Goal: Information Seeking & Learning: Learn about a topic

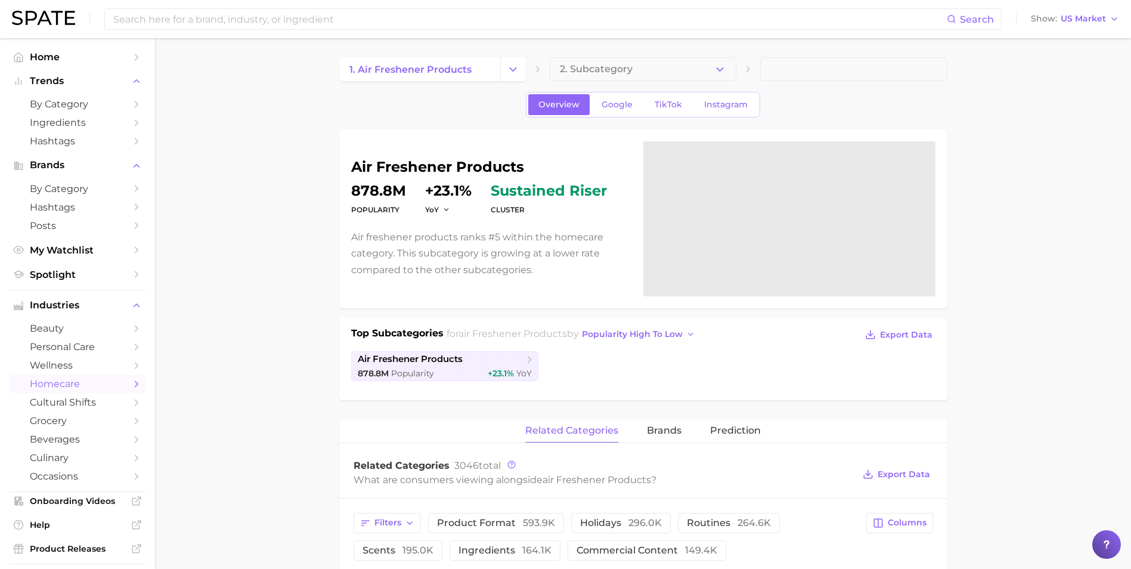
scroll to position [60, 0]
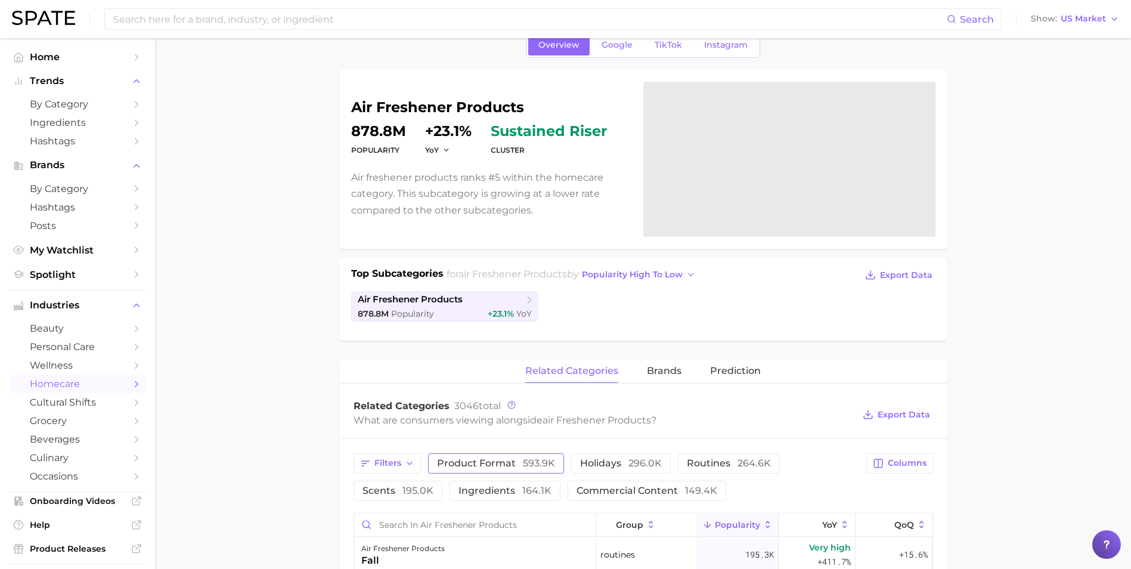
click at [501, 459] on span "product format 593.9k" at bounding box center [496, 464] width 118 height 10
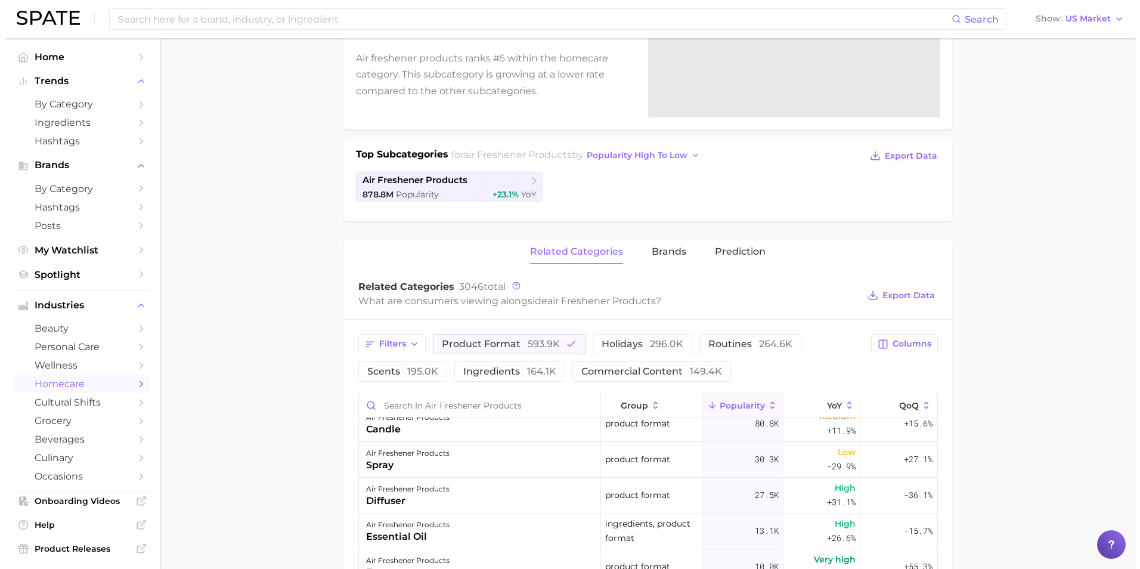
scroll to position [0, 0]
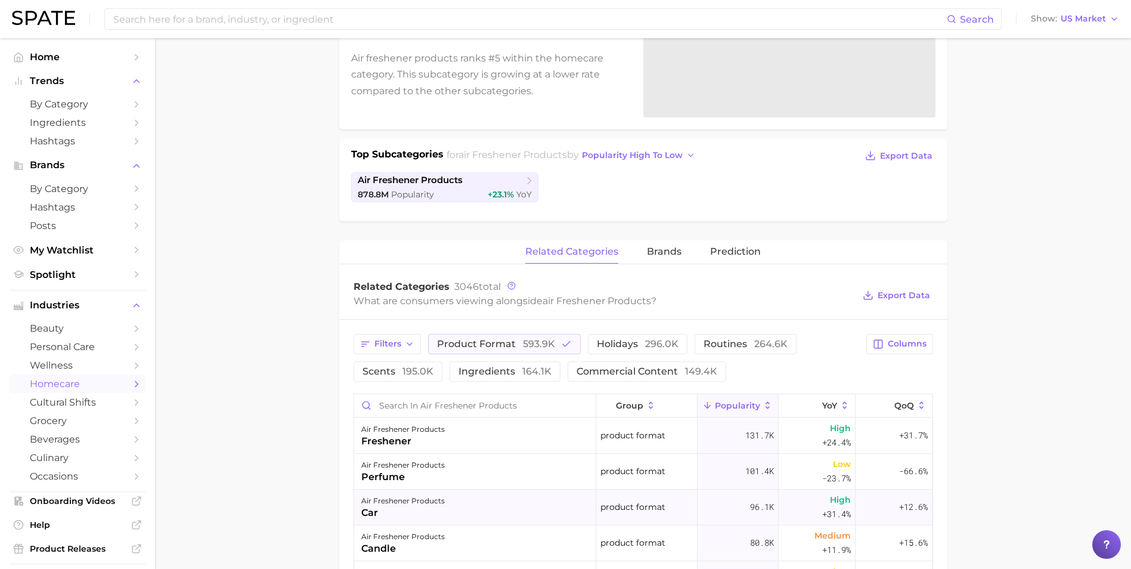
click at [493, 499] on div "air freshener products car" at bounding box center [475, 508] width 242 height 36
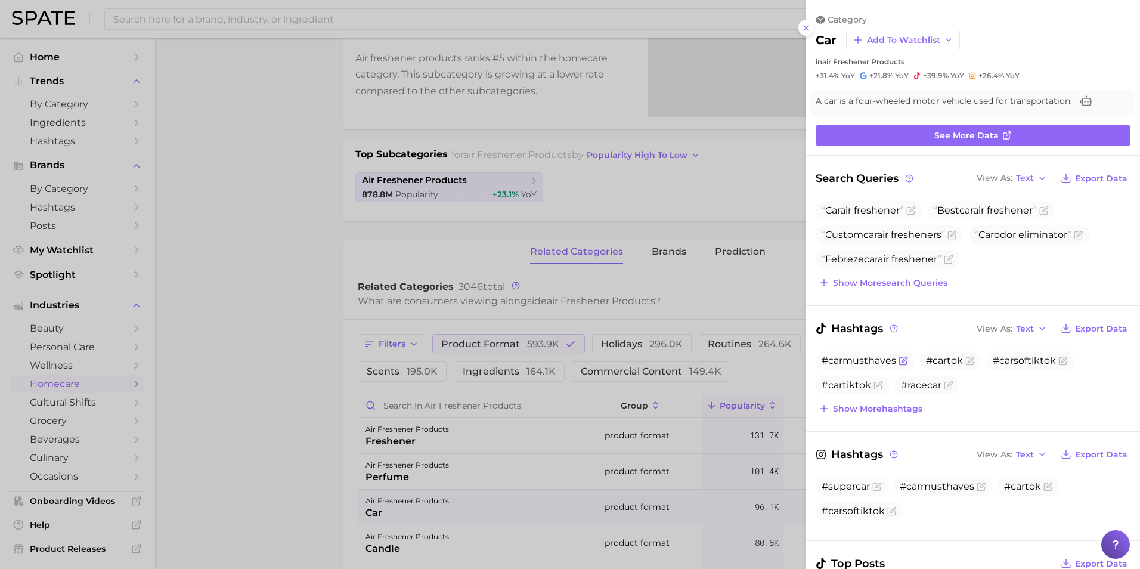
click at [861, 360] on span "#carmusthaves" at bounding box center [859, 360] width 75 height 11
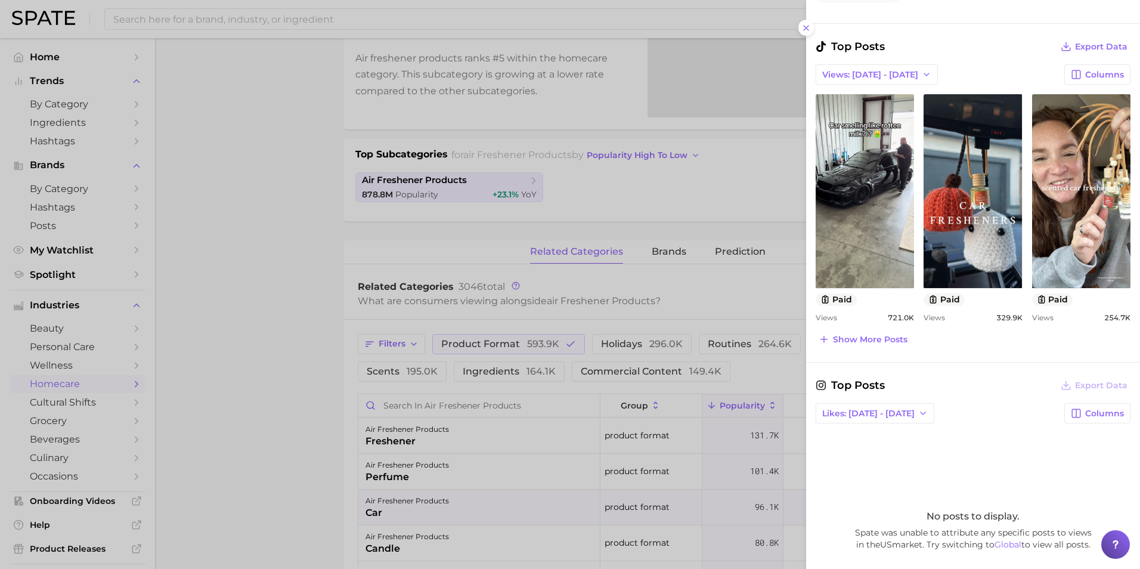
scroll to position [537, 0]
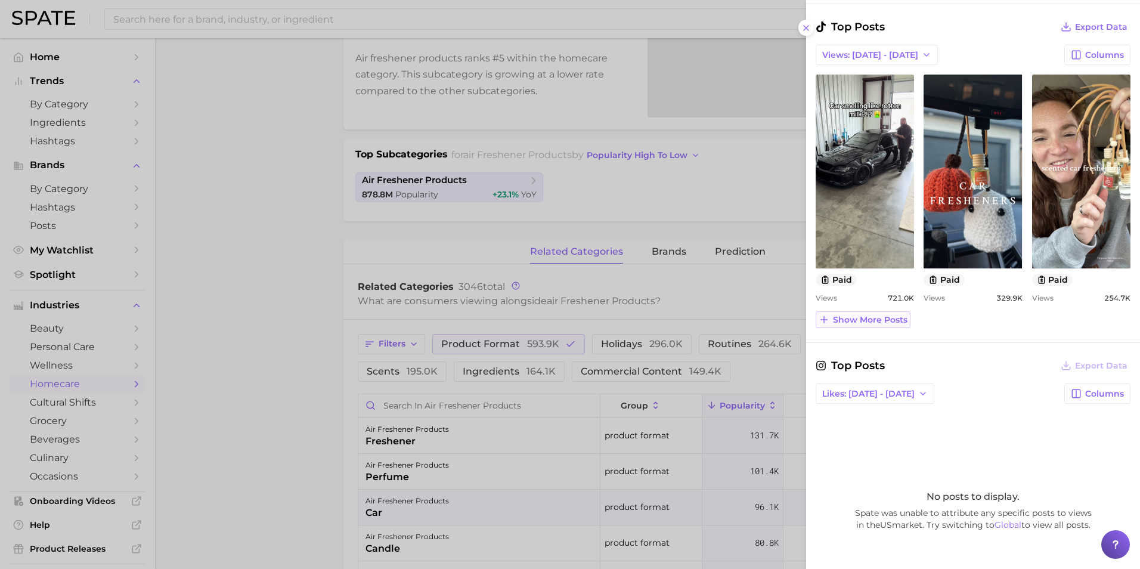
click at [894, 321] on span "Show more posts" at bounding box center [870, 320] width 75 height 10
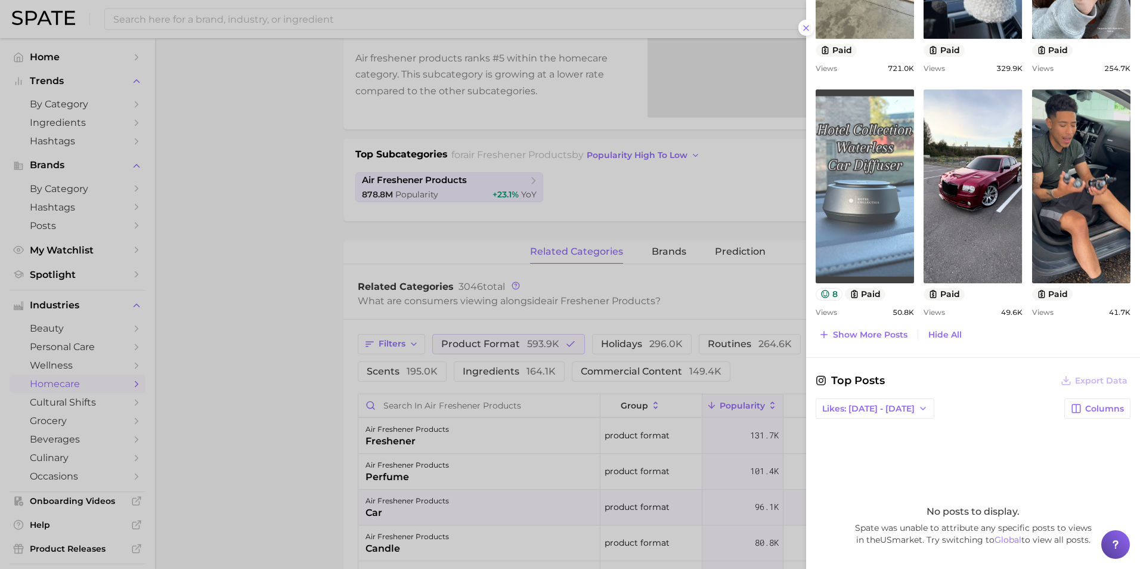
scroll to position [835, 0]
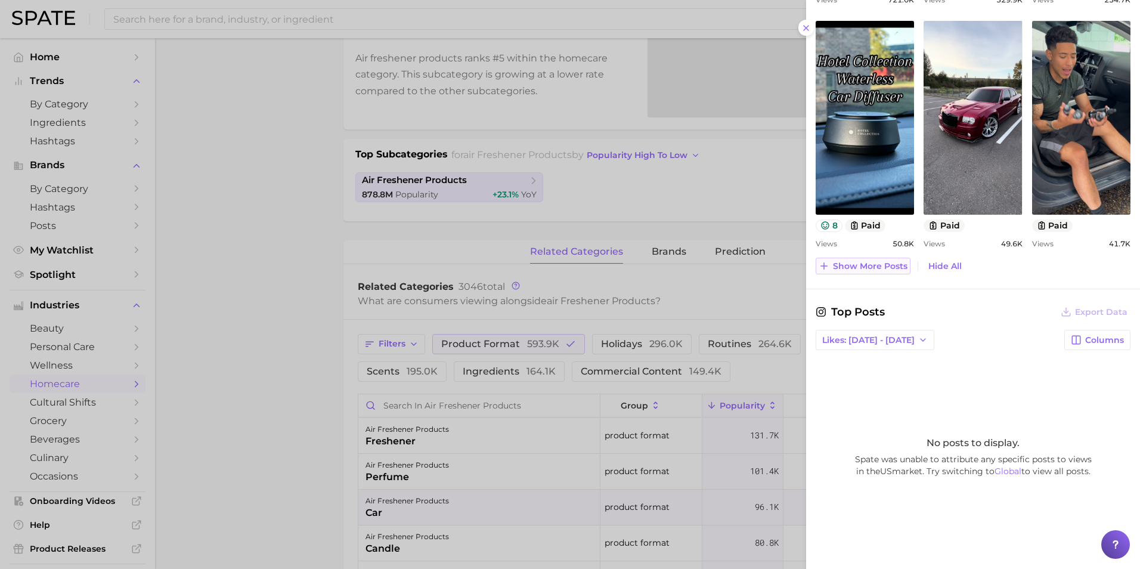
click at [837, 265] on span "Show more posts" at bounding box center [870, 266] width 75 height 10
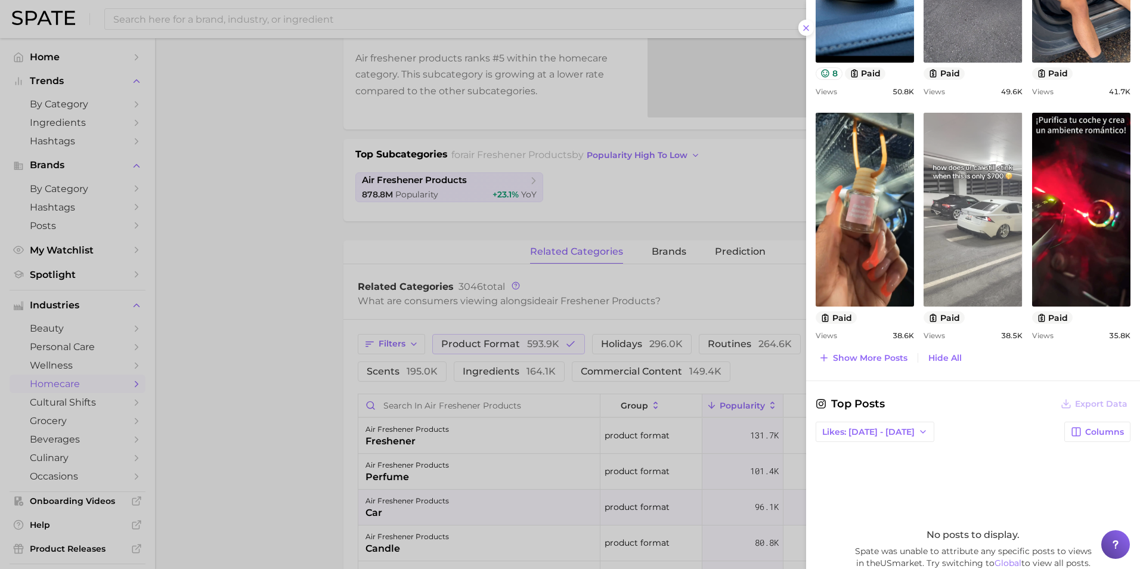
scroll to position [1014, 0]
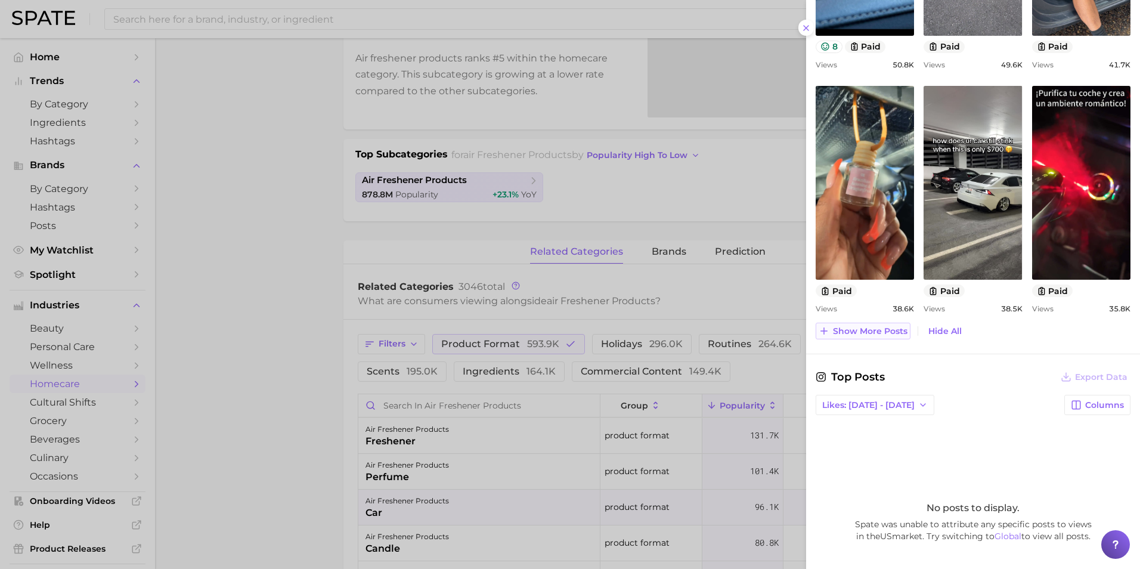
click at [897, 335] on span "Show more posts" at bounding box center [870, 331] width 75 height 10
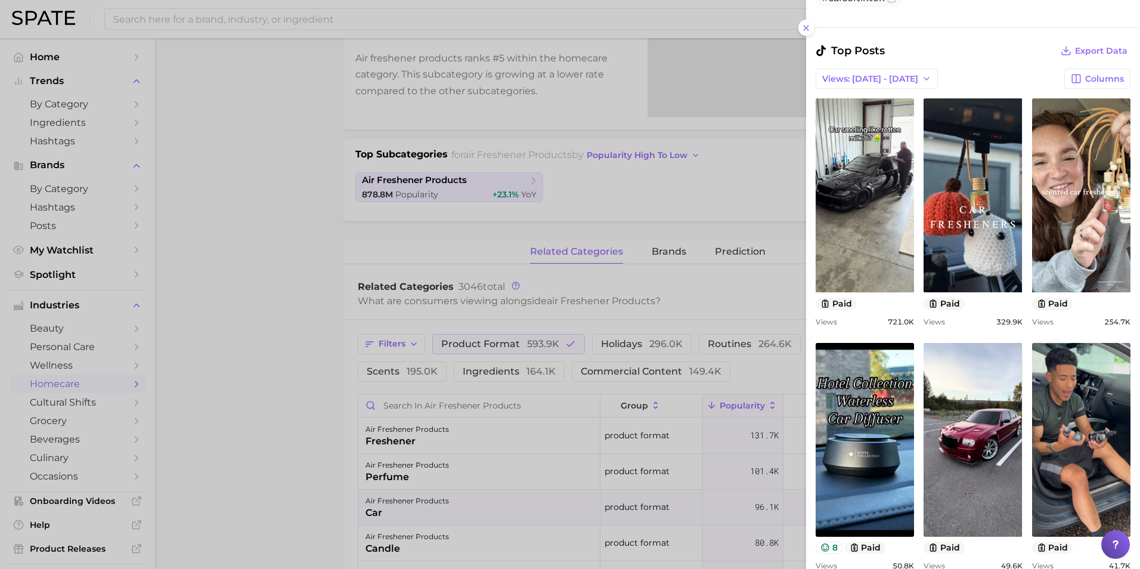
scroll to position [477, 0]
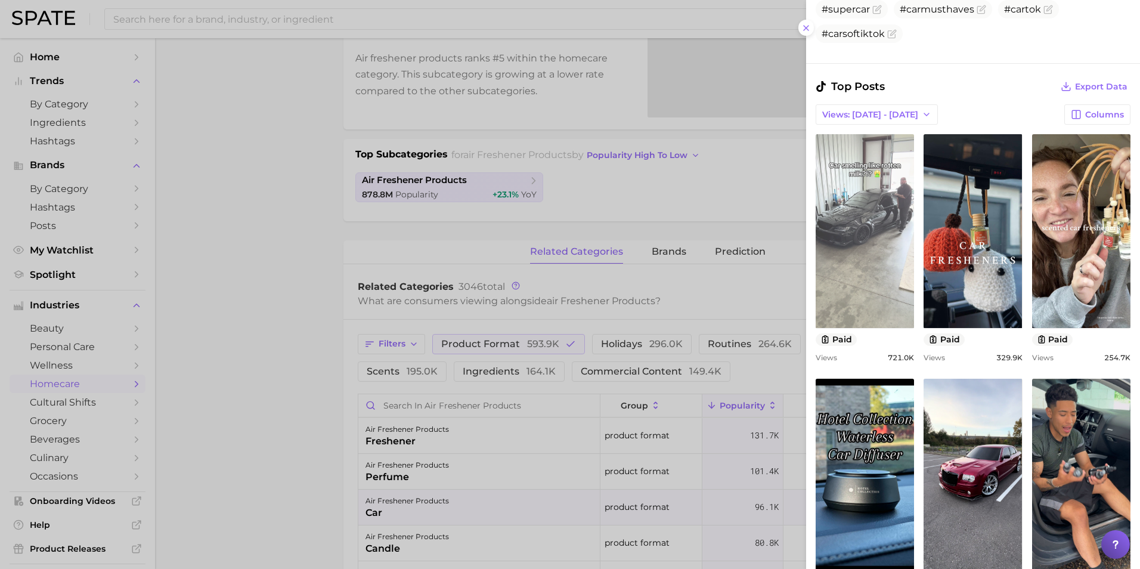
click at [890, 264] on link "view post on TikTok" at bounding box center [865, 231] width 98 height 194
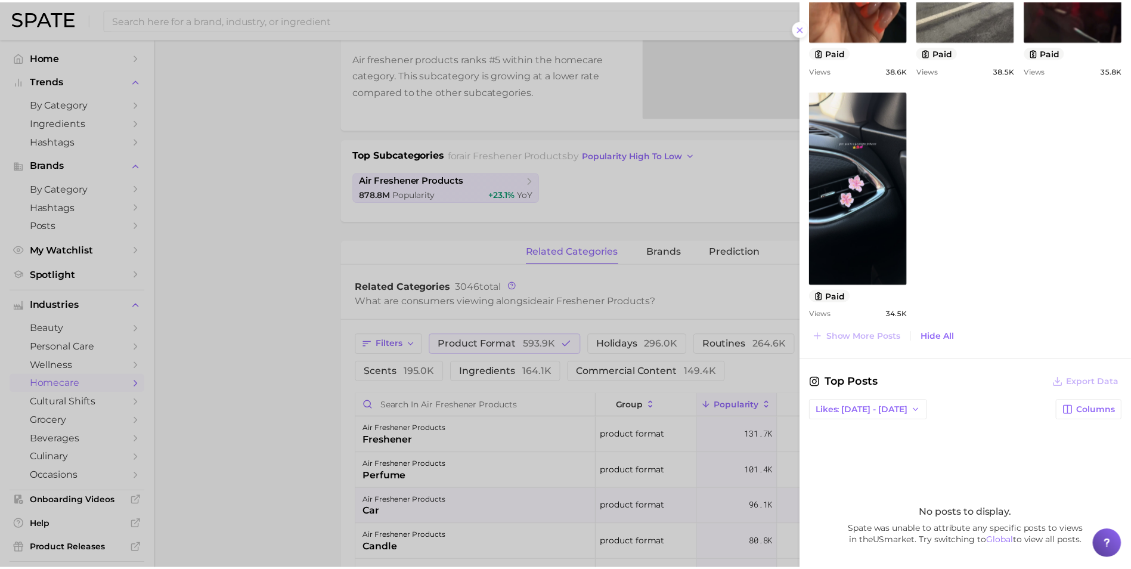
scroll to position [1074, 0]
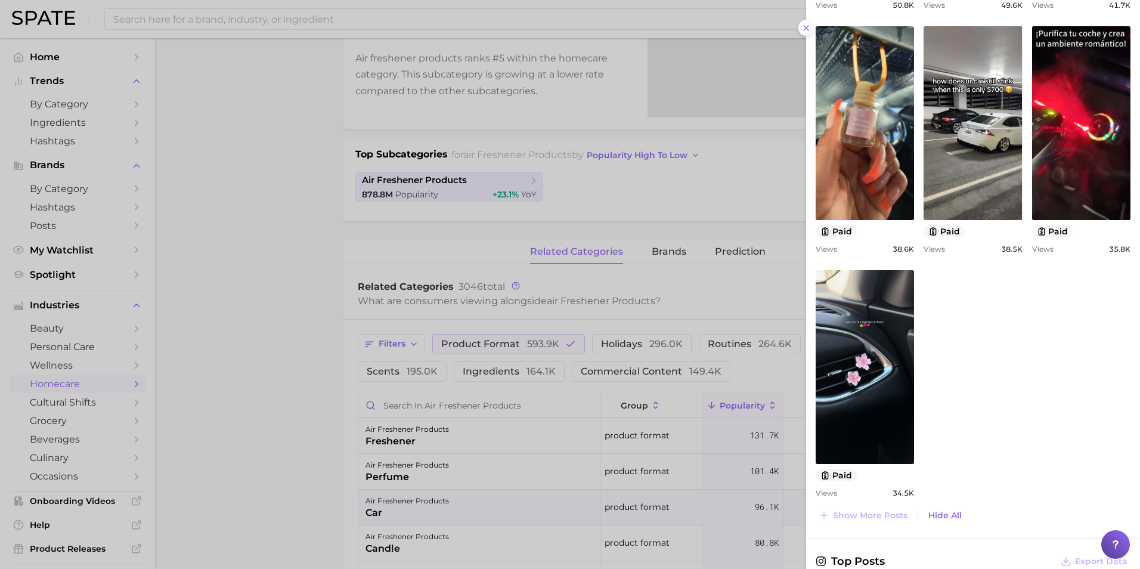
click at [808, 29] on line at bounding box center [806, 28] width 5 height 5
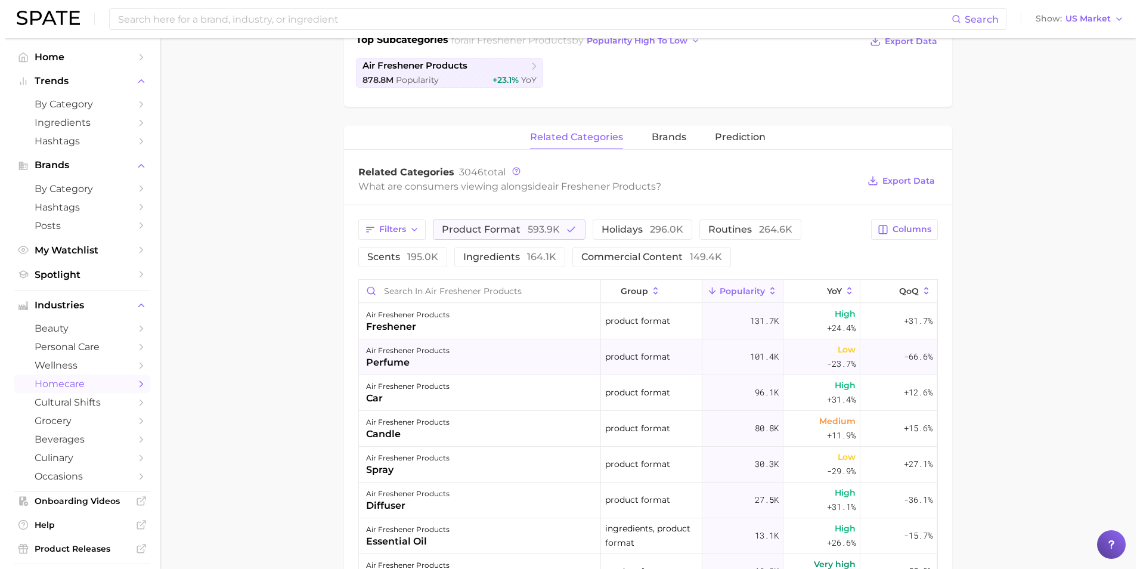
scroll to position [298, 0]
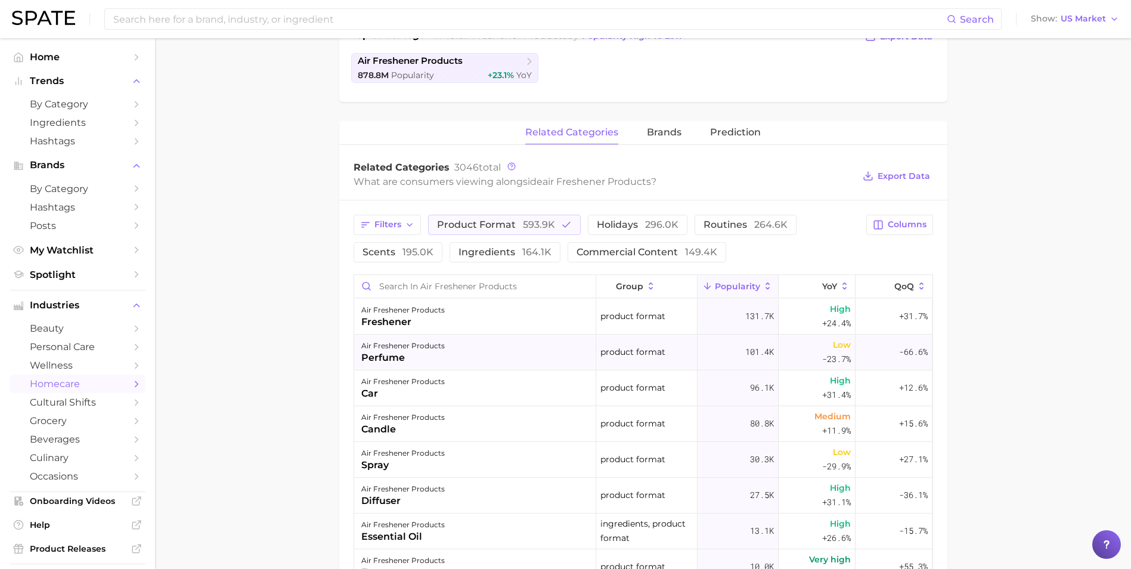
click at [523, 352] on div "air freshener products perfume" at bounding box center [475, 353] width 242 height 36
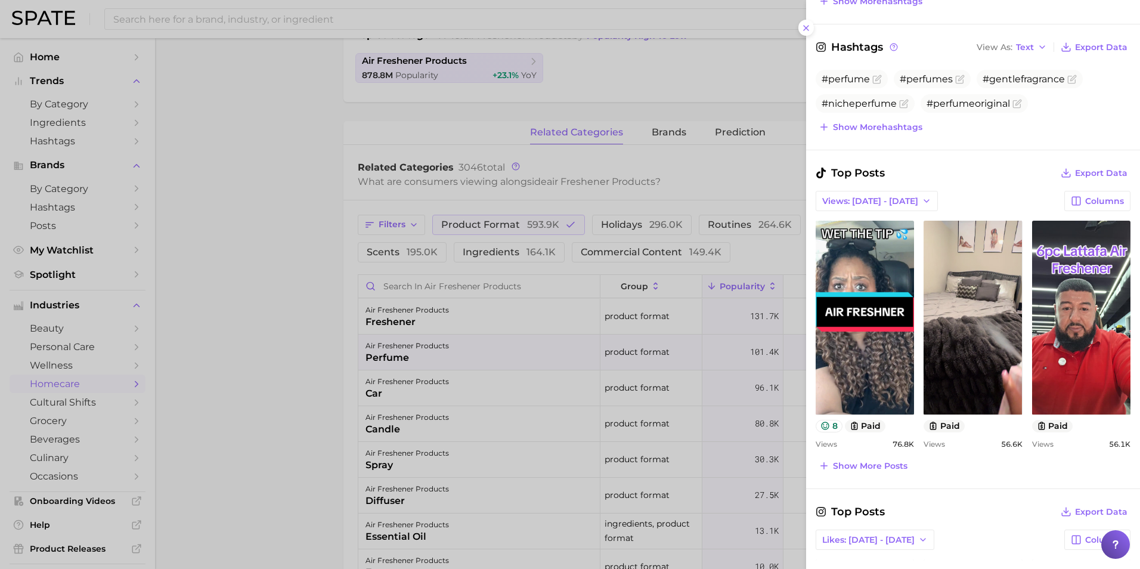
scroll to position [418, 0]
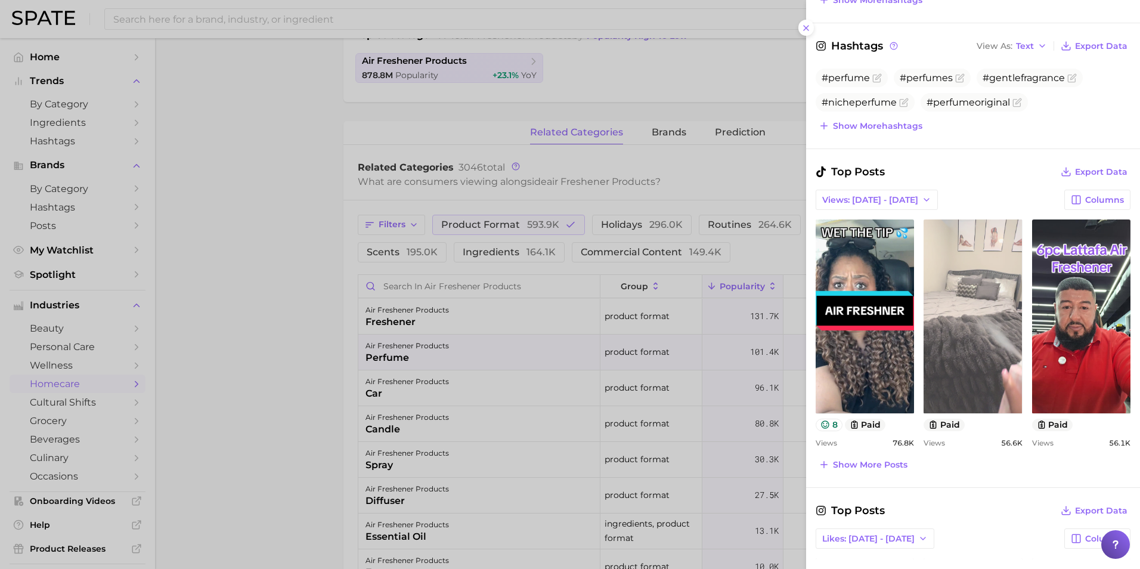
click at [958, 323] on link "view post on TikTok" at bounding box center [973, 316] width 98 height 194
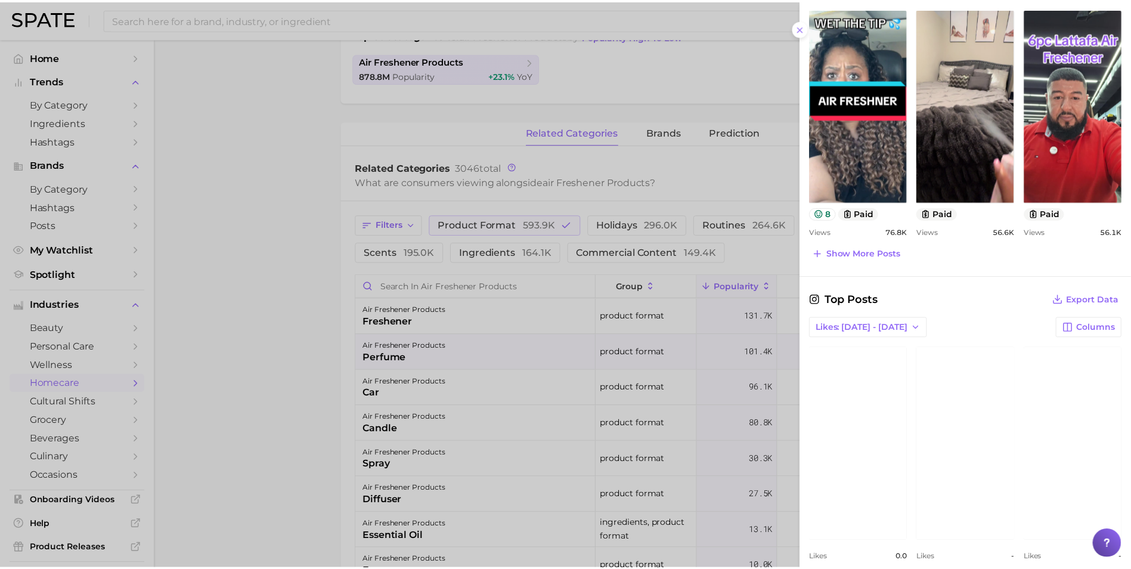
scroll to position [645, 0]
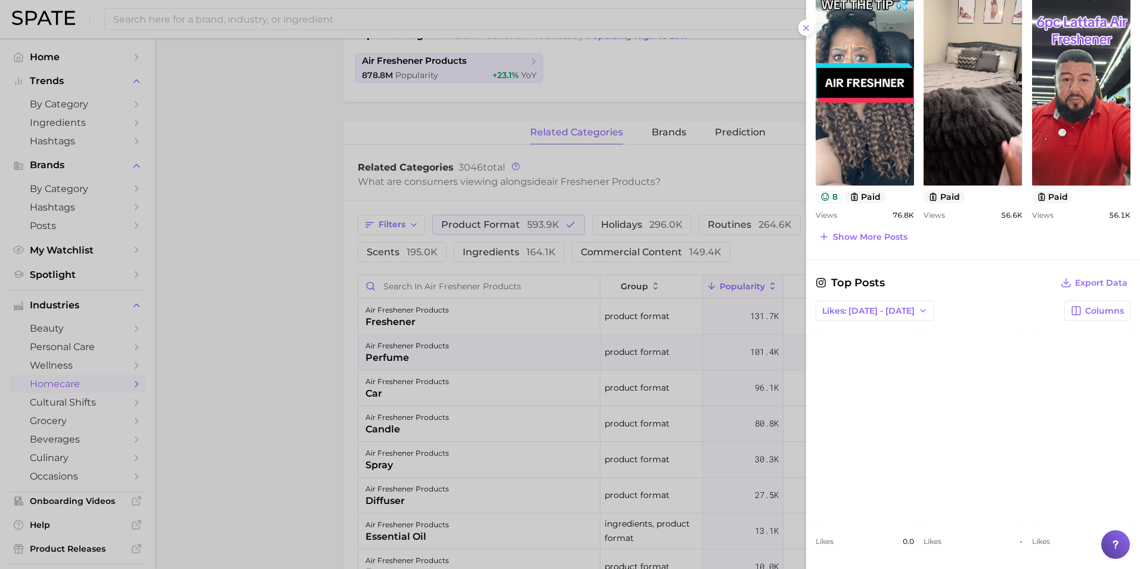
click at [880, 472] on link "view post on Instagram" at bounding box center [865, 427] width 98 height 194
click at [264, 137] on div at bounding box center [570, 284] width 1140 height 569
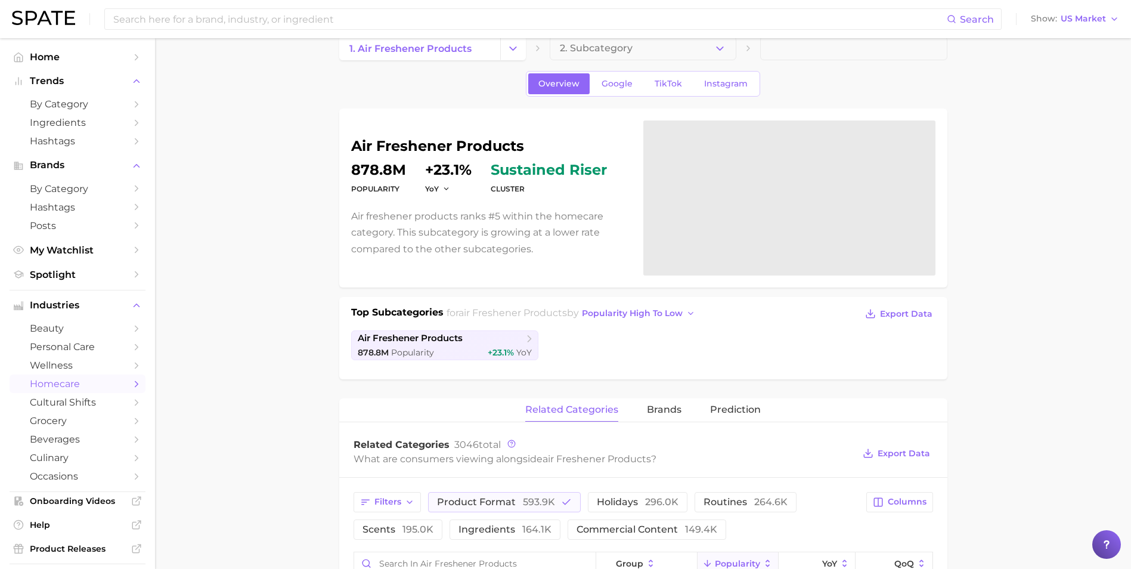
scroll to position [0, 0]
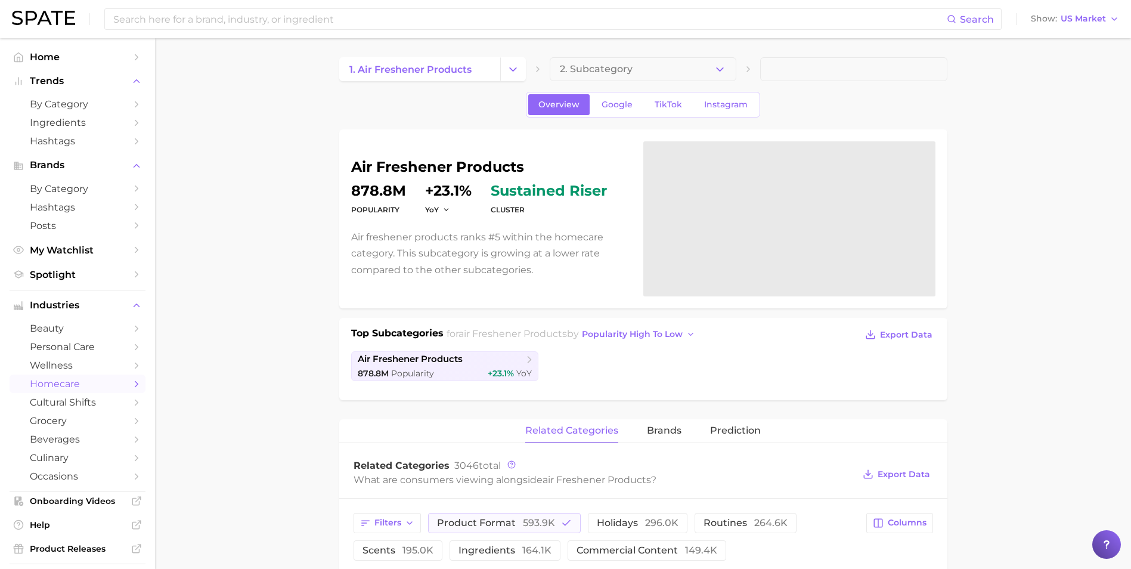
click at [799, 70] on span at bounding box center [853, 69] width 187 height 24
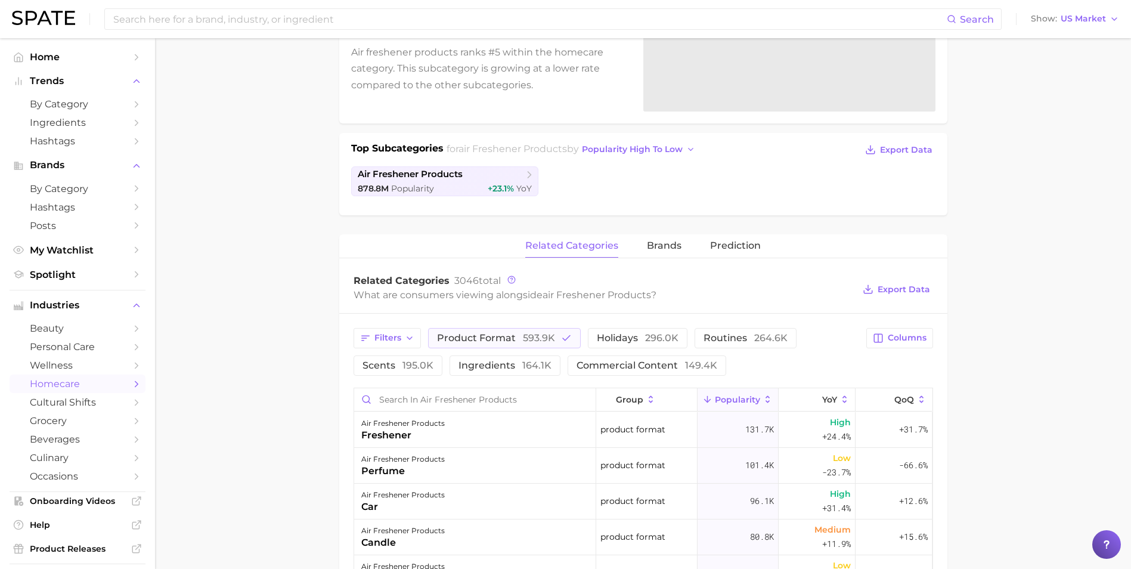
scroll to position [239, 0]
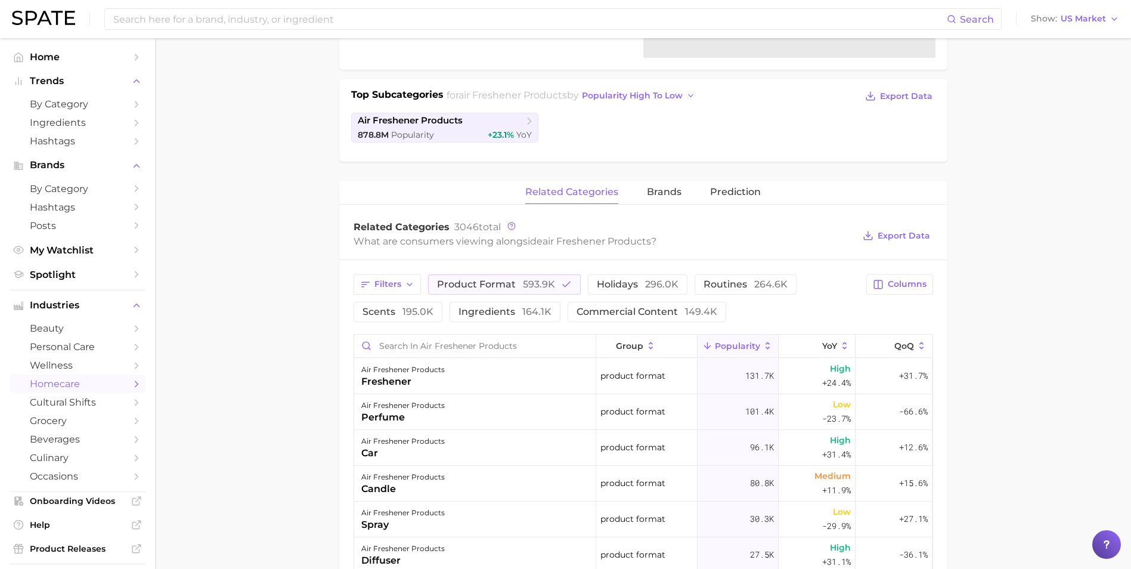
click at [301, 434] on main "1. air freshener products 2. Subcategory Overview Google TikTok Instagram air f…" at bounding box center [643, 388] width 976 height 1177
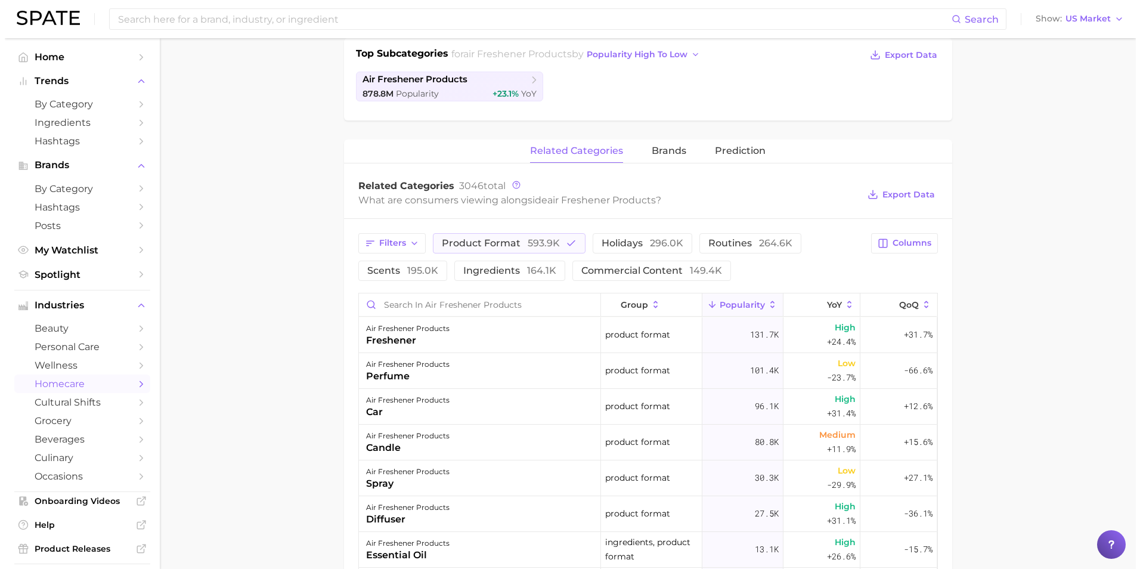
scroll to position [358, 0]
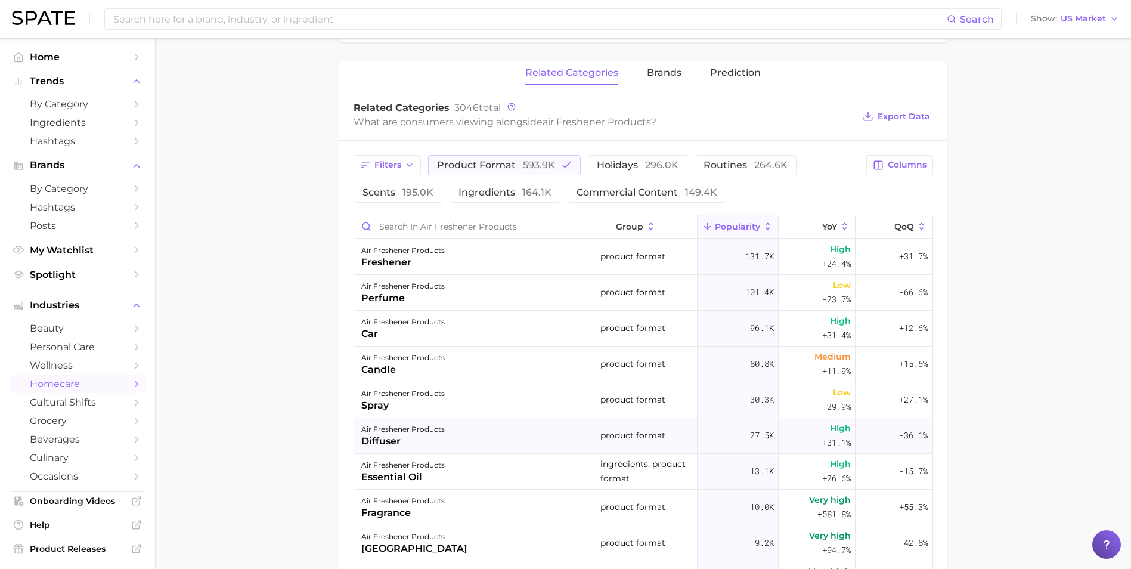
click at [508, 436] on div "air freshener products diffuser" at bounding box center [475, 436] width 242 height 36
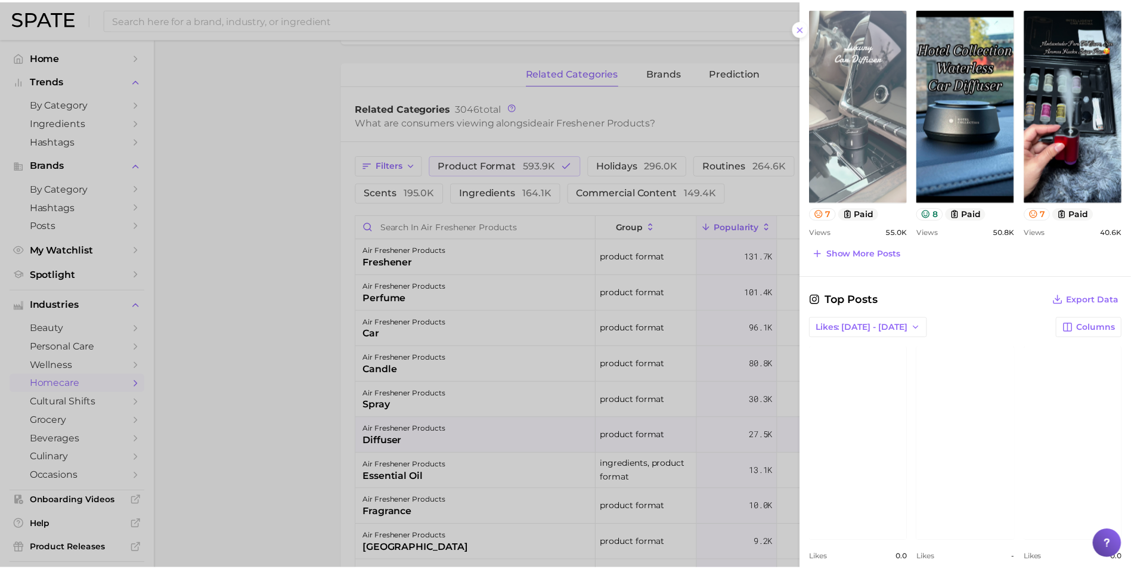
scroll to position [576, 0]
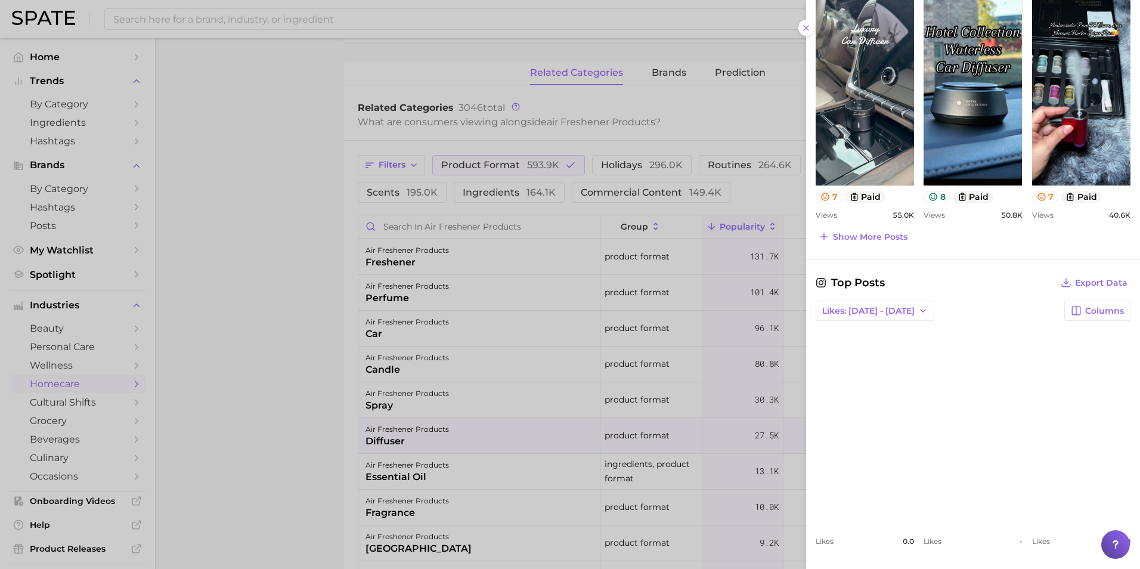
click at [230, 318] on div at bounding box center [570, 284] width 1140 height 569
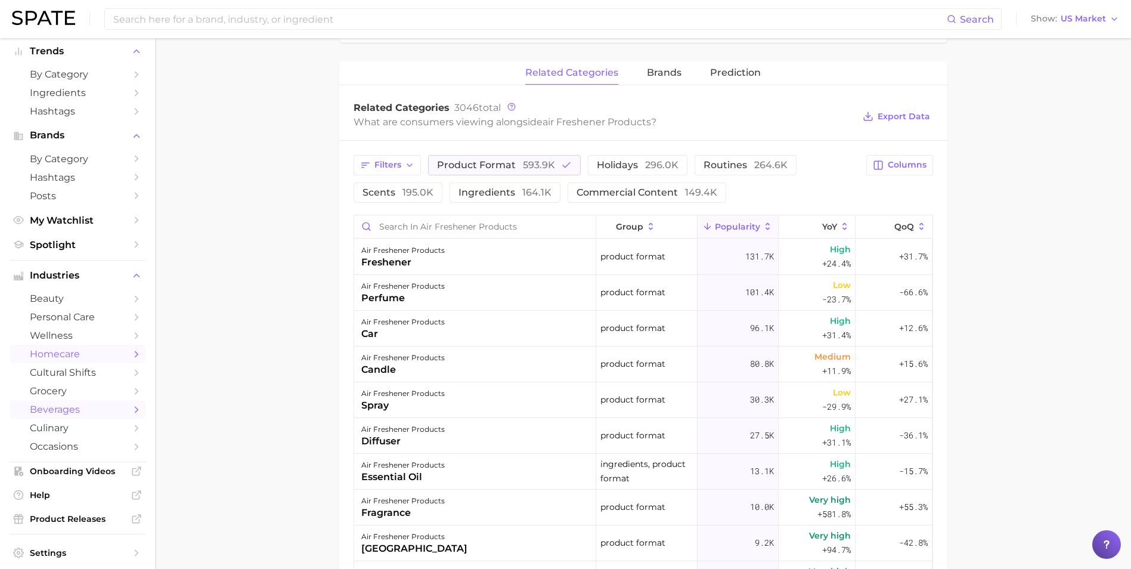
scroll to position [10, 0]
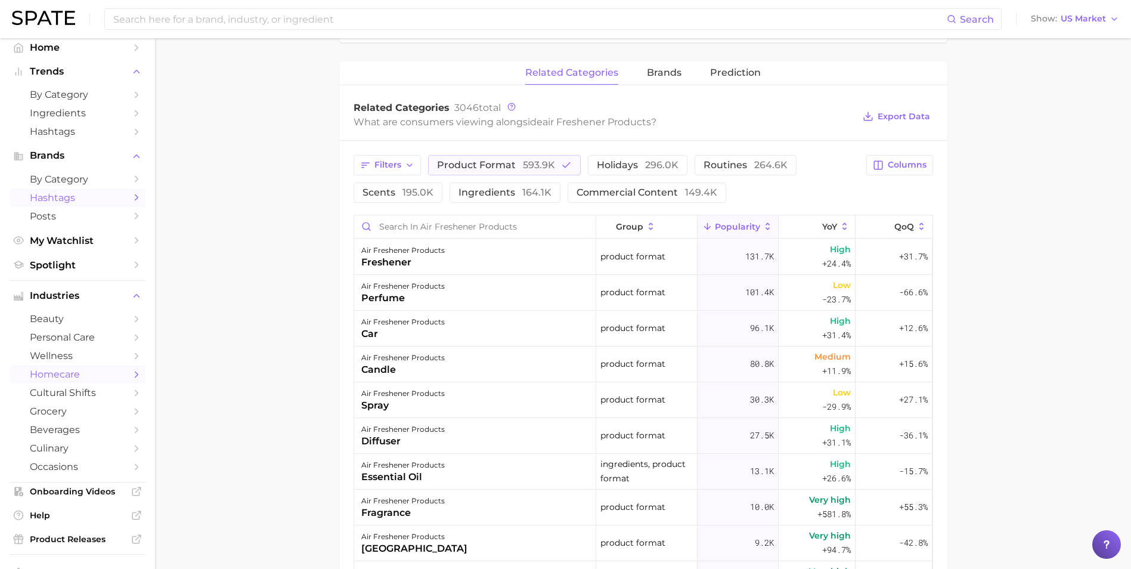
click at [100, 199] on span "Hashtags" at bounding box center [77, 197] width 95 height 11
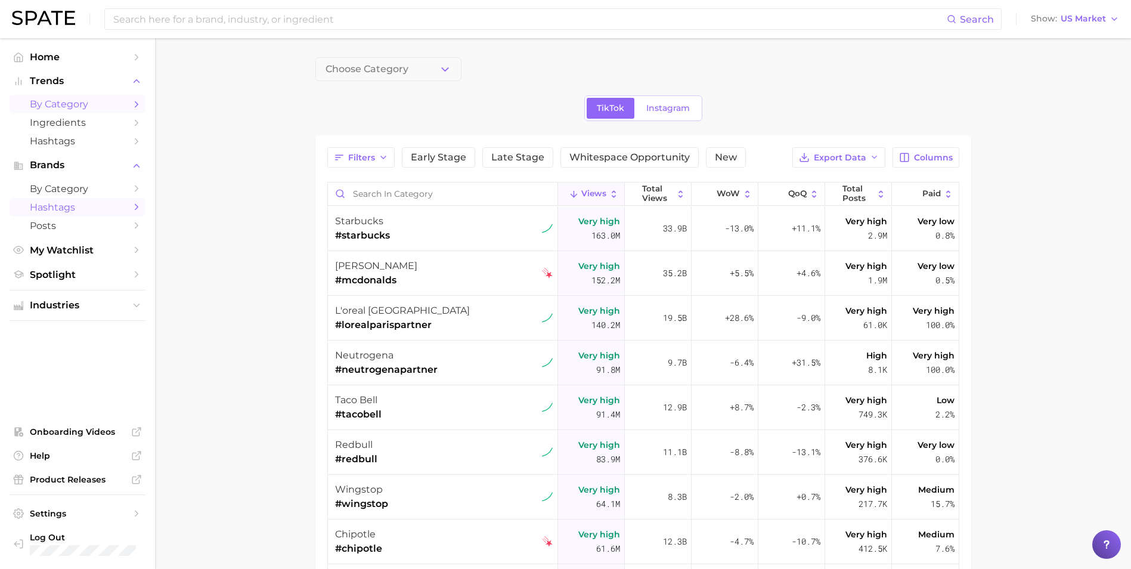
click at [83, 107] on span "by Category" at bounding box center [77, 103] width 95 height 11
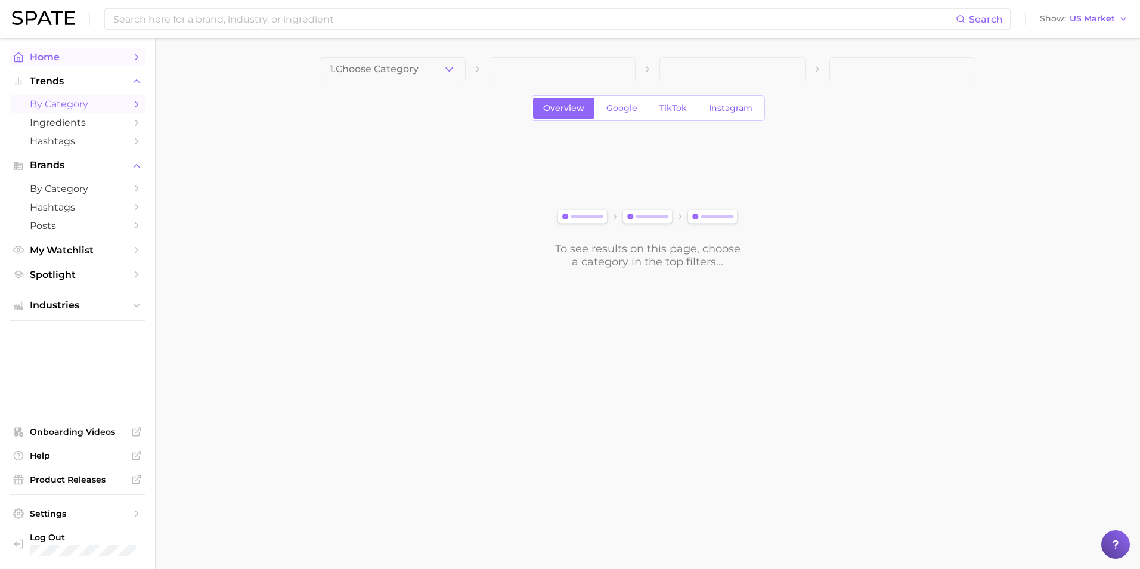
click at [79, 48] on link "Home" at bounding box center [78, 57] width 136 height 18
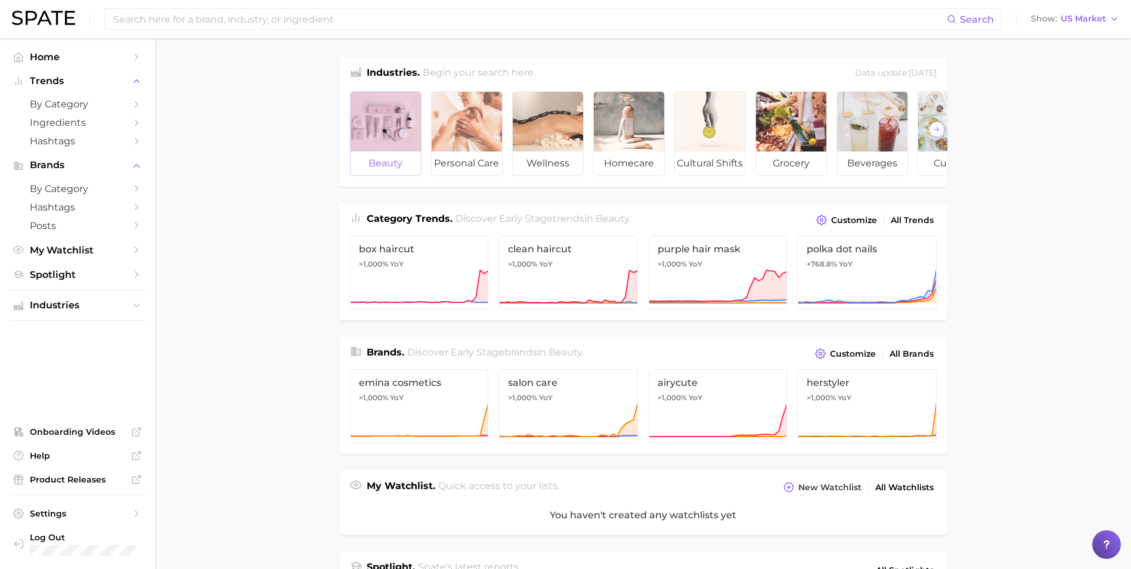
click at [368, 120] on div at bounding box center [386, 122] width 70 height 60
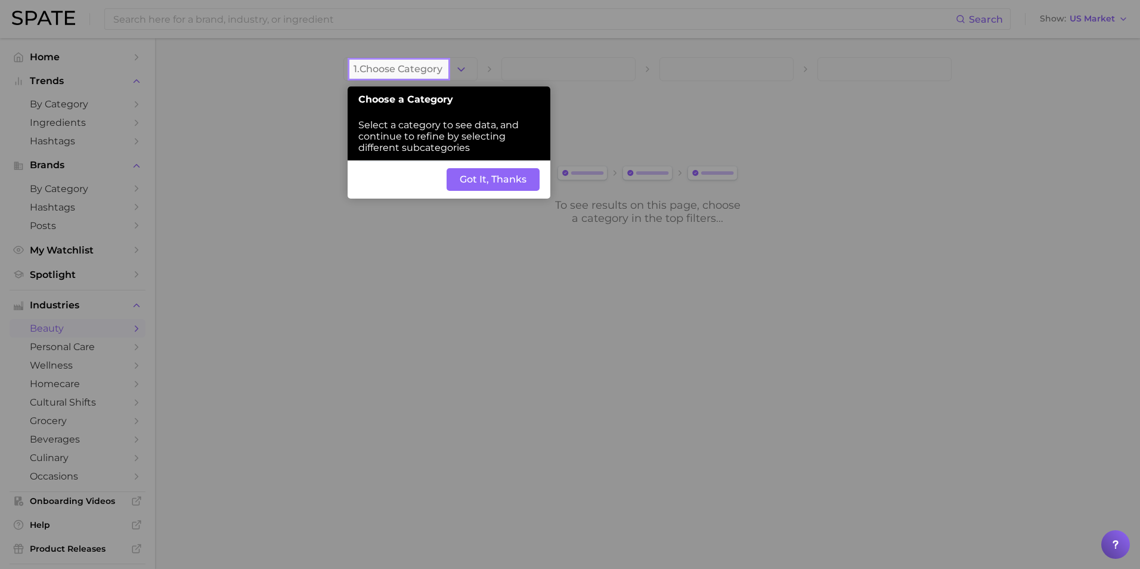
click at [481, 178] on button "Got It, Thanks" at bounding box center [493, 179] width 93 height 23
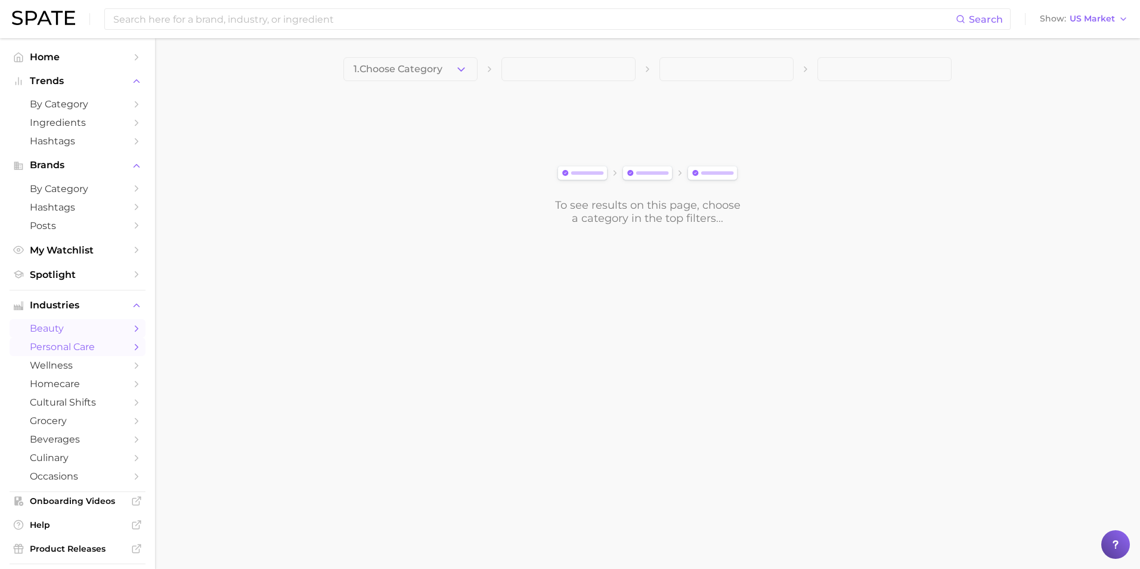
click at [54, 349] on span "personal care" at bounding box center [77, 346] width 95 height 11
click at [90, 333] on span "beauty" at bounding box center [77, 328] width 95 height 11
click at [78, 344] on span "personal care" at bounding box center [77, 346] width 95 height 11
click at [84, 326] on span "beauty" at bounding box center [77, 328] width 95 height 11
click at [75, 102] on span "by Category" at bounding box center [77, 103] width 95 height 11
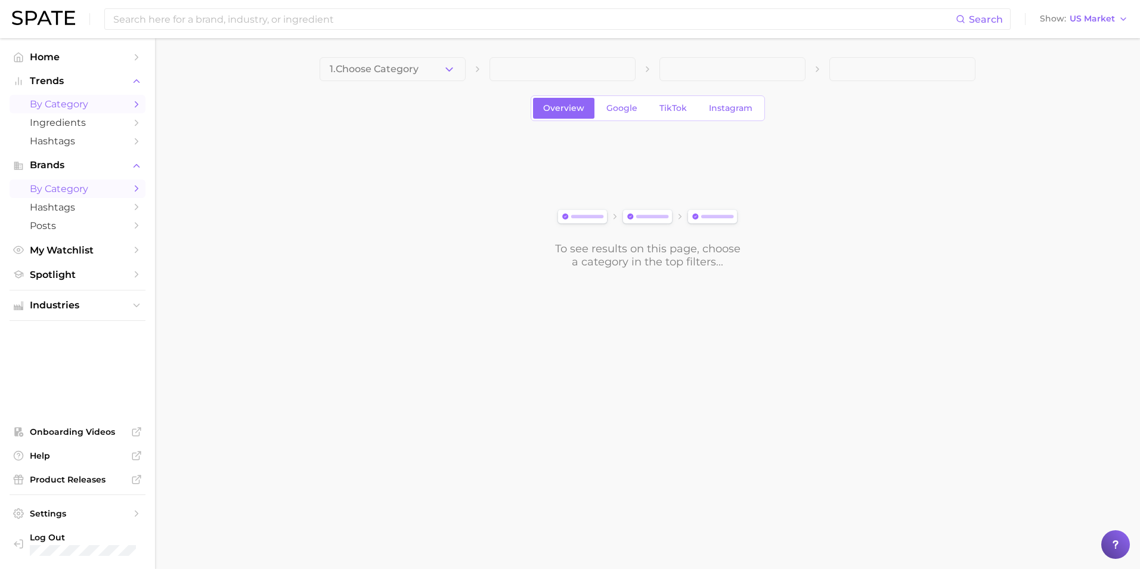
click at [107, 191] on span "by Category" at bounding box center [77, 188] width 95 height 11
click at [48, 82] on span "Trends" at bounding box center [77, 81] width 95 height 11
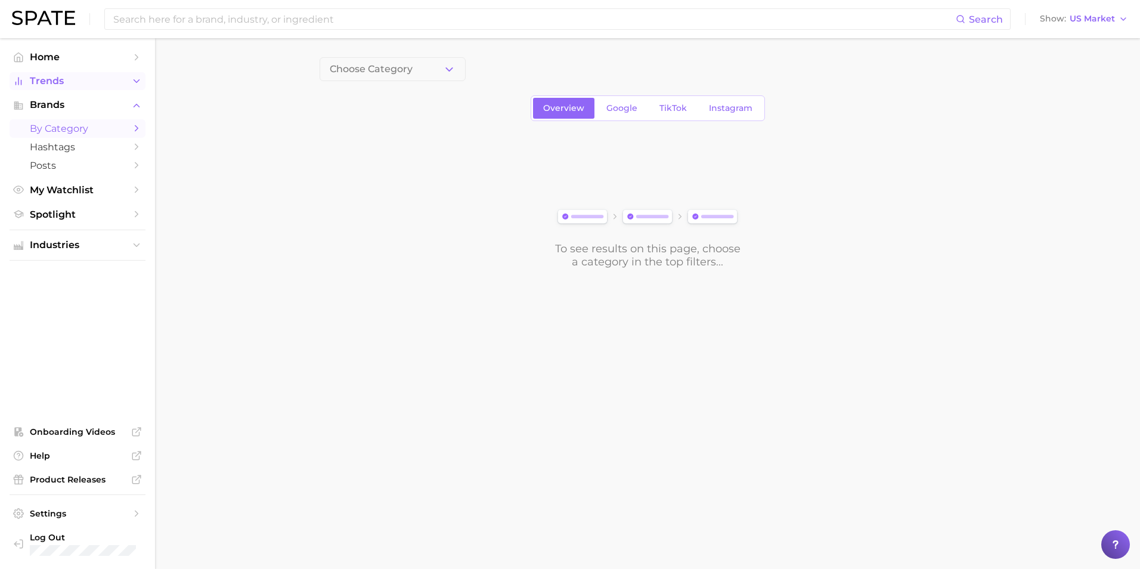
click at [48, 82] on span "Trends" at bounding box center [77, 81] width 95 height 11
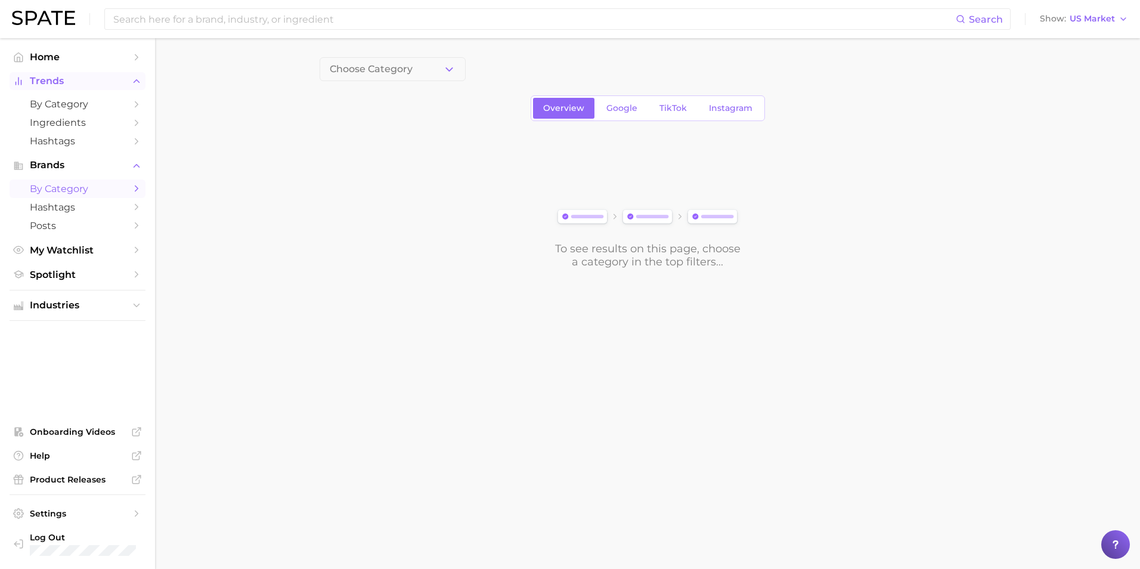
click at [48, 82] on span "Trends" at bounding box center [77, 81] width 95 height 11
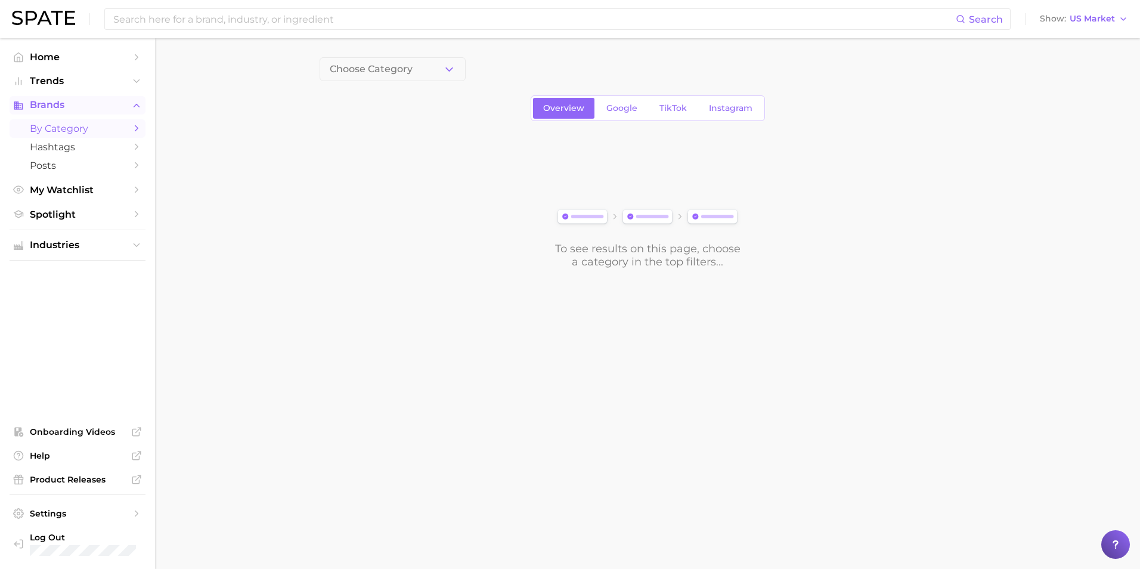
click at [48, 101] on span "Brands" at bounding box center [77, 105] width 95 height 11
click at [48, 100] on span "Brands" at bounding box center [77, 105] width 95 height 11
click at [51, 128] on span "by Category" at bounding box center [77, 128] width 95 height 11
click at [450, 70] on polyline "button" at bounding box center [449, 68] width 7 height 3
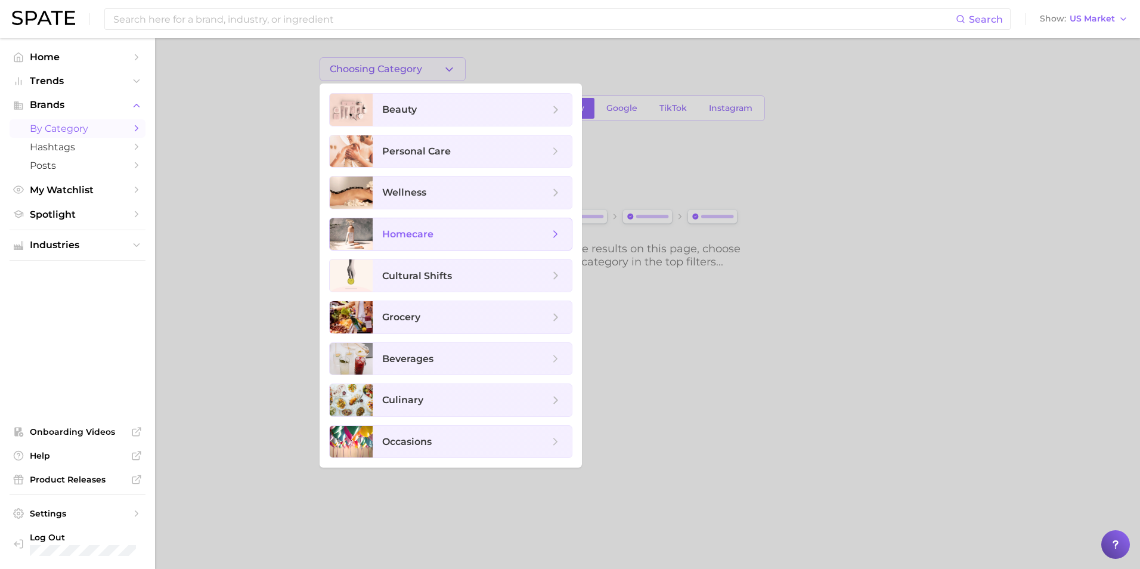
click at [441, 233] on span "homecare" at bounding box center [465, 234] width 167 height 13
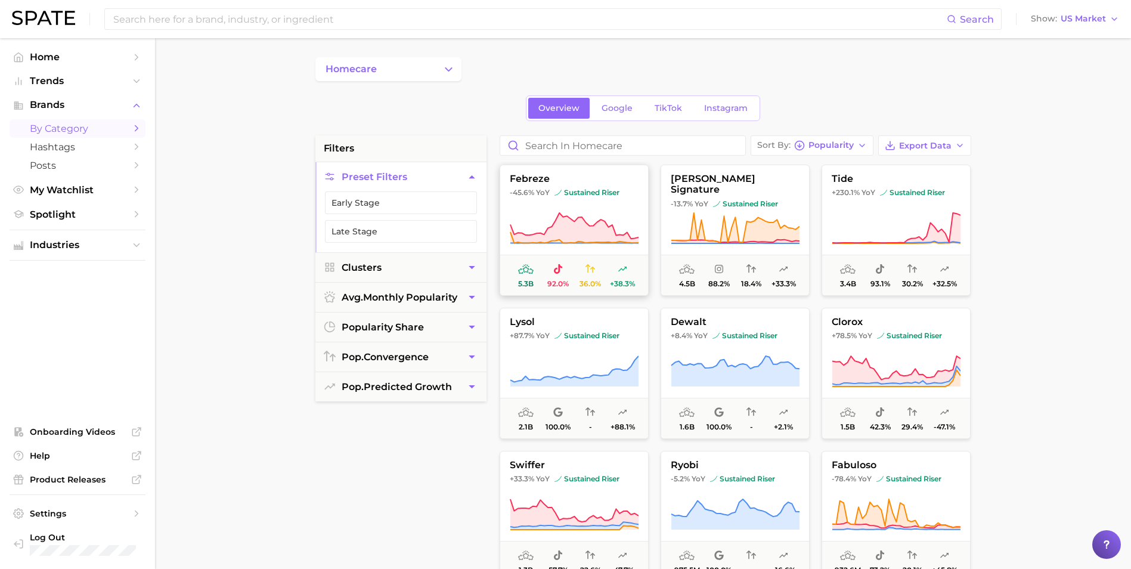
click at [587, 205] on button "febreze -45.6% YoY sustained riser 5.3b 92.0% 36.0% +38.3%" at bounding box center [574, 230] width 149 height 131
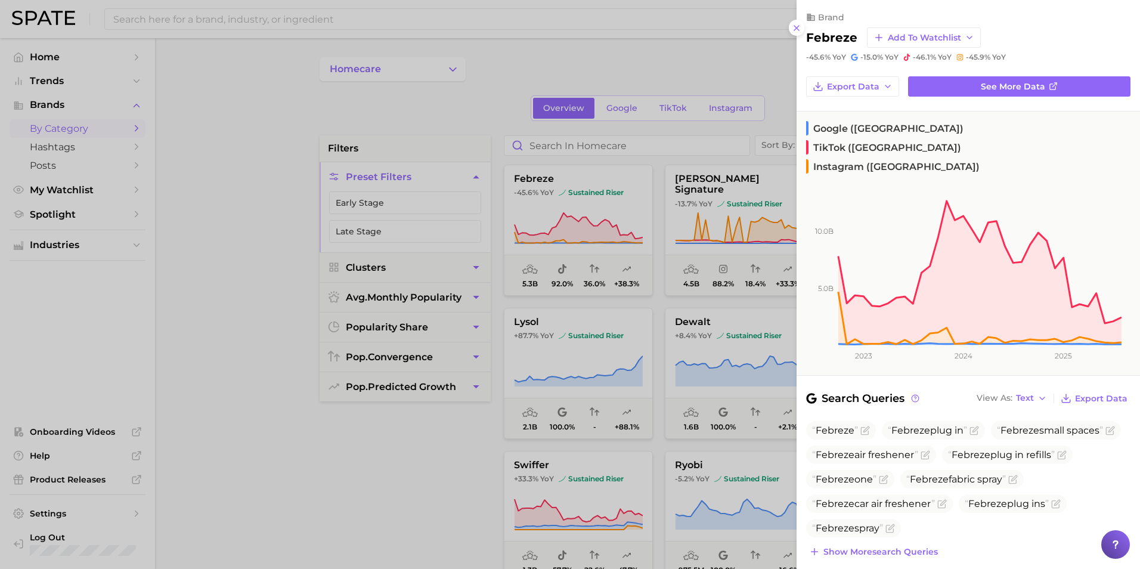
click at [420, 297] on div at bounding box center [570, 284] width 1140 height 569
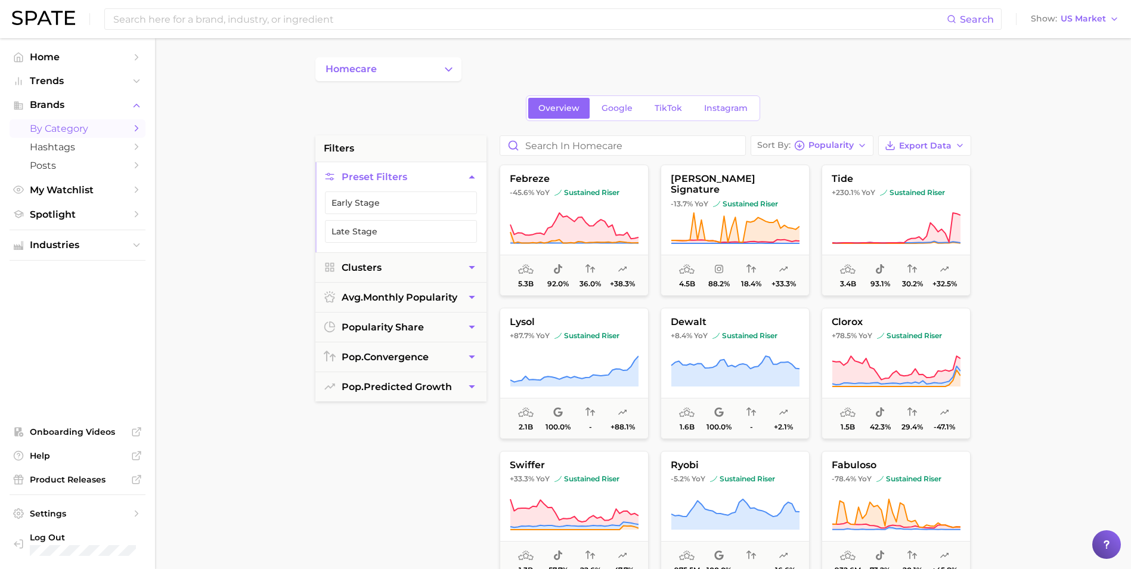
click at [420, 298] on span "avg. monthly popularity" at bounding box center [400, 297] width 116 height 11
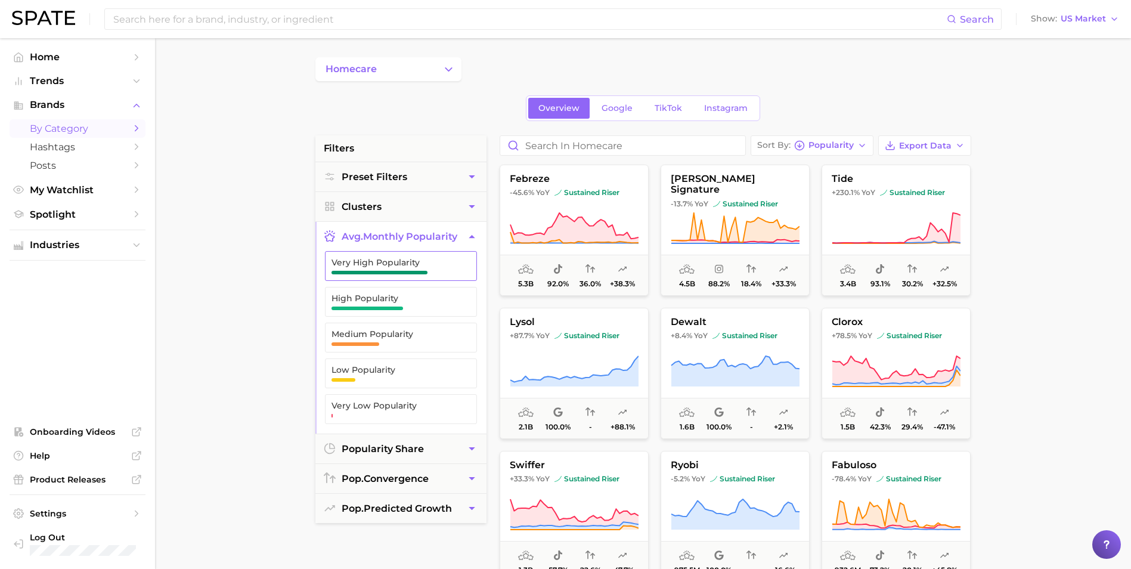
click at [442, 269] on span "Very High Popularity" at bounding box center [392, 266] width 120 height 17
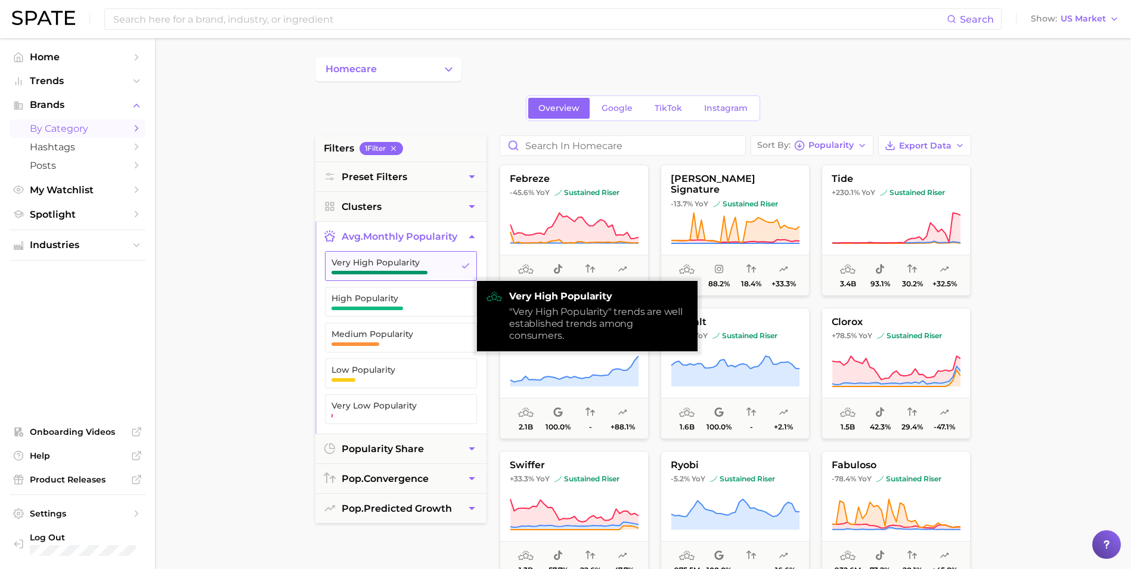
click at [443, 270] on span "Very High Popularity" at bounding box center [392, 266] width 120 height 17
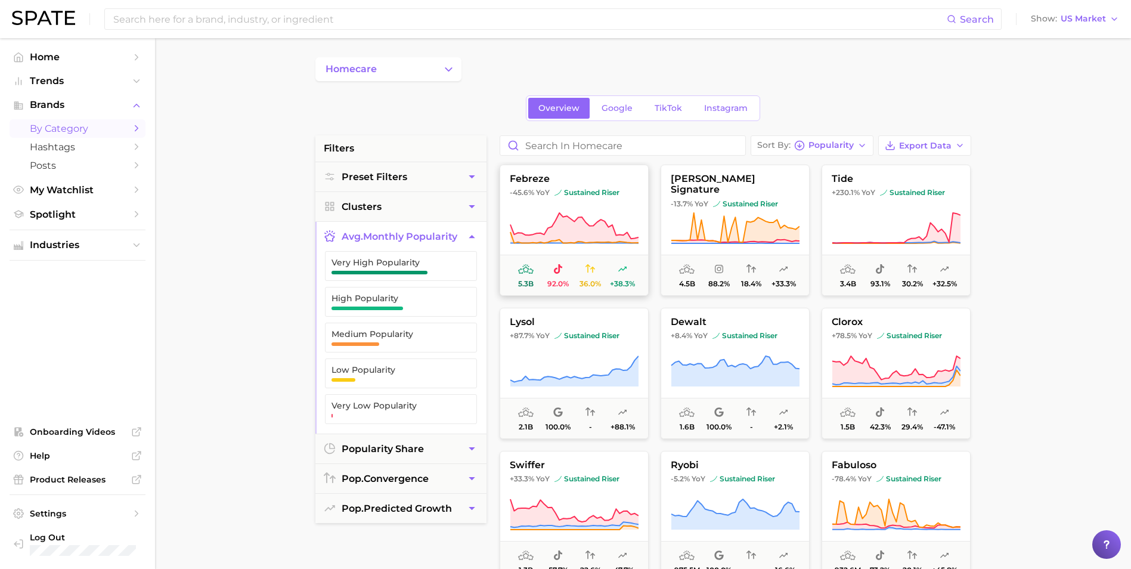
click at [613, 174] on span "febreze" at bounding box center [574, 179] width 148 height 11
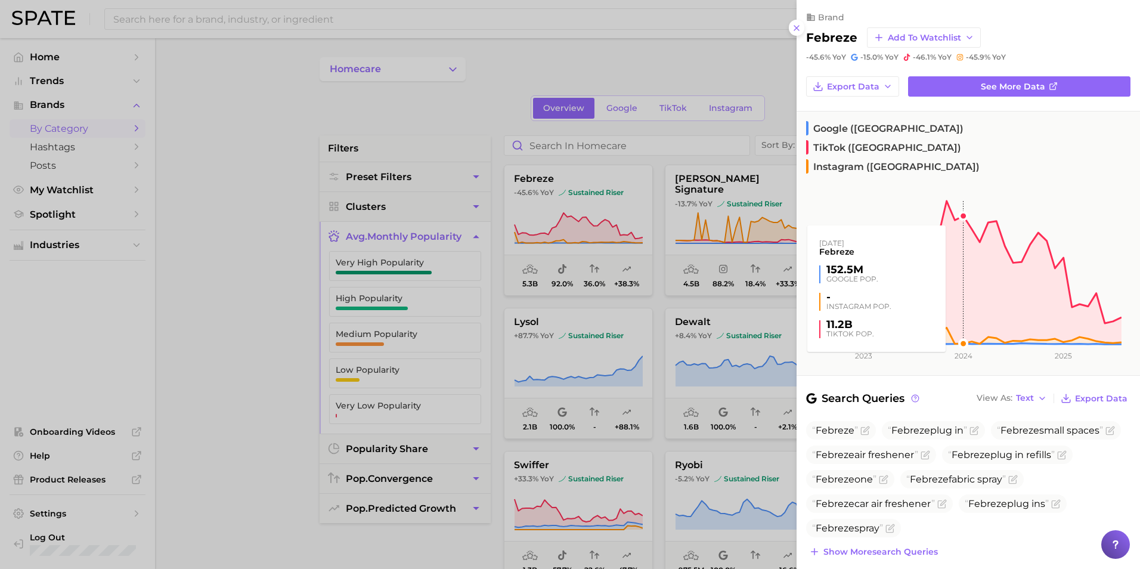
click at [963, 179] on rect at bounding box center [959, 258] width 325 height 174
click at [963, 180] on rect at bounding box center [959, 258] width 325 height 174
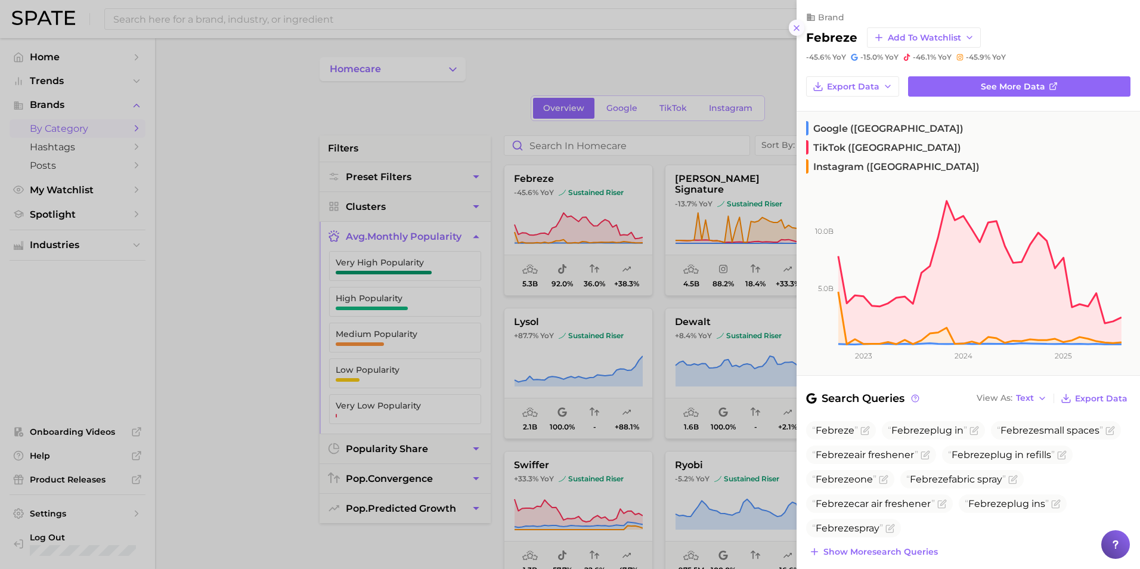
click at [798, 25] on icon at bounding box center [797, 28] width 10 height 10
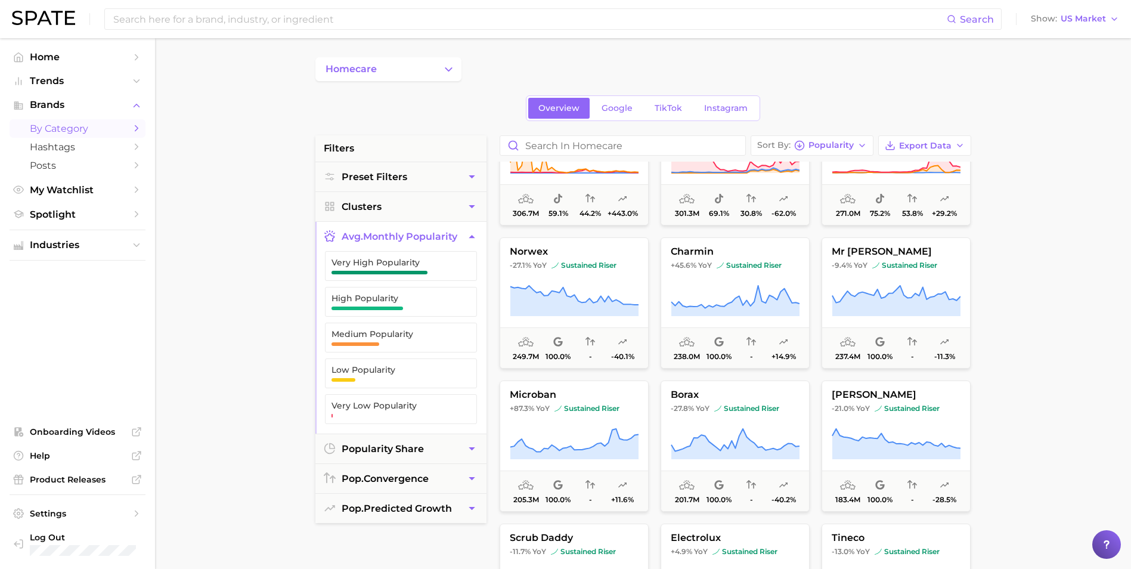
scroll to position [1074, 0]
click at [632, 282] on button "norwex -27.1% YoY sustained riser 249.7m 100.0% - -40.1%" at bounding box center [574, 301] width 149 height 131
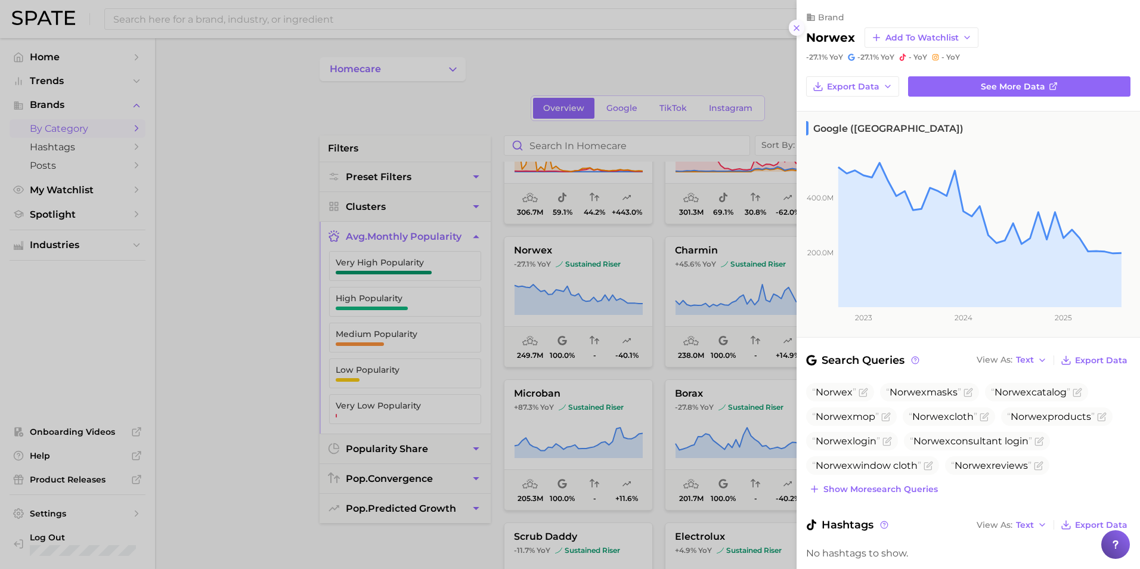
click at [798, 28] on icon at bounding box center [797, 28] width 10 height 10
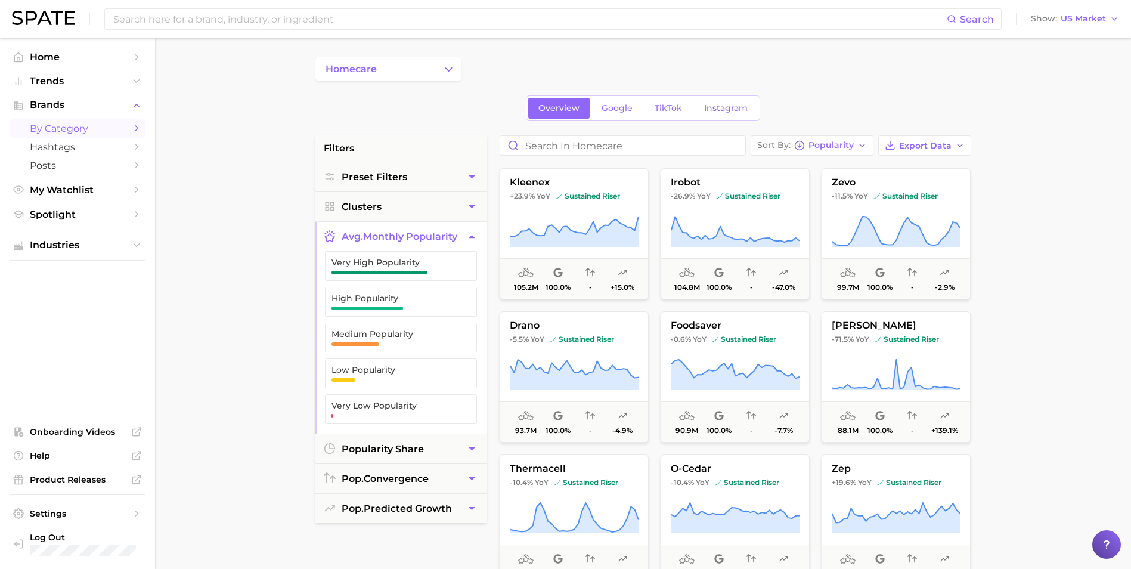
scroll to position [1551, 0]
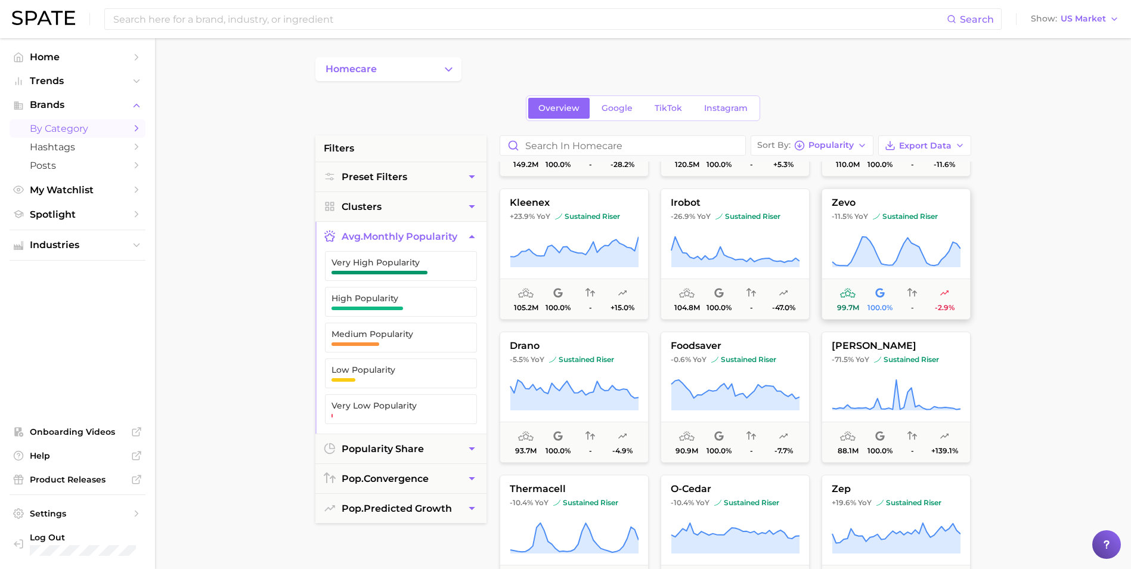
click at [865, 200] on span "zevo" at bounding box center [896, 202] width 148 height 11
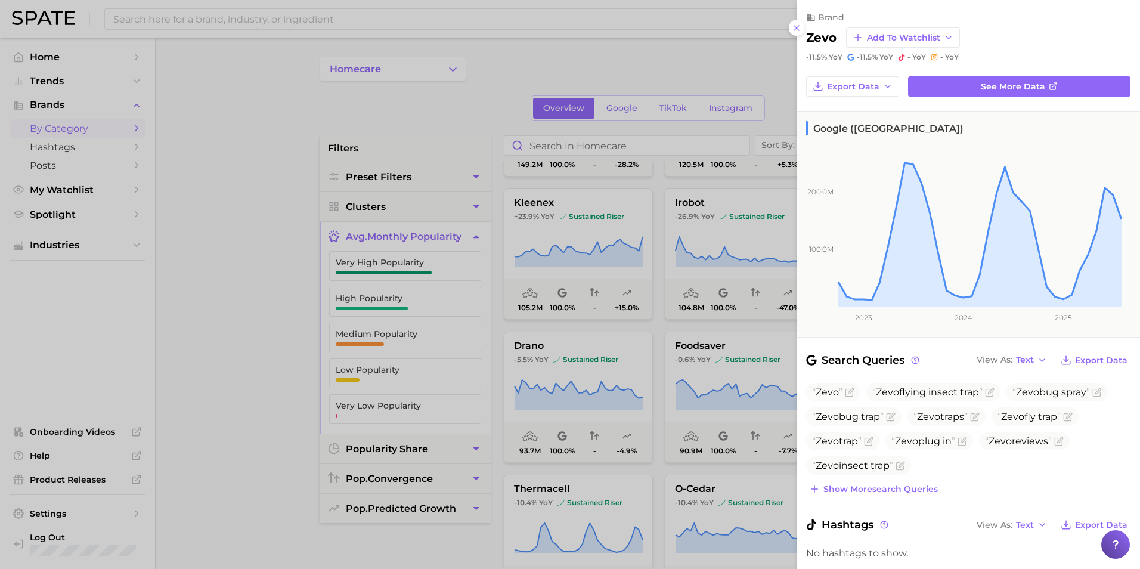
click at [496, 348] on div at bounding box center [570, 284] width 1140 height 569
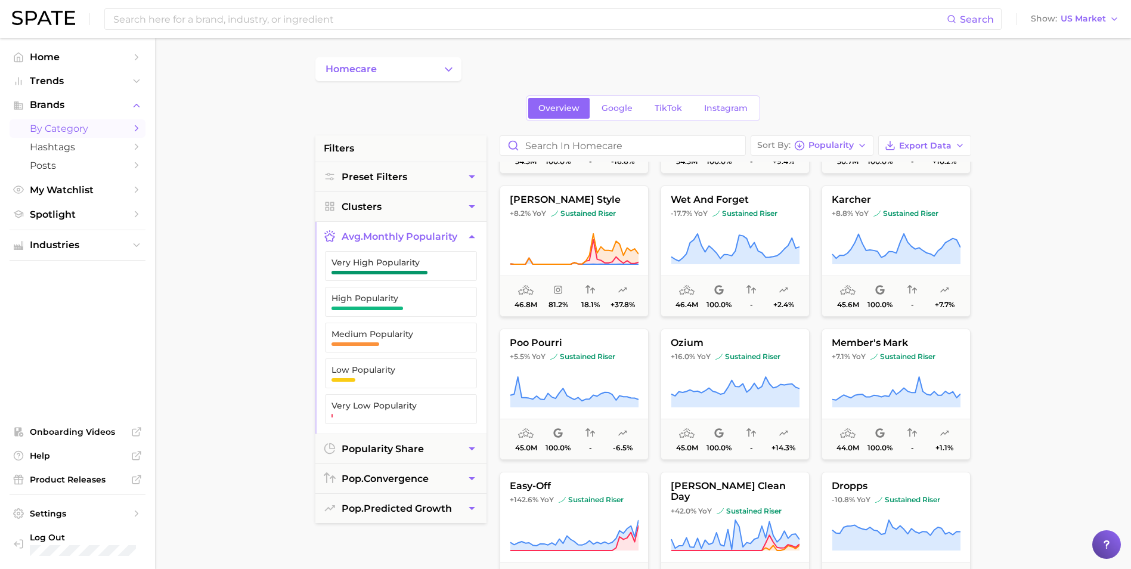
scroll to position [2565, 0]
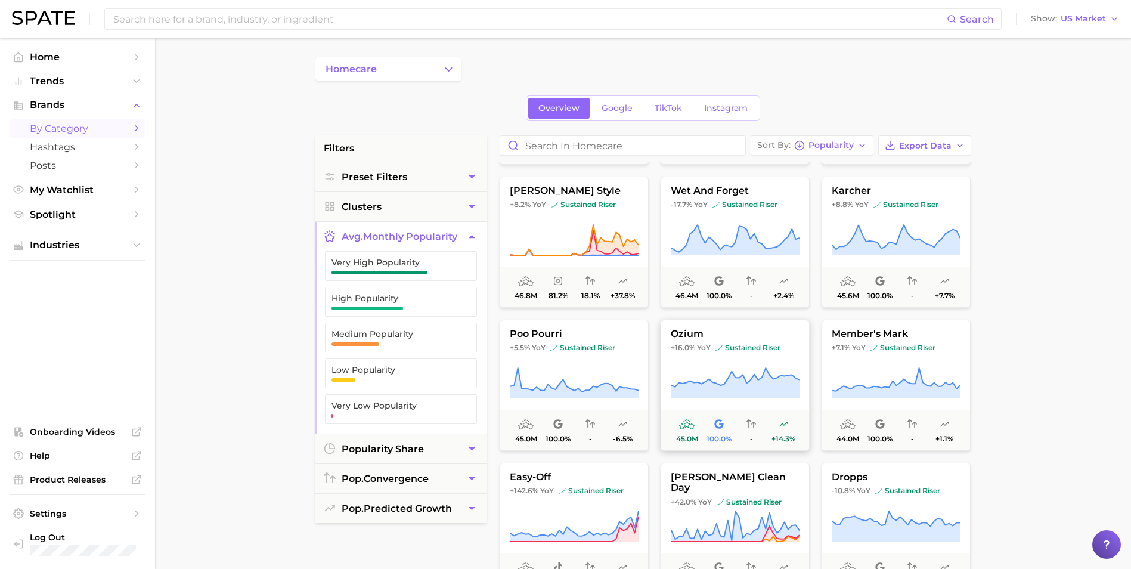
click at [679, 357] on button "ozium +16.0% YoY sustained riser 45.0m 100.0% - +14.3%" at bounding box center [735, 385] width 149 height 131
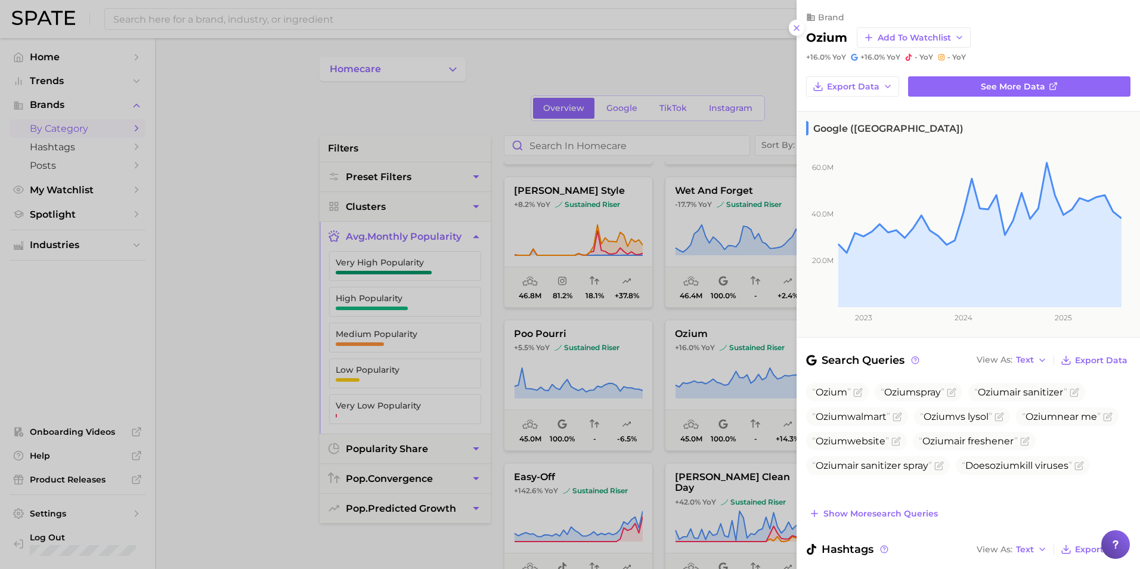
click at [658, 253] on div at bounding box center [570, 284] width 1140 height 569
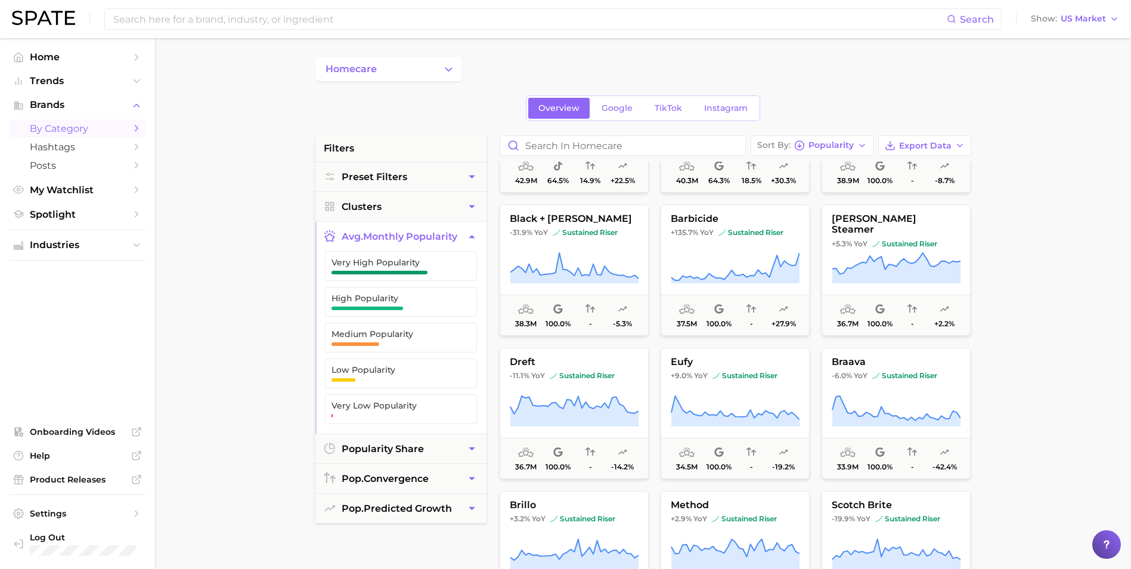
scroll to position [2982, 0]
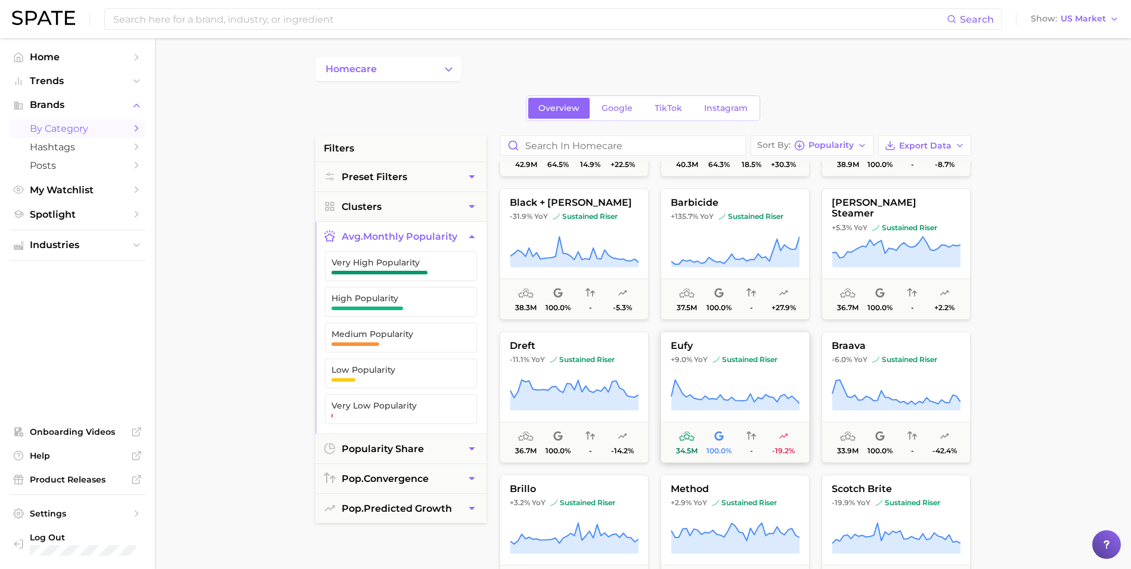
click at [686, 343] on span "eufy" at bounding box center [735, 346] width 148 height 11
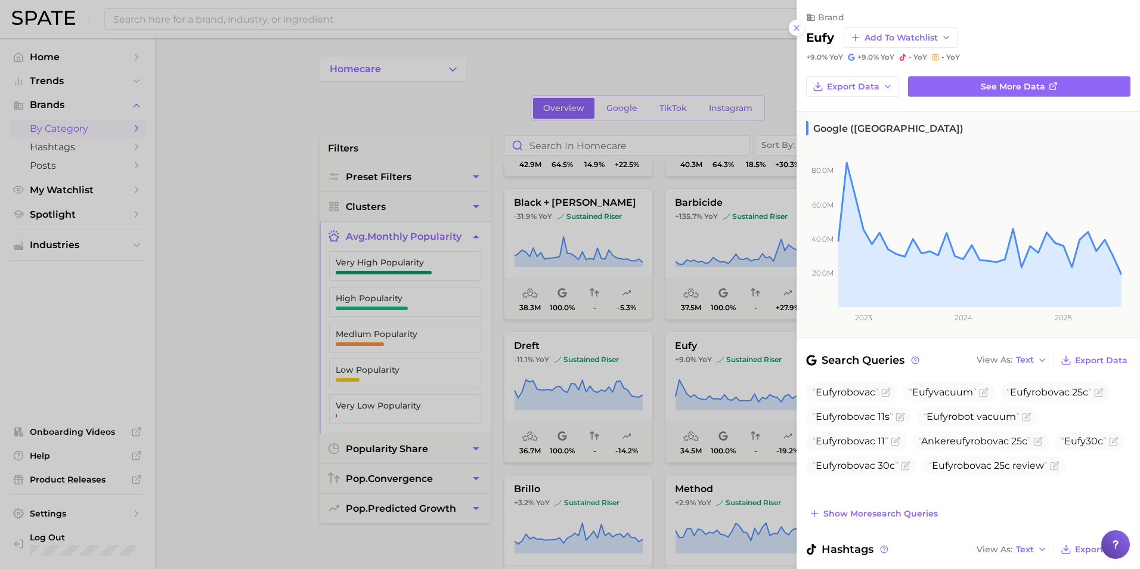
click at [660, 327] on div at bounding box center [570, 284] width 1140 height 569
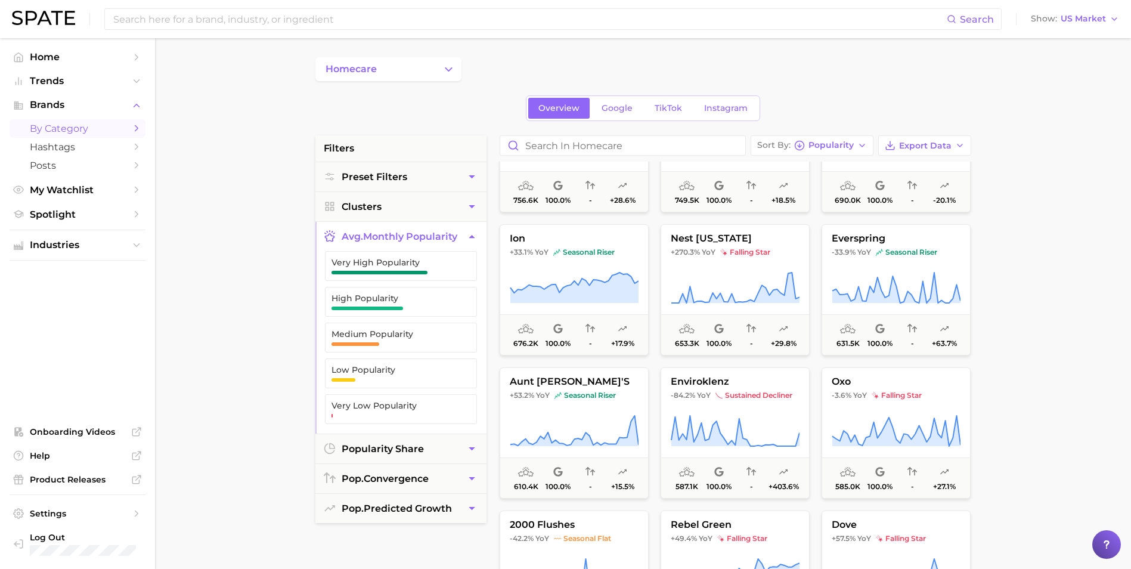
scroll to position [10020, 0]
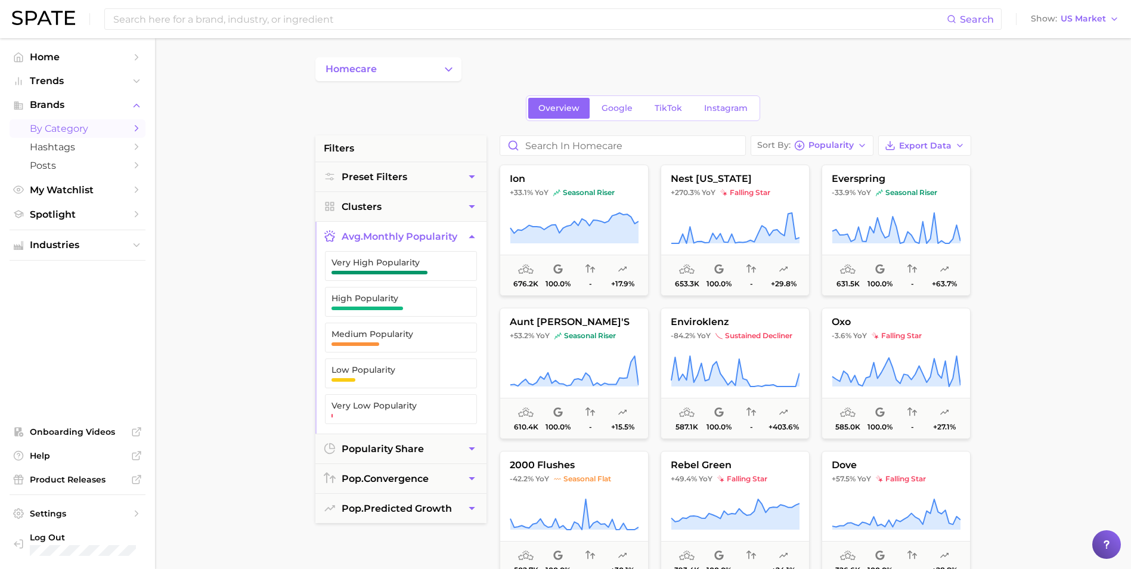
click at [429, 66] on button "homecare" at bounding box center [389, 69] width 146 height 24
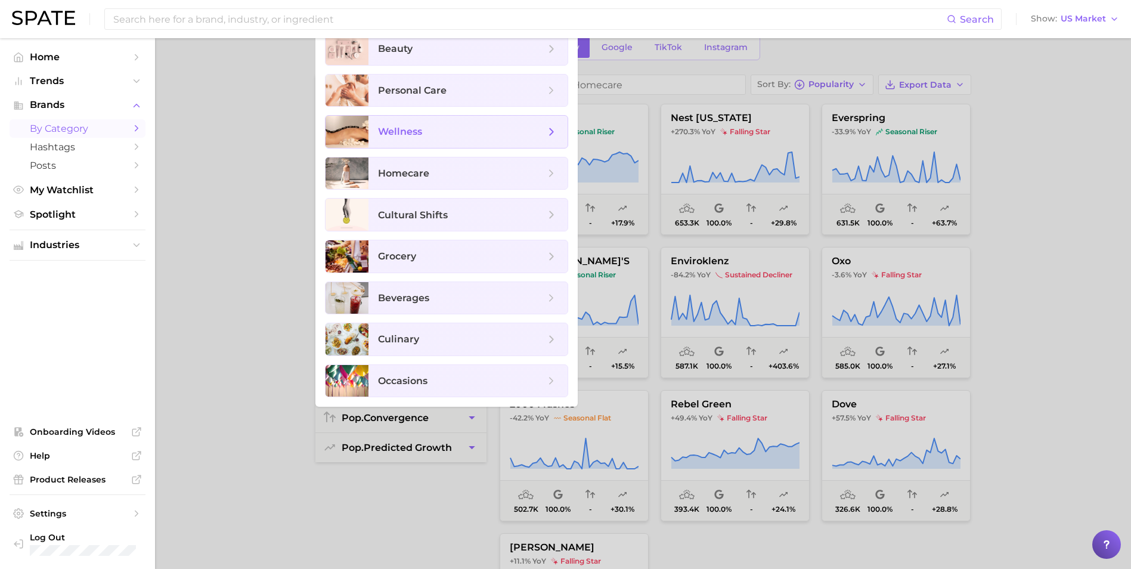
scroll to position [0, 0]
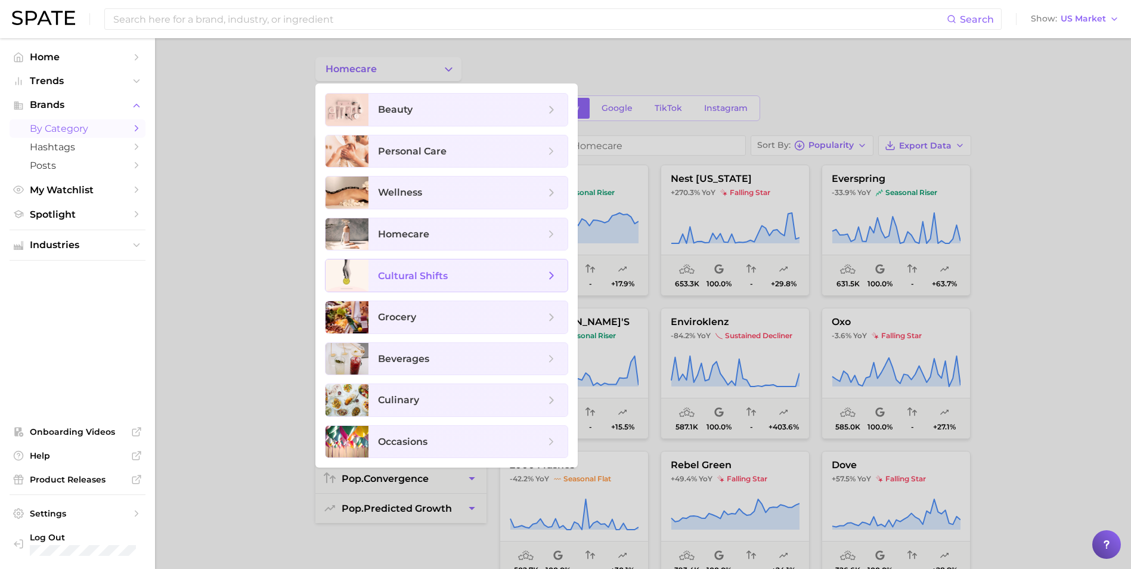
click at [451, 273] on span "cultural shifts" at bounding box center [461, 275] width 167 height 13
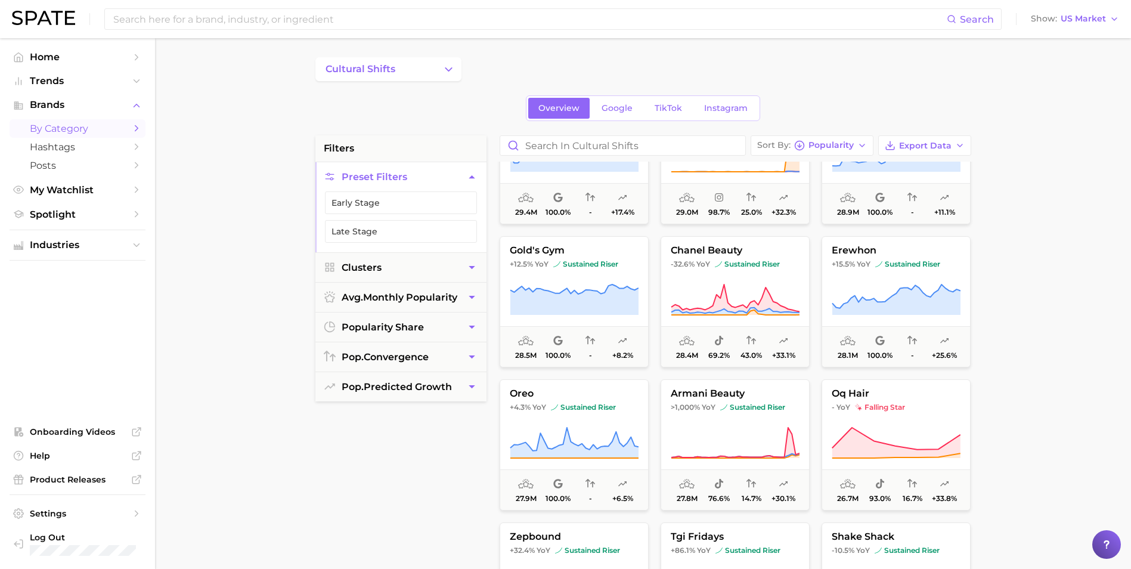
scroll to position [4712, 0]
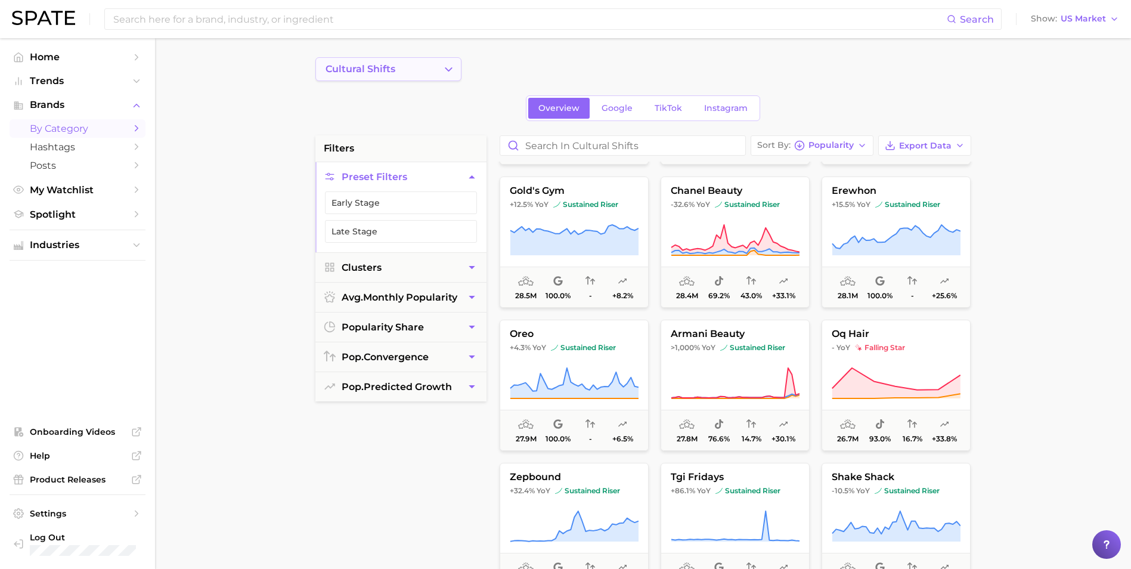
click at [443, 74] on icon "Change Category" at bounding box center [449, 69] width 13 height 13
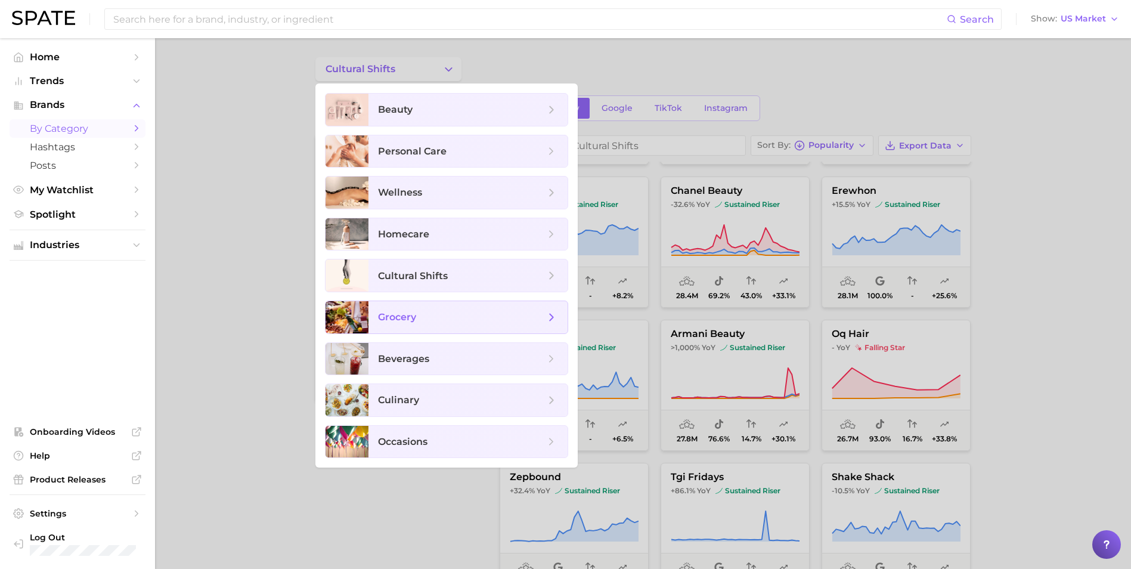
click at [477, 320] on span "grocery" at bounding box center [461, 317] width 167 height 13
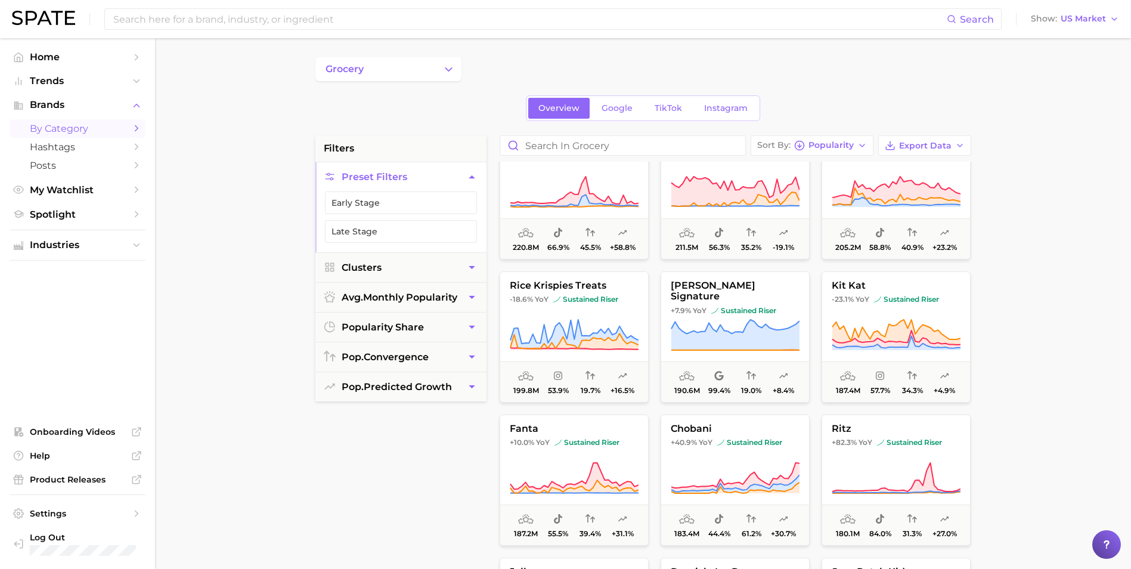
scroll to position [1193, 0]
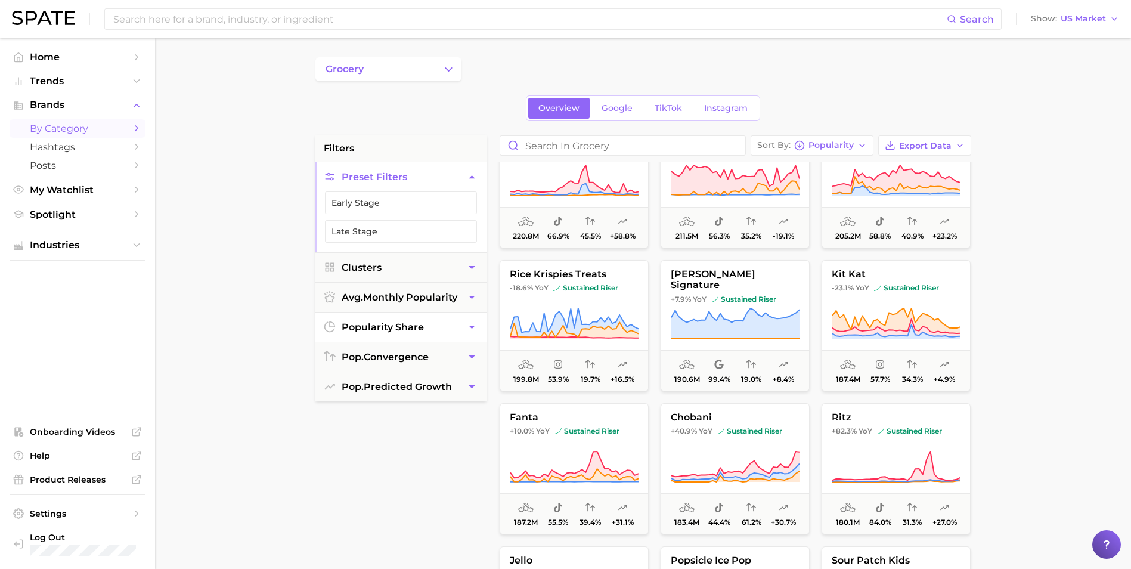
click at [382, 322] on span "popularity share" at bounding box center [383, 326] width 82 height 11
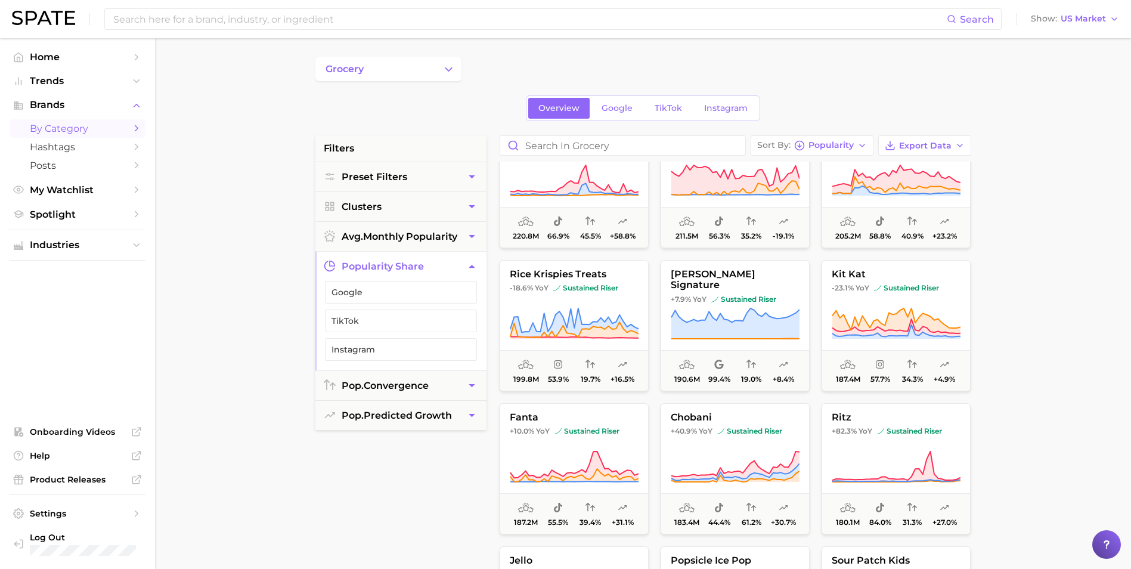
click at [374, 150] on li "filters" at bounding box center [401, 148] width 171 height 26
click at [392, 67] on button "grocery" at bounding box center [389, 69] width 146 height 24
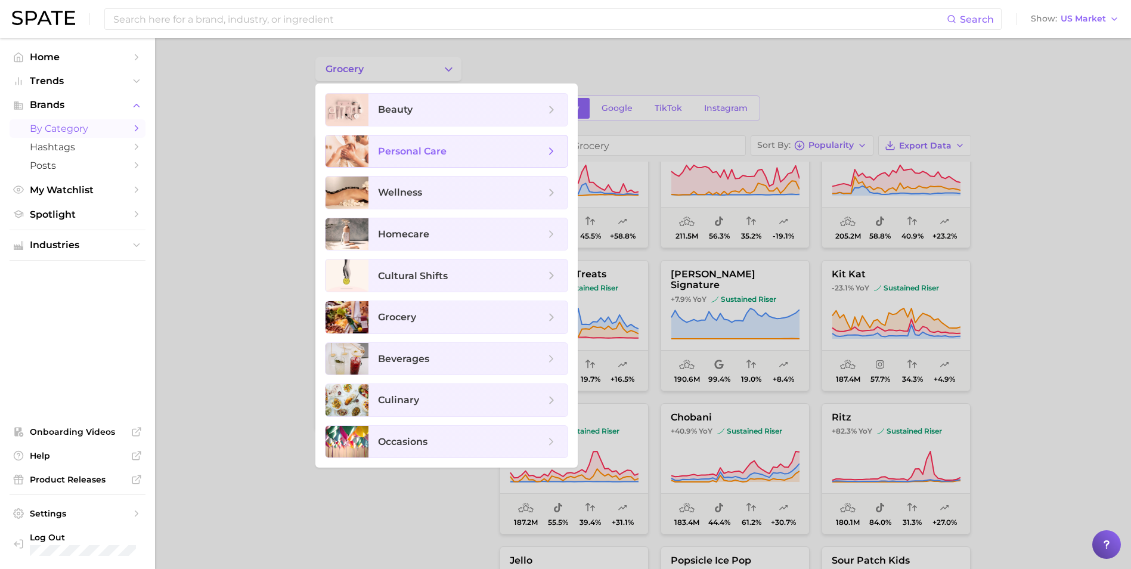
click at [418, 147] on span "personal care" at bounding box center [412, 151] width 69 height 11
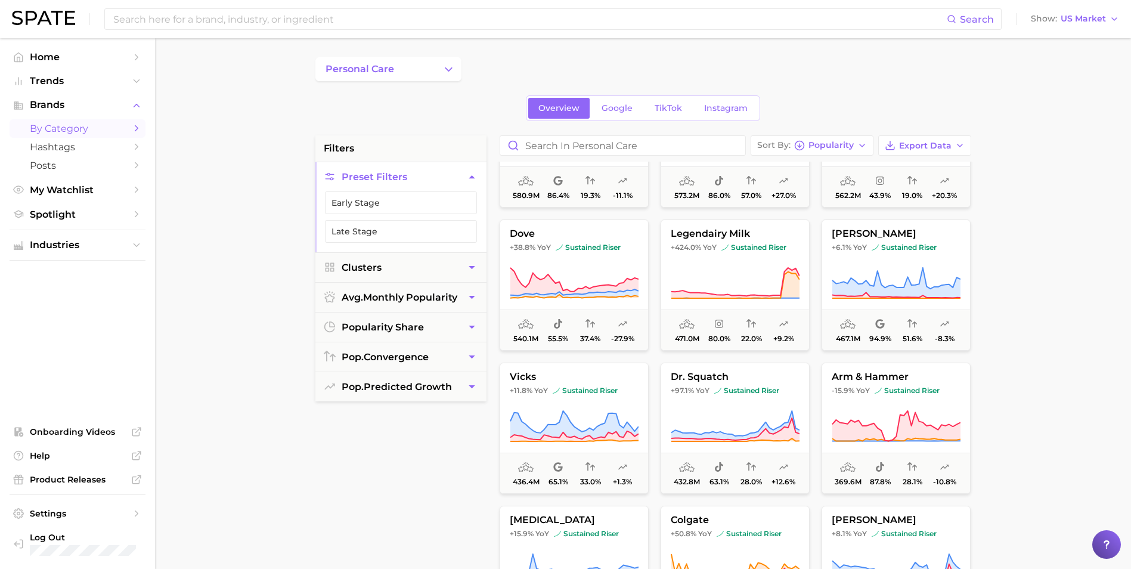
scroll to position [656, 0]
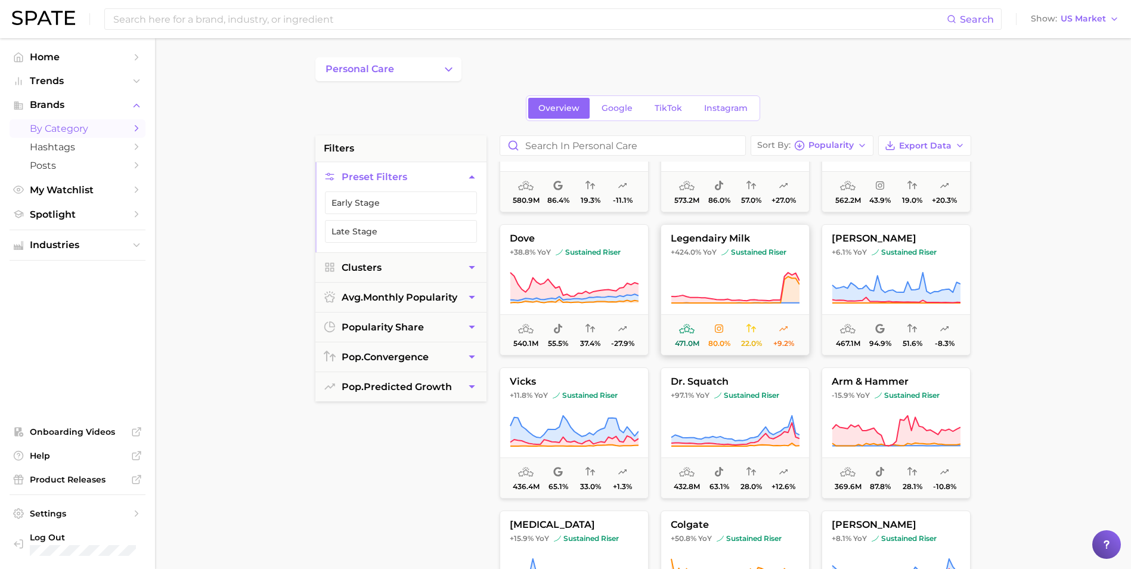
click at [726, 277] on icon at bounding box center [735, 287] width 129 height 33
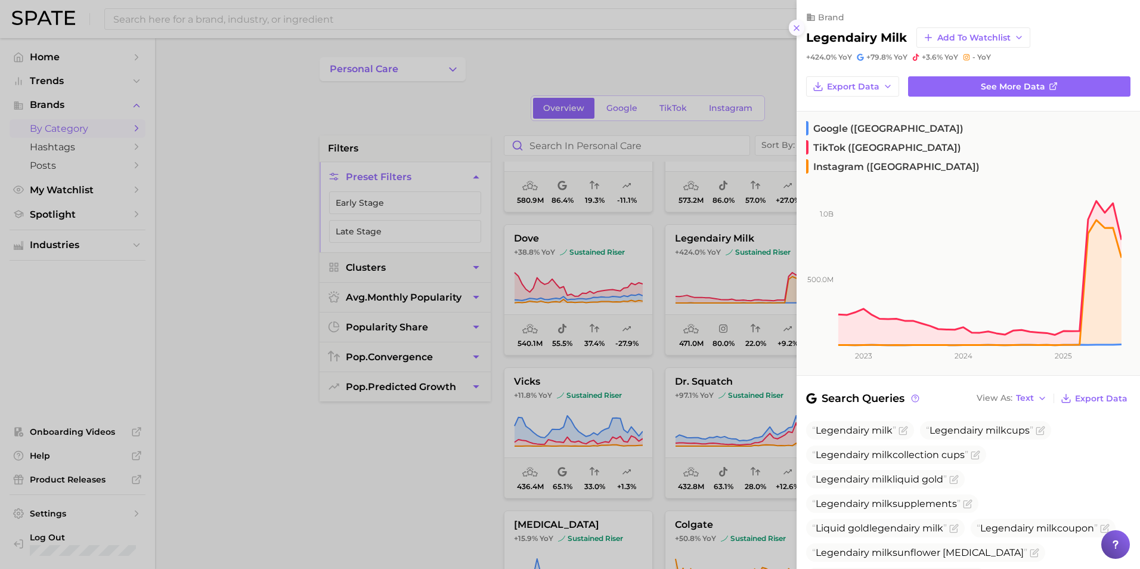
click at [797, 29] on line at bounding box center [796, 28] width 5 height 5
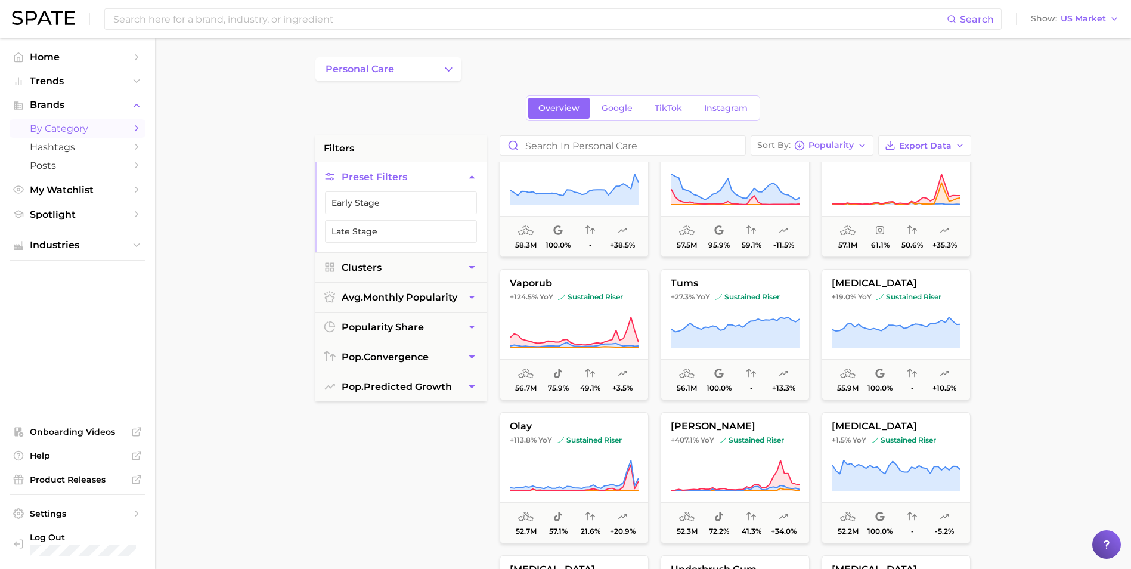
scroll to position [4354, 0]
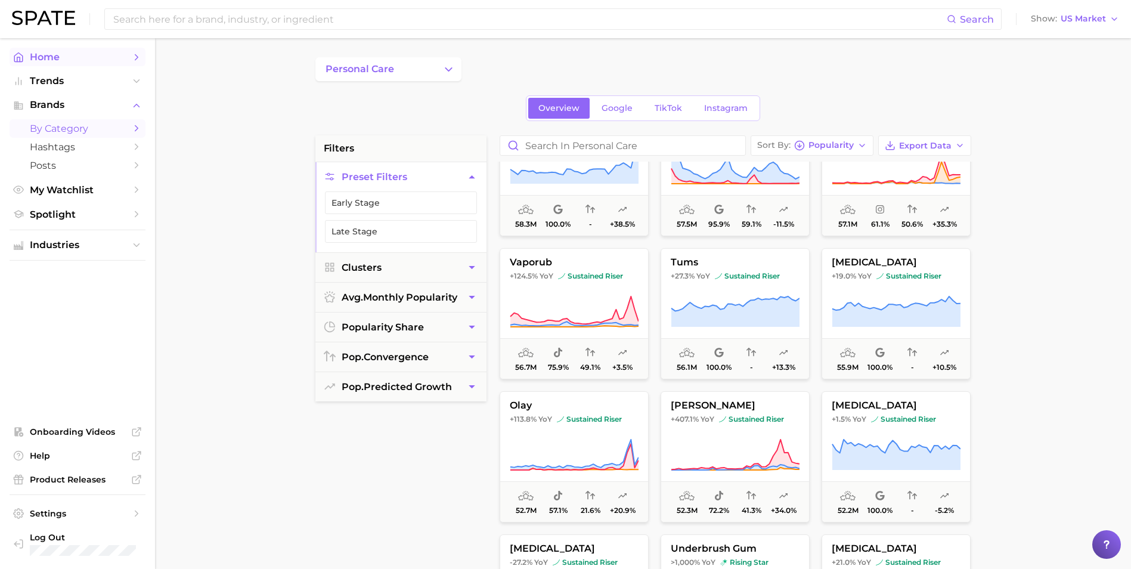
click at [78, 58] on span "Home" at bounding box center [77, 56] width 95 height 11
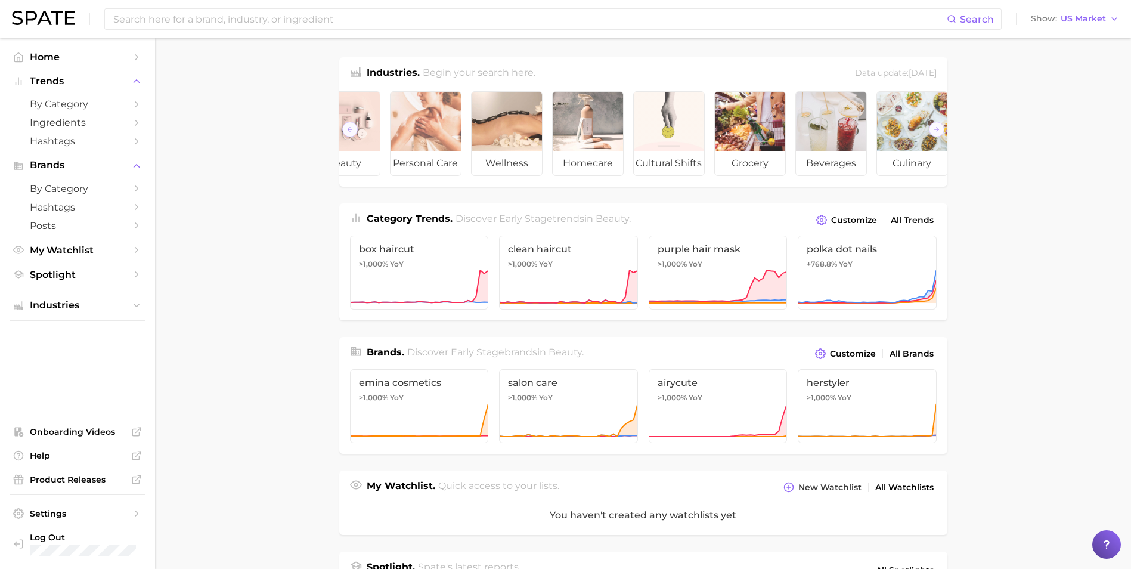
scroll to position [0, 134]
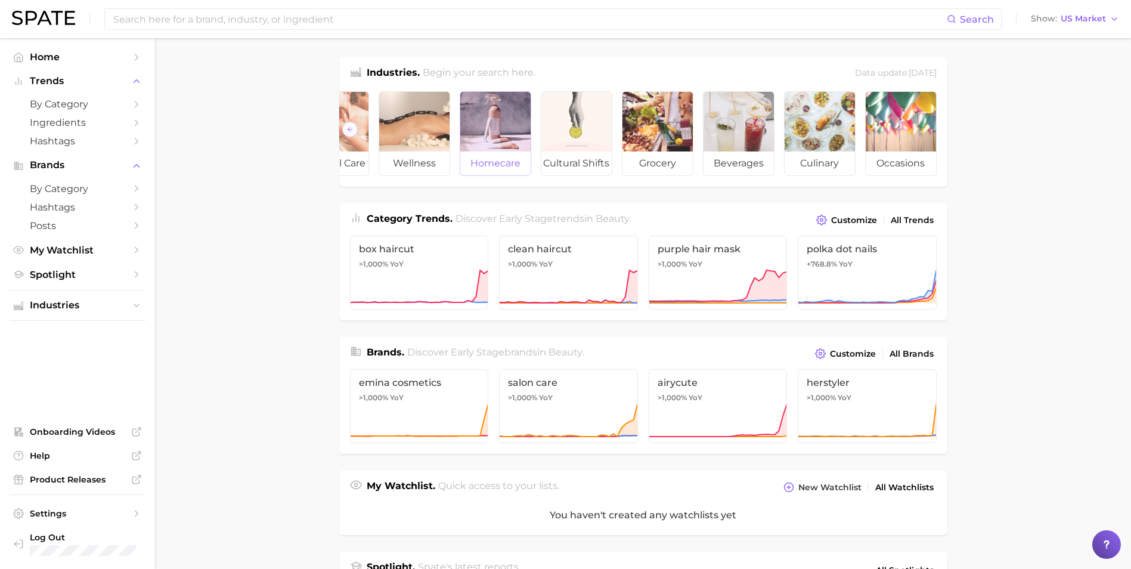
click at [485, 138] on div at bounding box center [495, 122] width 70 height 60
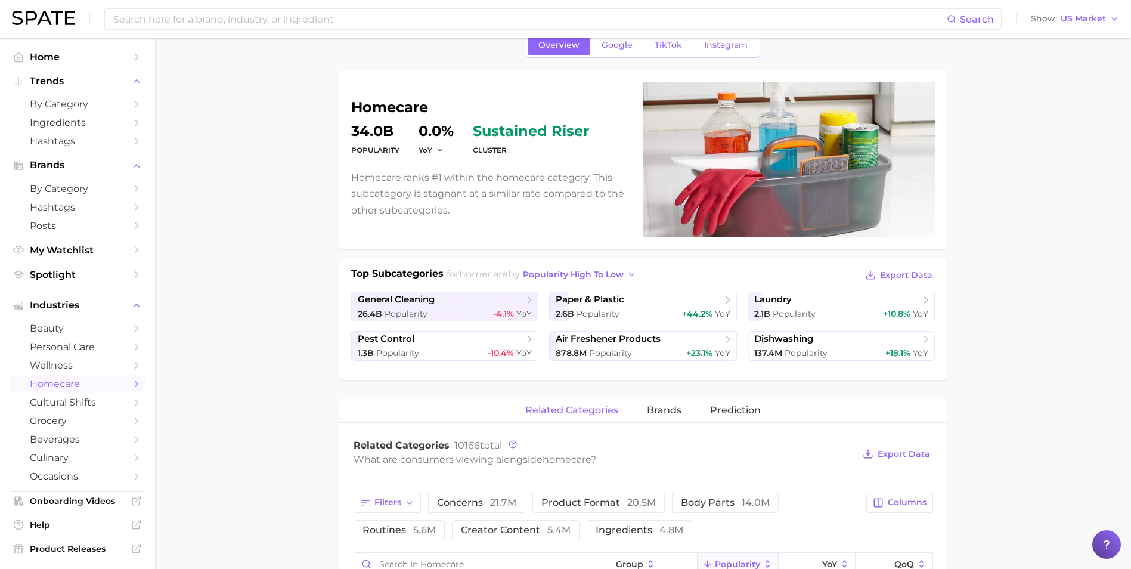
scroll to position [119, 0]
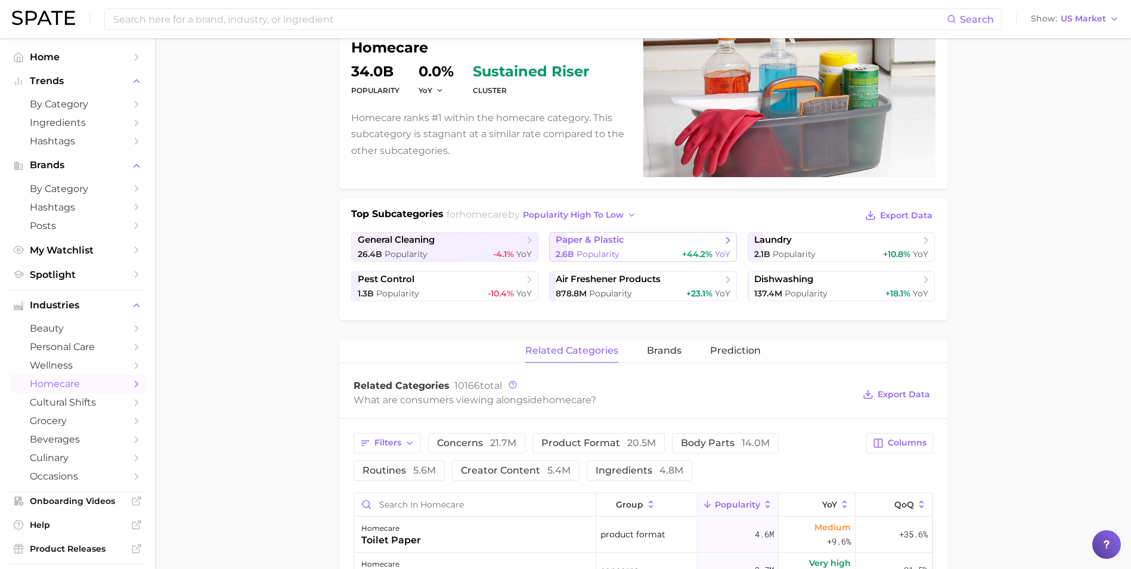
click at [644, 254] on div "2.6b Popularity +44.2% YoY" at bounding box center [643, 254] width 175 height 11
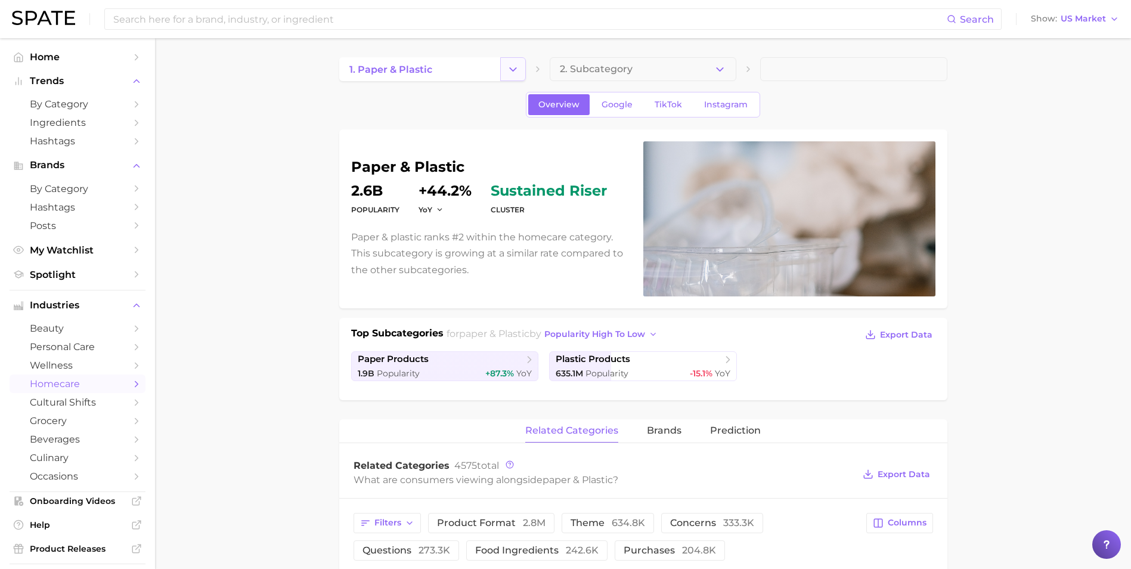
click at [509, 73] on icon "Change Category" at bounding box center [513, 69] width 13 height 13
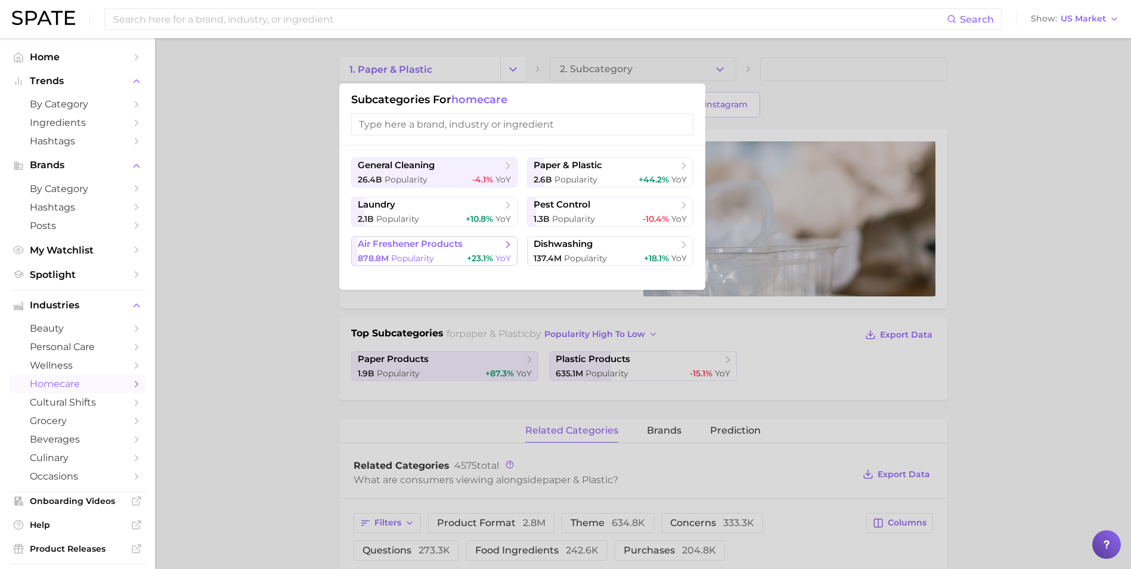
click at [450, 247] on span "air freshener products" at bounding box center [410, 244] width 105 height 11
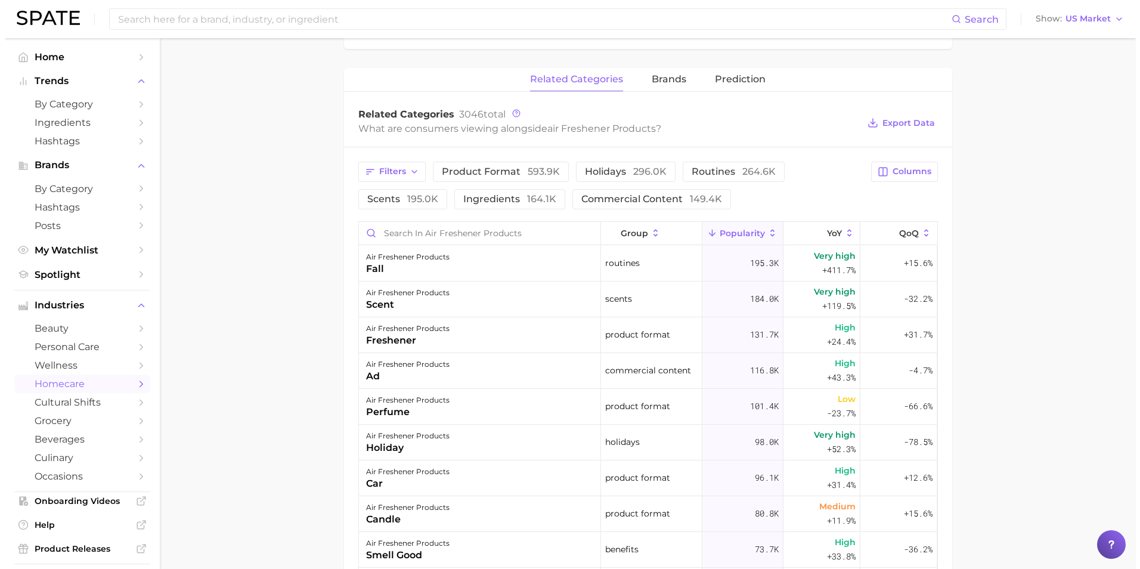
scroll to position [358, 0]
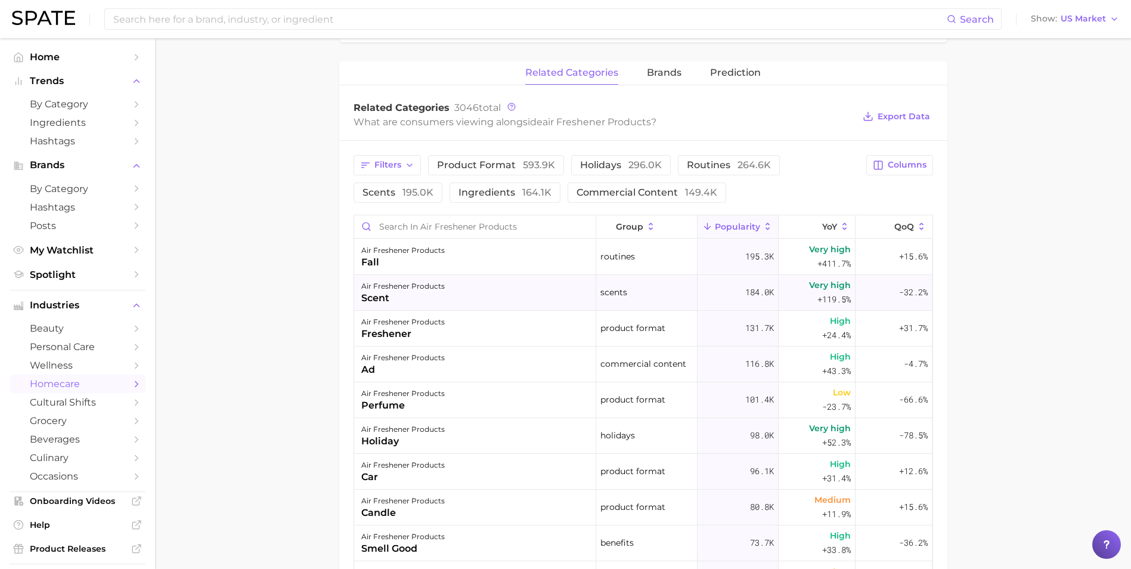
click at [468, 285] on div "air freshener products scent" at bounding box center [475, 293] width 242 height 36
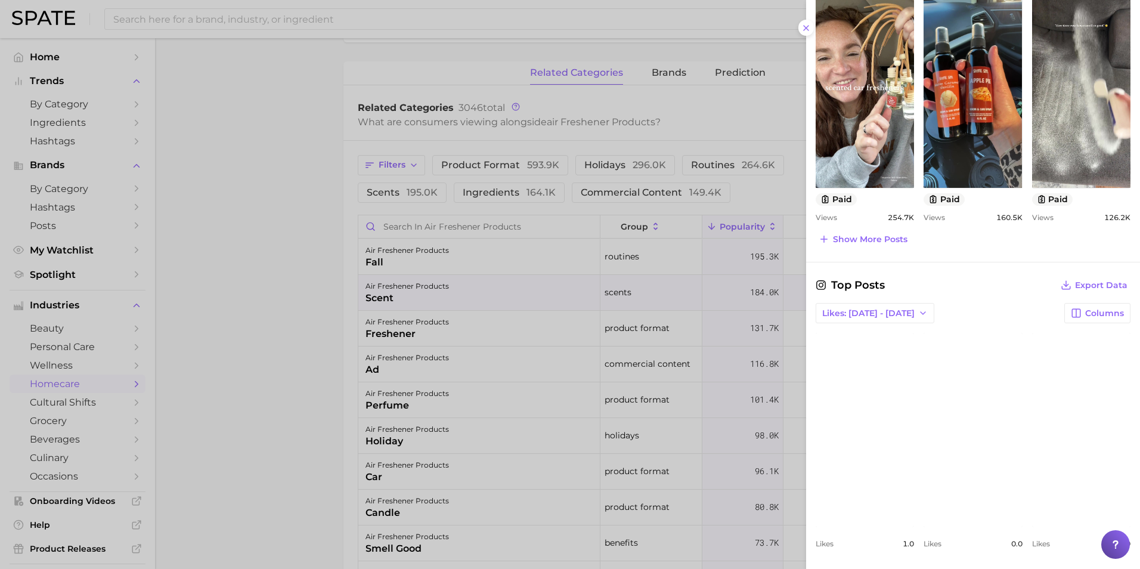
scroll to position [670, 0]
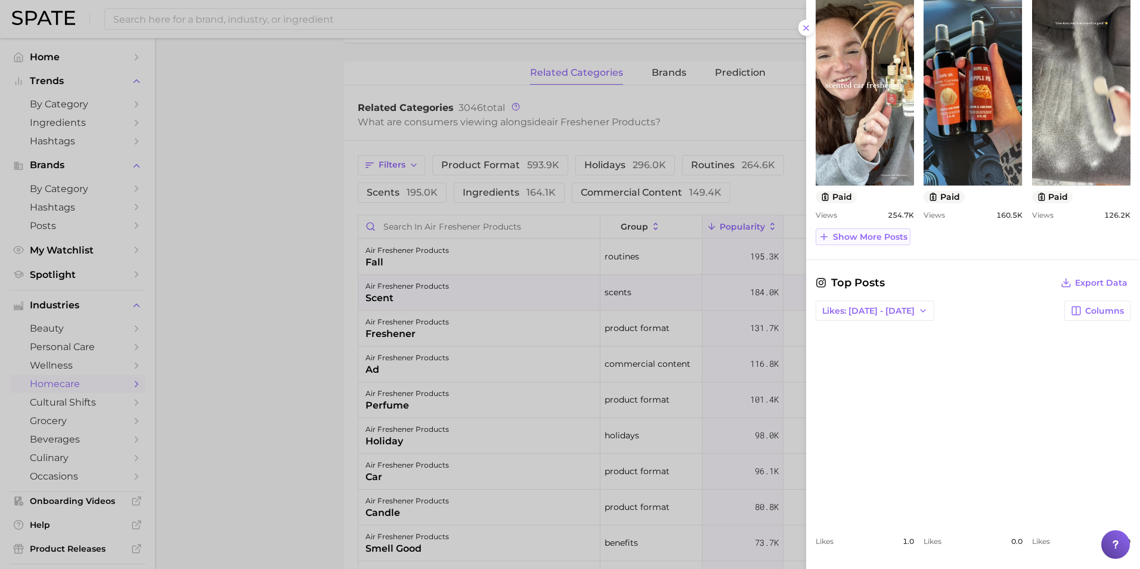
click at [884, 240] on span "Show more posts" at bounding box center [870, 237] width 75 height 10
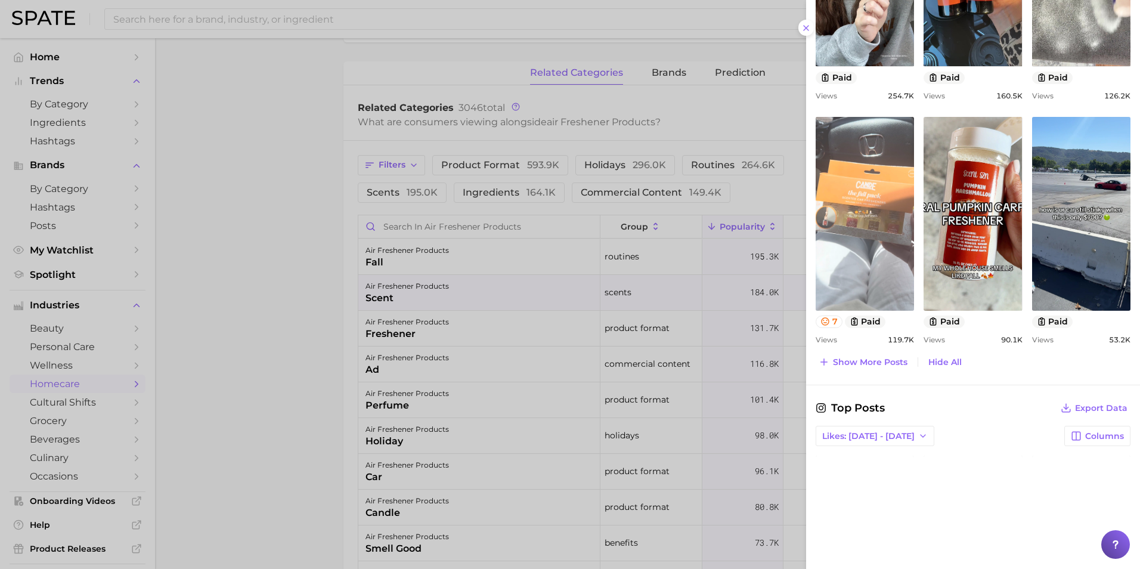
scroll to position [908, 0]
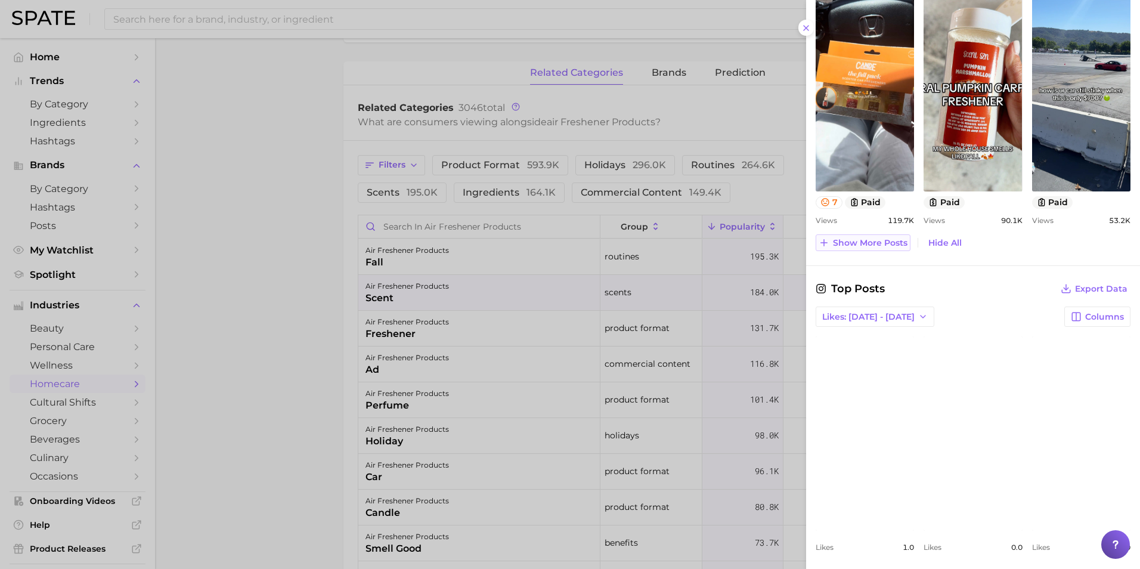
click at [884, 242] on span "Show more posts" at bounding box center [870, 243] width 75 height 10
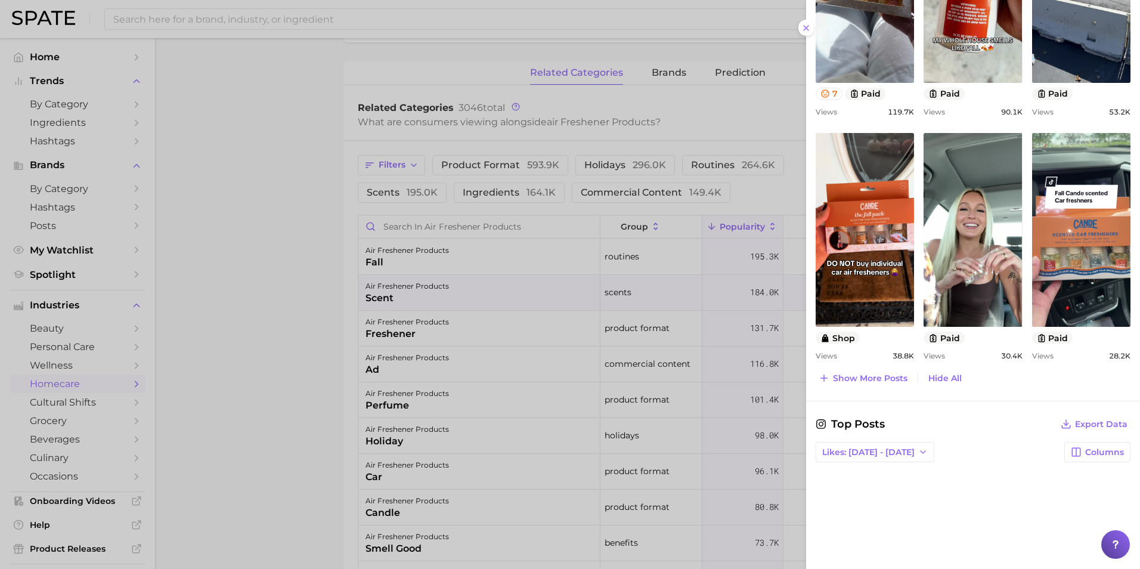
scroll to position [1087, 0]
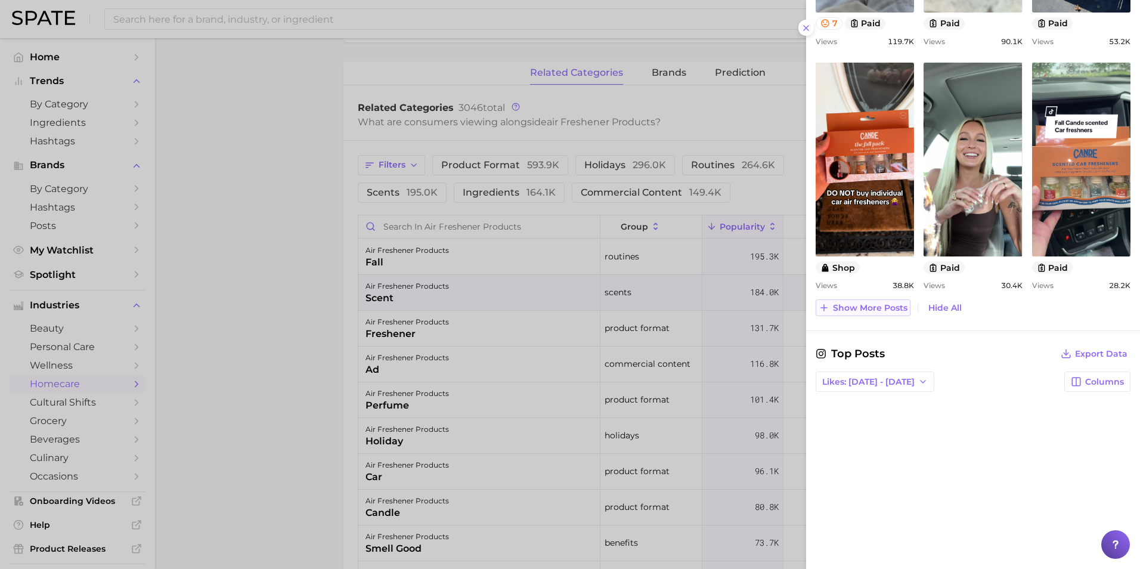
click at [882, 304] on span "Show more posts" at bounding box center [870, 308] width 75 height 10
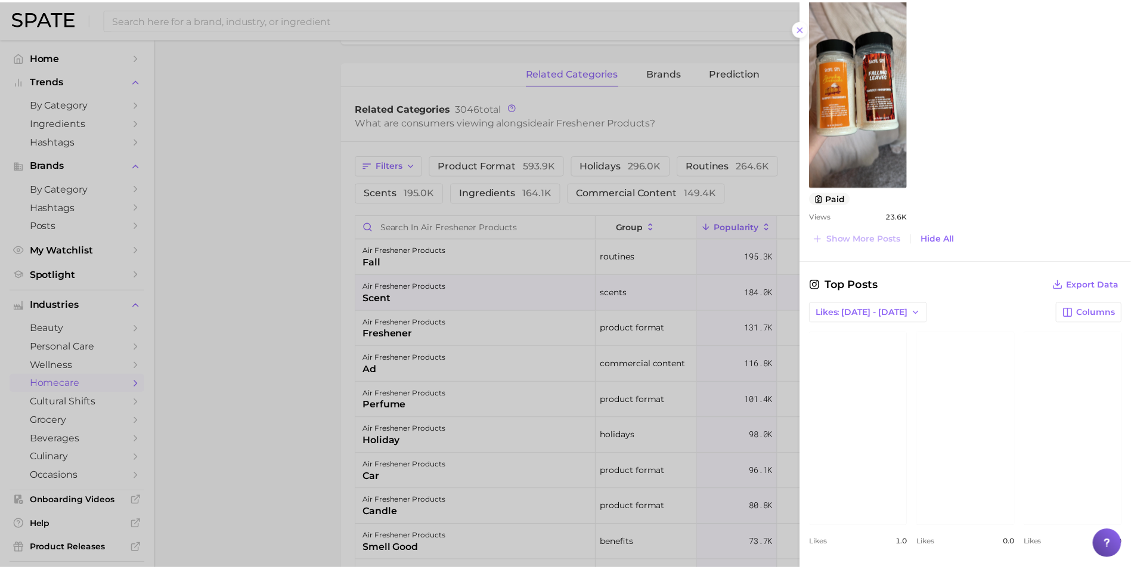
scroll to position [1402, 0]
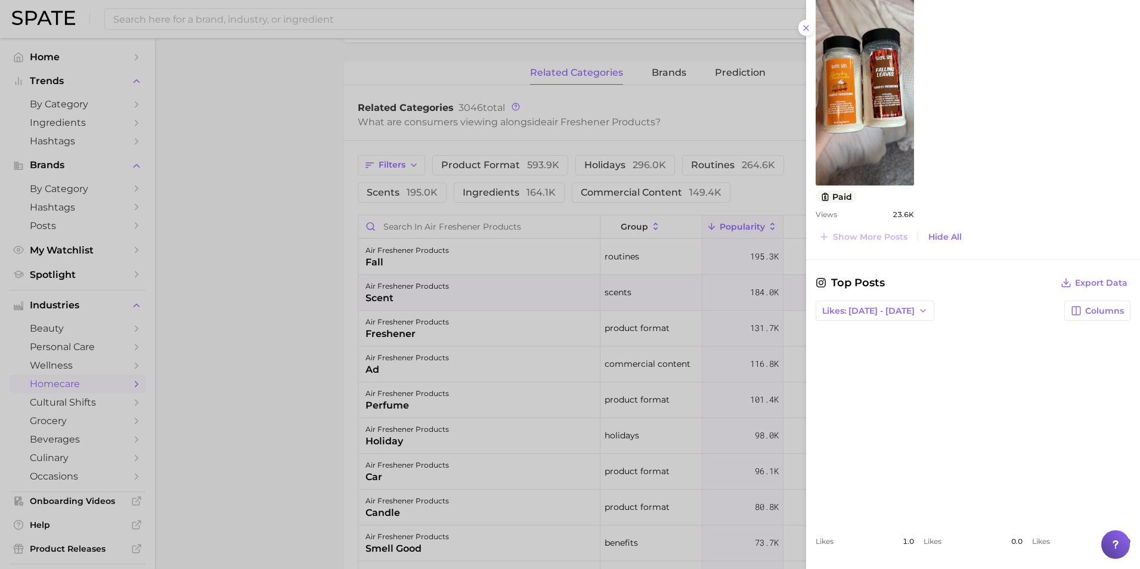
click at [887, 394] on link "view post on Instagram" at bounding box center [865, 427] width 98 height 194
click at [1043, 376] on link "view post on Instagram" at bounding box center [1081, 427] width 98 height 194
click at [251, 282] on div at bounding box center [570, 284] width 1140 height 569
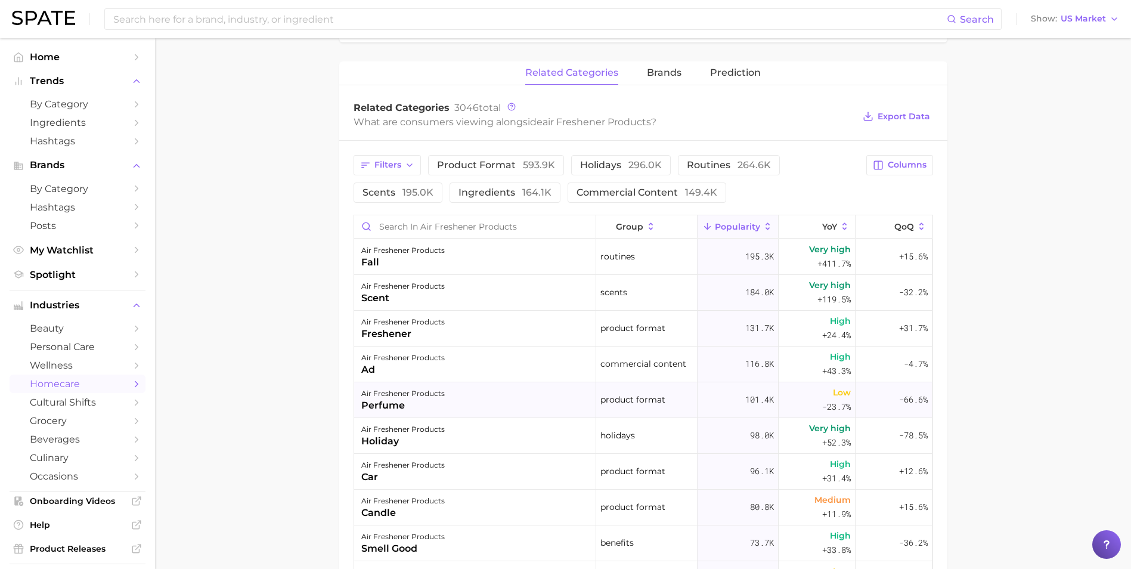
click at [494, 400] on div "air freshener products perfume" at bounding box center [475, 400] width 242 height 36
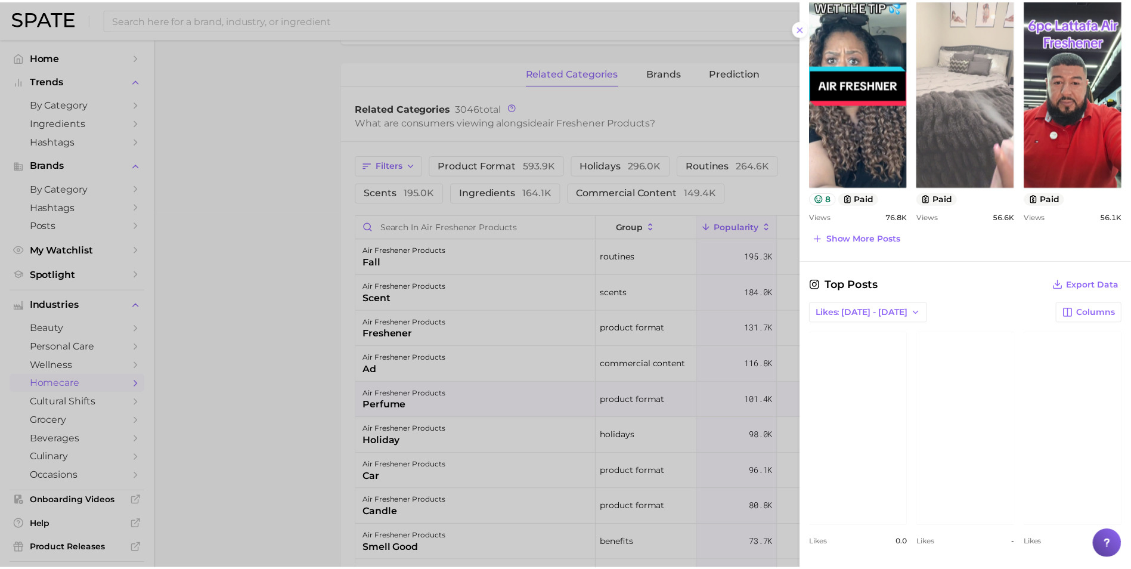
scroll to position [645, 0]
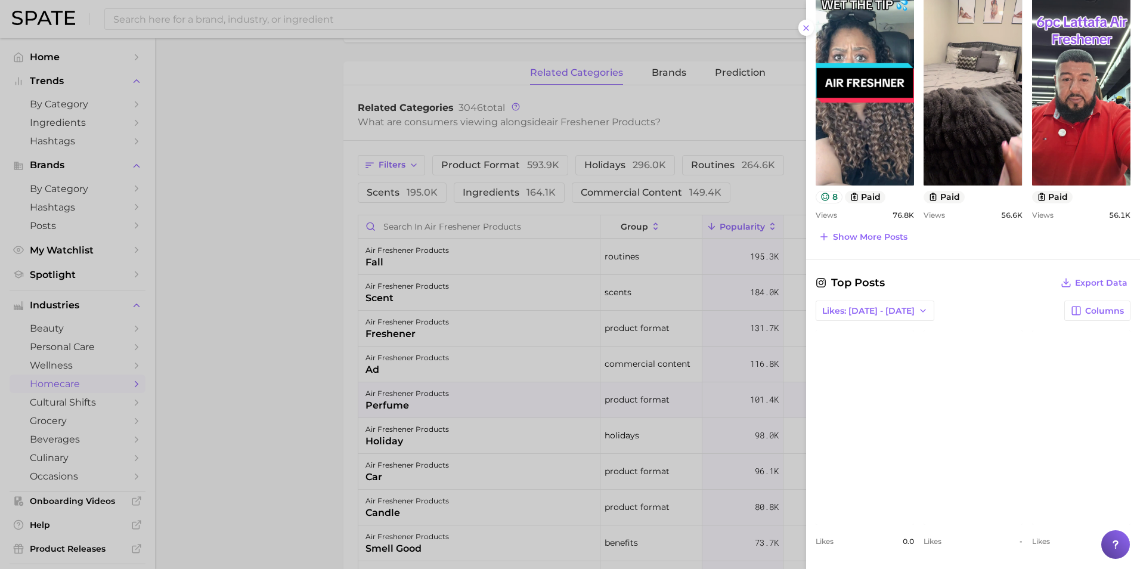
click at [221, 311] on div at bounding box center [570, 284] width 1140 height 569
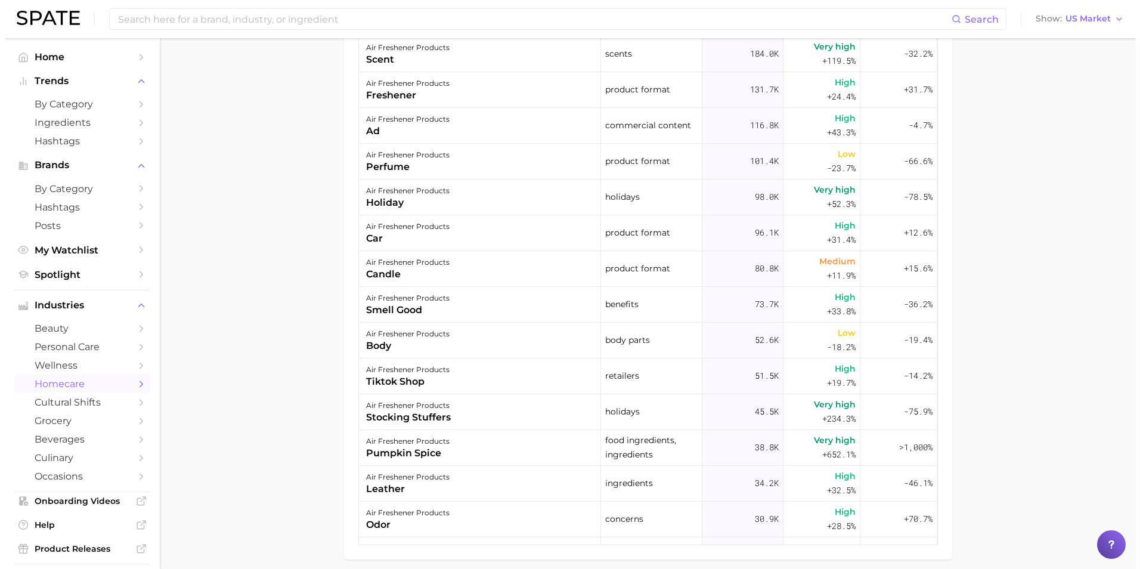
scroll to position [647, 0]
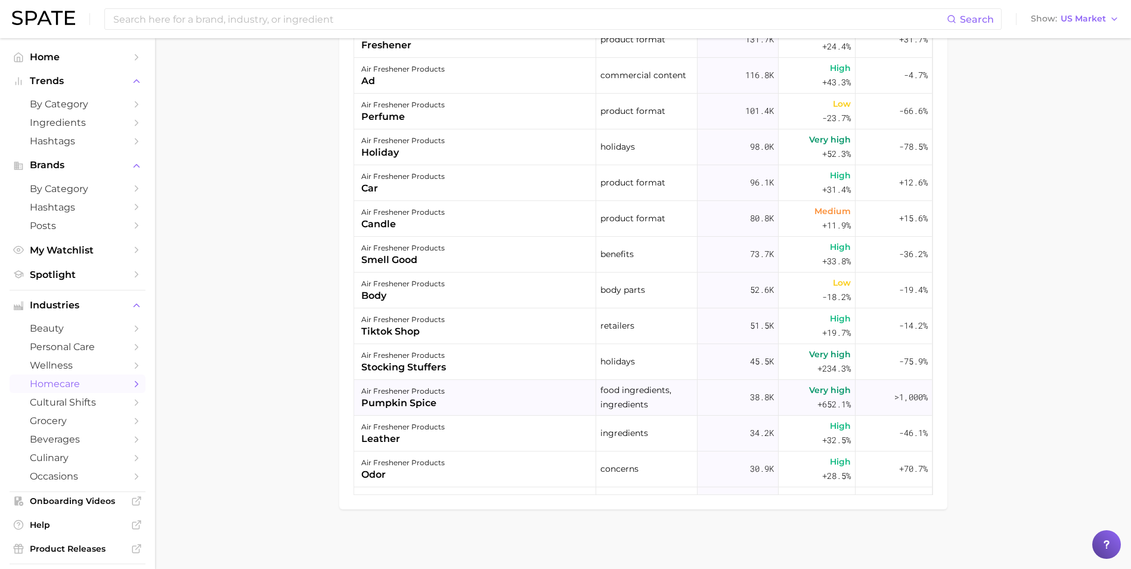
click at [458, 396] on div "air freshener products pumpkin spice" at bounding box center [475, 398] width 242 height 36
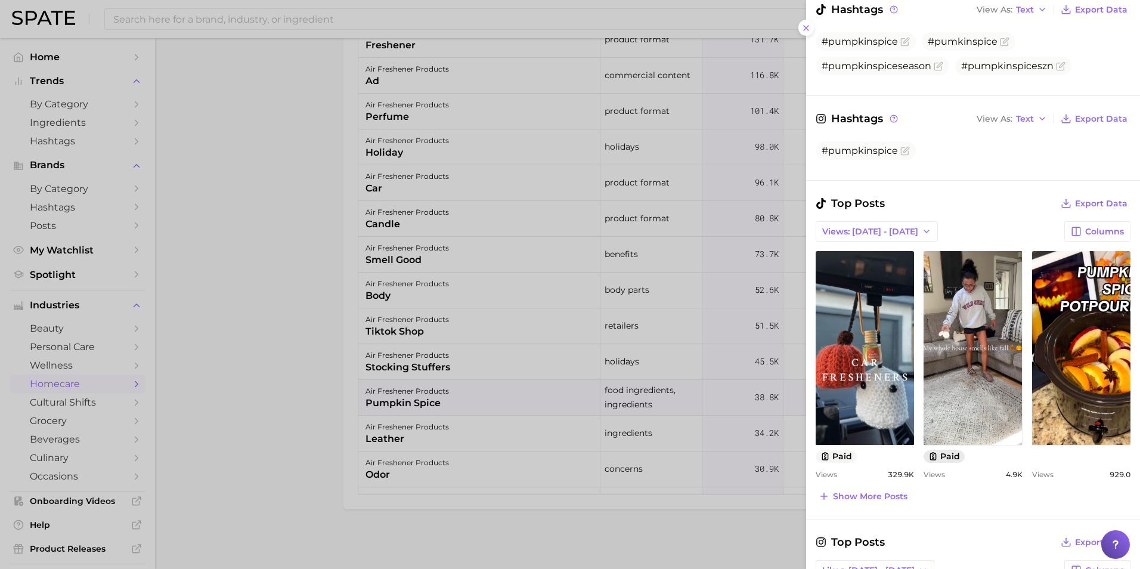
scroll to position [477, 0]
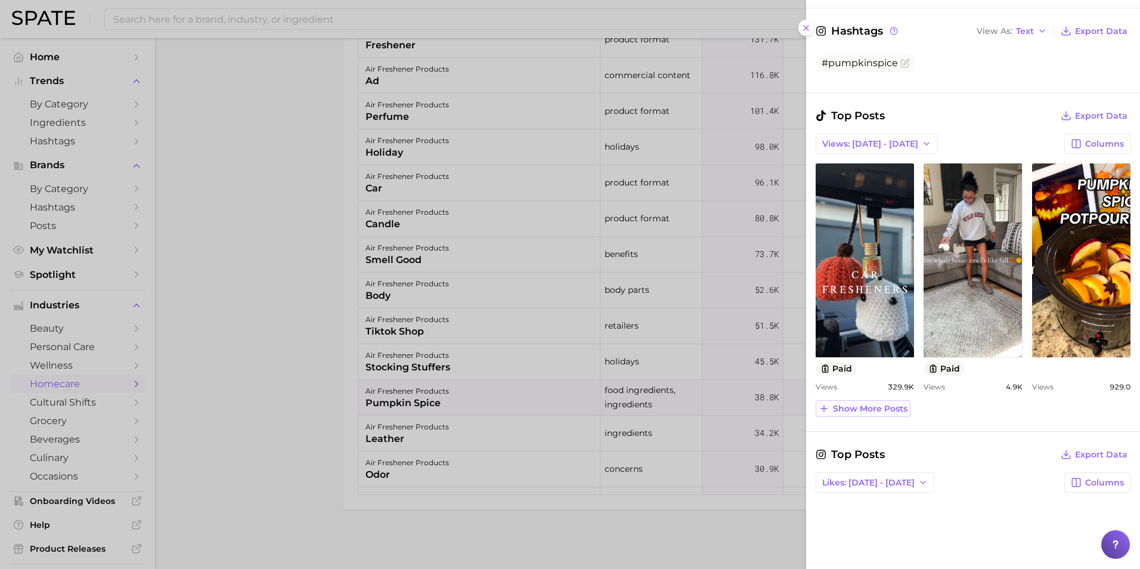
click at [901, 413] on span "Show more posts" at bounding box center [870, 409] width 75 height 10
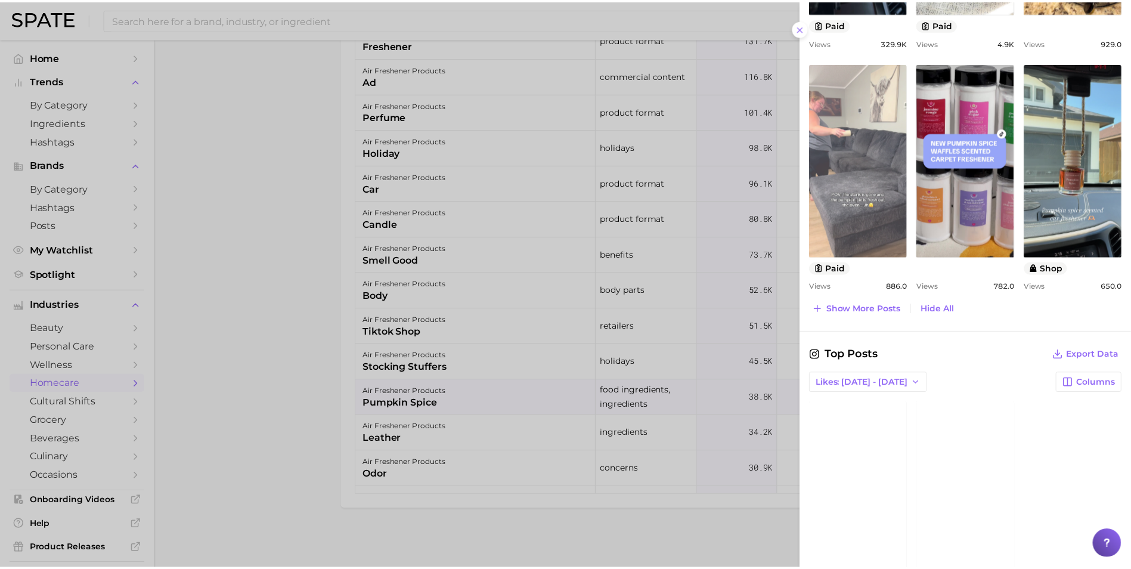
scroll to position [893, 0]
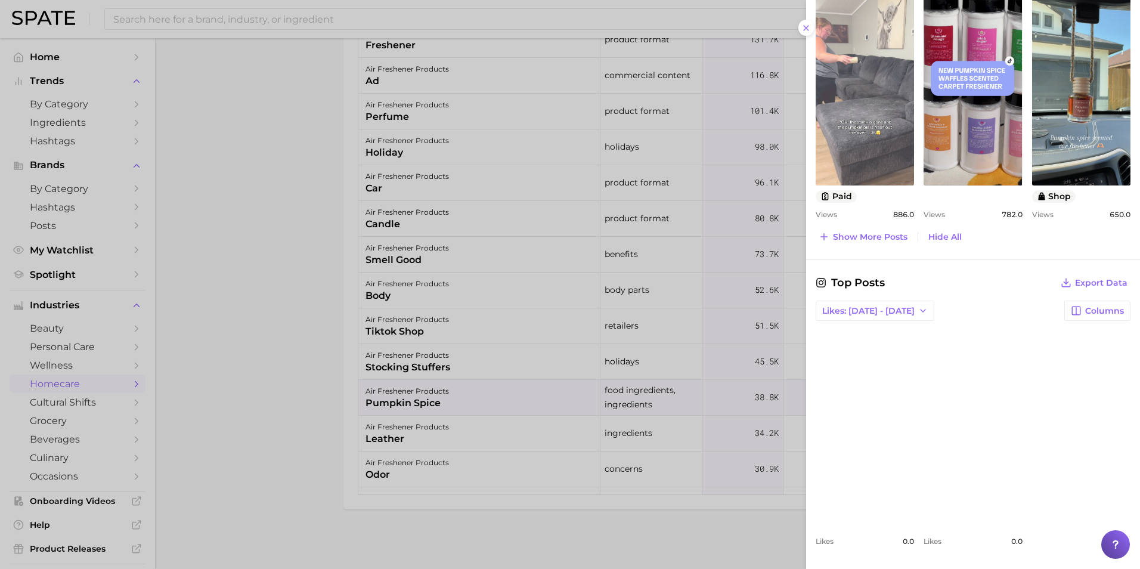
click at [894, 410] on link "view post on Instagram" at bounding box center [865, 427] width 98 height 194
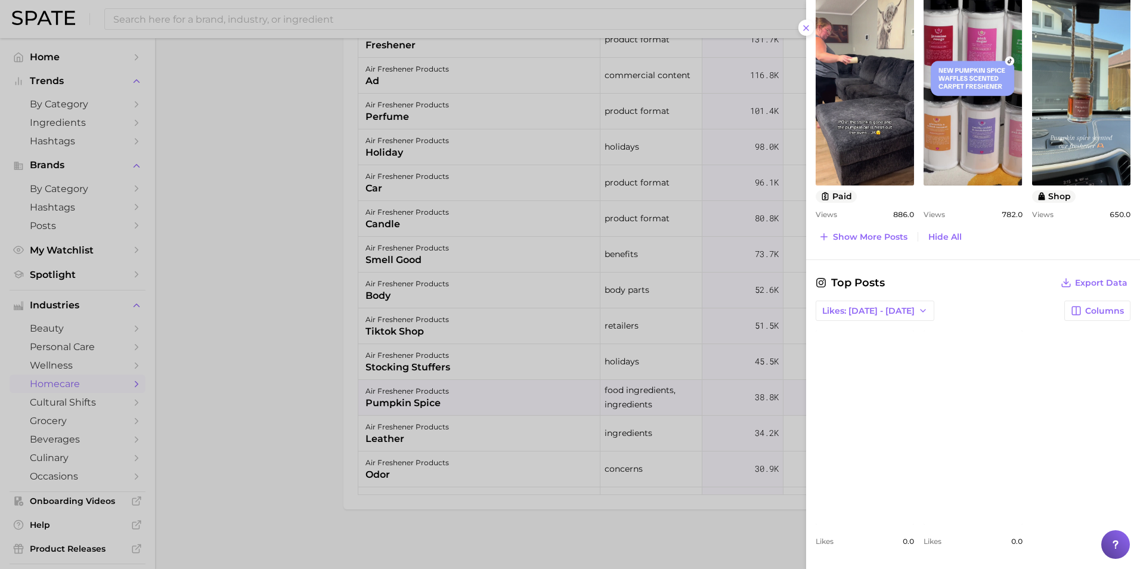
click at [292, 183] on div at bounding box center [570, 284] width 1140 height 569
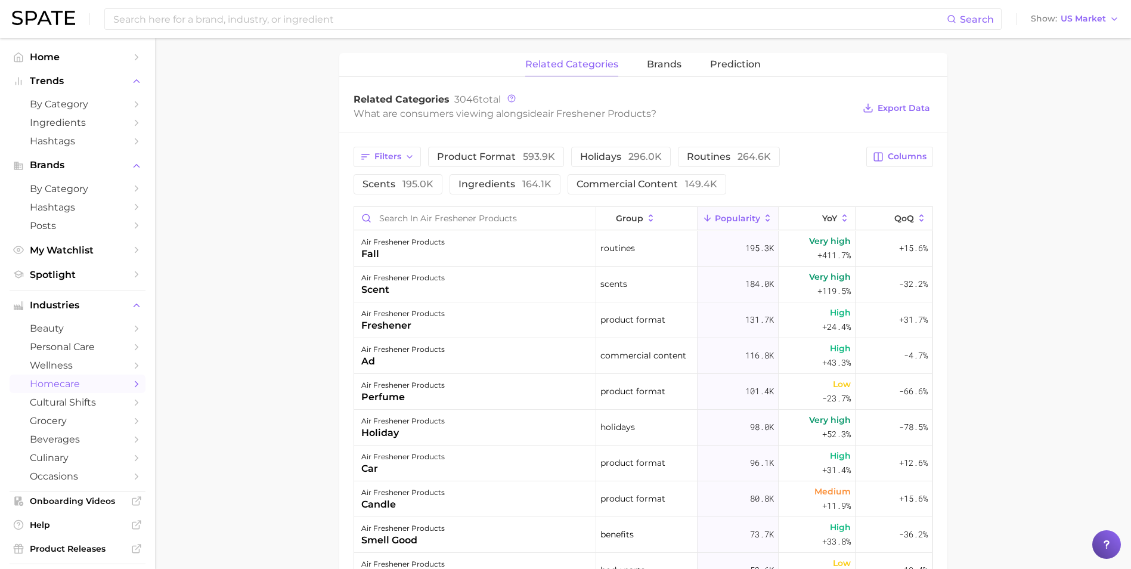
scroll to position [348, 0]
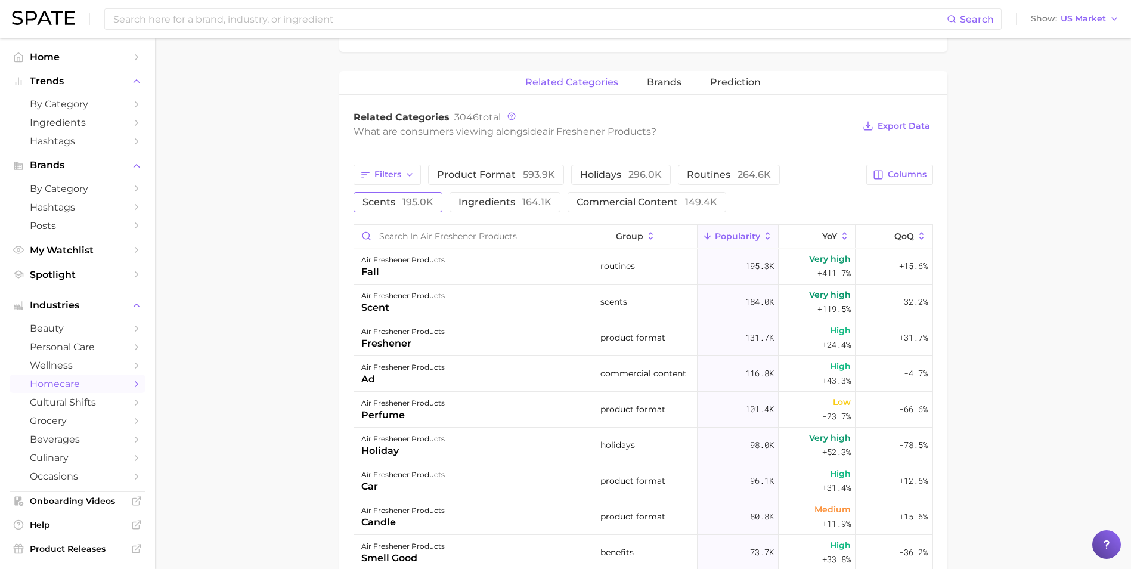
click at [371, 197] on span "scents 195.0k" at bounding box center [398, 202] width 71 height 10
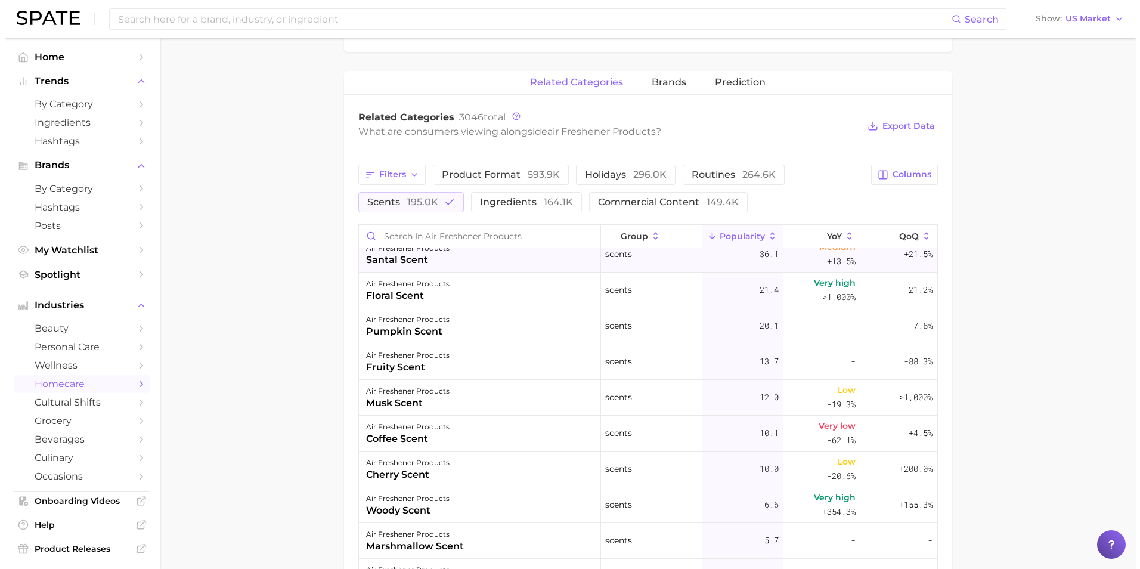
scroll to position [537, 0]
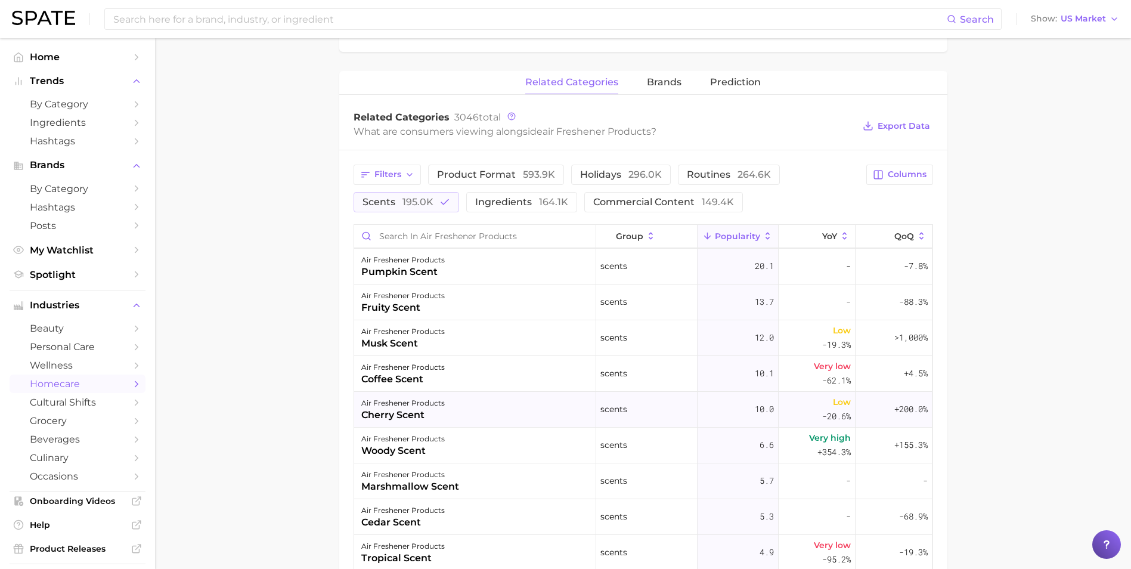
click at [512, 401] on div "air freshener products cherry scent" at bounding box center [475, 410] width 242 height 36
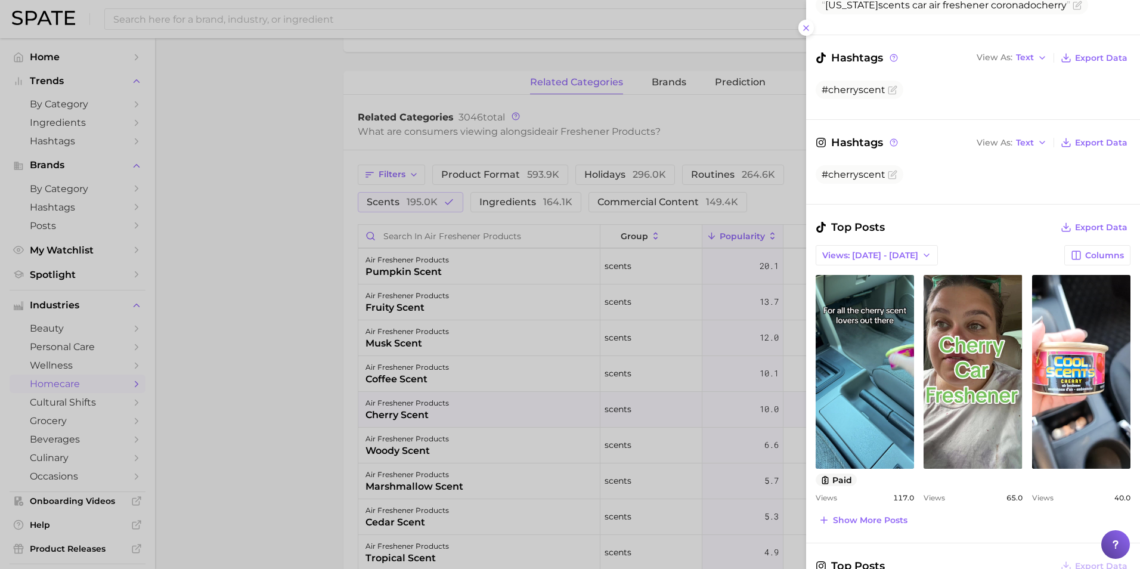
scroll to position [298, 0]
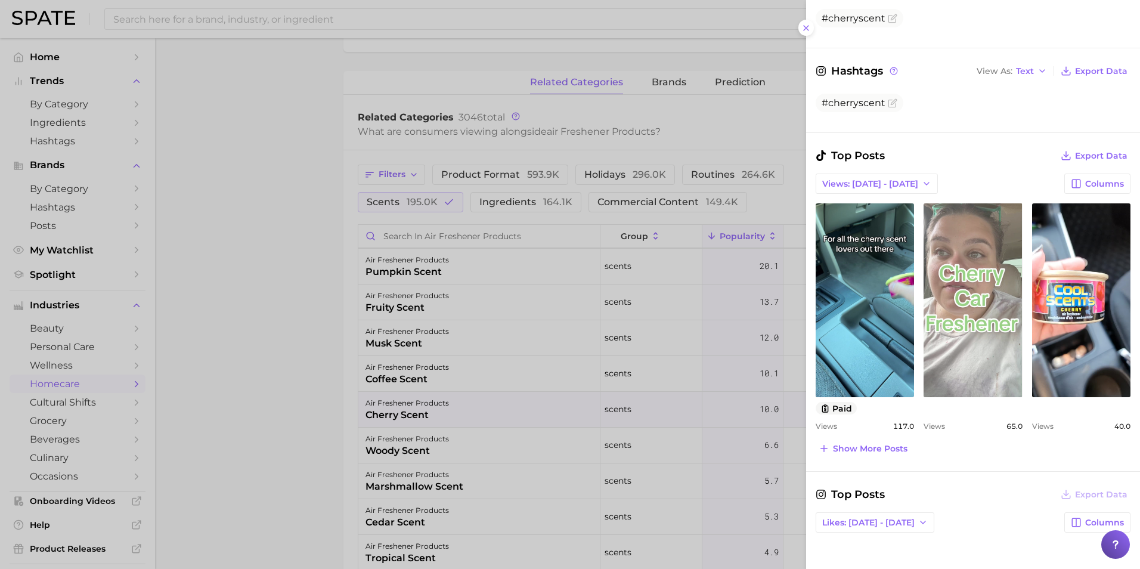
click at [947, 350] on link "view post on TikTok" at bounding box center [973, 300] width 98 height 194
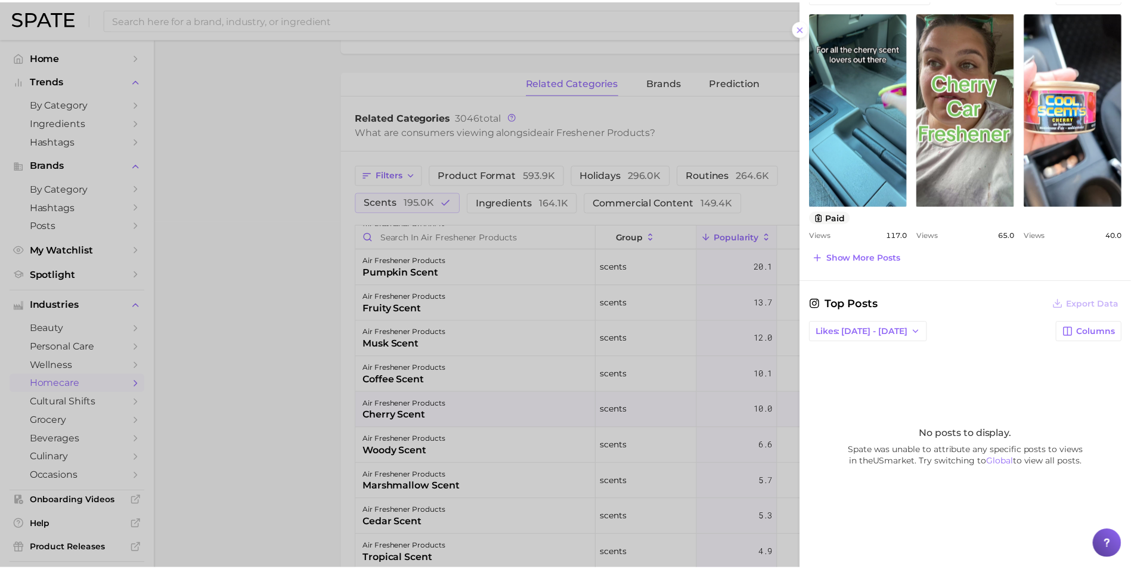
scroll to position [490, 0]
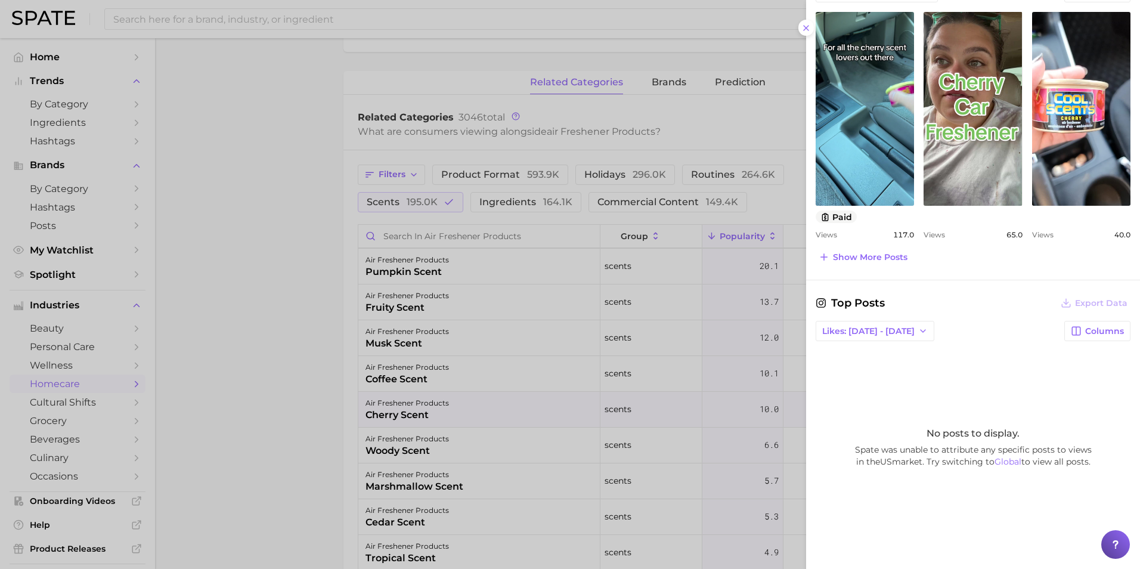
click at [248, 356] on div at bounding box center [570, 284] width 1140 height 569
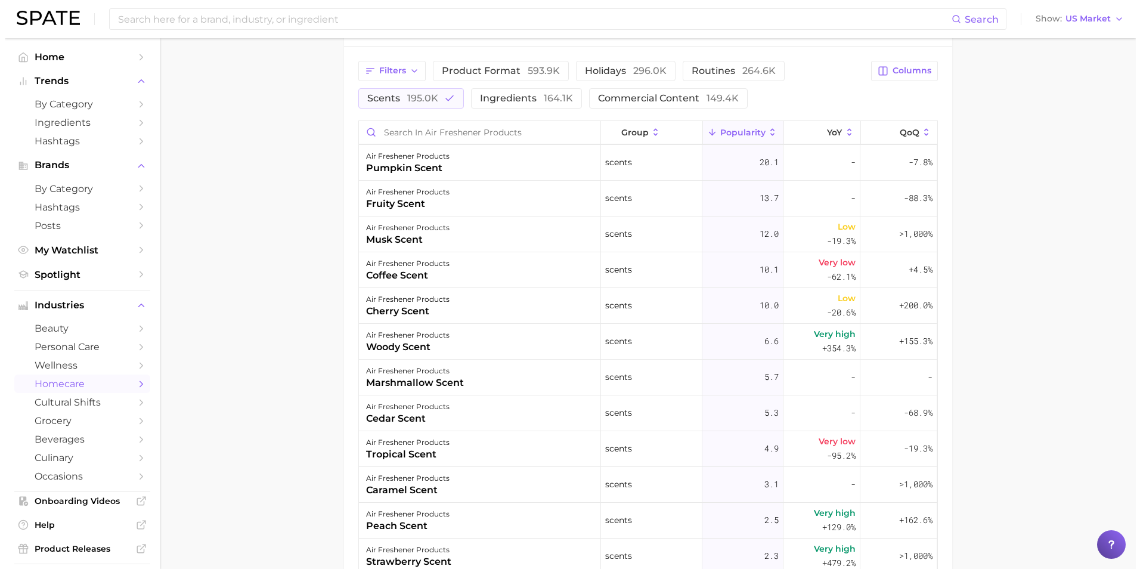
scroll to position [468, 0]
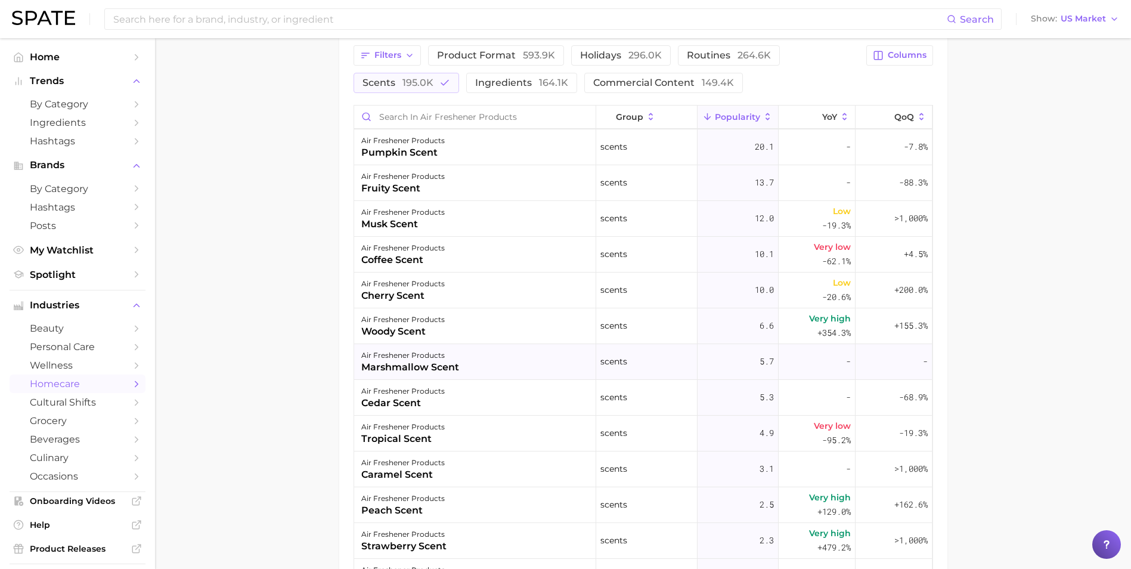
click at [522, 364] on div "air freshener products marshmallow scent" at bounding box center [475, 362] width 242 height 36
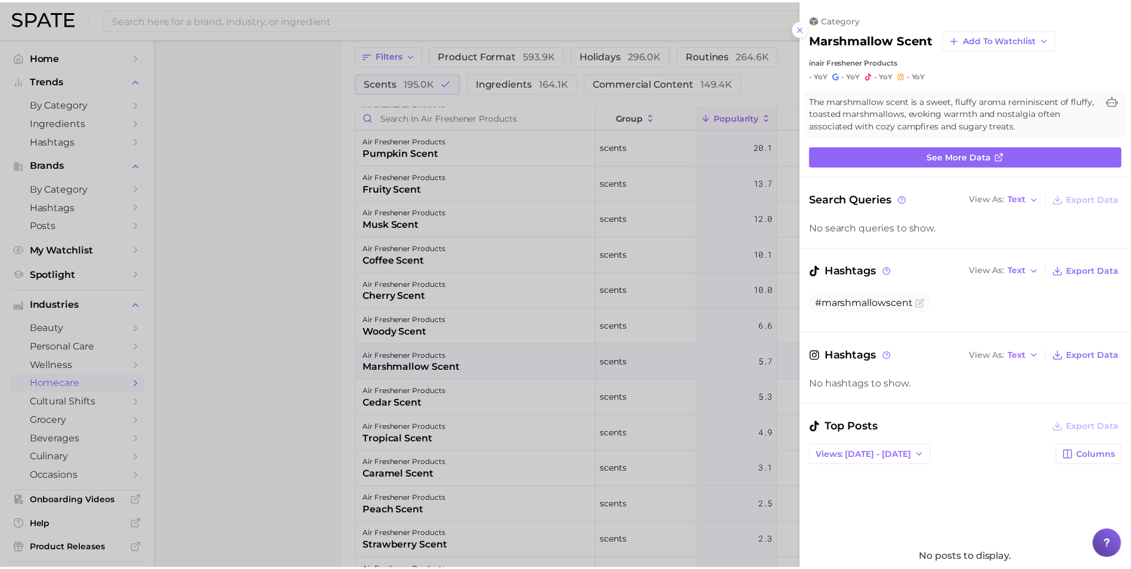
scroll to position [0, 0]
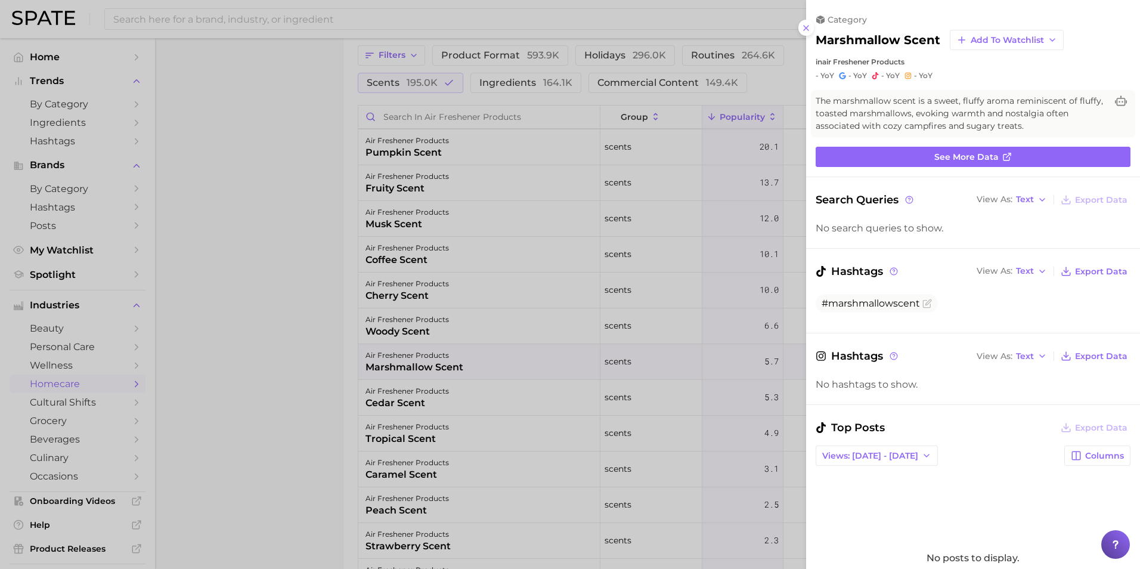
click at [227, 339] on div at bounding box center [570, 284] width 1140 height 569
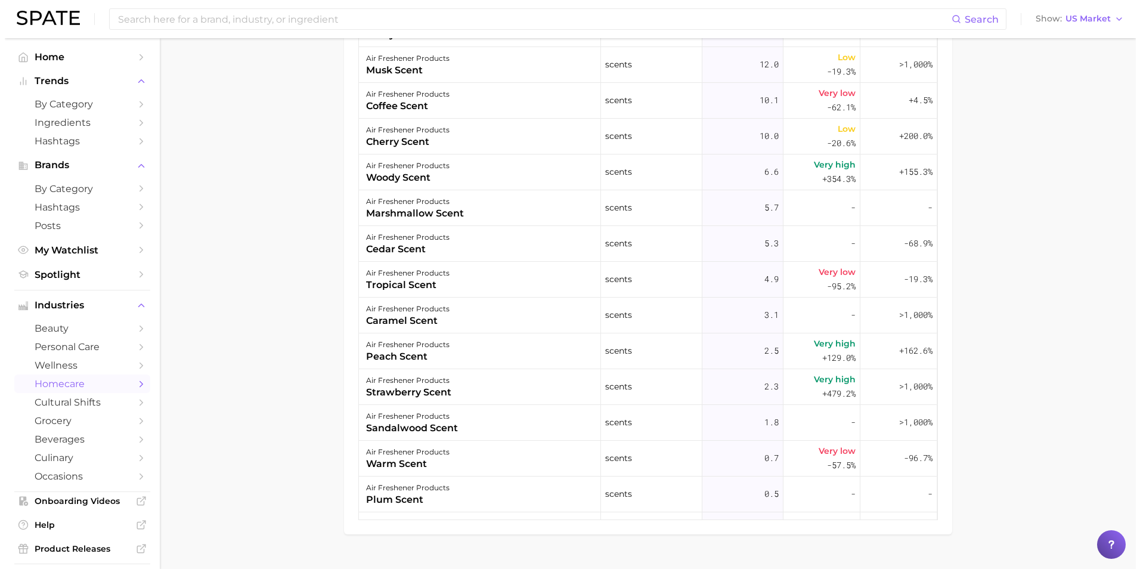
scroll to position [647, 0]
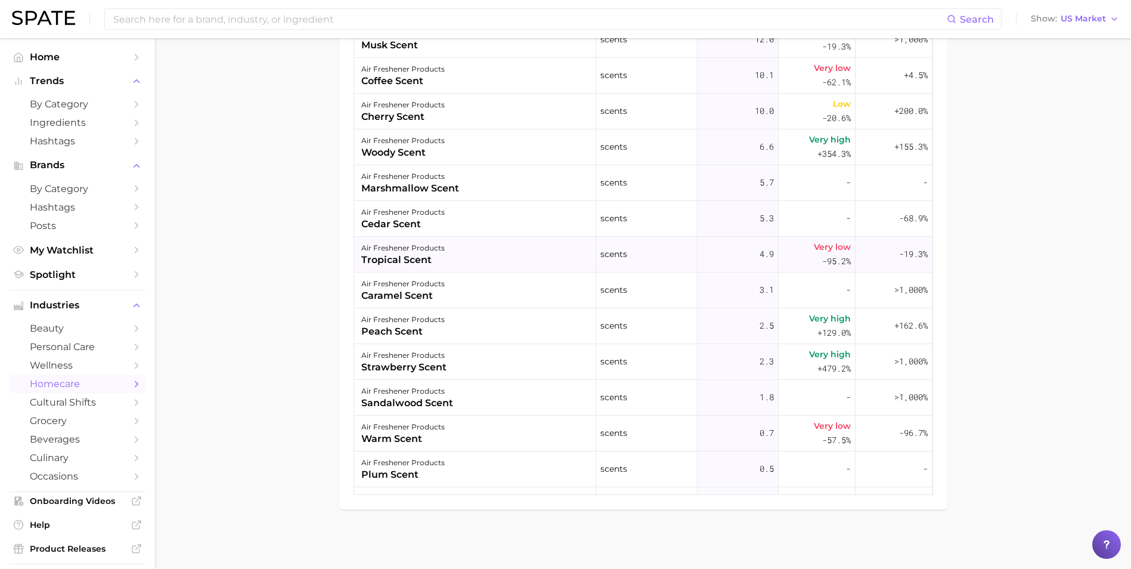
click at [440, 261] on div "tropical scent" at bounding box center [403, 260] width 84 height 14
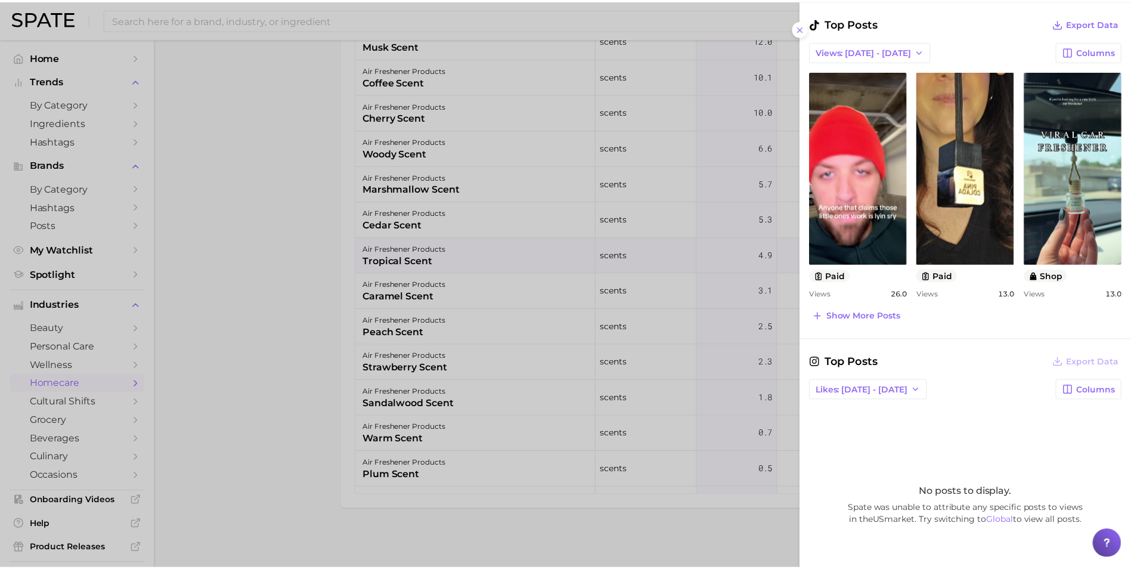
scroll to position [358, 0]
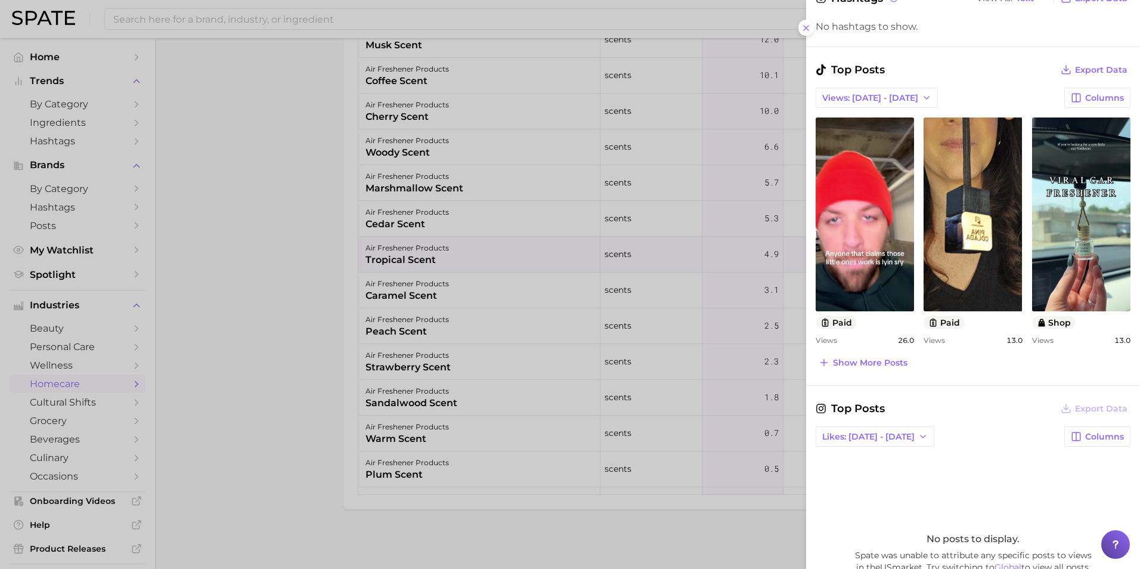
click at [242, 295] on div at bounding box center [570, 284] width 1140 height 569
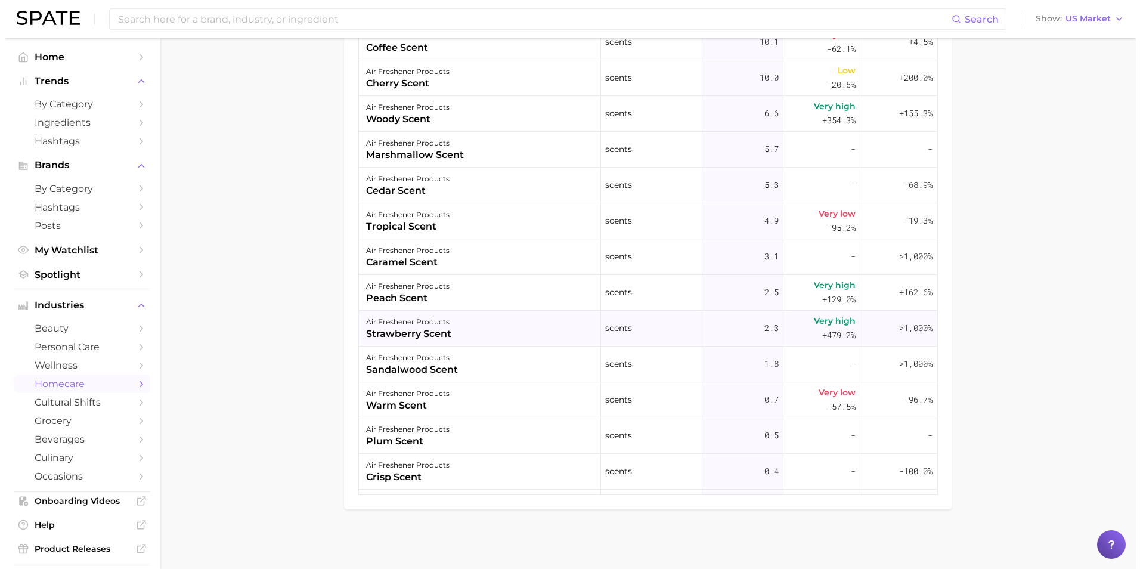
scroll to position [716, 0]
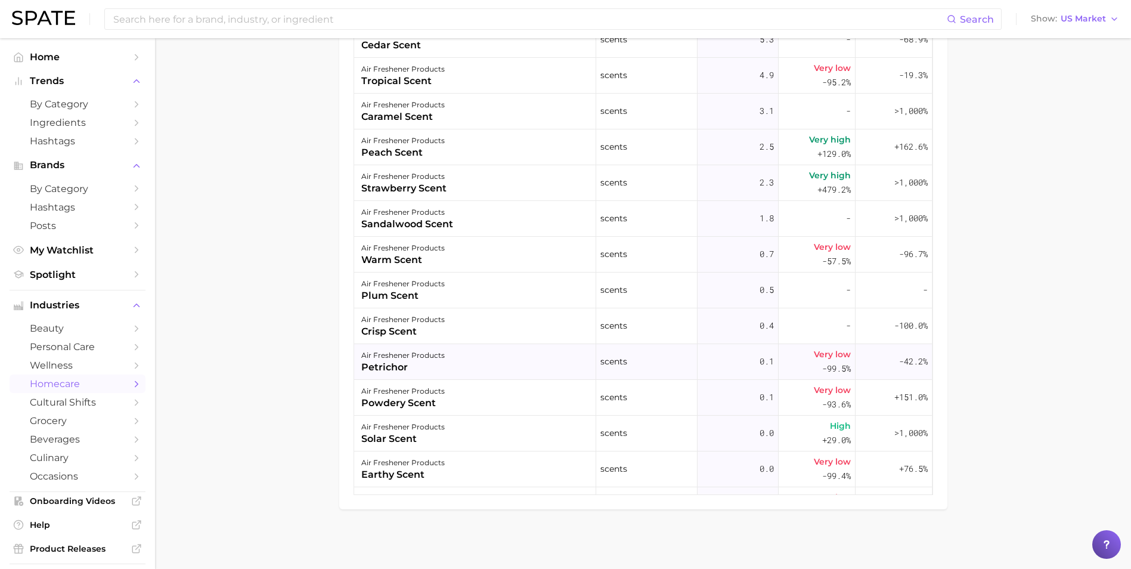
click at [501, 366] on div "air freshener products petrichor" at bounding box center [475, 362] width 242 height 36
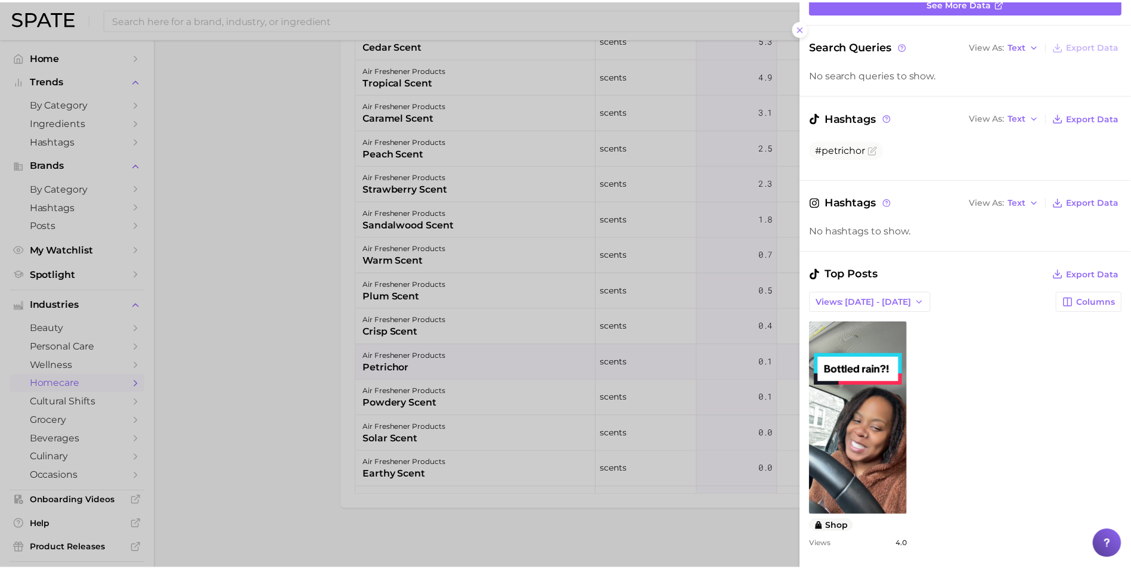
scroll to position [179, 0]
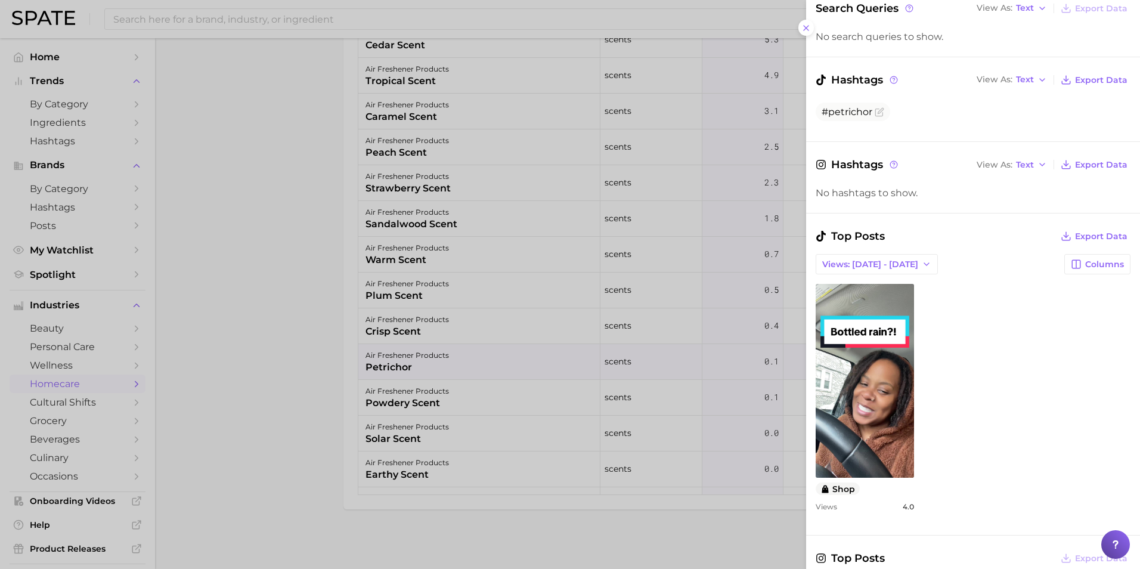
click at [295, 415] on div at bounding box center [570, 284] width 1140 height 569
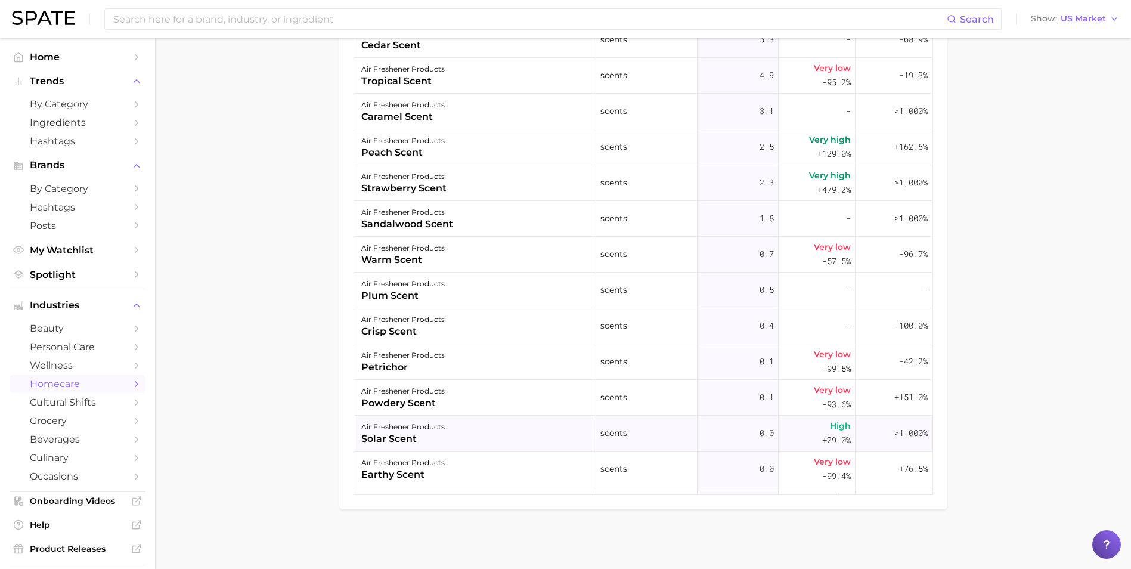
click at [428, 433] on div "air freshener products" at bounding box center [403, 427] width 84 height 14
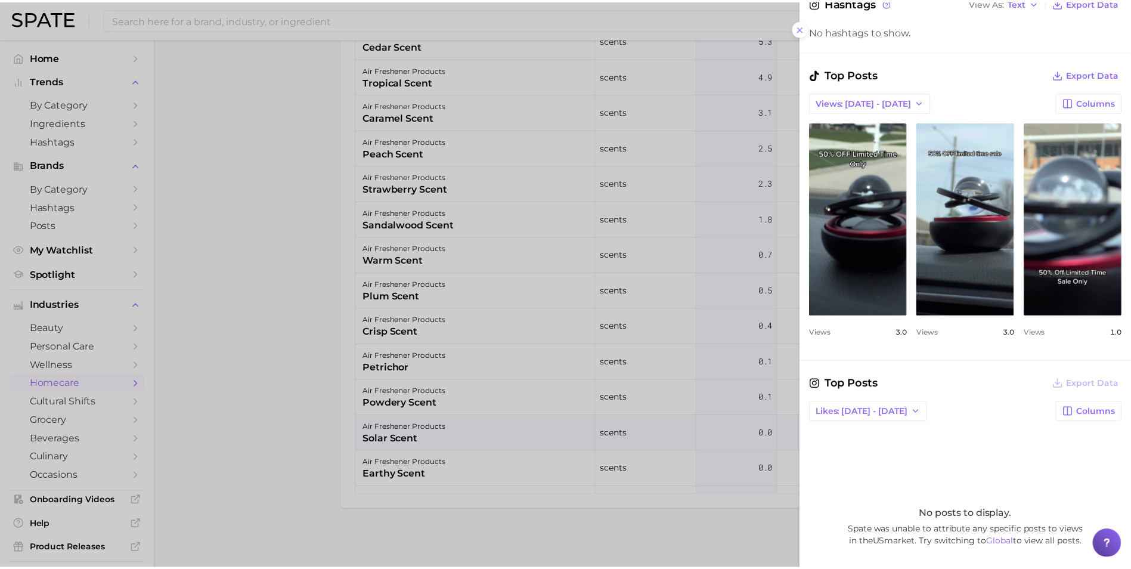
scroll to position [418, 0]
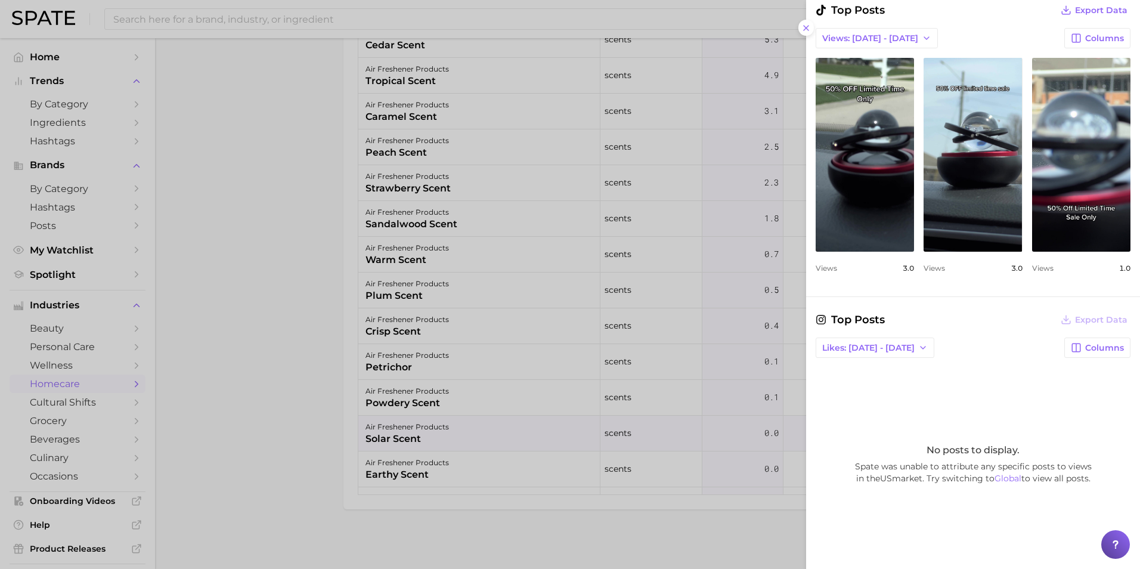
click at [237, 373] on div at bounding box center [570, 284] width 1140 height 569
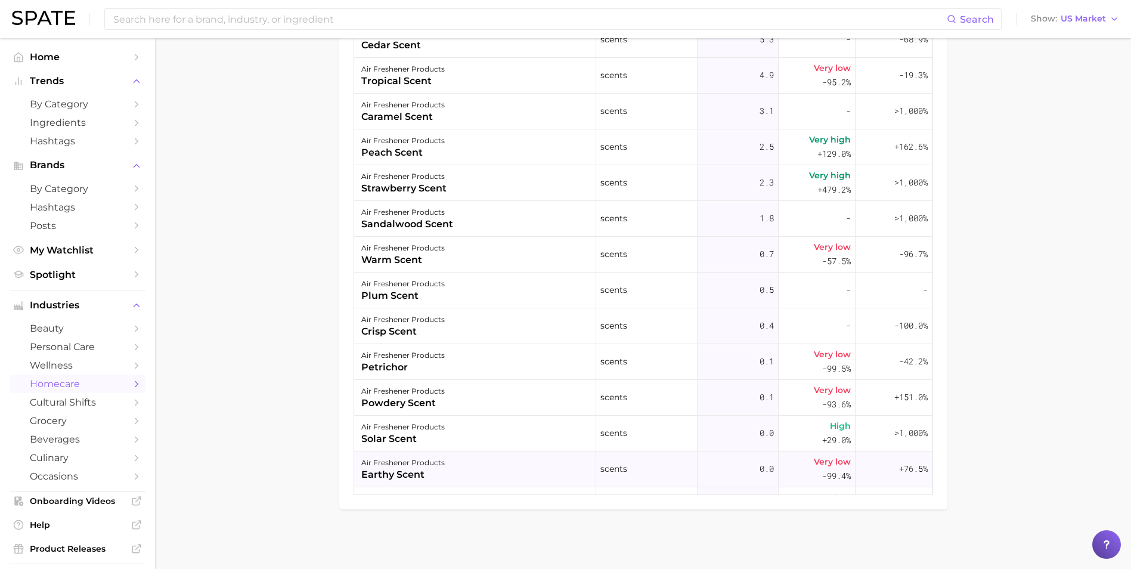
click at [459, 472] on div "air freshener products earthy scent" at bounding box center [475, 469] width 242 height 36
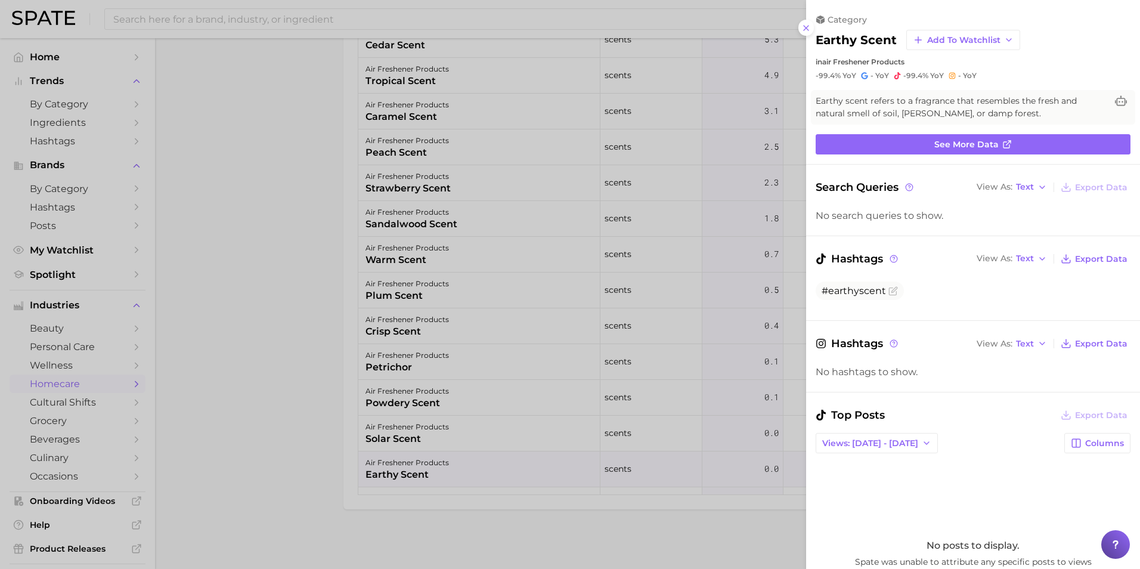
click at [292, 332] on div at bounding box center [570, 284] width 1140 height 569
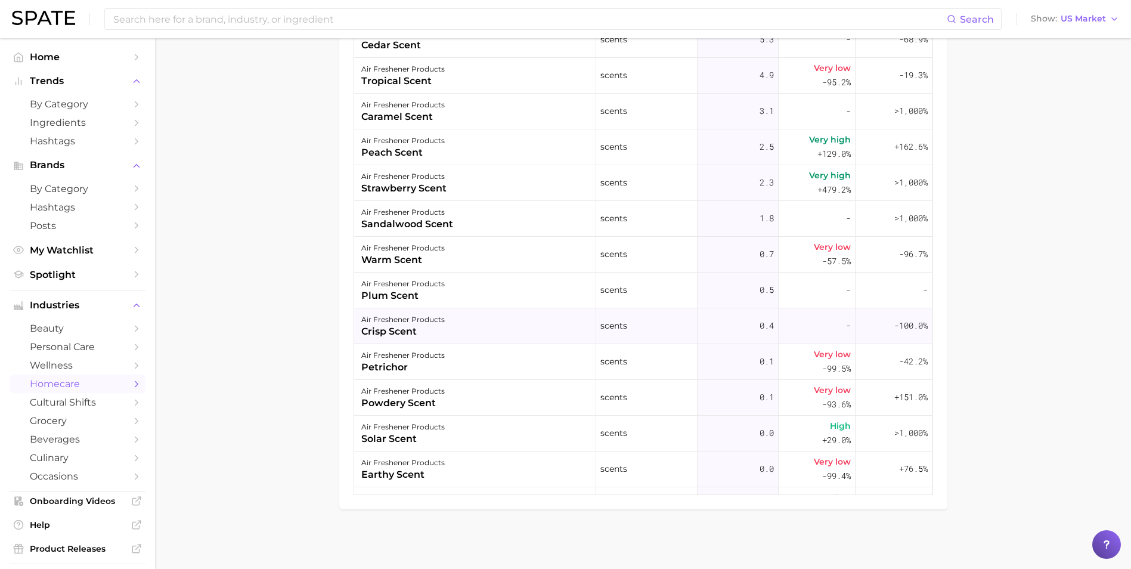
click at [536, 333] on div "air freshener products crisp scent" at bounding box center [475, 326] width 242 height 36
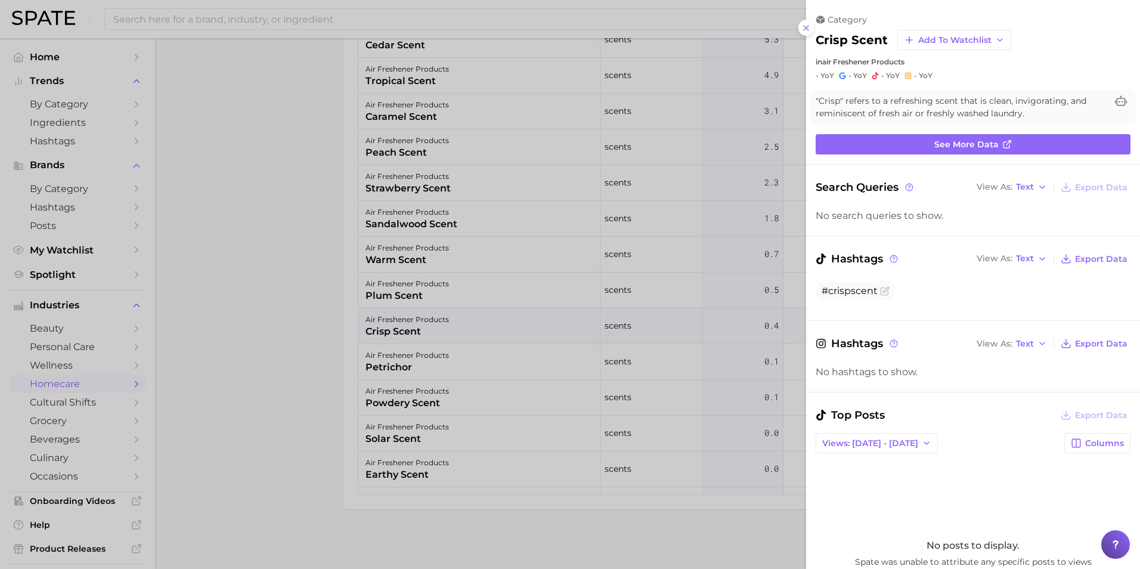
click at [323, 206] on div at bounding box center [570, 284] width 1140 height 569
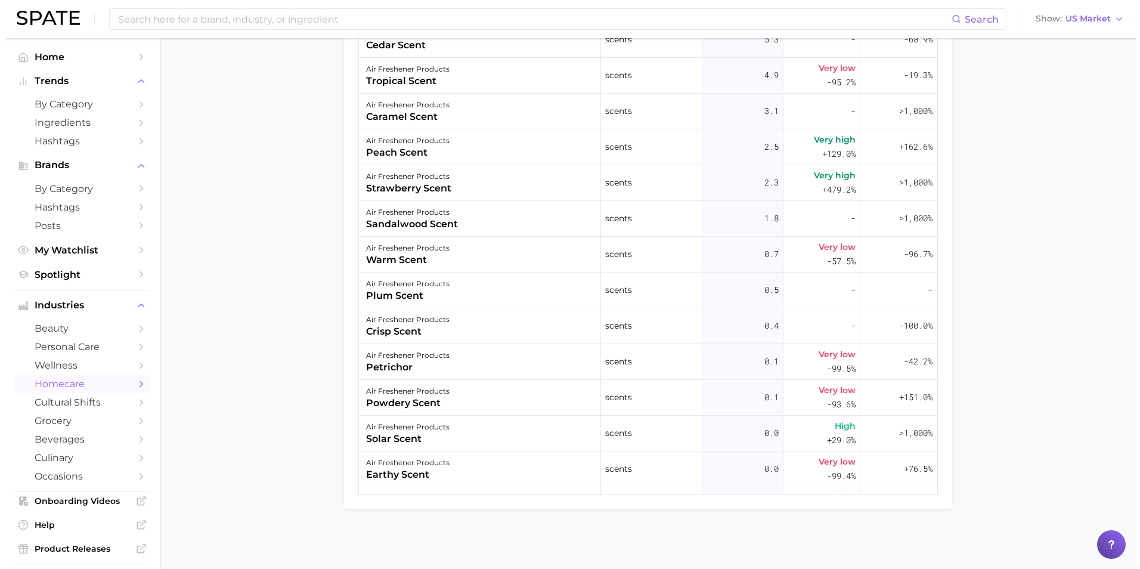
scroll to position [587, 0]
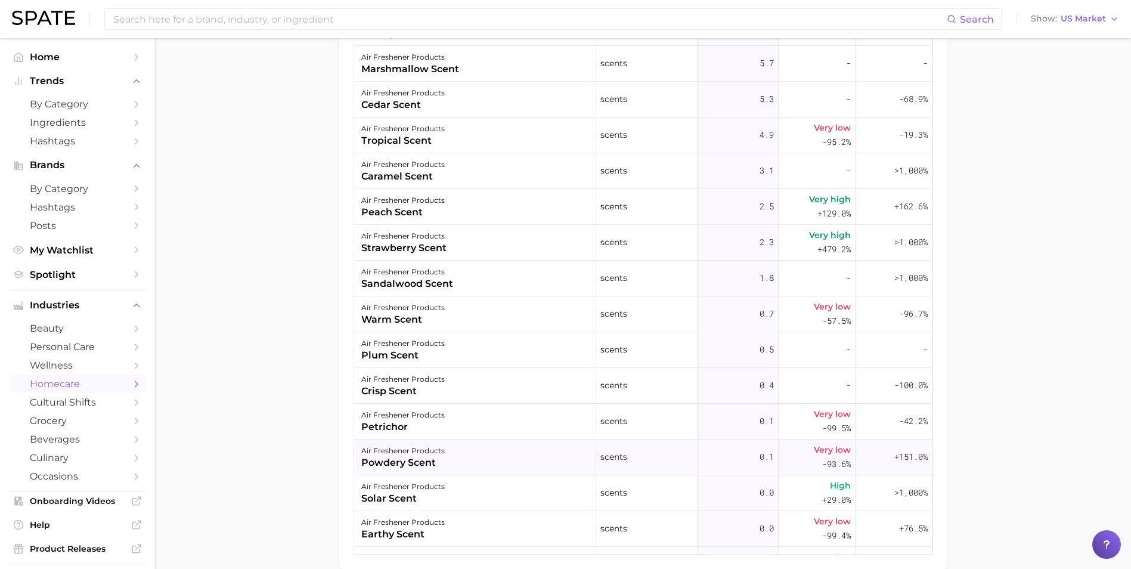
click at [438, 457] on div "air freshener products" at bounding box center [403, 451] width 84 height 14
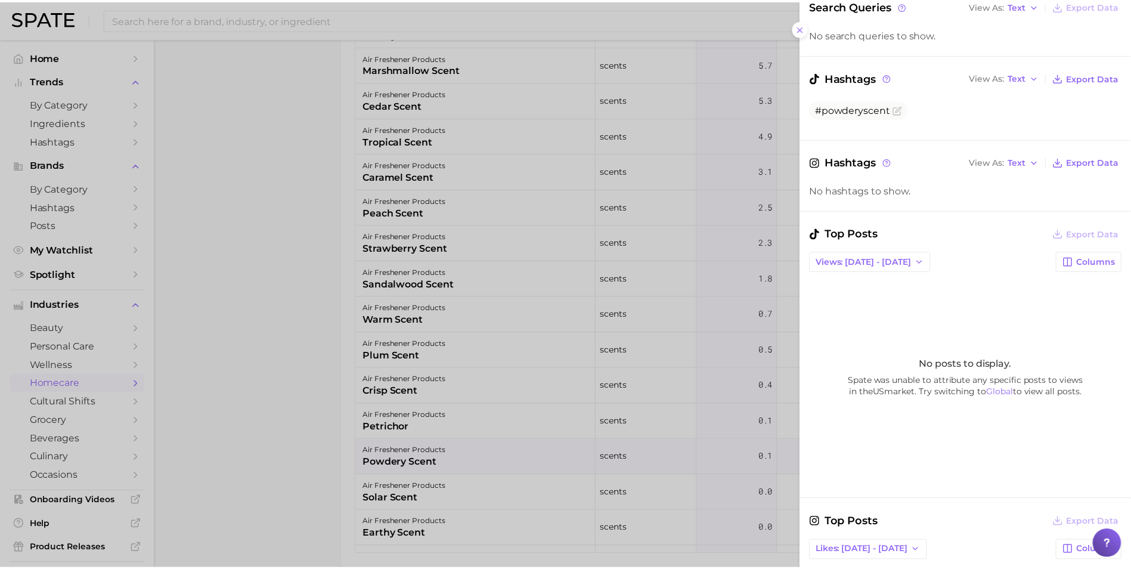
scroll to position [103, 0]
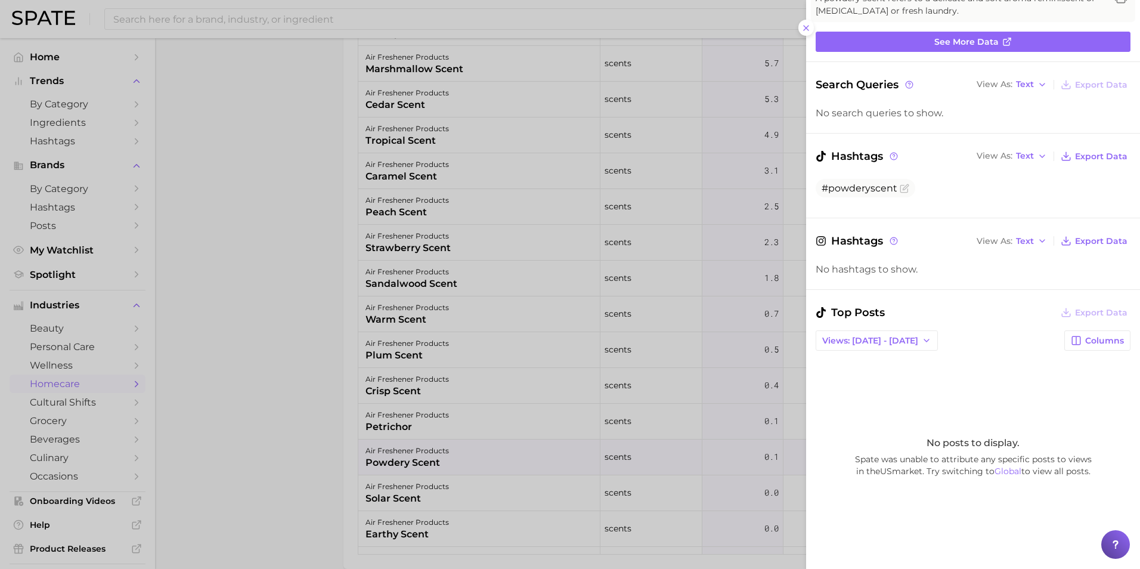
drag, startPoint x: 214, startPoint y: 194, endPoint x: 222, endPoint y: 194, distance: 8.4
click at [214, 195] on div at bounding box center [570, 284] width 1140 height 569
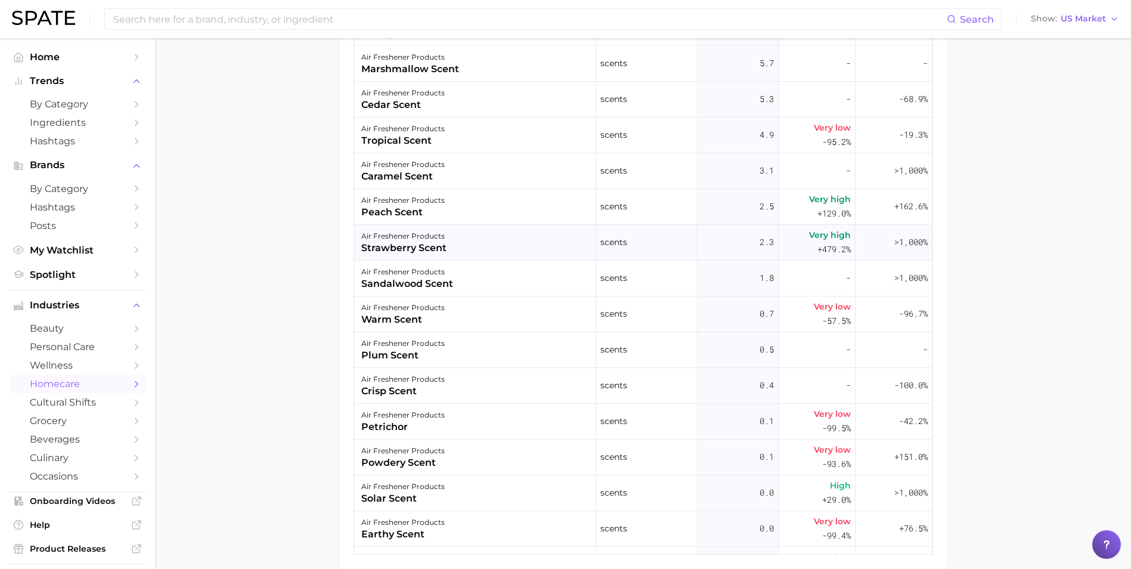
click at [496, 242] on div "air freshener products strawberry scent" at bounding box center [475, 243] width 242 height 36
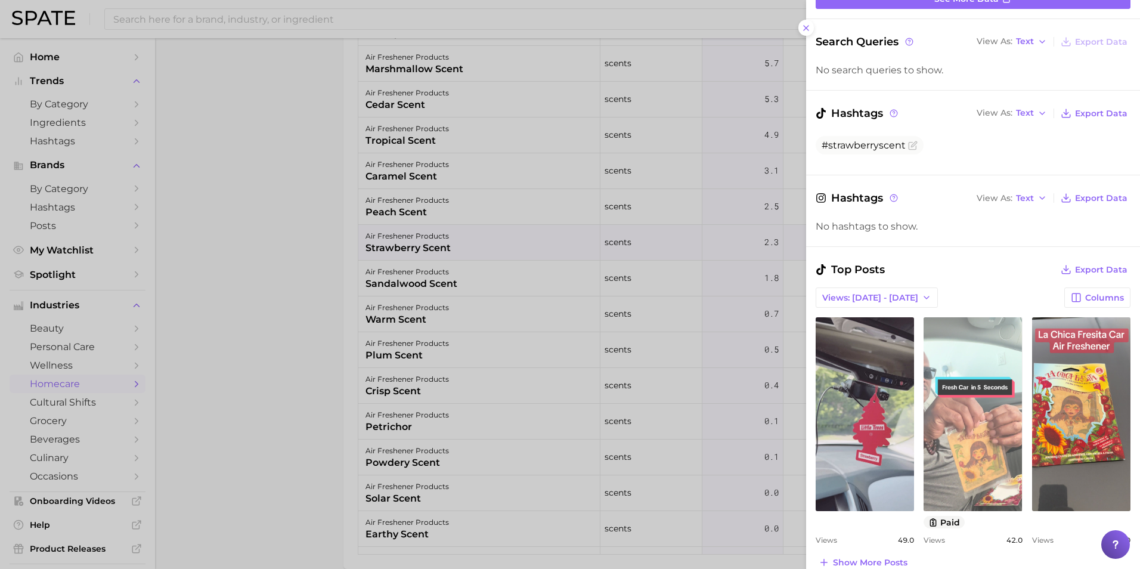
scroll to position [179, 0]
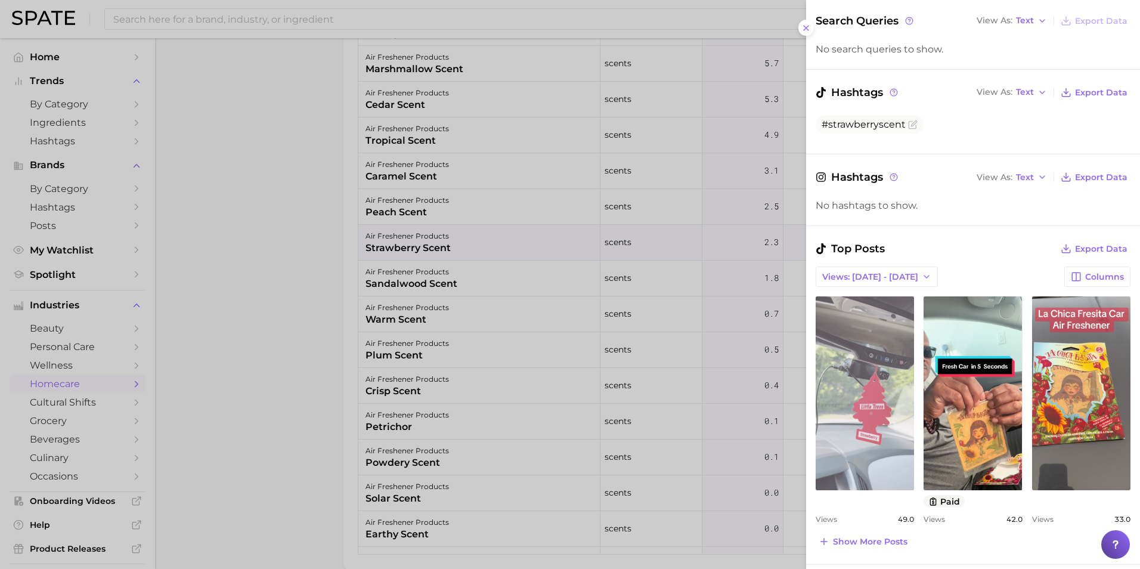
click at [896, 438] on link "view post on TikTok" at bounding box center [865, 393] width 98 height 194
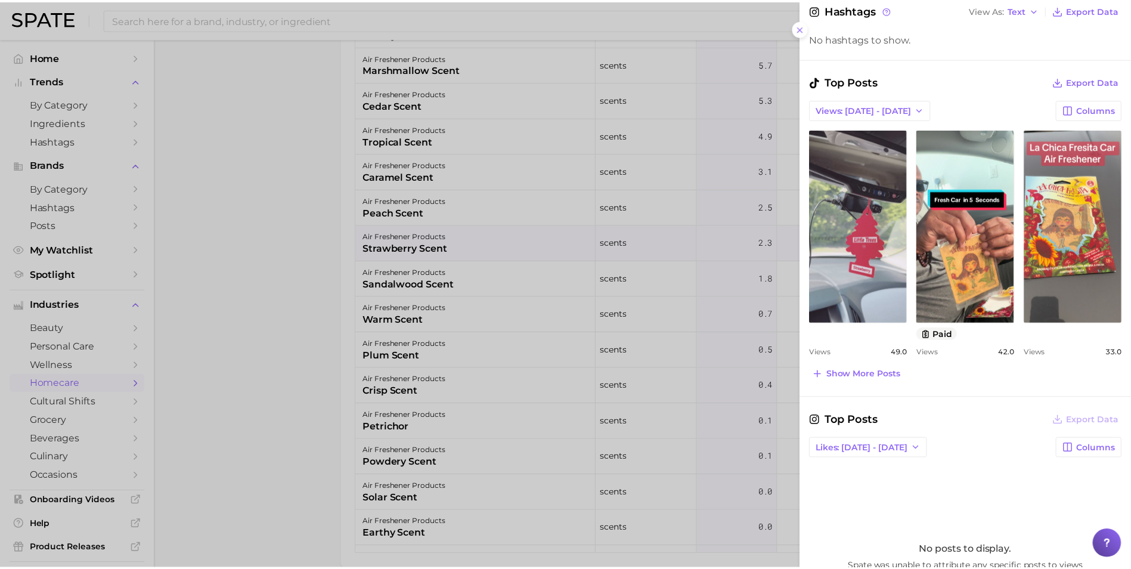
scroll to position [239, 0]
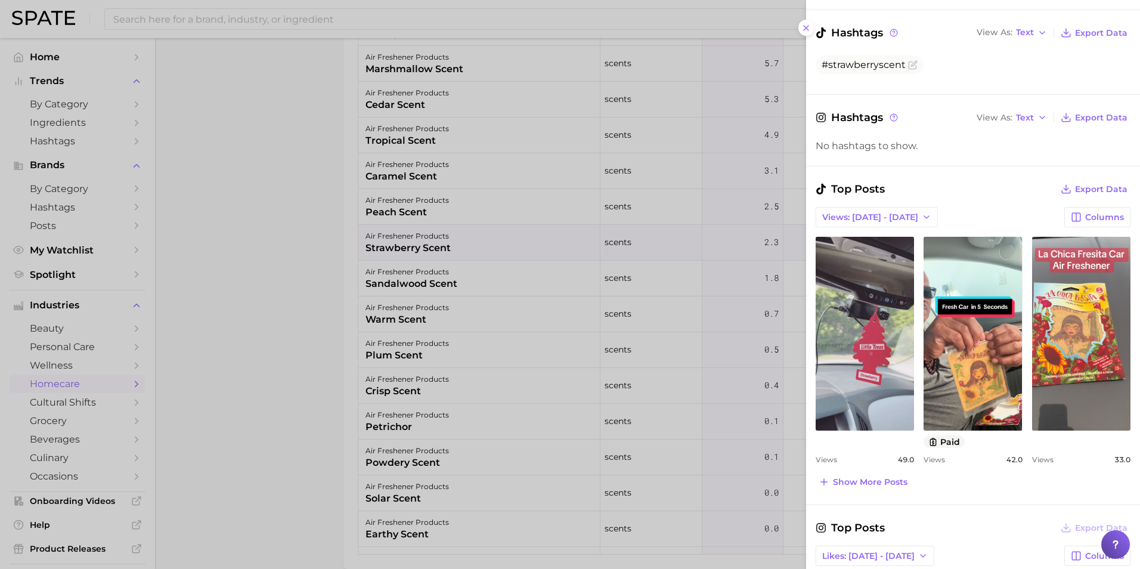
click at [243, 236] on div at bounding box center [570, 284] width 1140 height 569
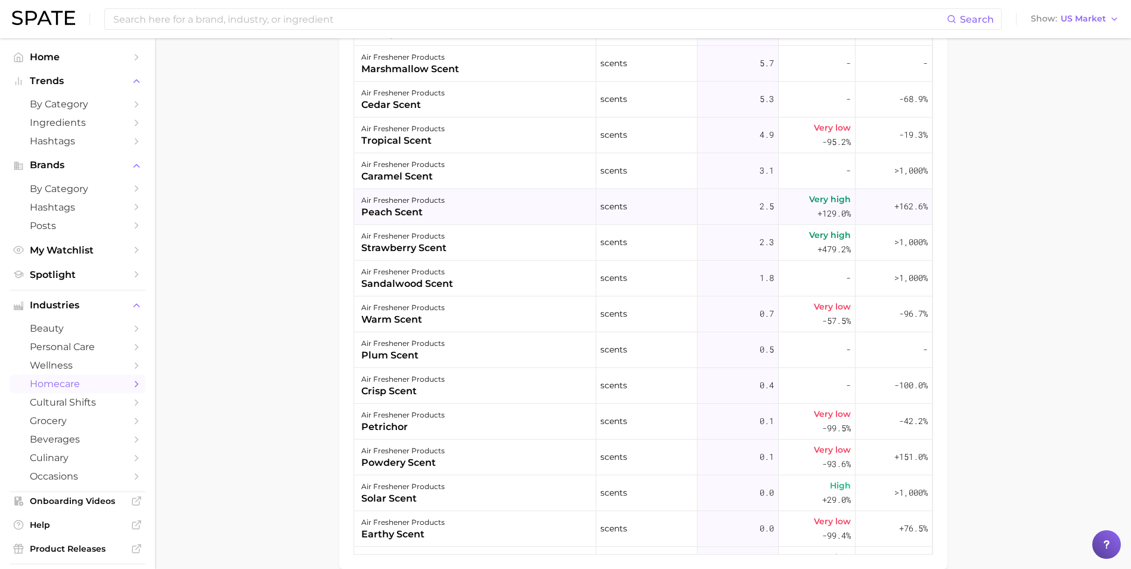
click at [463, 211] on div "air freshener products peach scent" at bounding box center [475, 207] width 242 height 36
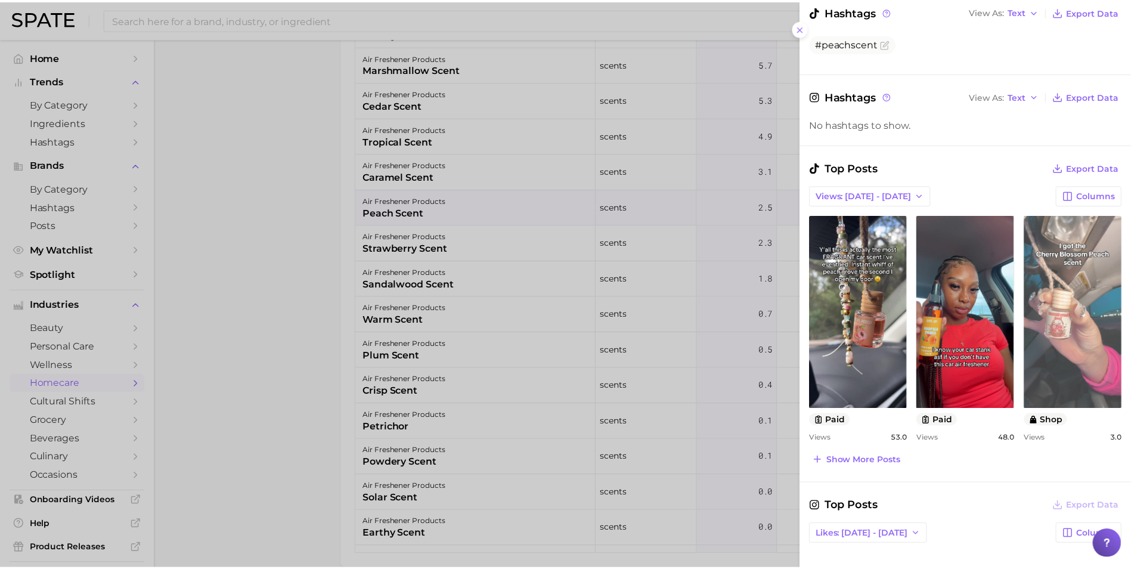
scroll to position [358, 0]
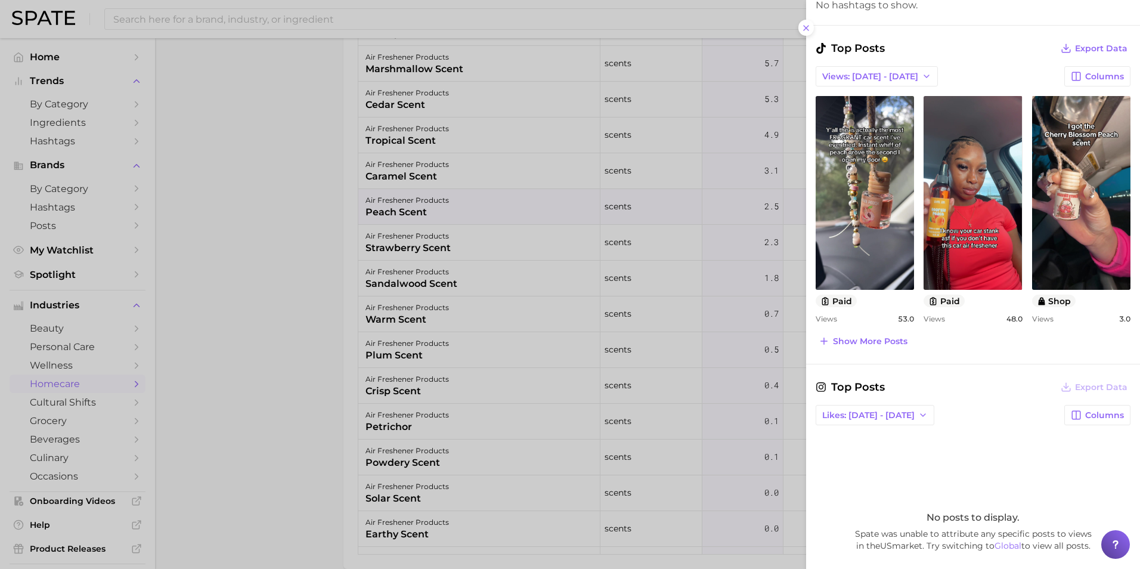
click at [298, 274] on div at bounding box center [570, 284] width 1140 height 569
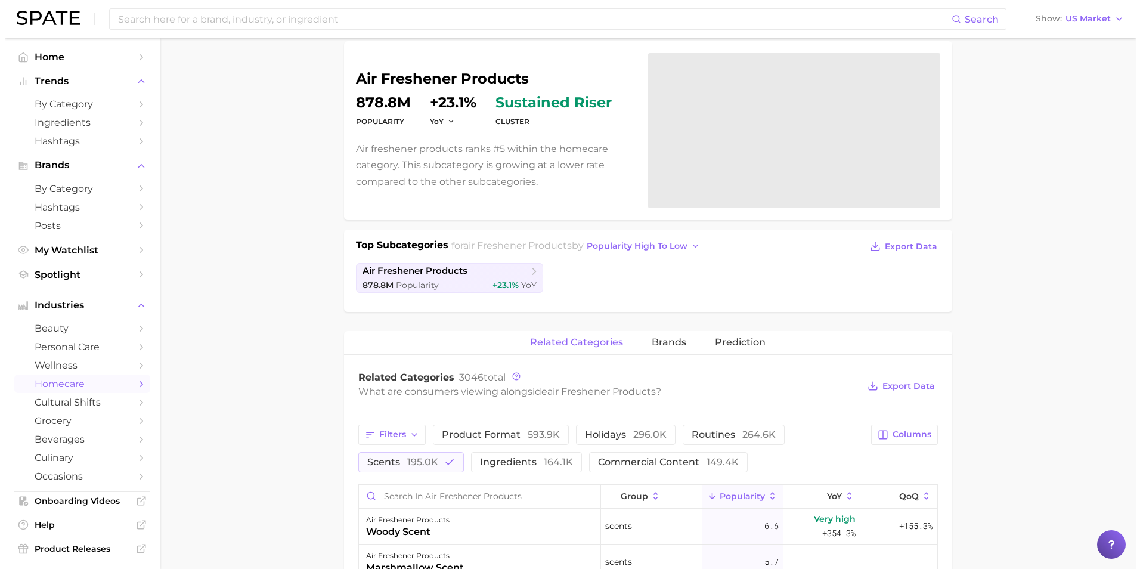
scroll to position [169, 0]
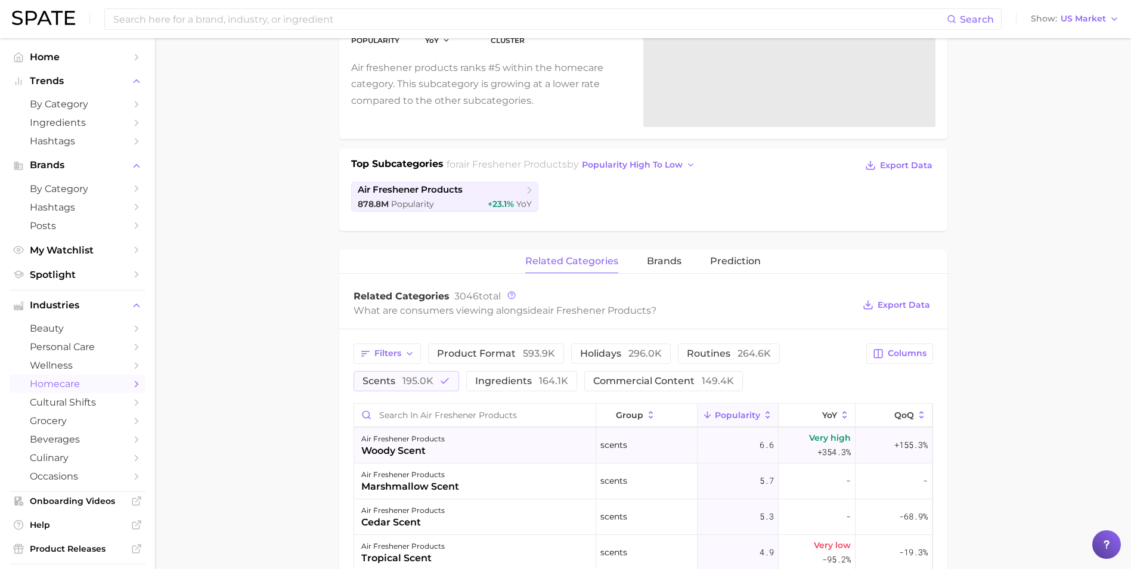
click at [530, 447] on div "air freshener products woody scent" at bounding box center [475, 446] width 242 height 36
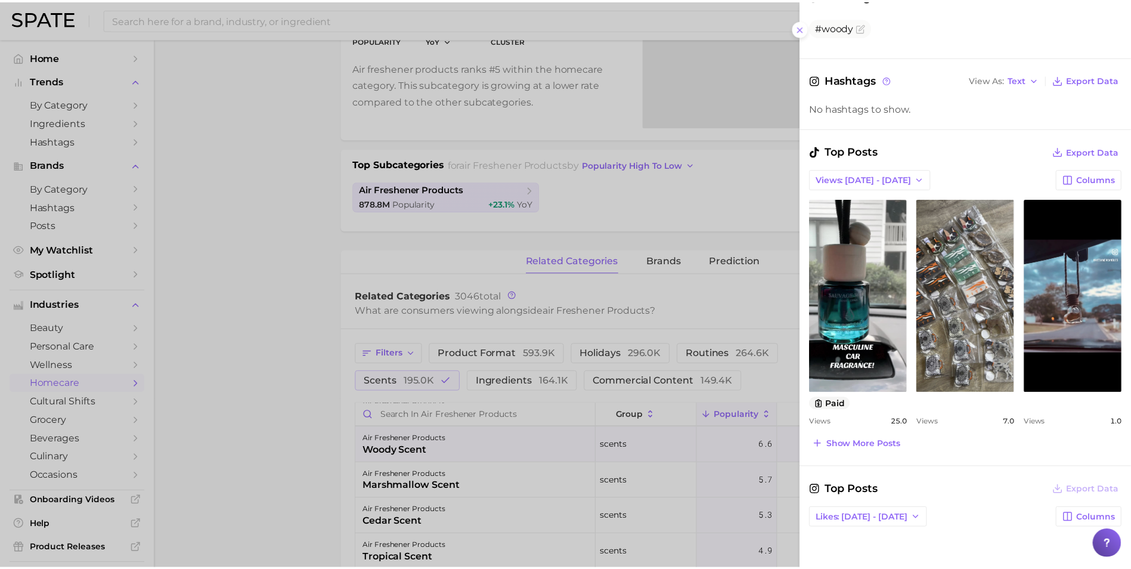
scroll to position [358, 0]
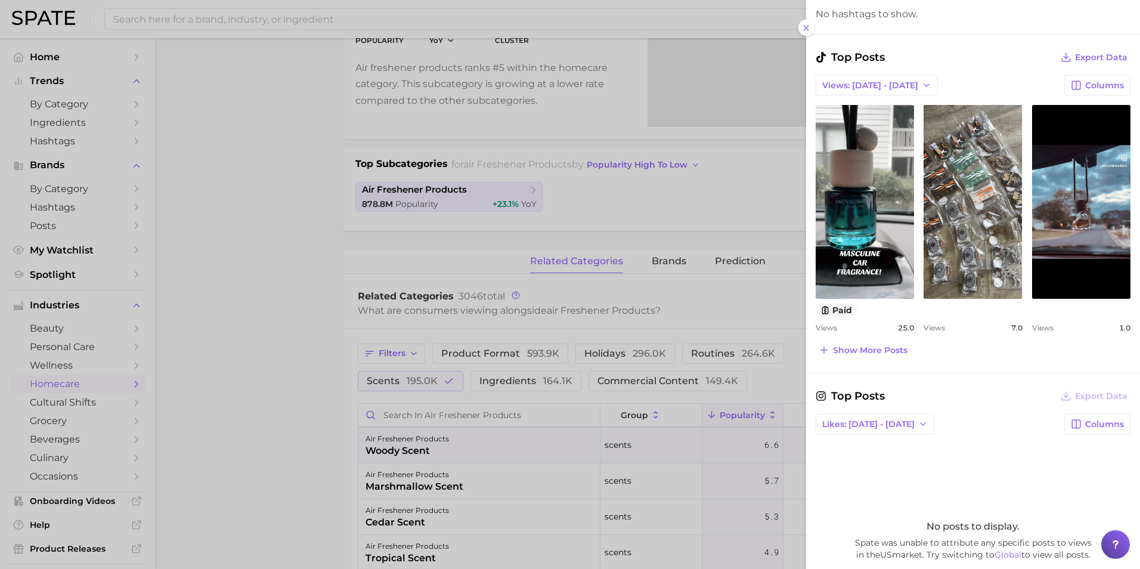
click at [221, 394] on div at bounding box center [570, 284] width 1140 height 569
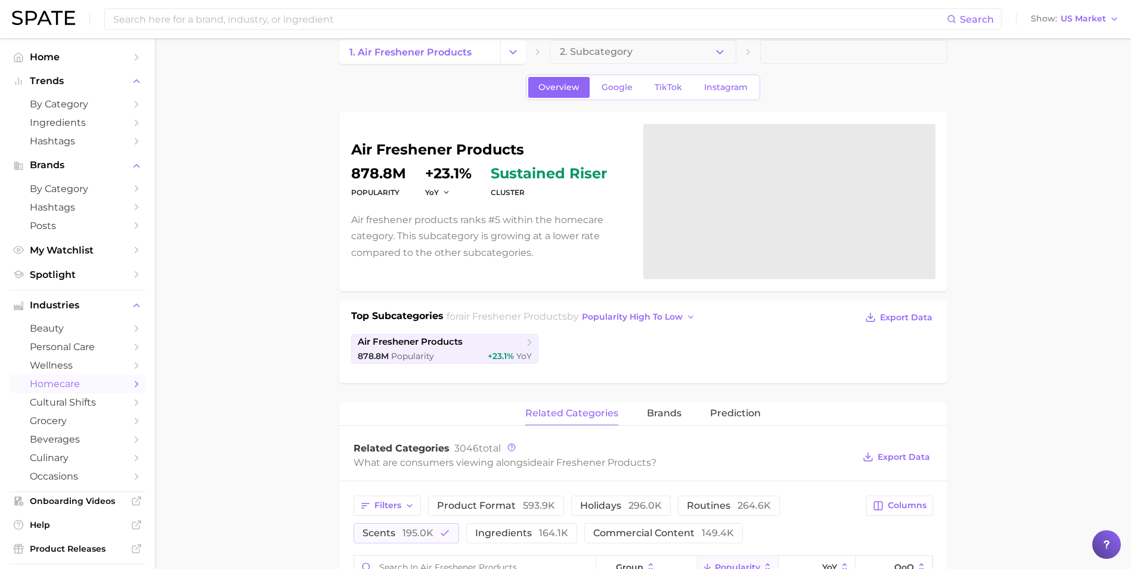
scroll to position [0, 0]
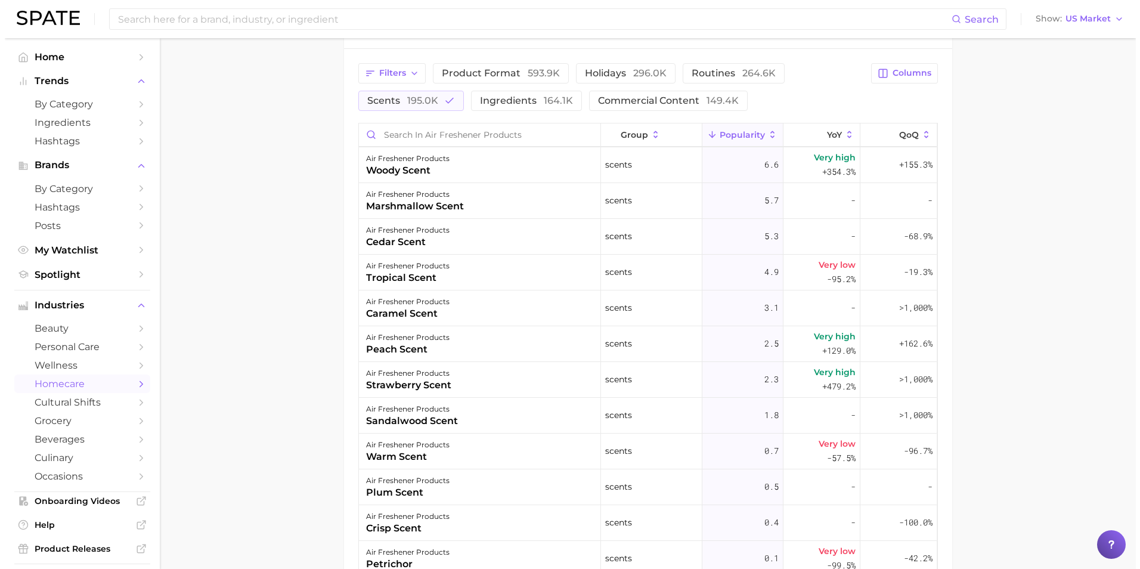
scroll to position [596, 0]
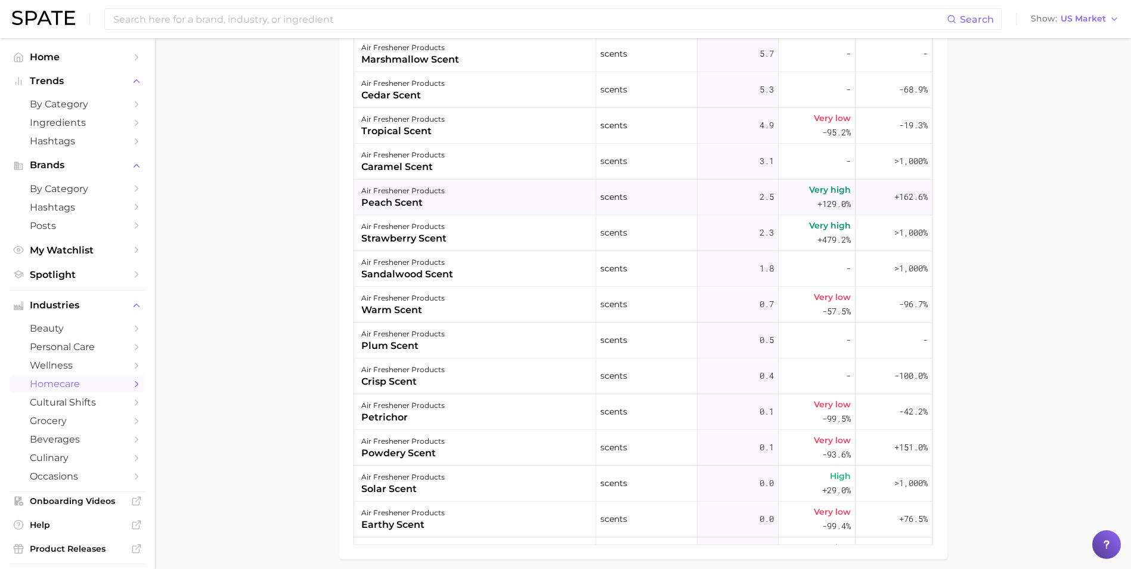
click at [491, 203] on div "air freshener products peach scent" at bounding box center [475, 198] width 242 height 36
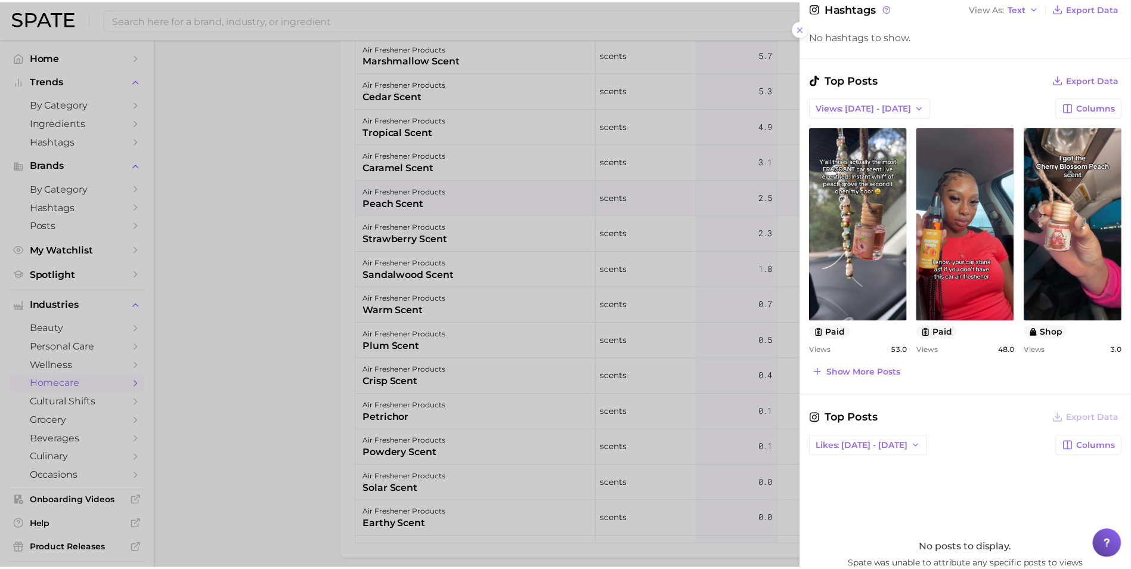
scroll to position [203, 0]
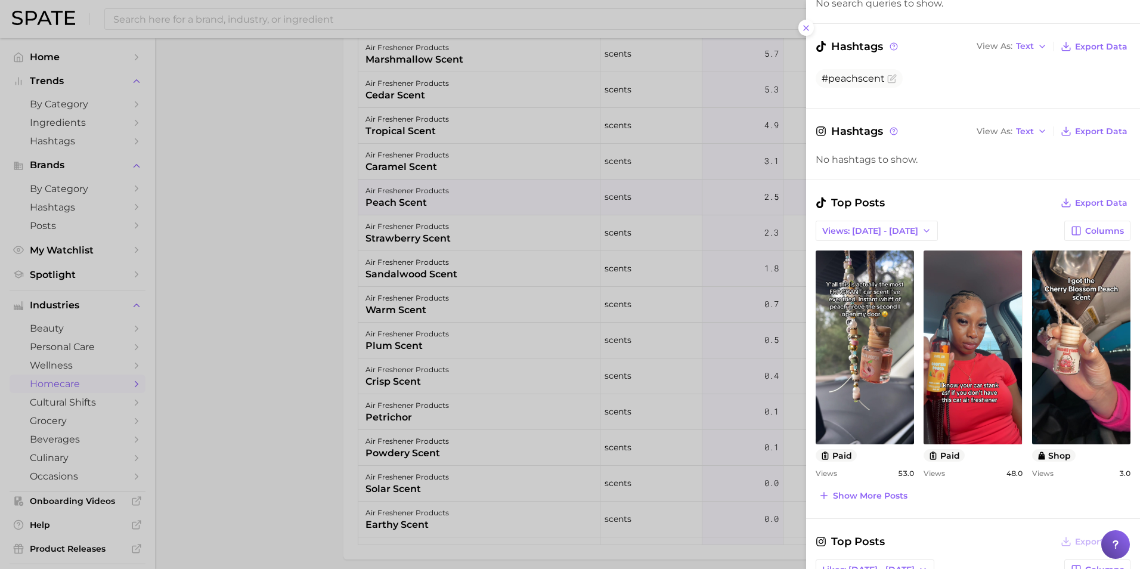
click at [222, 220] on div at bounding box center [570, 284] width 1140 height 569
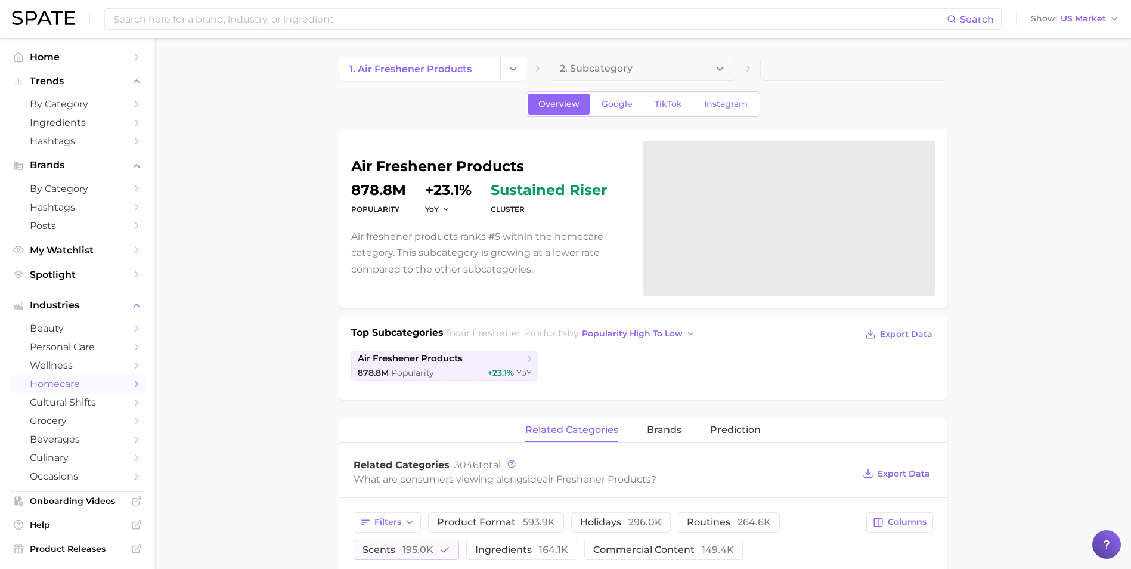
scroll to position [0, 0]
click at [516, 69] on icon "Change Category" at bounding box center [513, 69] width 13 height 13
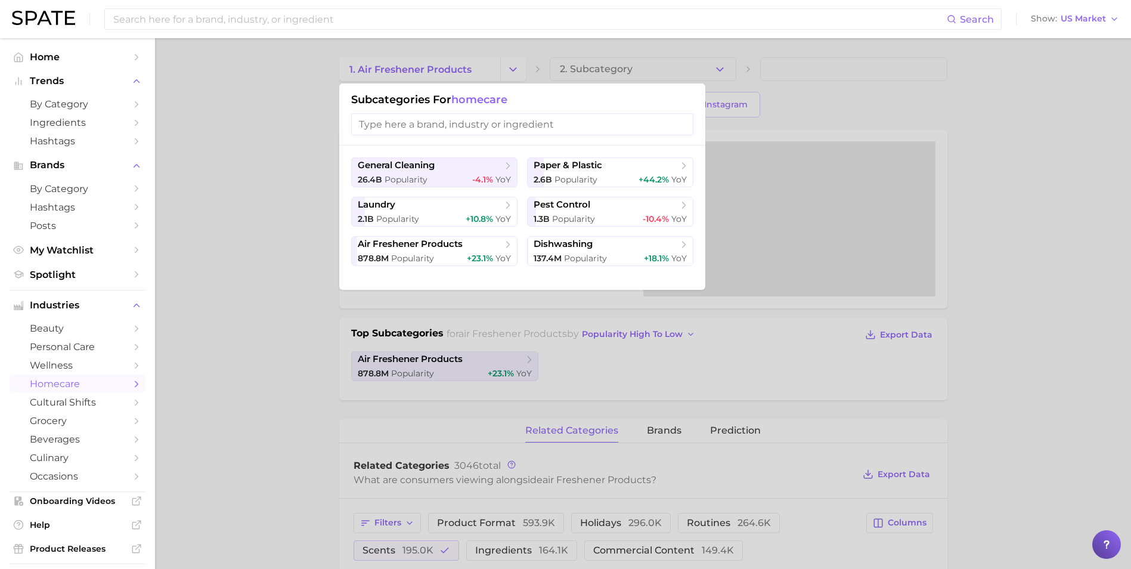
click at [516, 70] on div at bounding box center [565, 284] width 1131 height 569
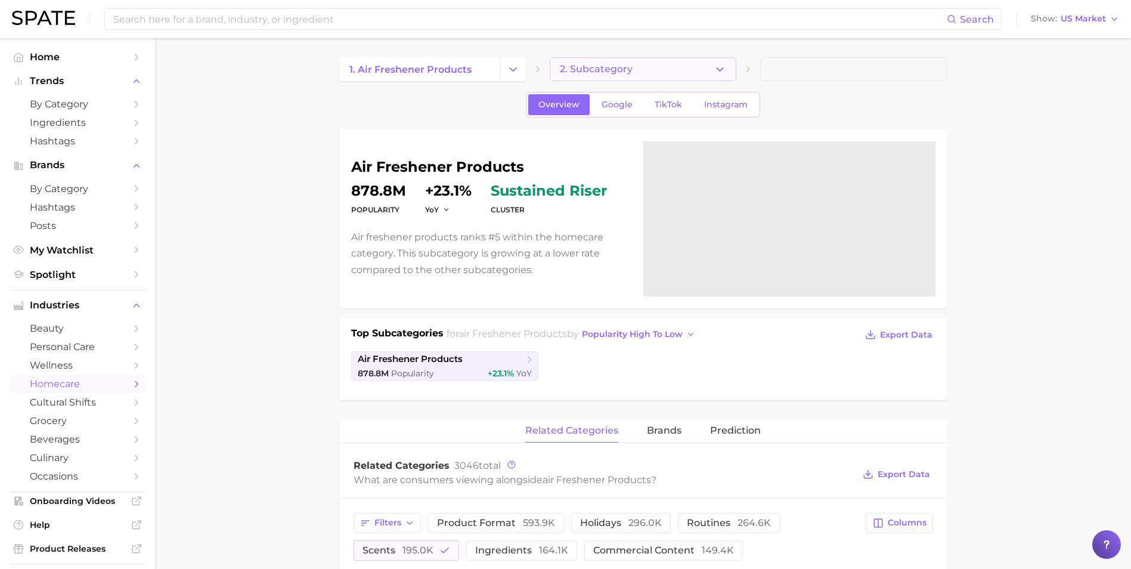
click at [724, 65] on icon "button" at bounding box center [720, 69] width 13 height 13
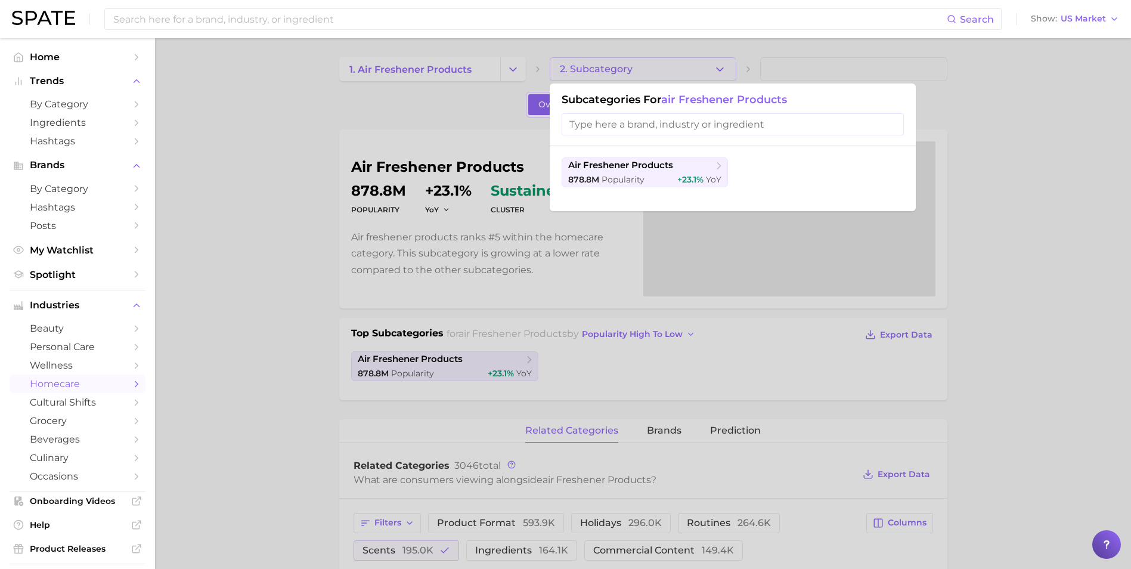
click at [723, 65] on div at bounding box center [565, 284] width 1131 height 569
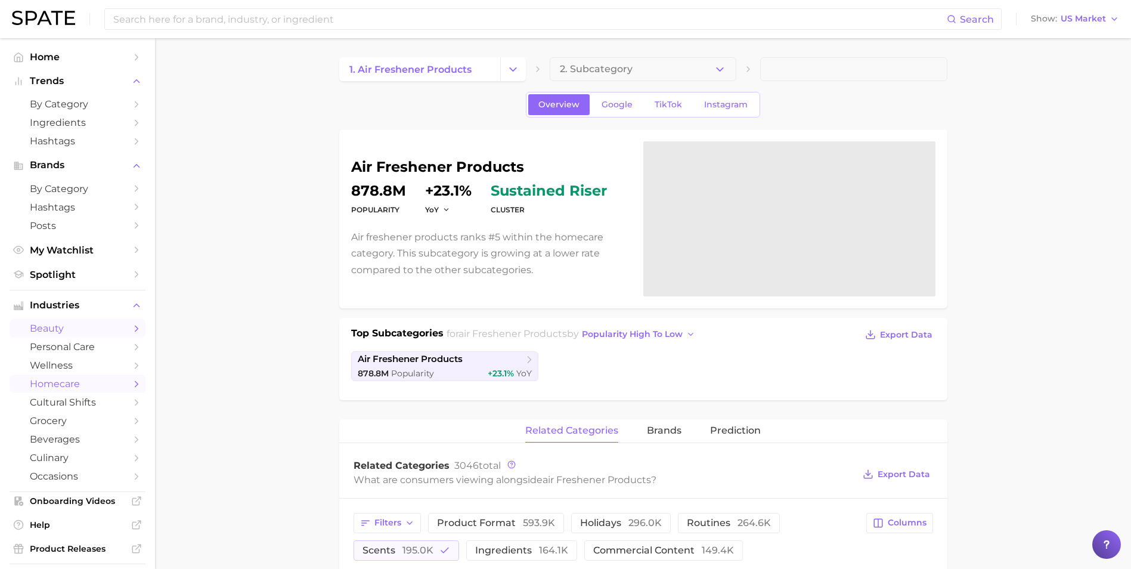
click at [71, 330] on span "beauty" at bounding box center [77, 328] width 95 height 11
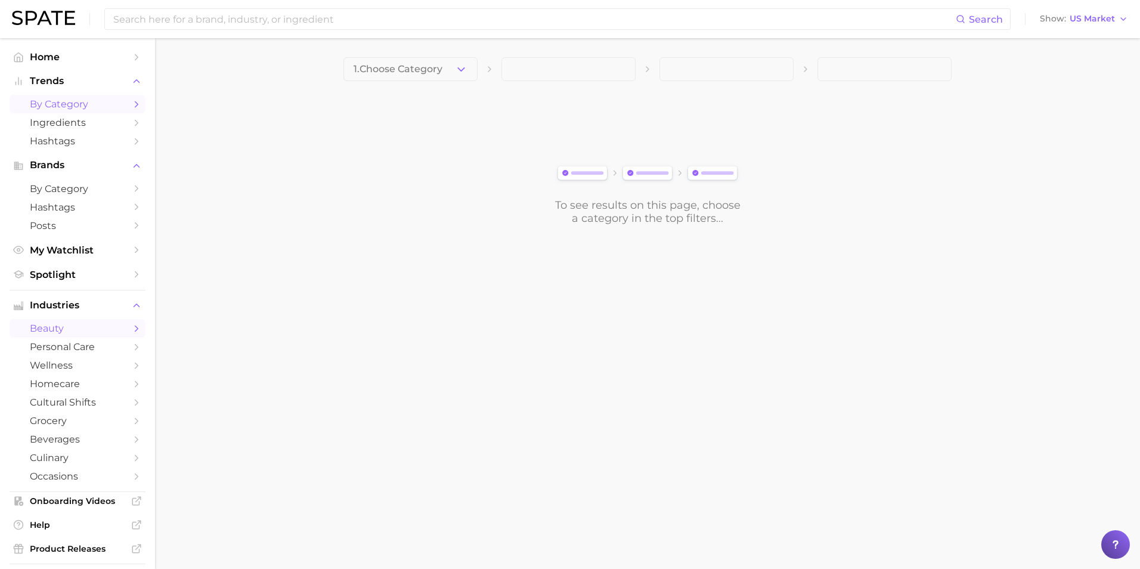
click at [82, 106] on span "by Category" at bounding box center [77, 103] width 95 height 11
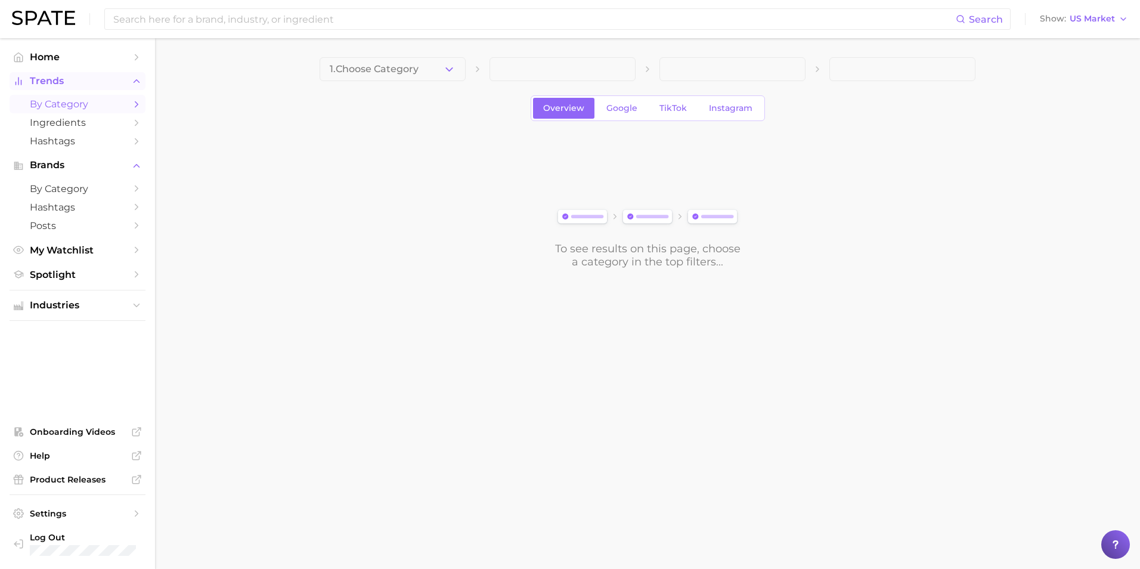
click at [47, 84] on span "Trends" at bounding box center [77, 81] width 95 height 11
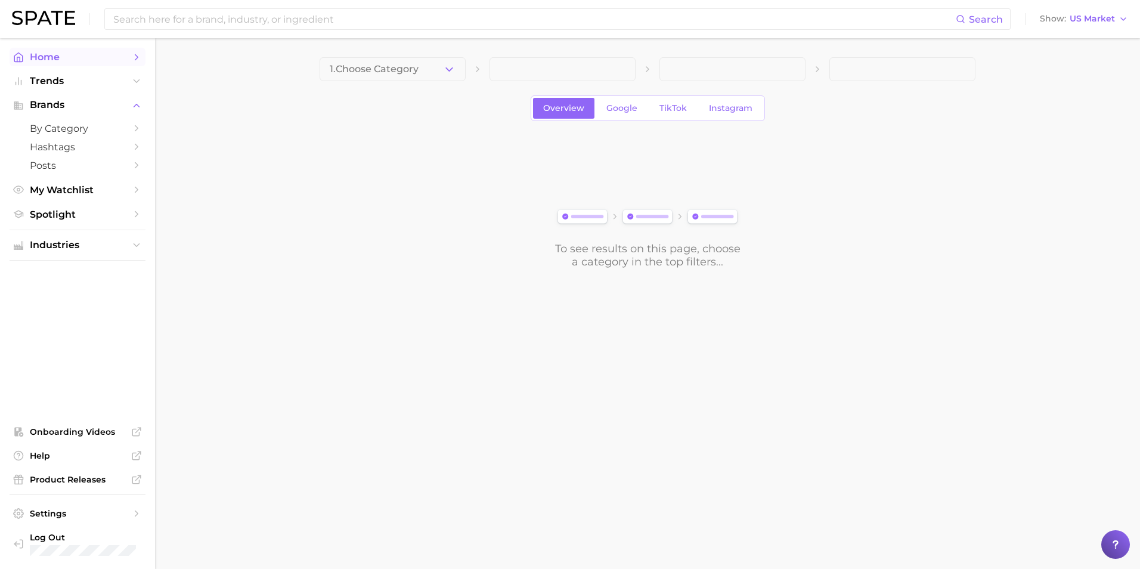
click at [42, 61] on span "Home" at bounding box center [77, 56] width 95 height 11
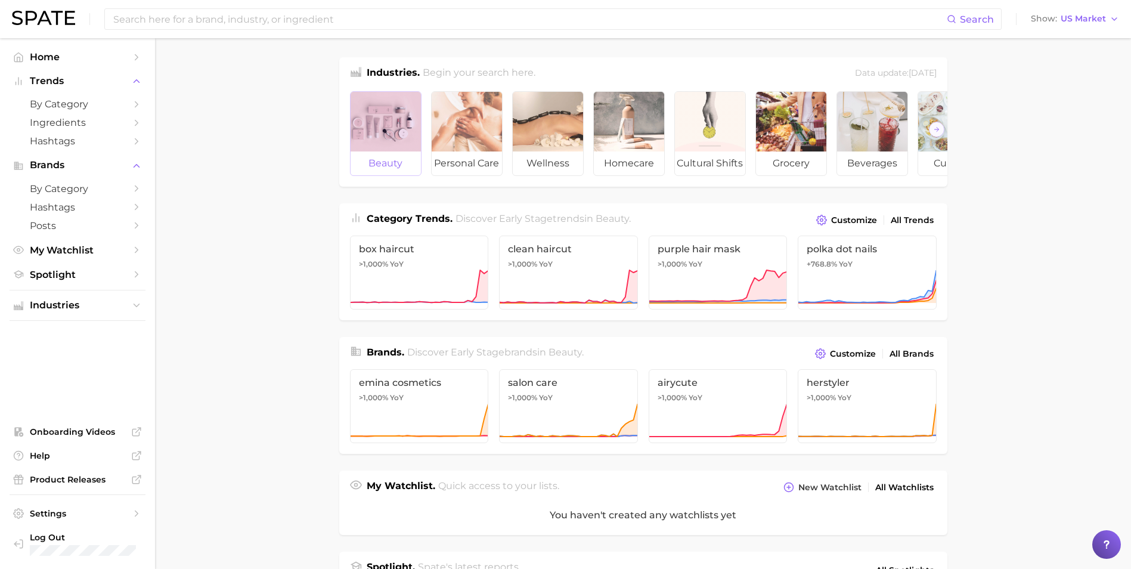
click at [375, 120] on div at bounding box center [386, 122] width 70 height 60
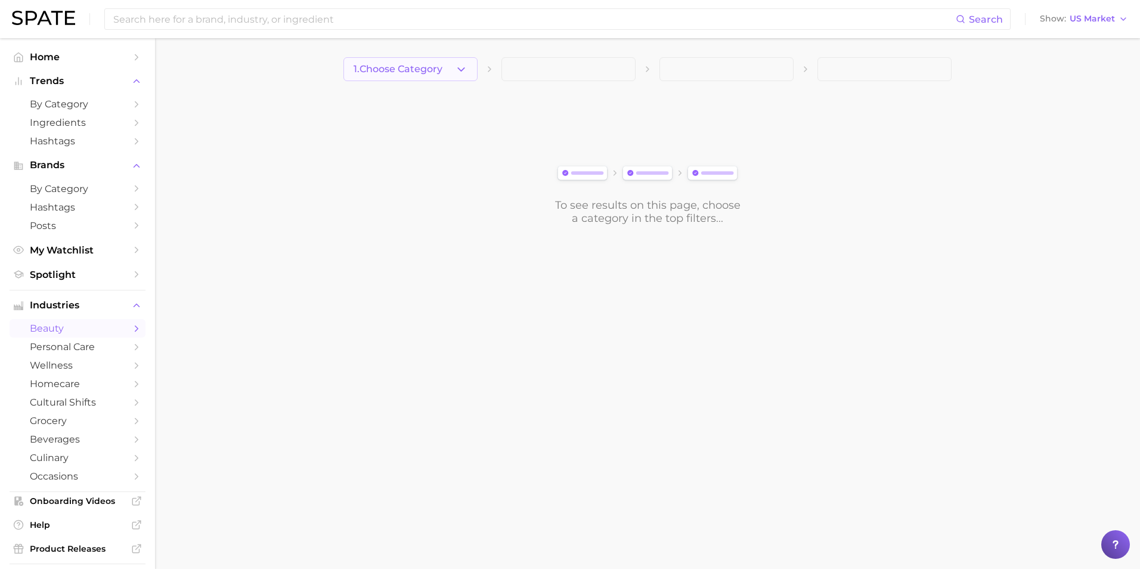
click at [443, 69] on span "1. Choose Category" at bounding box center [398, 69] width 89 height 11
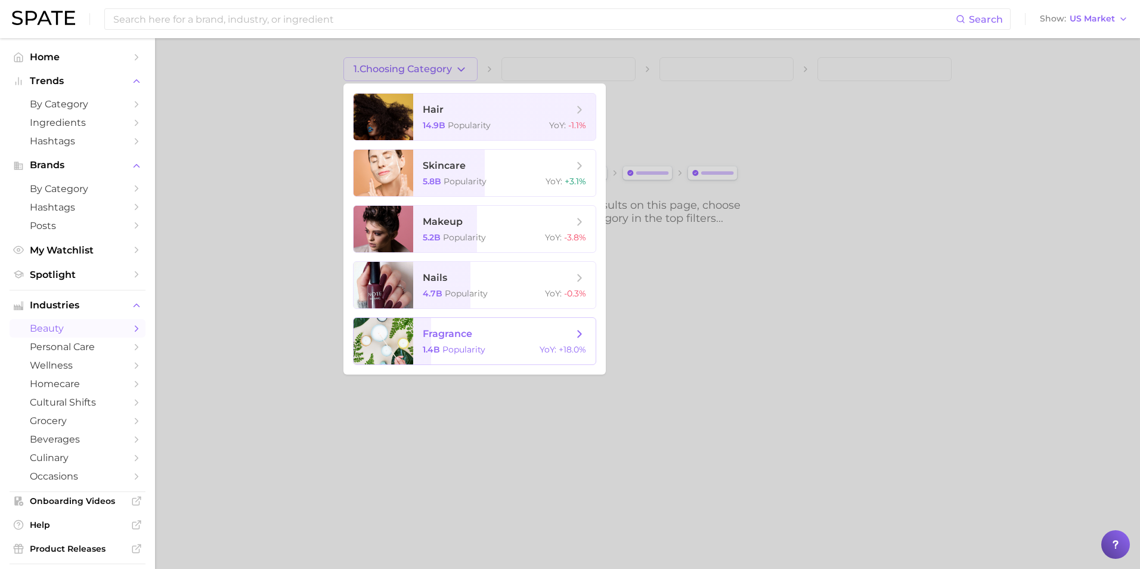
click at [506, 341] on span "fragrance 1.4b Popularity YoY : +18.0%" at bounding box center [504, 341] width 183 height 47
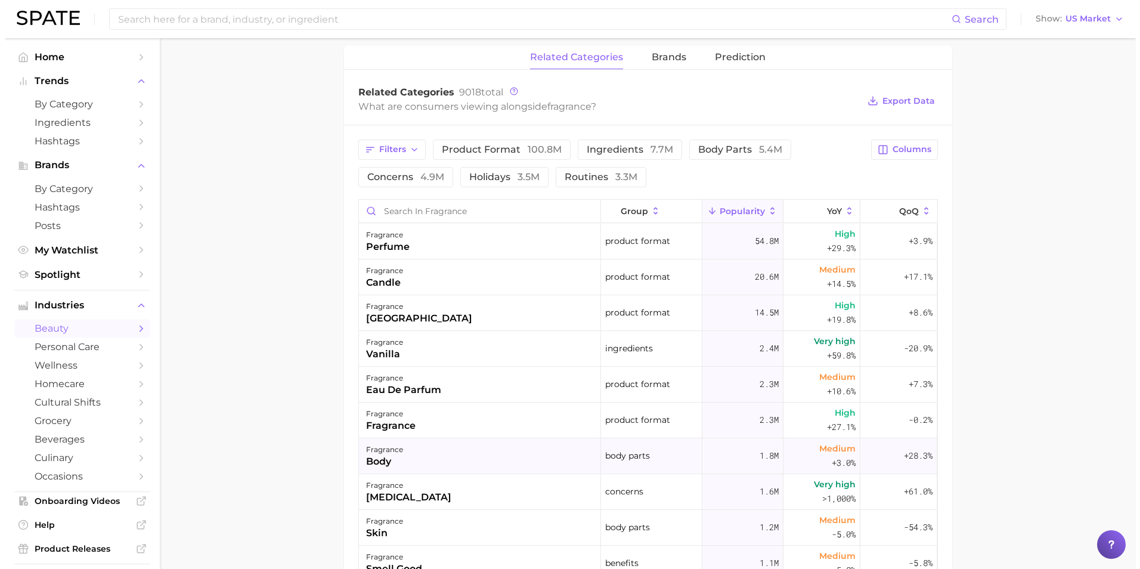
scroll to position [358, 0]
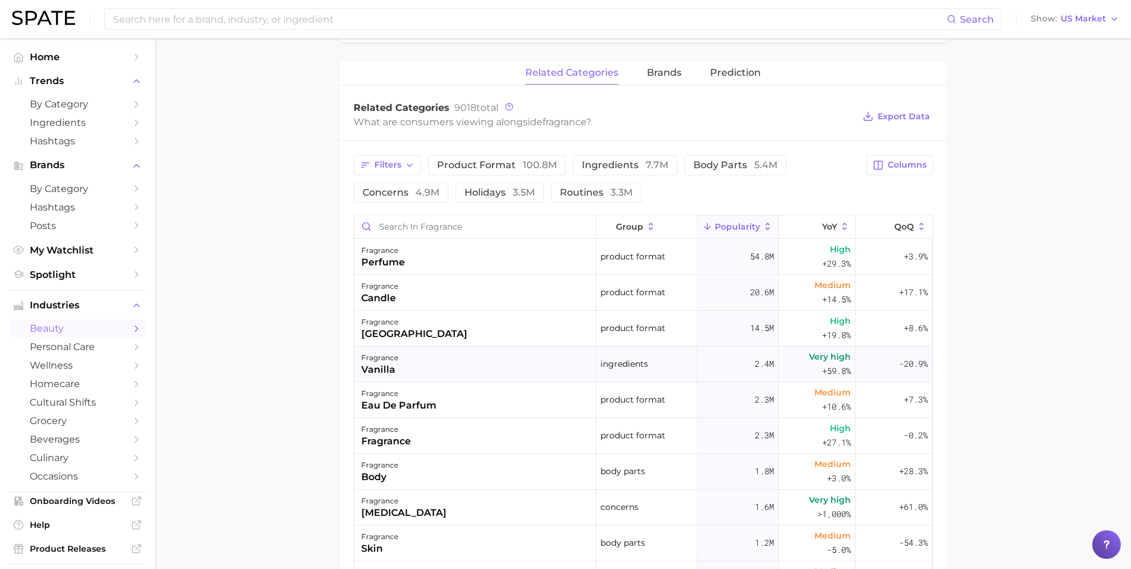
click at [451, 359] on div "fragrance vanilla" at bounding box center [475, 365] width 242 height 36
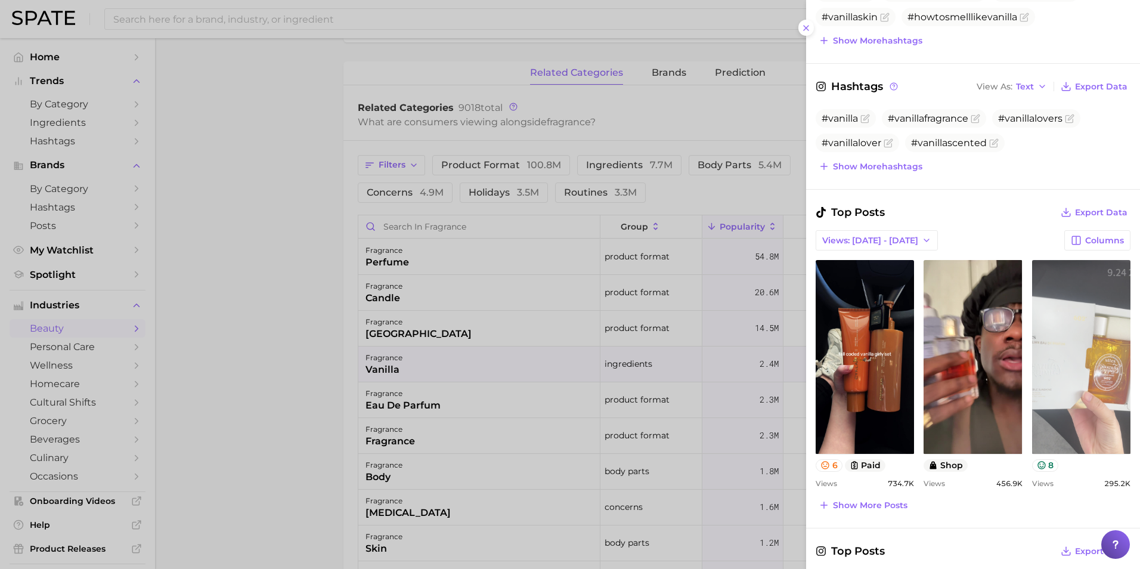
scroll to position [477, 0]
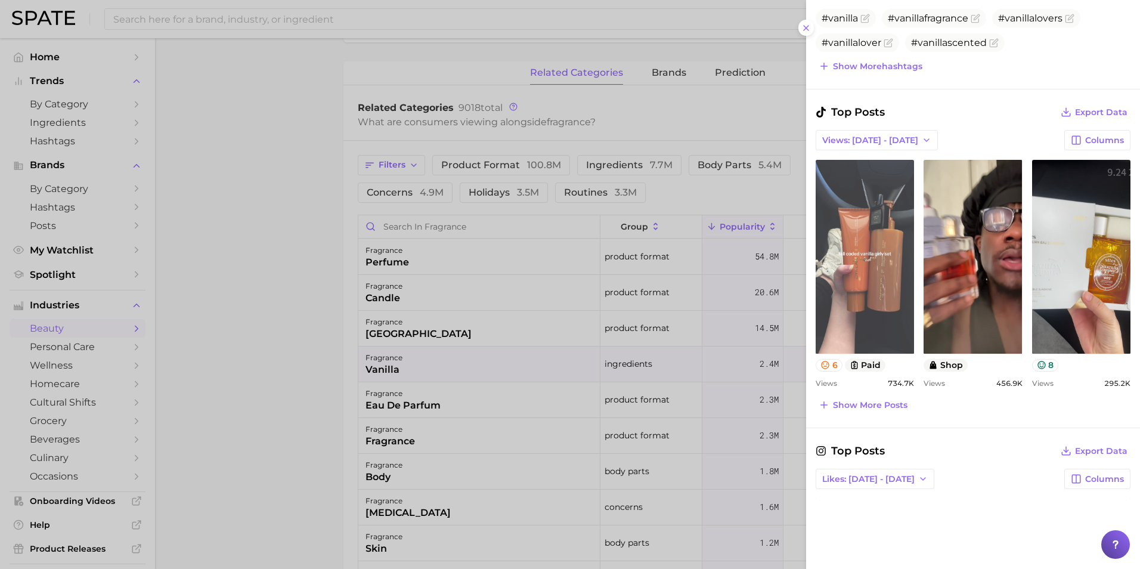
click at [884, 306] on link "view post on TikTok" at bounding box center [865, 257] width 98 height 194
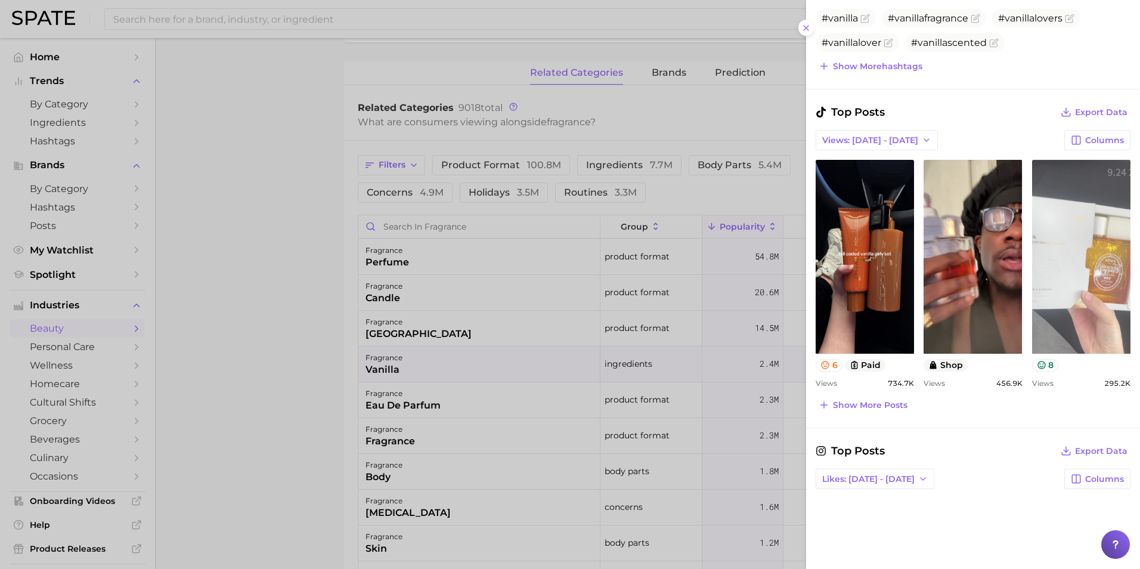
click at [1063, 265] on link "view post on TikTok" at bounding box center [1081, 257] width 98 height 194
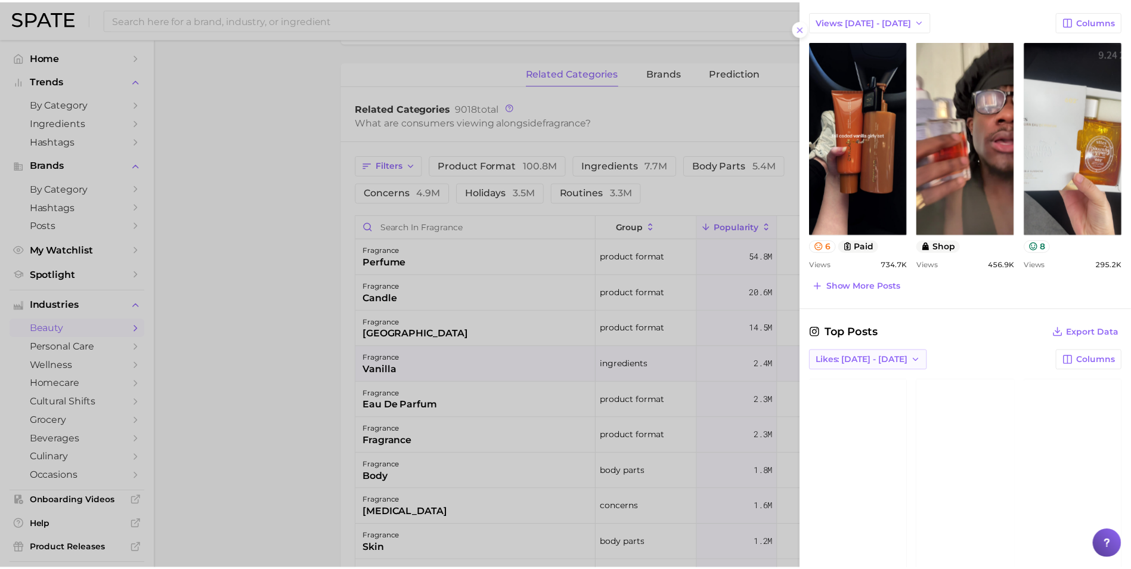
scroll to position [537, 0]
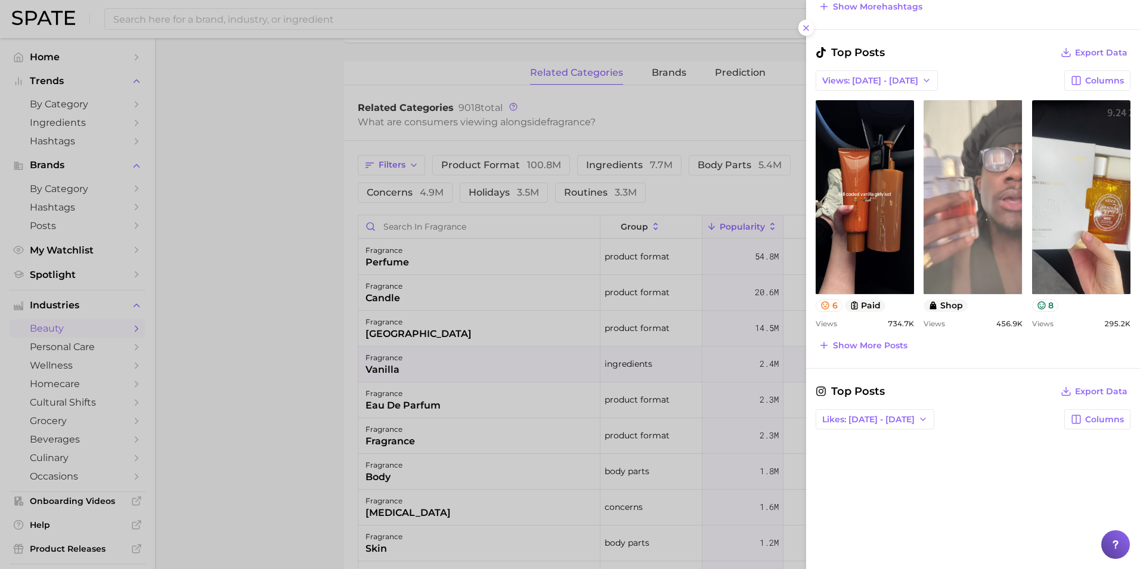
click at [987, 248] on link "view post on TikTok" at bounding box center [973, 197] width 98 height 194
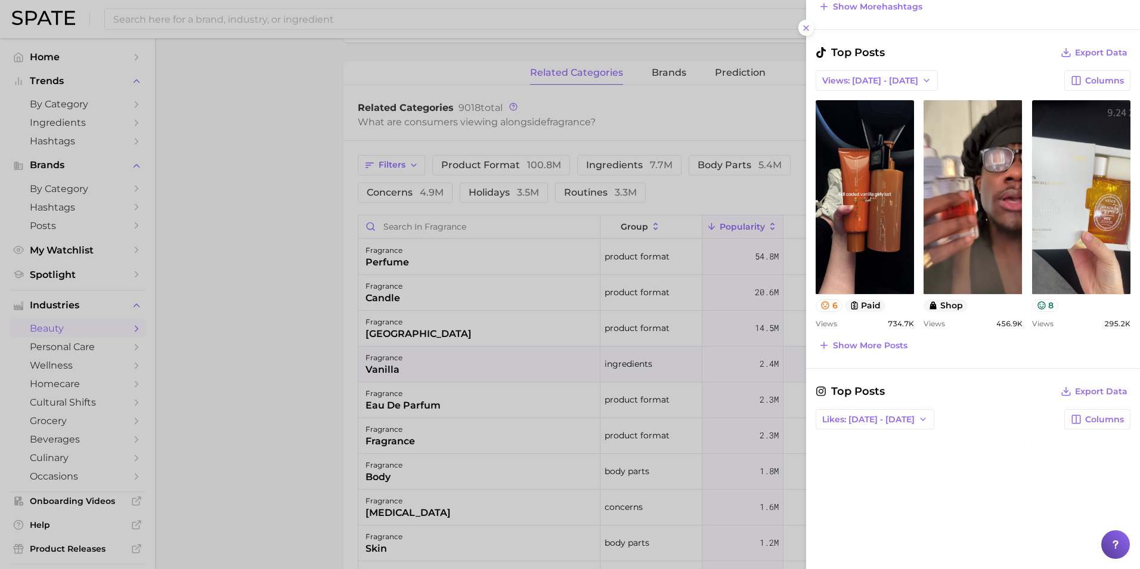
click at [283, 244] on div at bounding box center [570, 284] width 1140 height 569
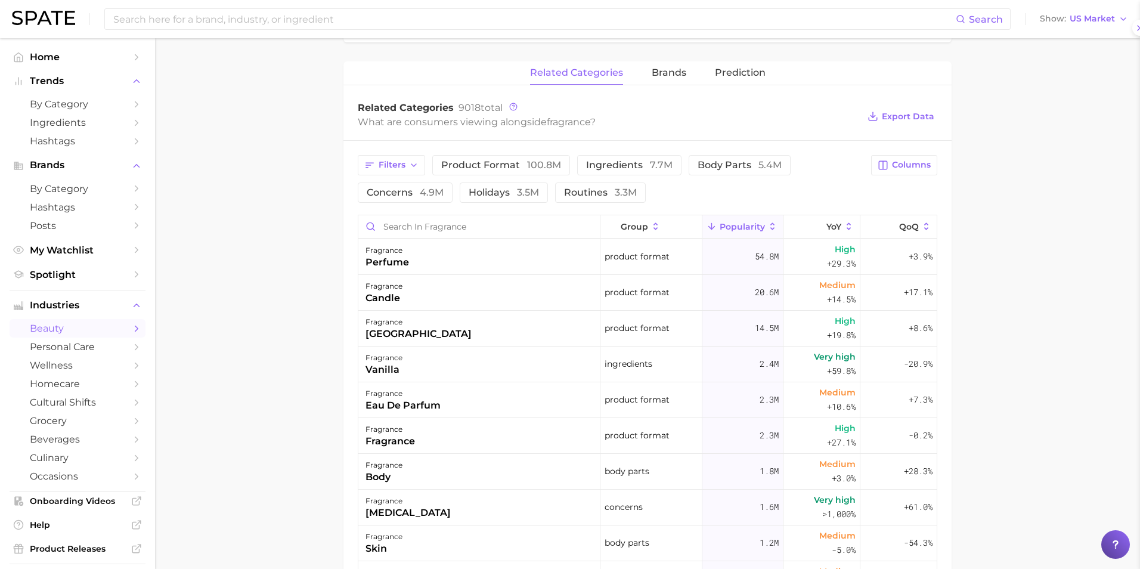
scroll to position [0, 0]
click at [378, 292] on div "candle" at bounding box center [379, 298] width 37 height 14
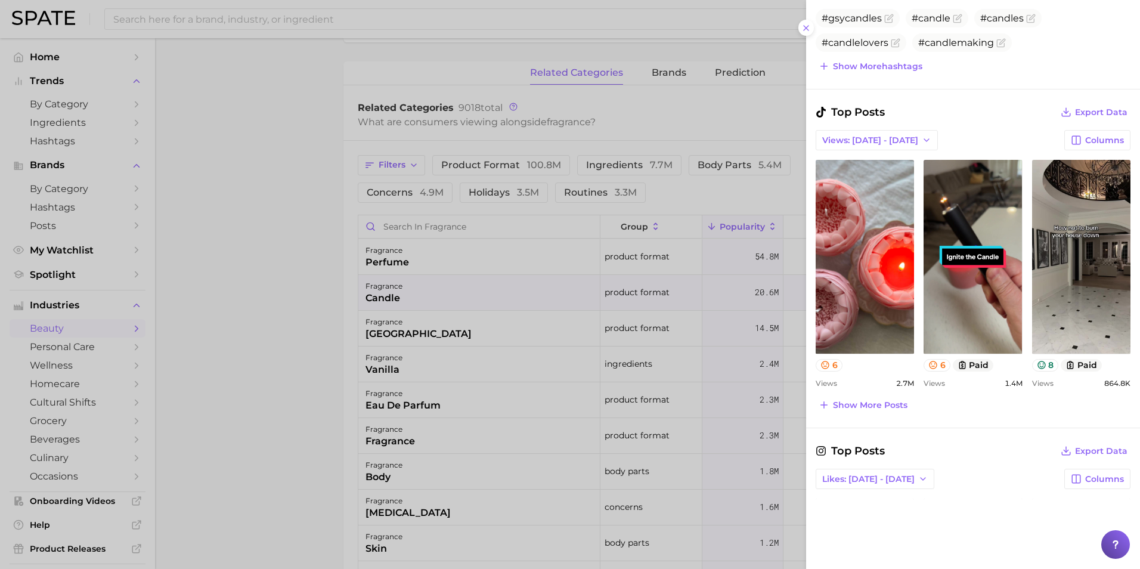
click at [264, 251] on div at bounding box center [570, 284] width 1140 height 569
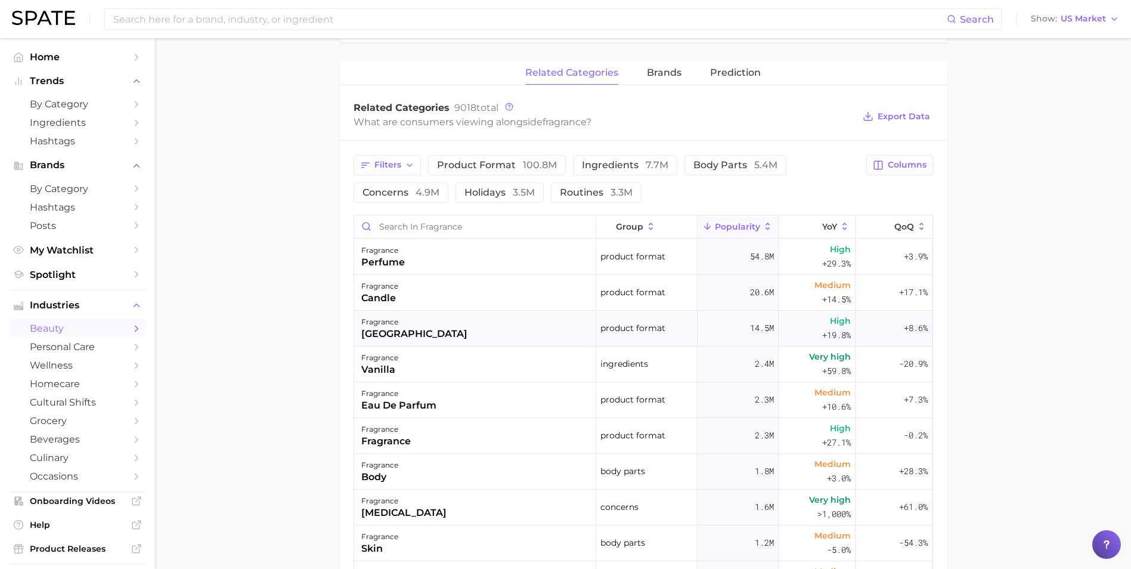
click at [460, 338] on div "fragrance cologne" at bounding box center [475, 329] width 242 height 36
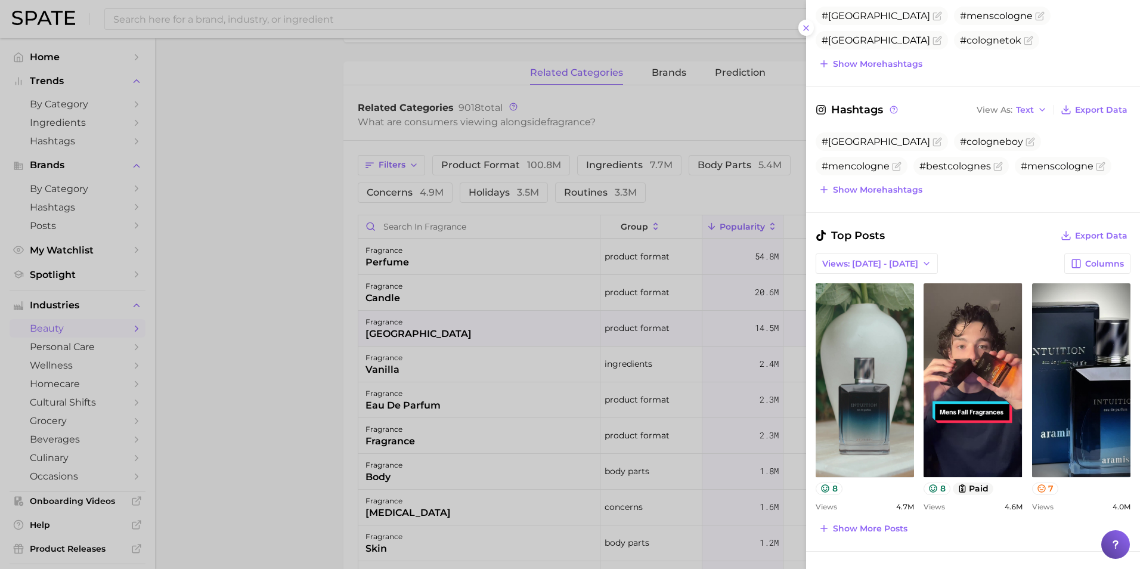
scroll to position [502, 0]
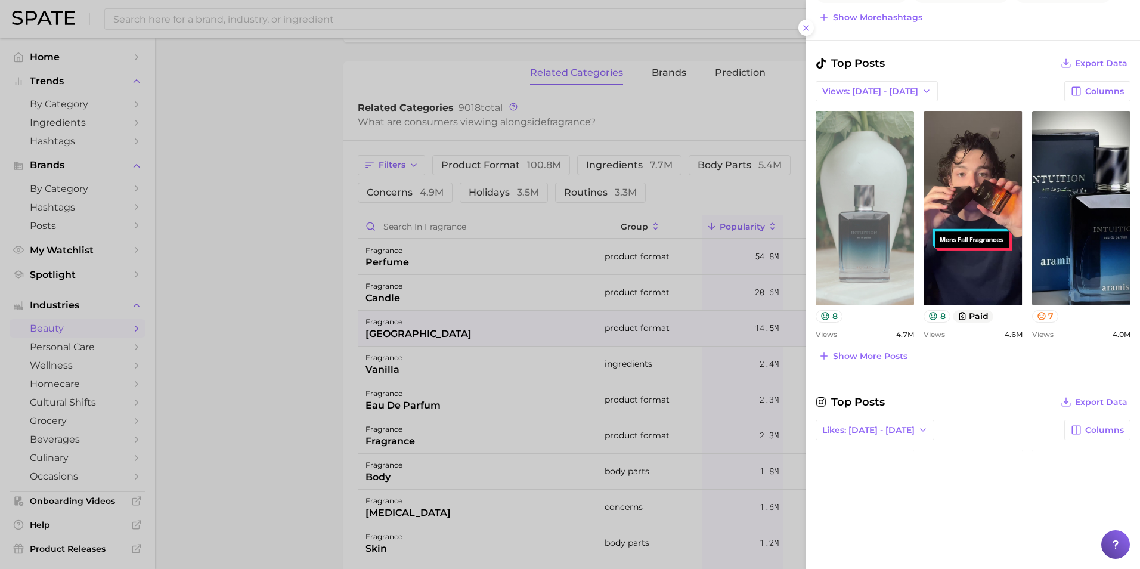
click at [871, 271] on link "view post on TikTok" at bounding box center [865, 208] width 98 height 194
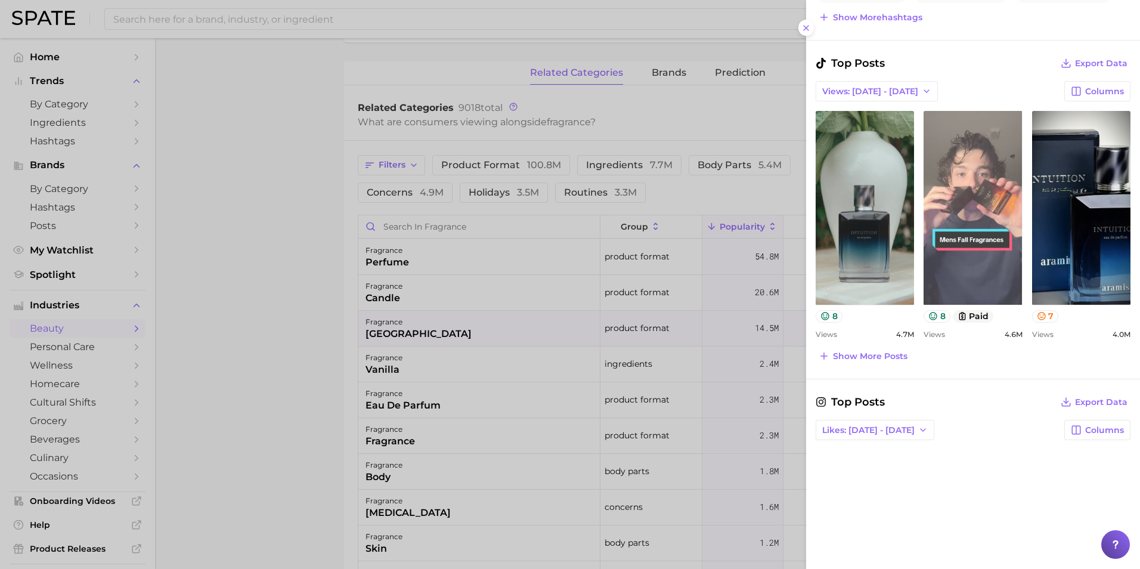
click at [982, 191] on link "view post on TikTok" at bounding box center [973, 208] width 98 height 194
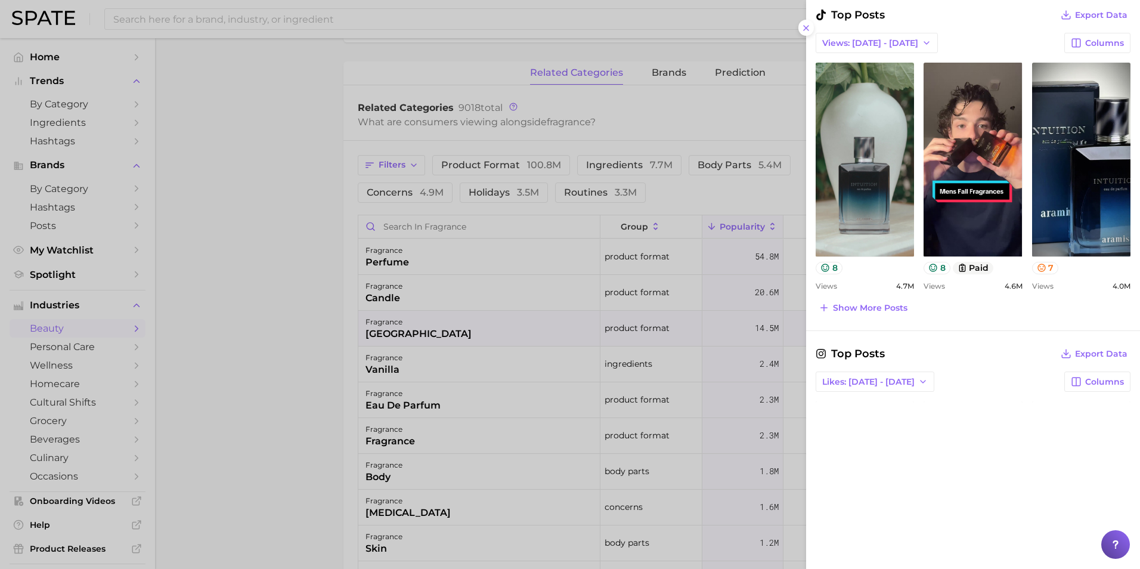
scroll to position [621, 0]
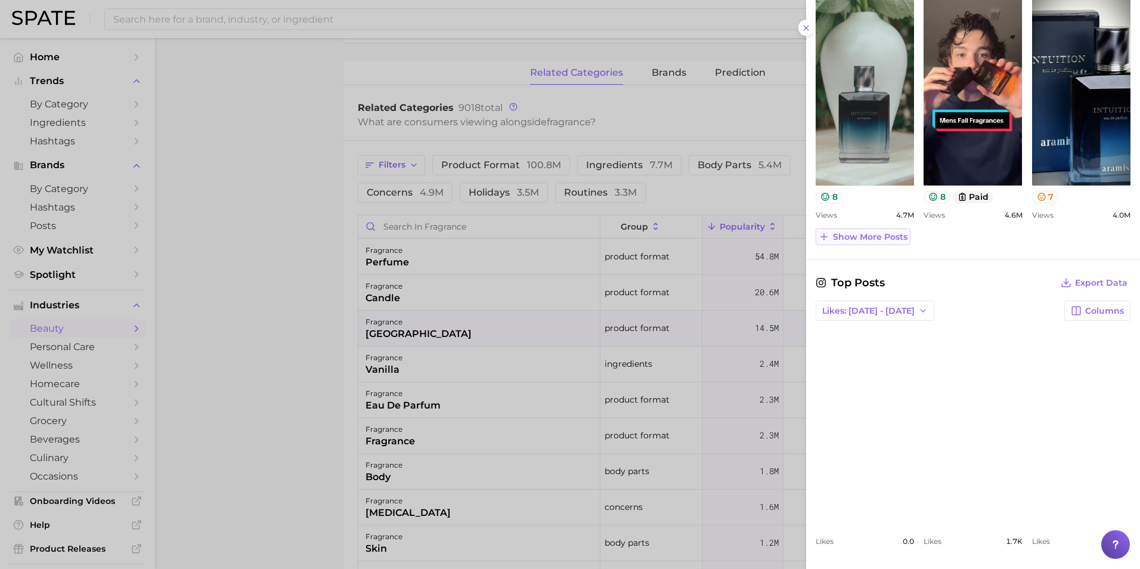
click at [883, 239] on span "Show more posts" at bounding box center [870, 237] width 75 height 10
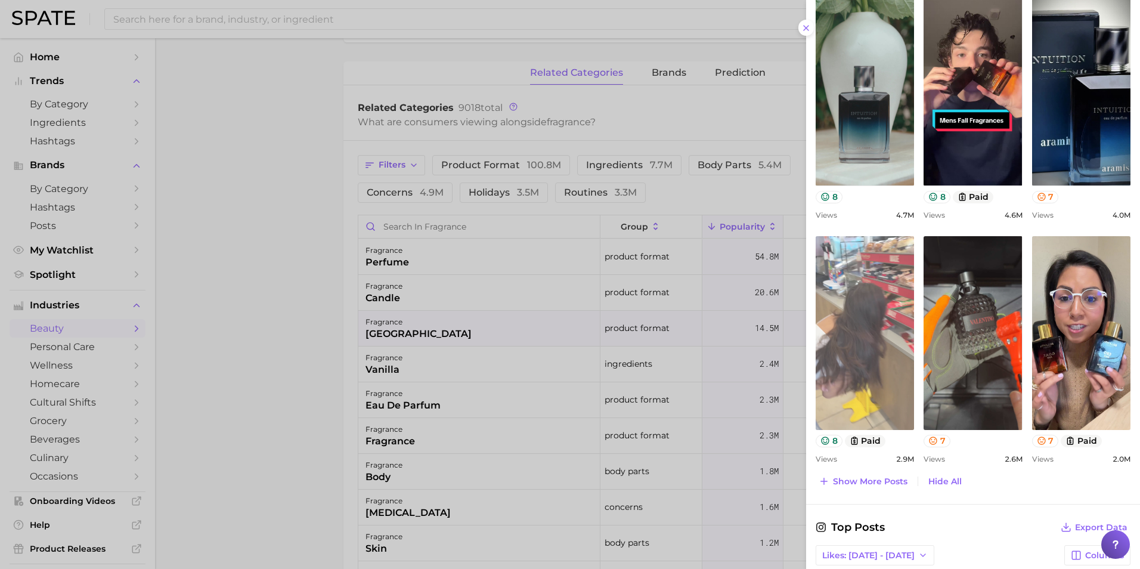
scroll to position [681, 0]
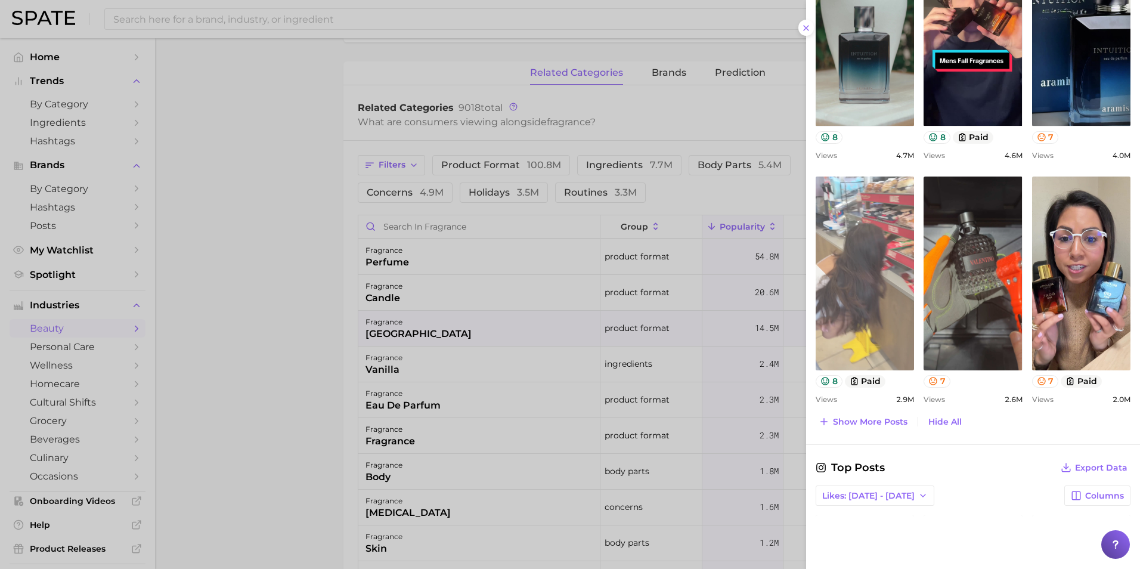
click at [873, 295] on link "view post on TikTok" at bounding box center [865, 274] width 98 height 194
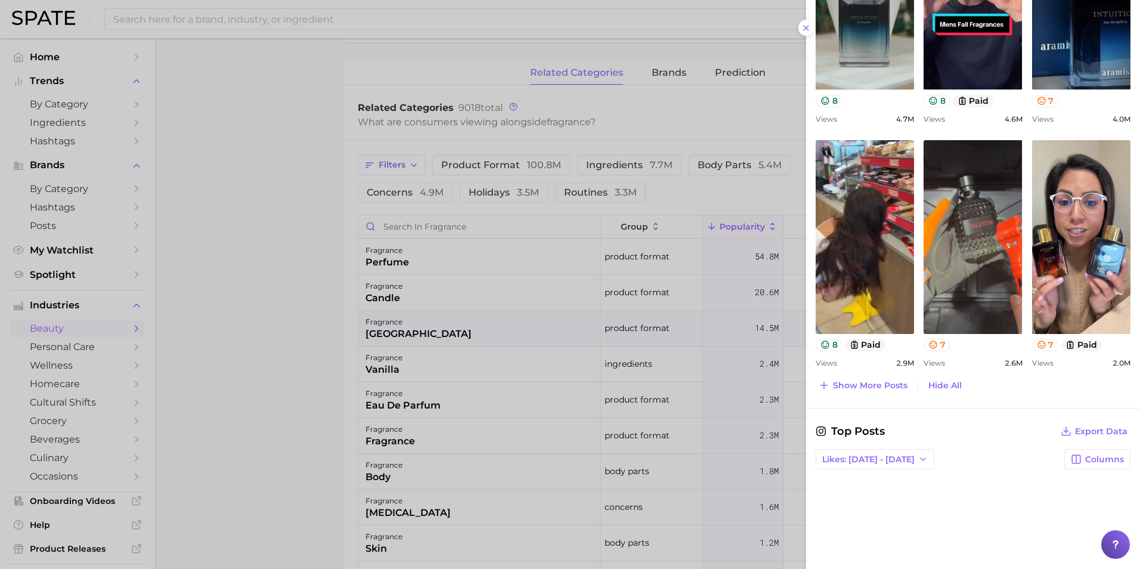
scroll to position [859, 0]
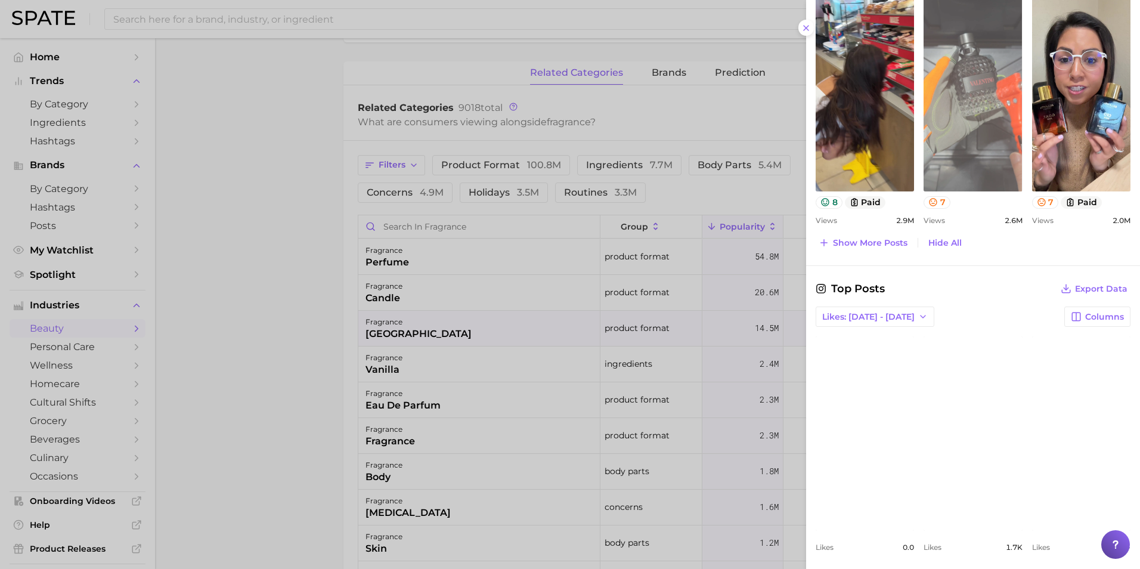
click at [950, 133] on link "view post on TikTok" at bounding box center [973, 95] width 98 height 194
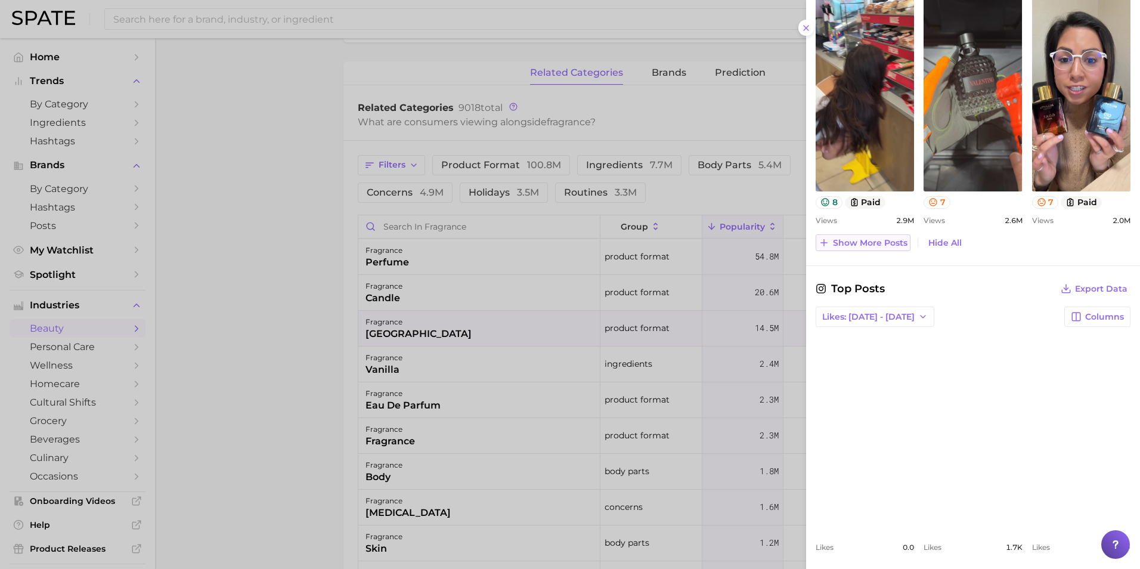
click at [850, 239] on span "Show more posts" at bounding box center [870, 243] width 75 height 10
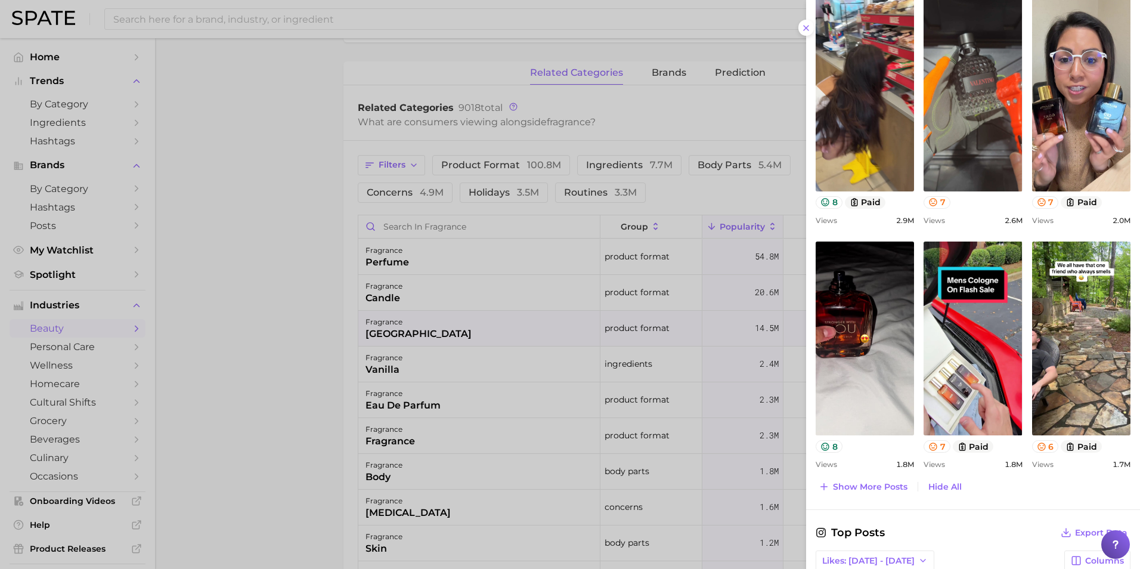
scroll to position [0, 0]
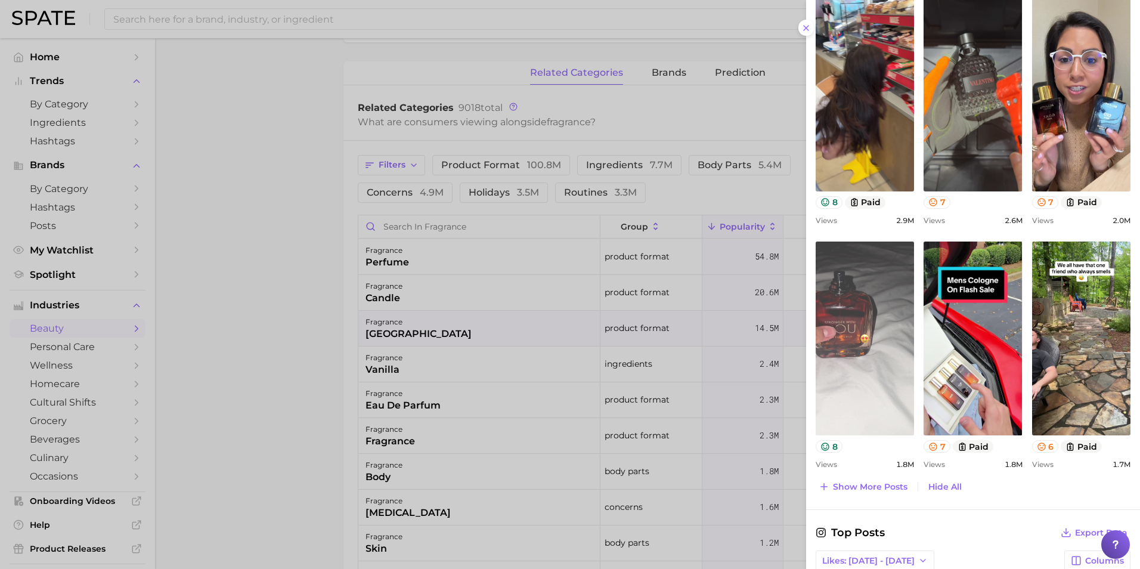
click at [868, 376] on link "view post on TikTok" at bounding box center [865, 339] width 98 height 194
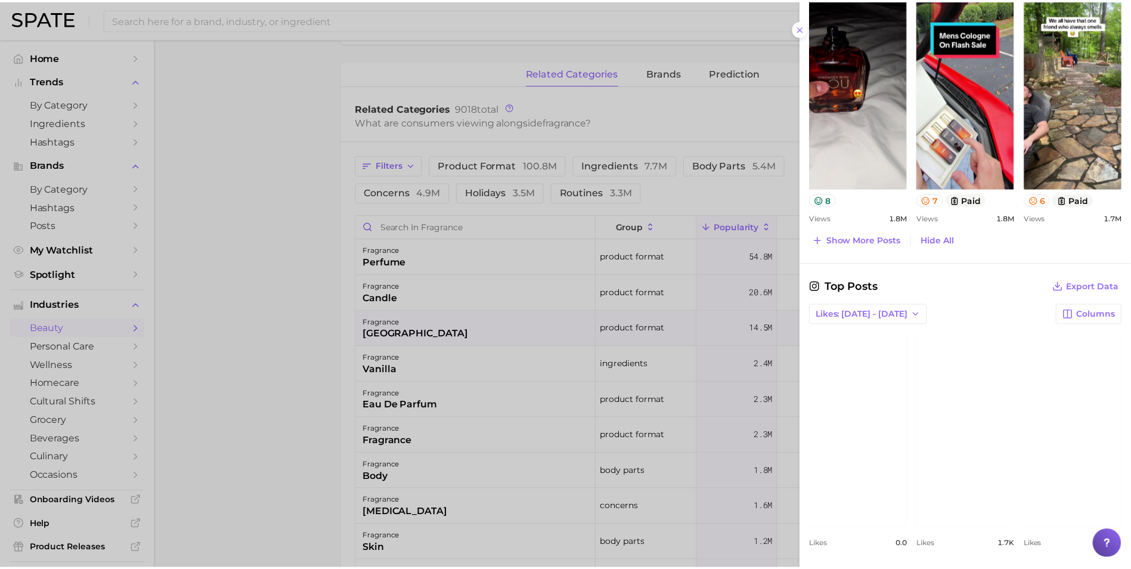
scroll to position [1109, 0]
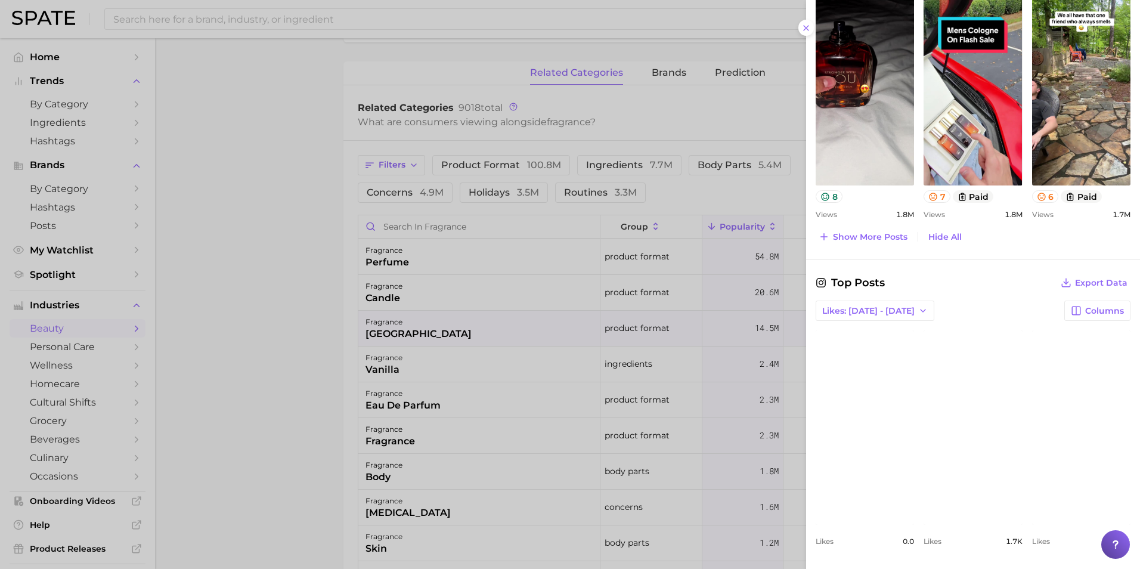
click at [208, 246] on div at bounding box center [570, 284] width 1140 height 569
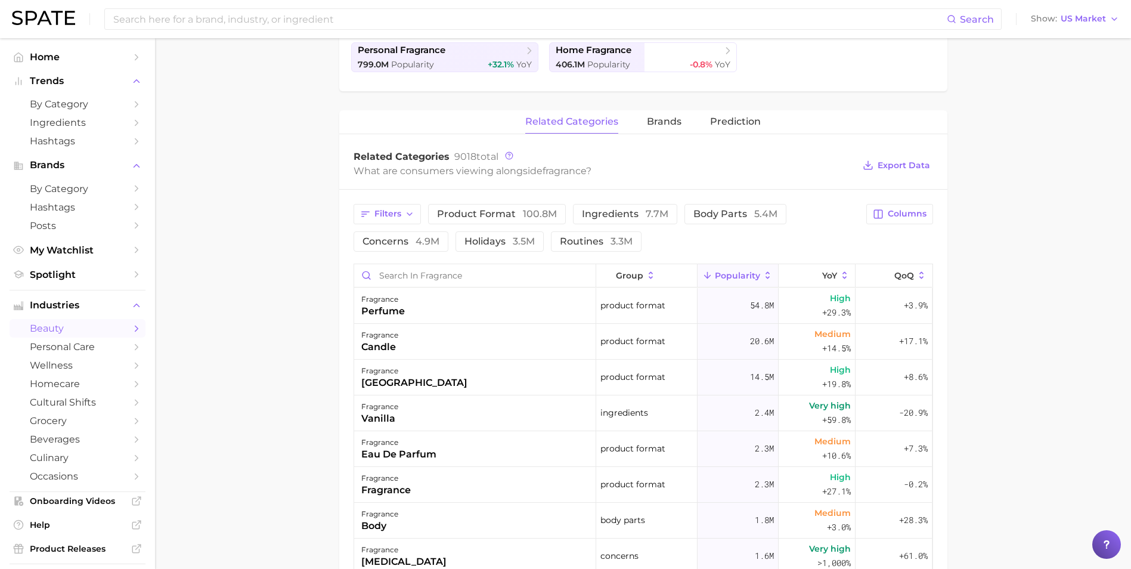
scroll to position [298, 0]
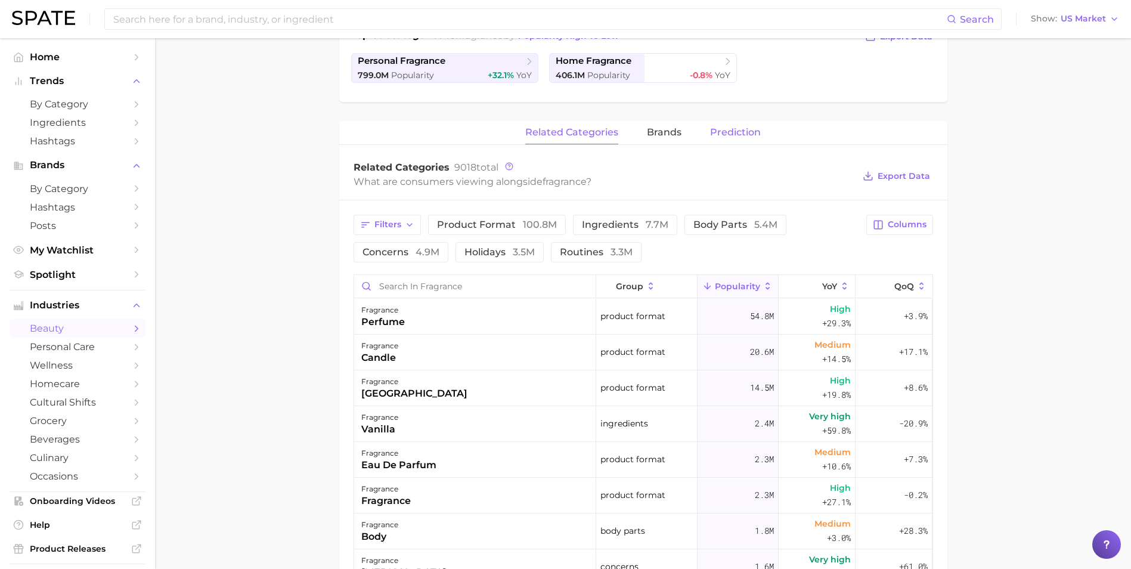
click at [729, 135] on span "Prediction" at bounding box center [735, 132] width 51 height 11
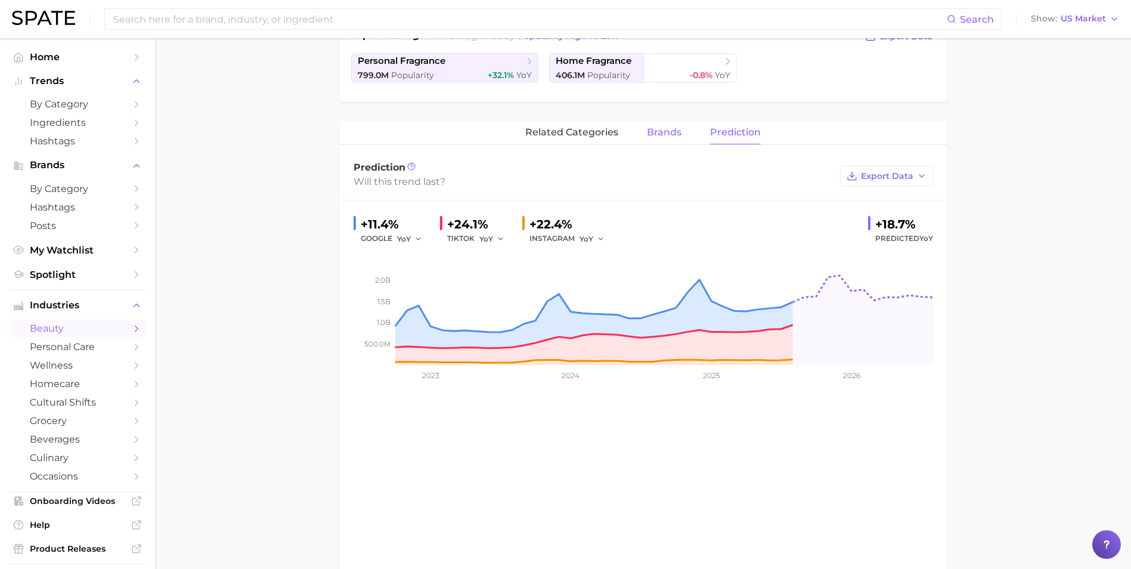
click at [664, 136] on span "brands" at bounding box center [664, 132] width 35 height 11
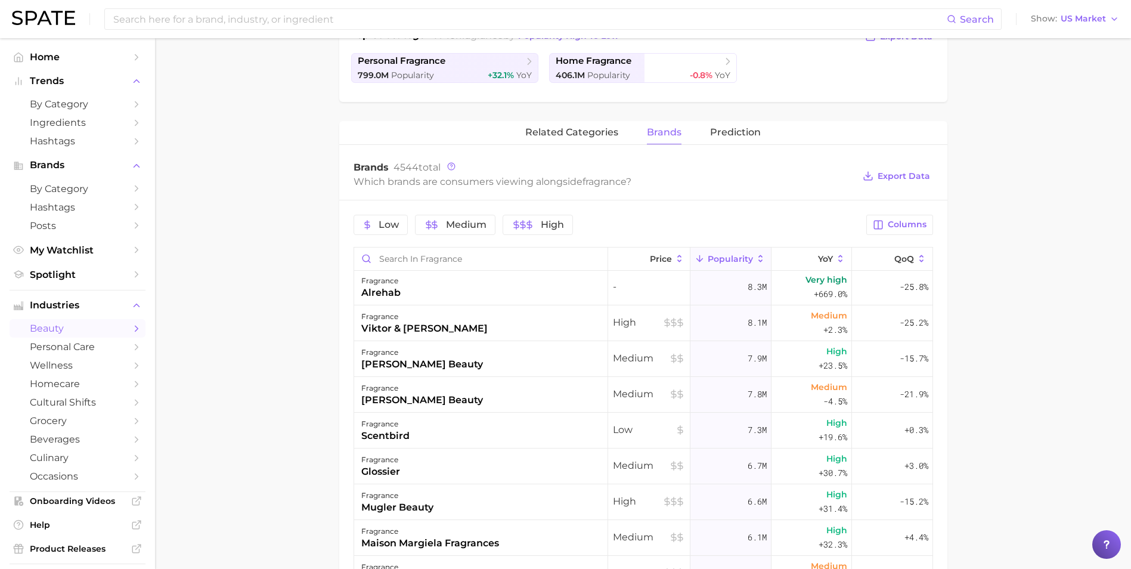
scroll to position [1014, 0]
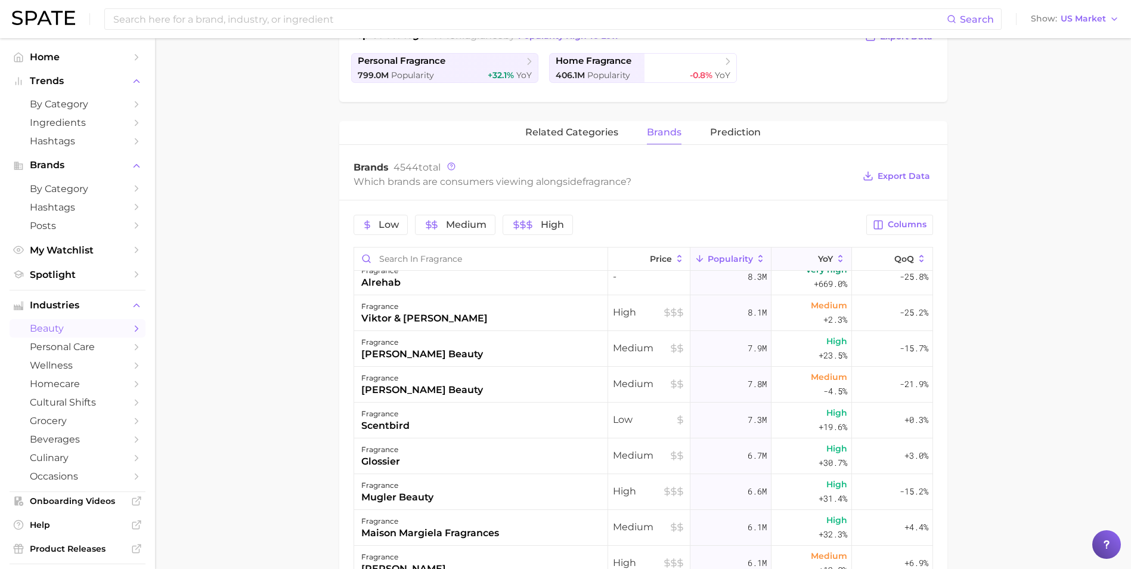
click at [836, 255] on icon at bounding box center [841, 258] width 11 height 11
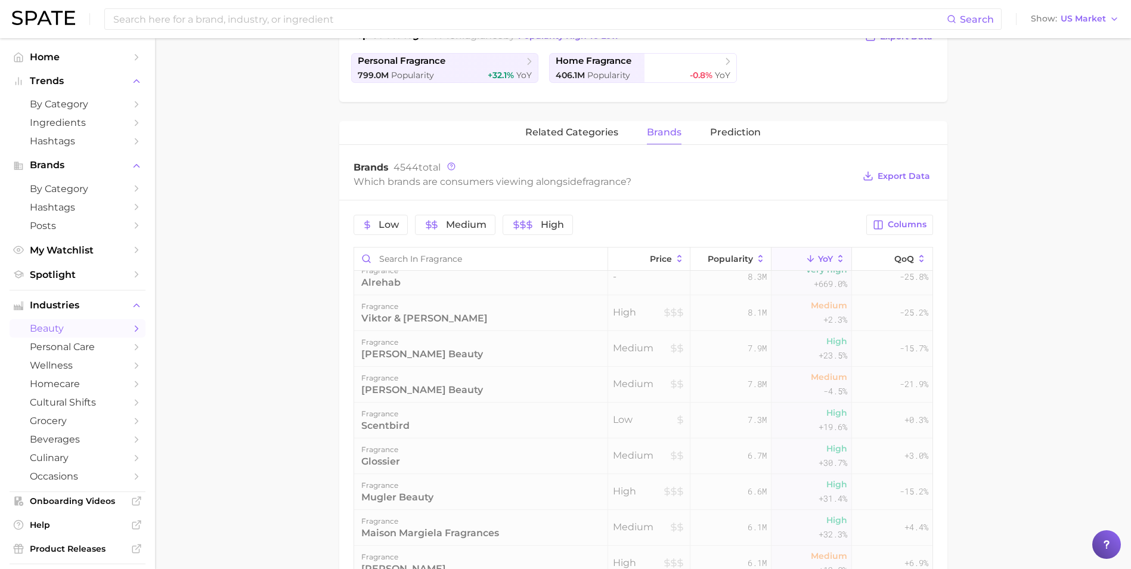
scroll to position [0, 0]
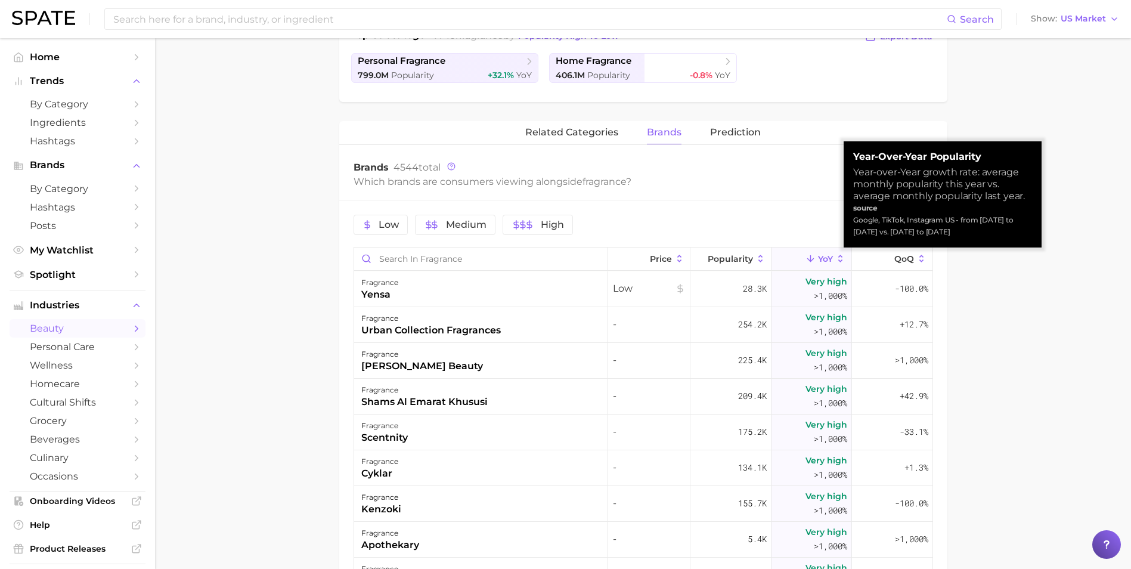
click at [839, 261] on icon at bounding box center [841, 258] width 4 height 7
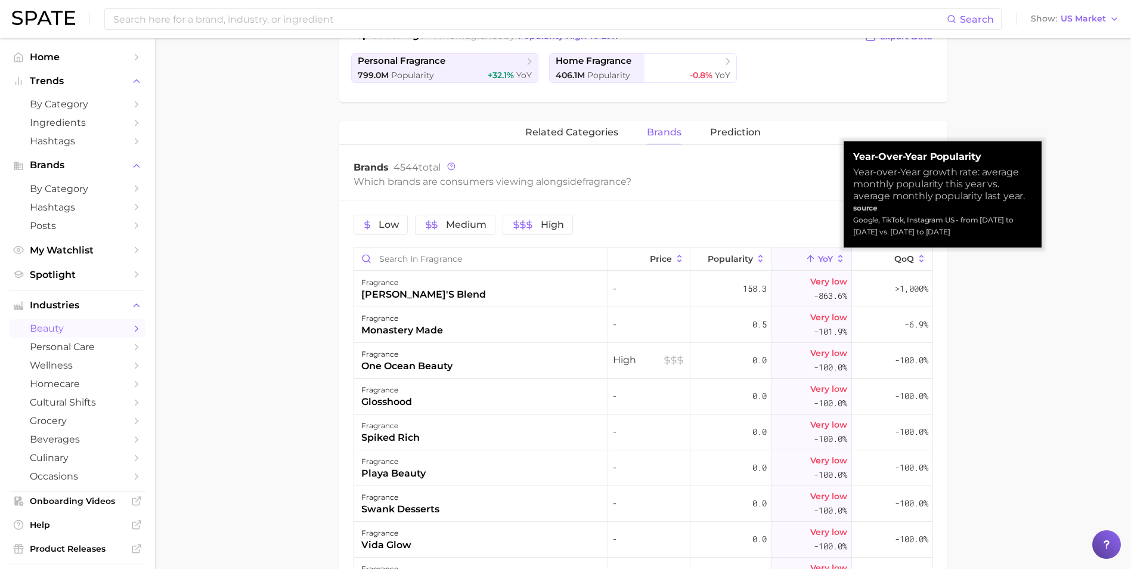
click at [836, 256] on icon at bounding box center [841, 258] width 11 height 11
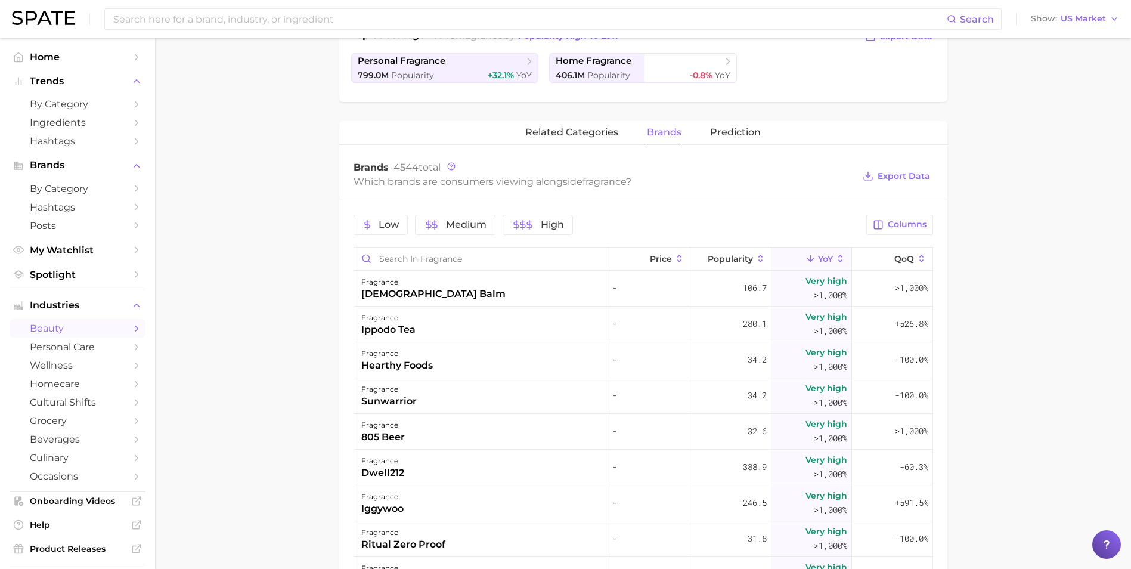
scroll to position [3101, 0]
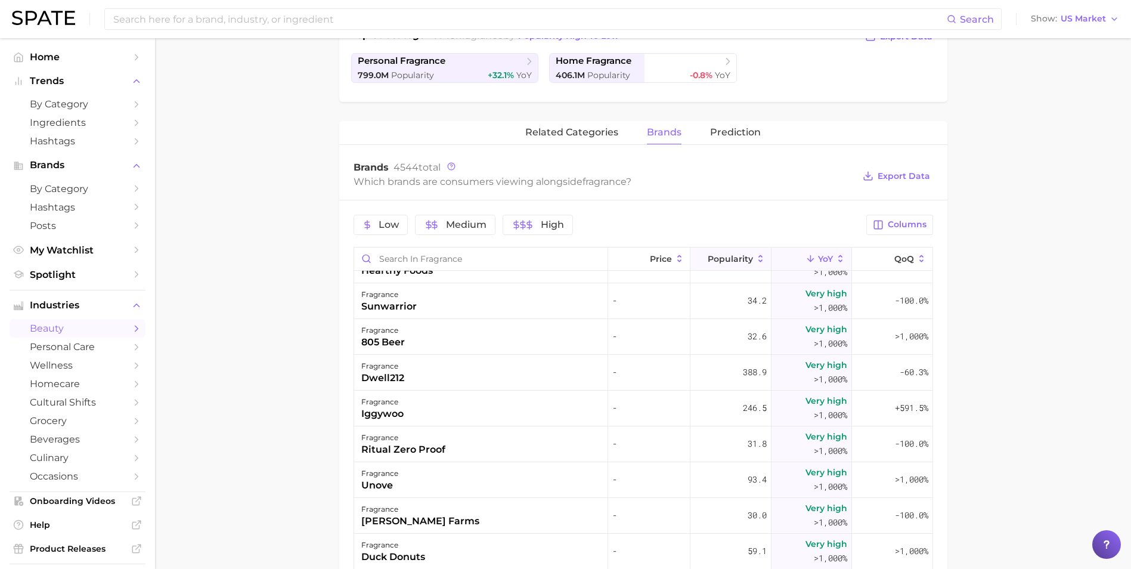
click at [756, 258] on icon at bounding box center [761, 258] width 11 height 11
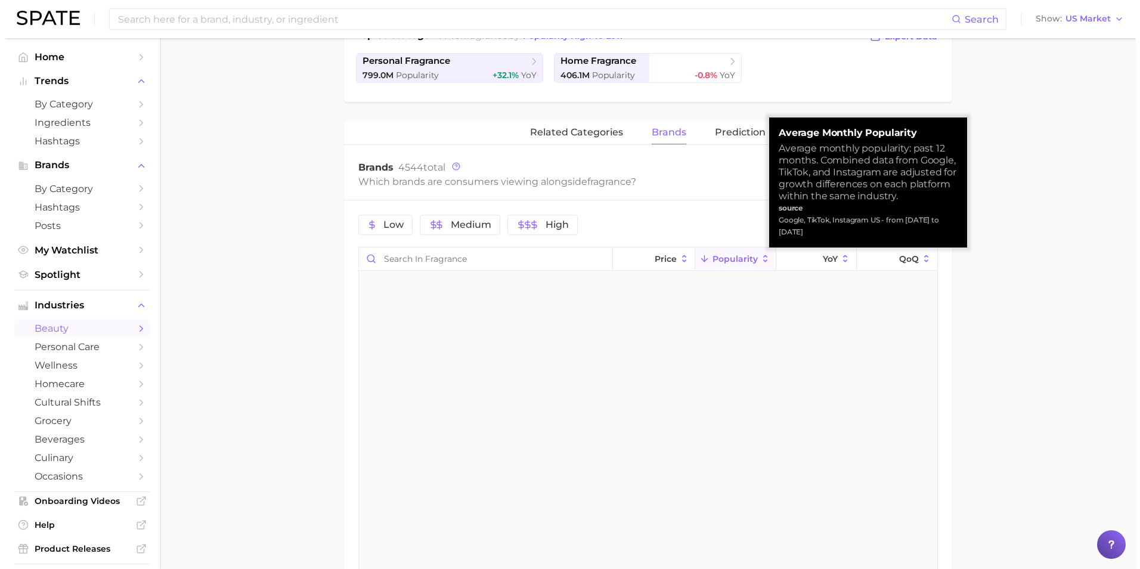
scroll to position [0, 0]
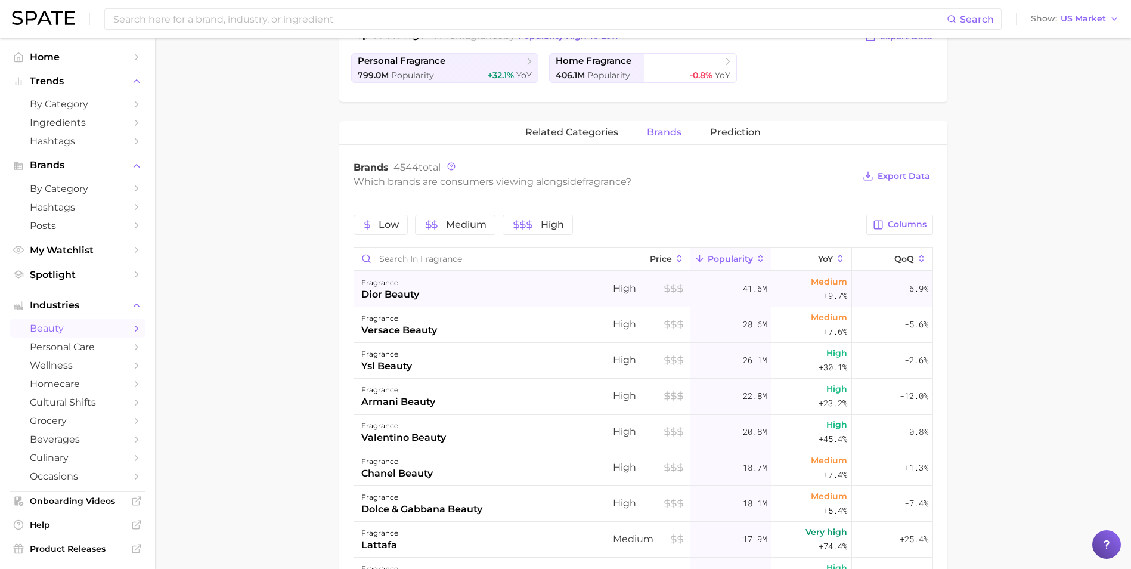
click at [484, 293] on div "fragrance dior beauty" at bounding box center [481, 289] width 254 height 36
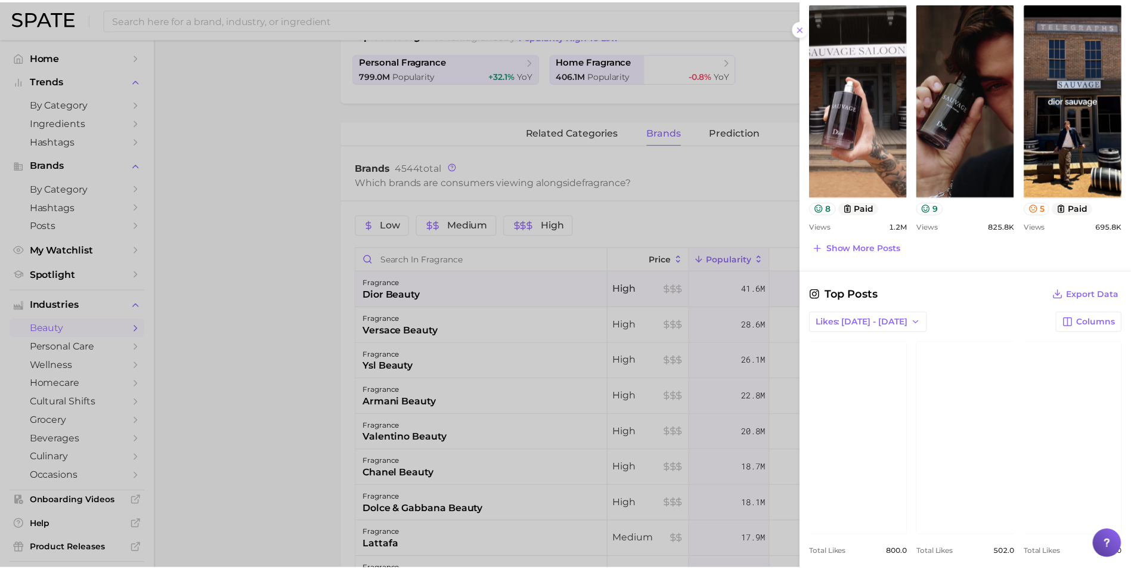
scroll to position [571, 0]
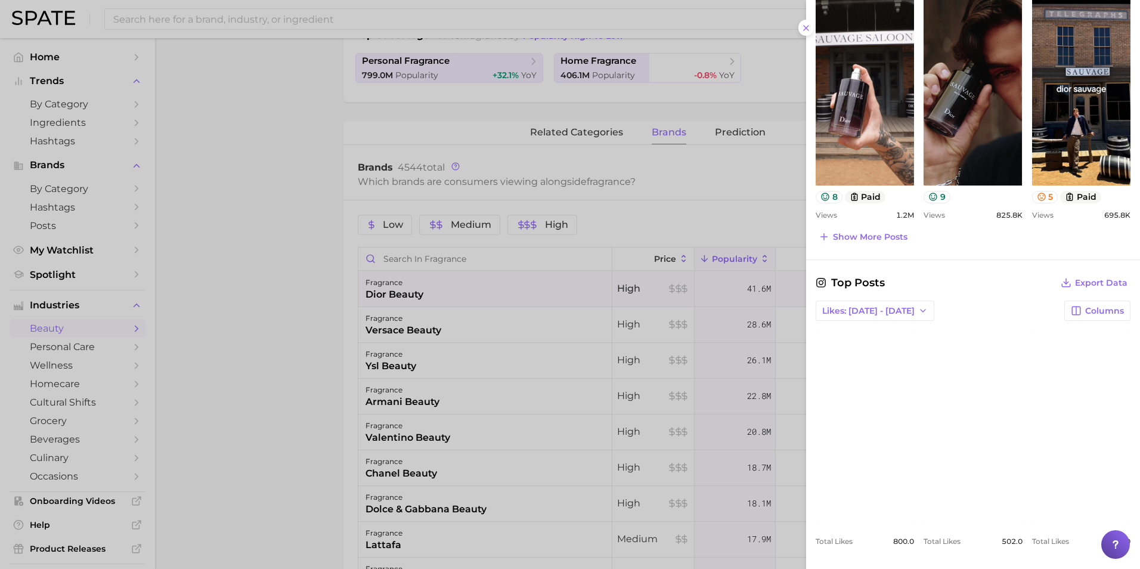
click at [862, 412] on link "view post on Instagram" at bounding box center [865, 427] width 98 height 194
click at [990, 282] on div "Top Posts Export Data" at bounding box center [973, 282] width 315 height 17
click at [238, 276] on div at bounding box center [570, 284] width 1140 height 569
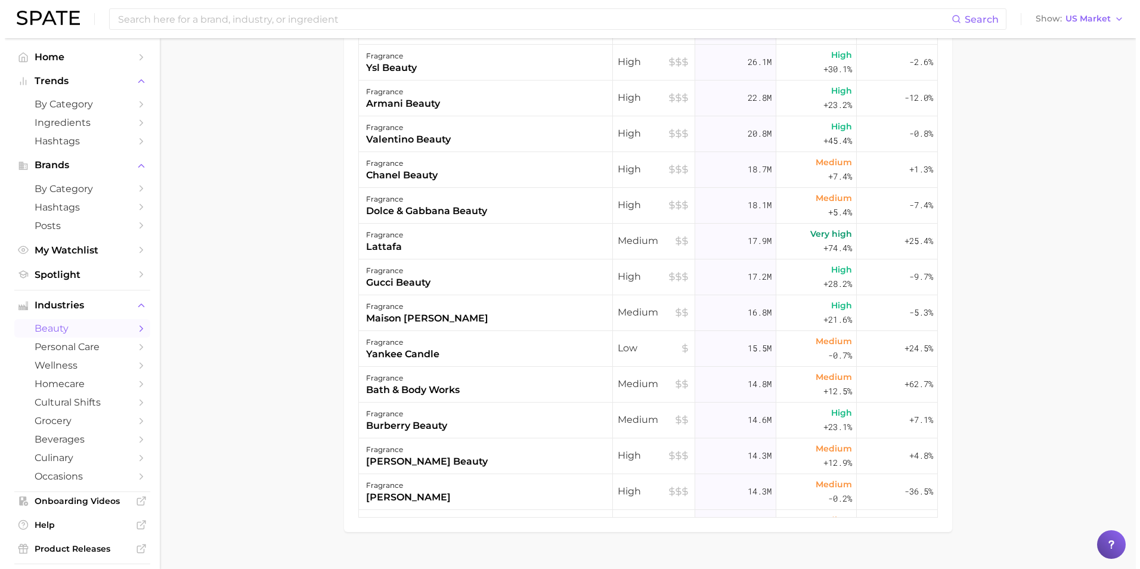
scroll to position [619, 0]
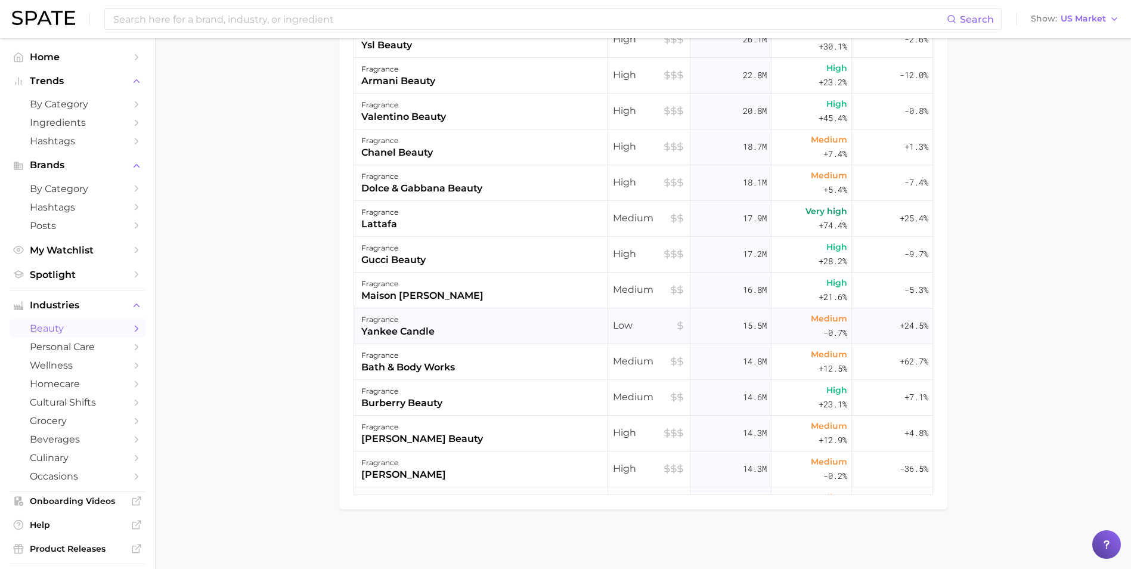
click at [512, 324] on div "fragrance yankee candle" at bounding box center [481, 326] width 254 height 36
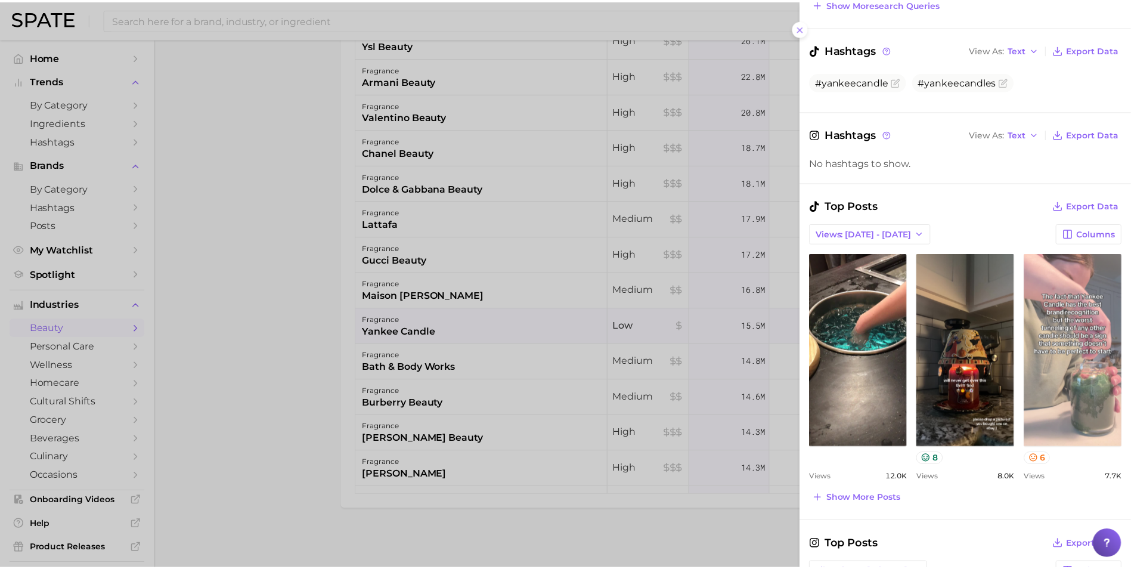
scroll to position [239, 0]
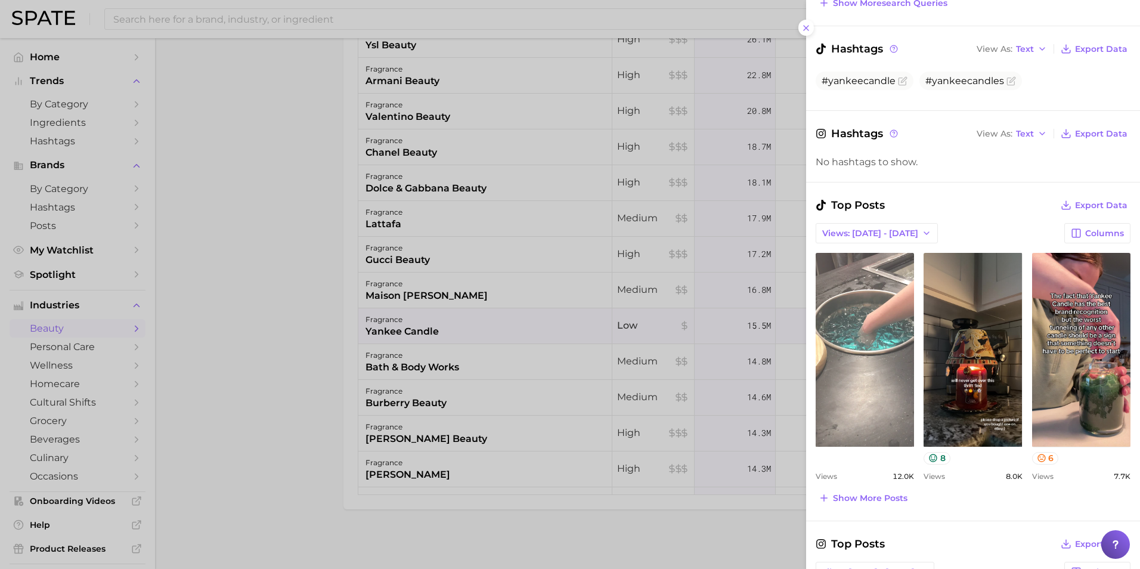
click at [851, 386] on link "view post on TikTok" at bounding box center [865, 350] width 98 height 194
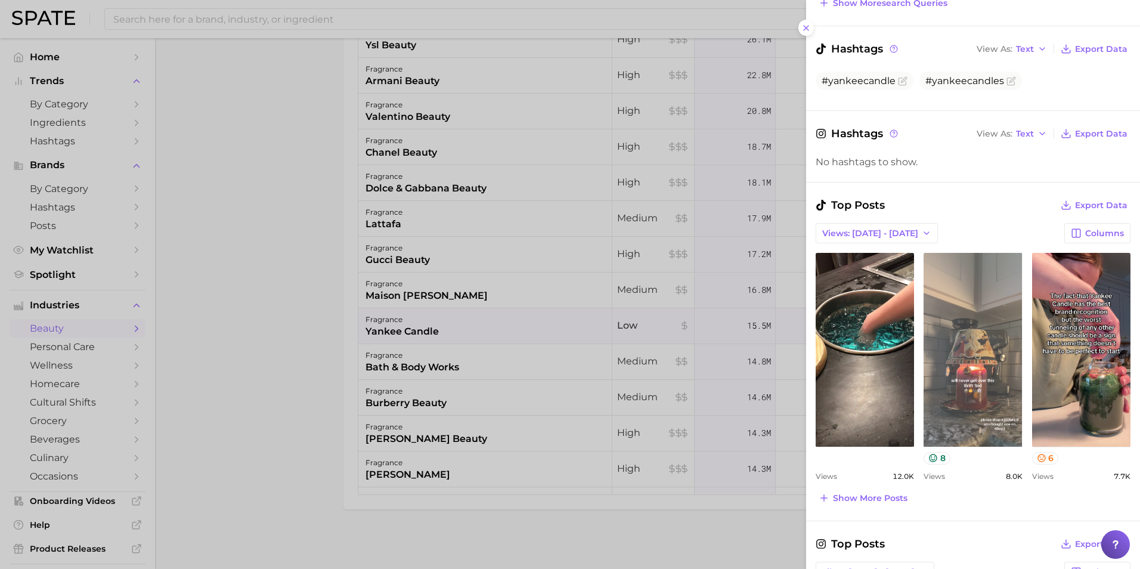
click at [947, 354] on link "view post on TikTok" at bounding box center [973, 350] width 98 height 194
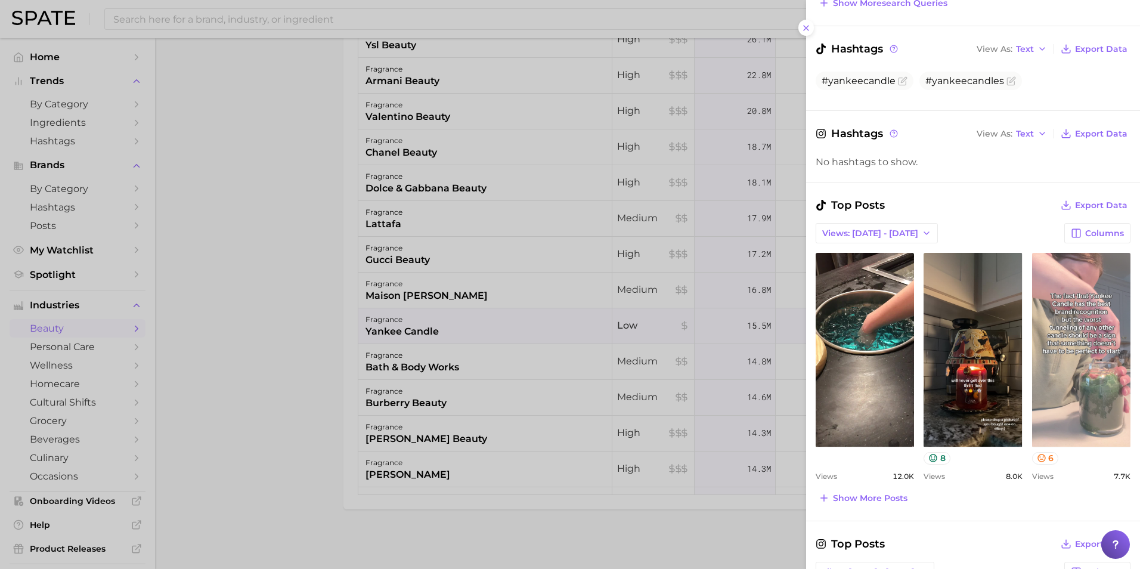
click at [1039, 394] on link "view post on TikTok" at bounding box center [1081, 350] width 98 height 194
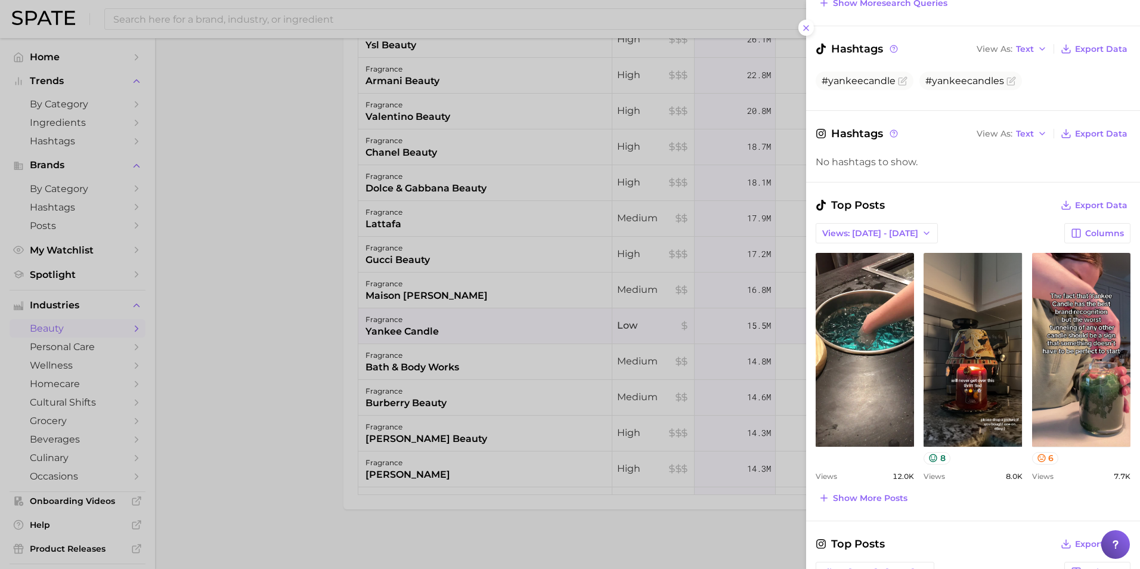
drag, startPoint x: 205, startPoint y: 302, endPoint x: 240, endPoint y: 314, distance: 36.6
click at [205, 302] on div at bounding box center [570, 284] width 1140 height 569
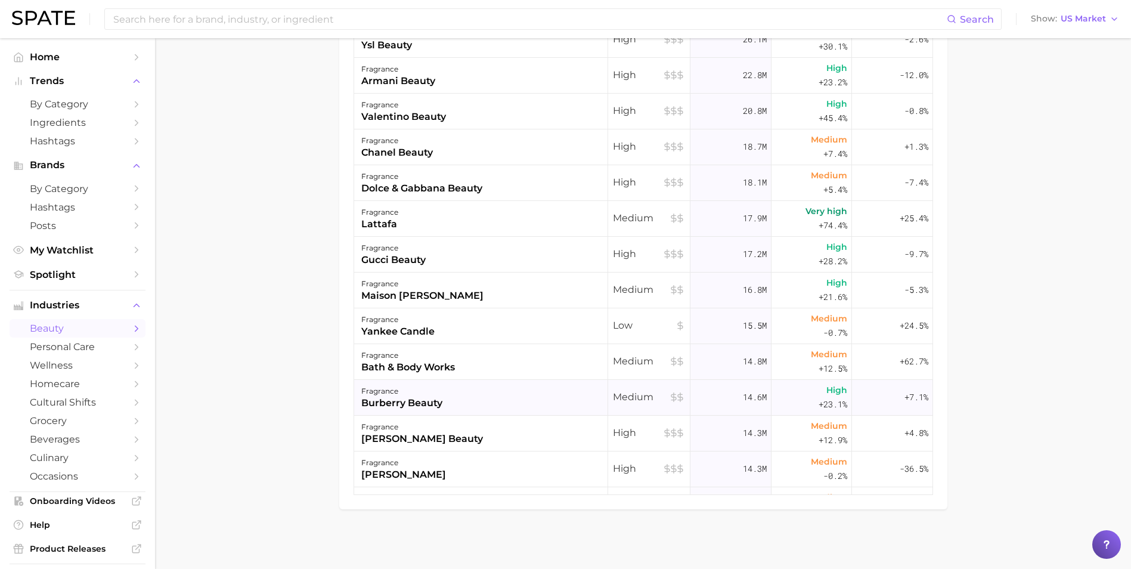
click at [467, 392] on div "fragrance burberry beauty" at bounding box center [481, 398] width 254 height 36
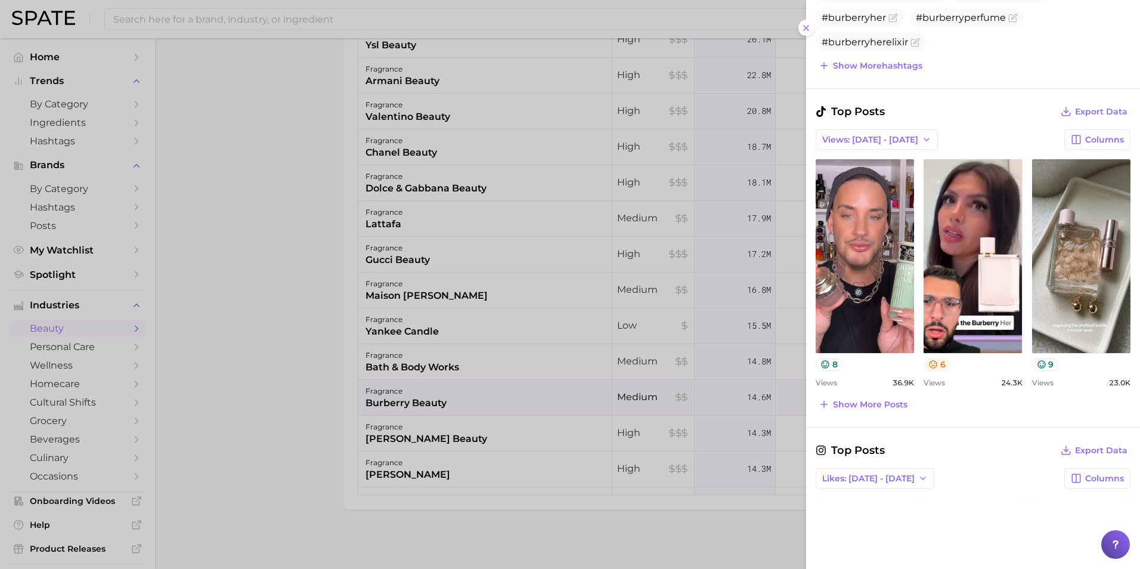
scroll to position [477, 0]
click at [895, 402] on span "Show more posts" at bounding box center [870, 404] width 75 height 10
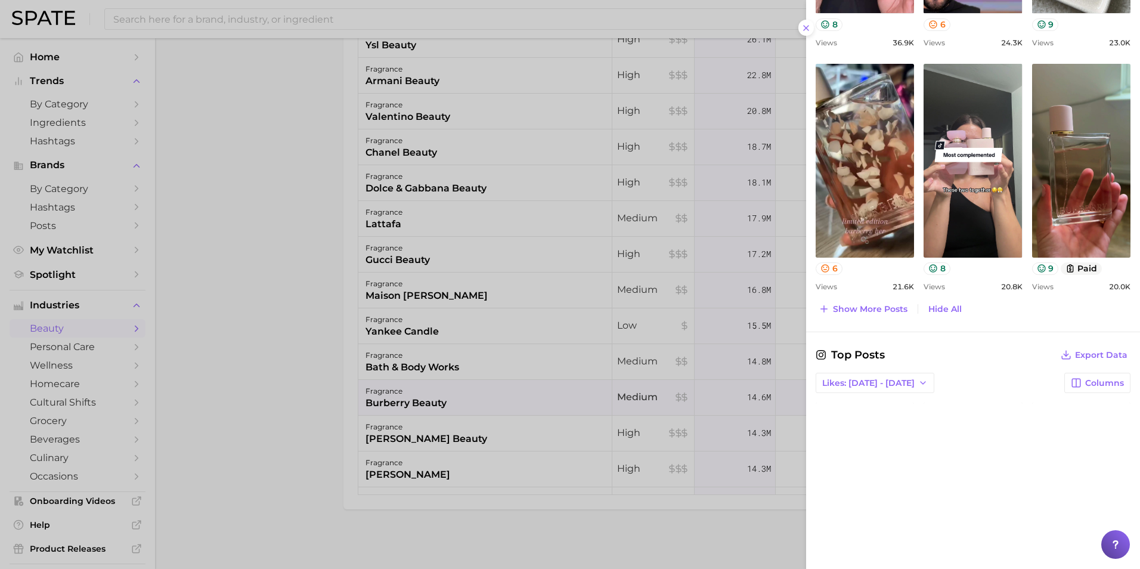
scroll to position [835, 0]
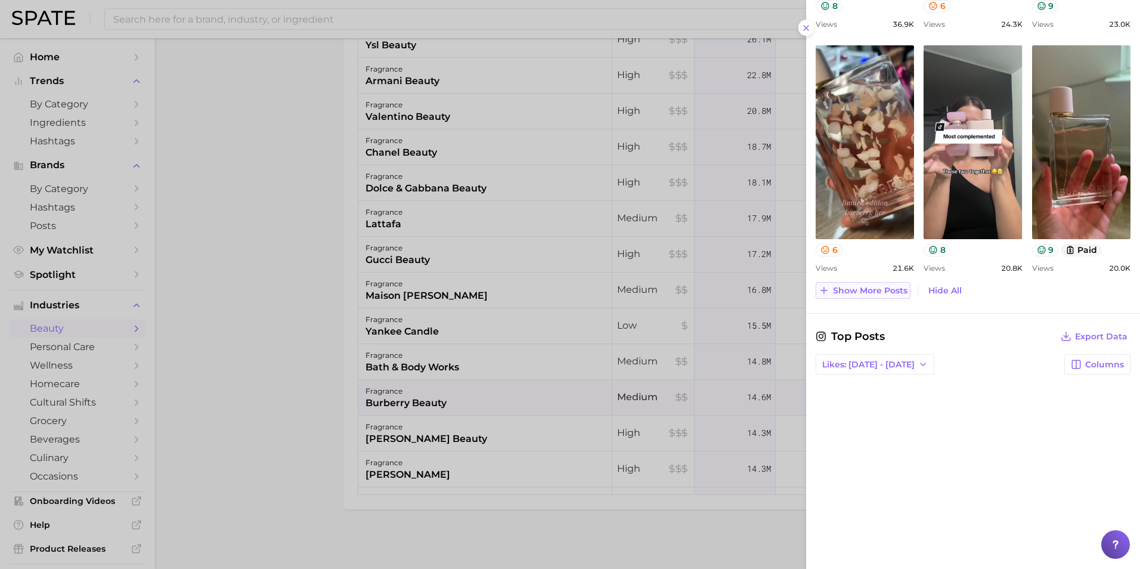
click at [851, 286] on span "Show more posts" at bounding box center [870, 291] width 75 height 10
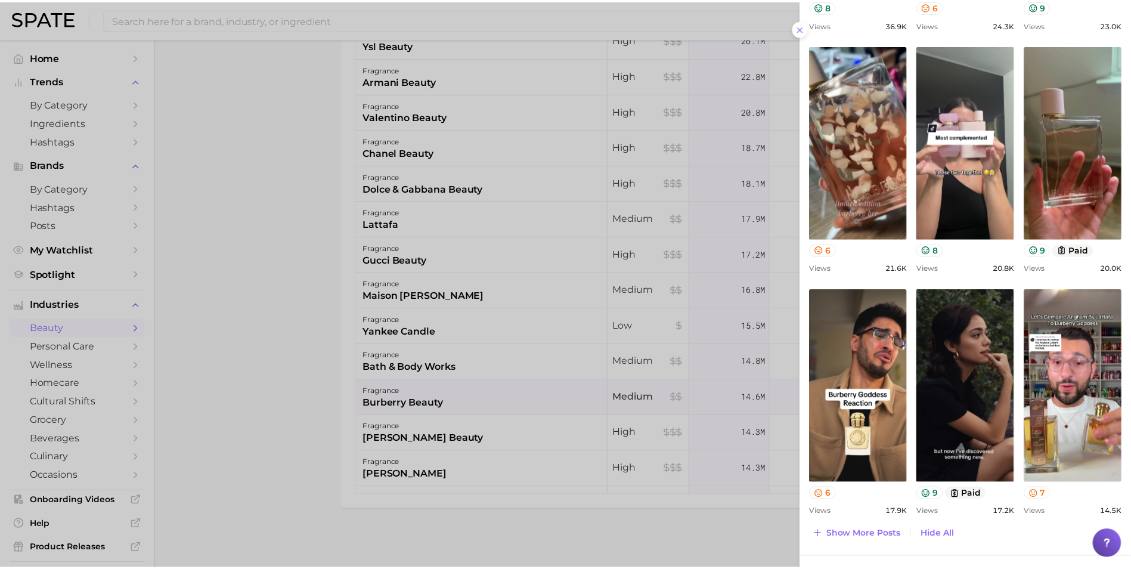
scroll to position [0, 0]
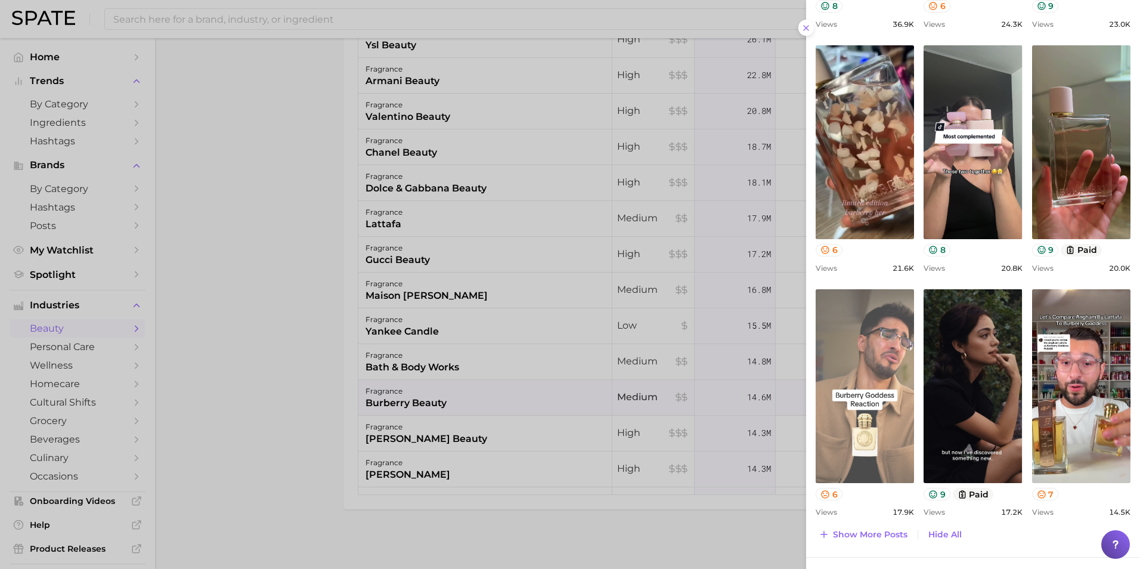
click at [849, 327] on link "view post on TikTok" at bounding box center [865, 386] width 98 height 194
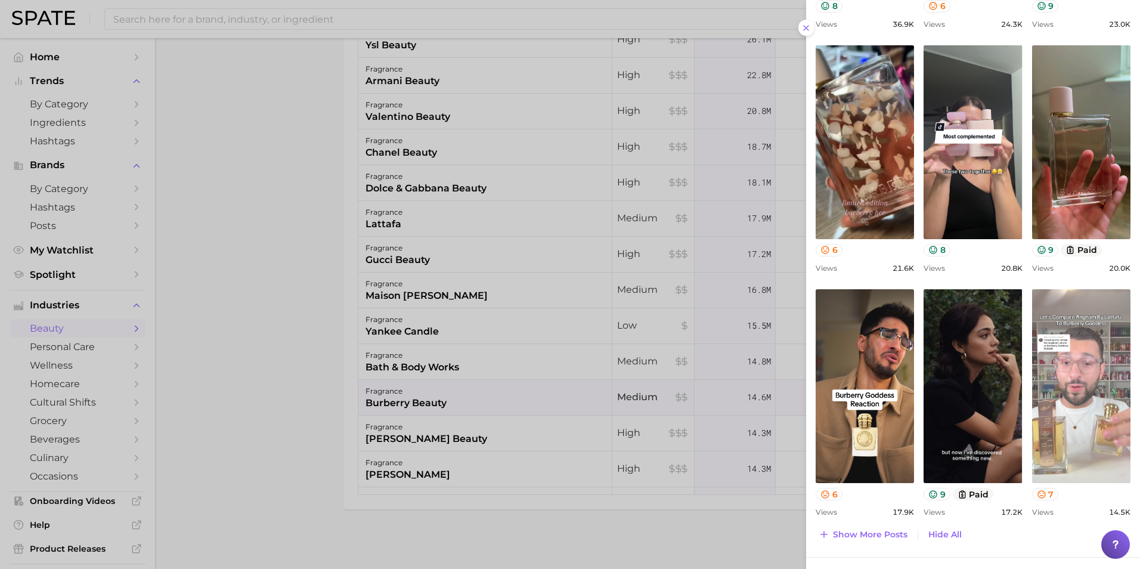
click at [1046, 406] on link "view post on TikTok" at bounding box center [1081, 386] width 98 height 194
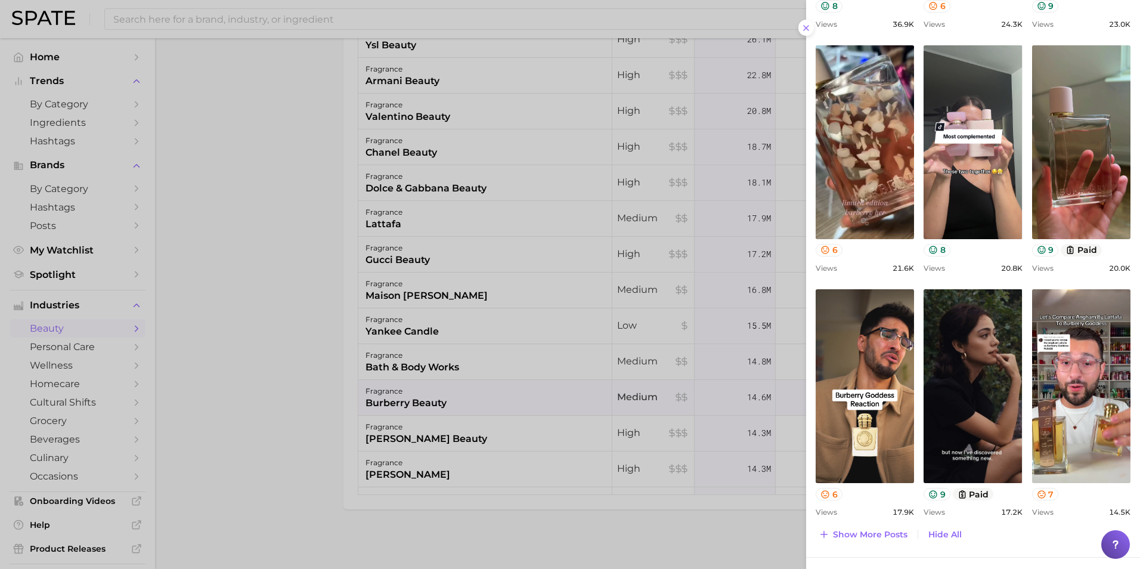
click at [477, 360] on div at bounding box center [570, 284] width 1140 height 569
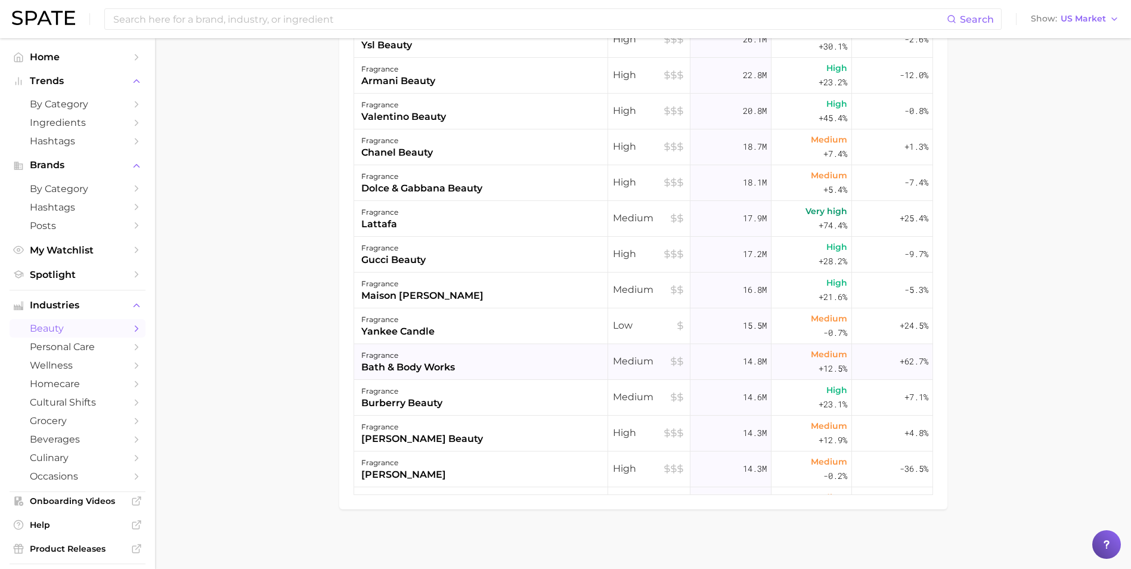
click at [500, 361] on div "fragrance bath & body works" at bounding box center [481, 362] width 254 height 36
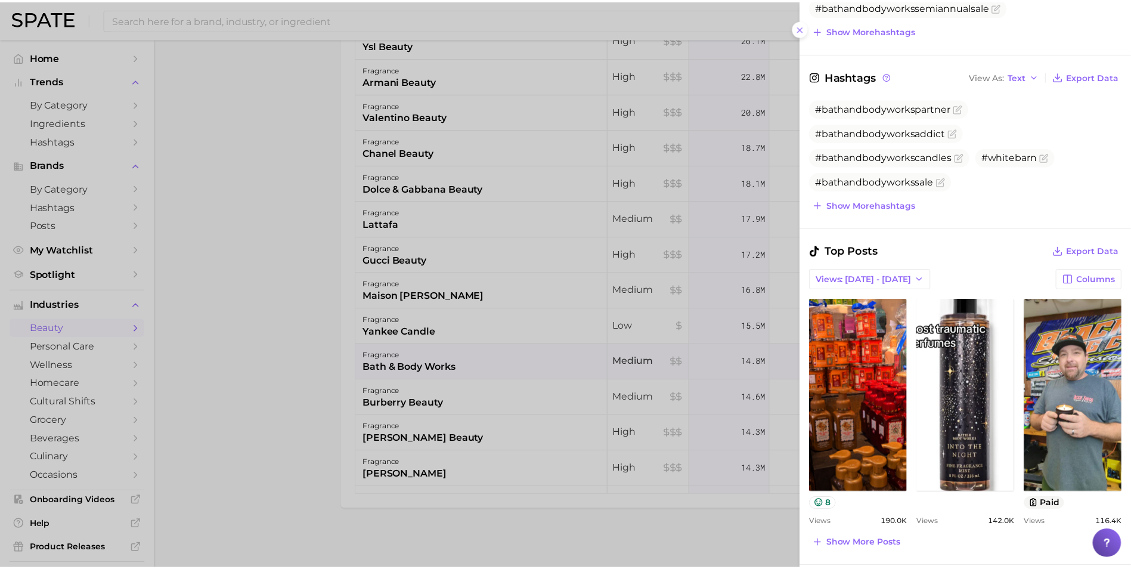
scroll to position [418, 0]
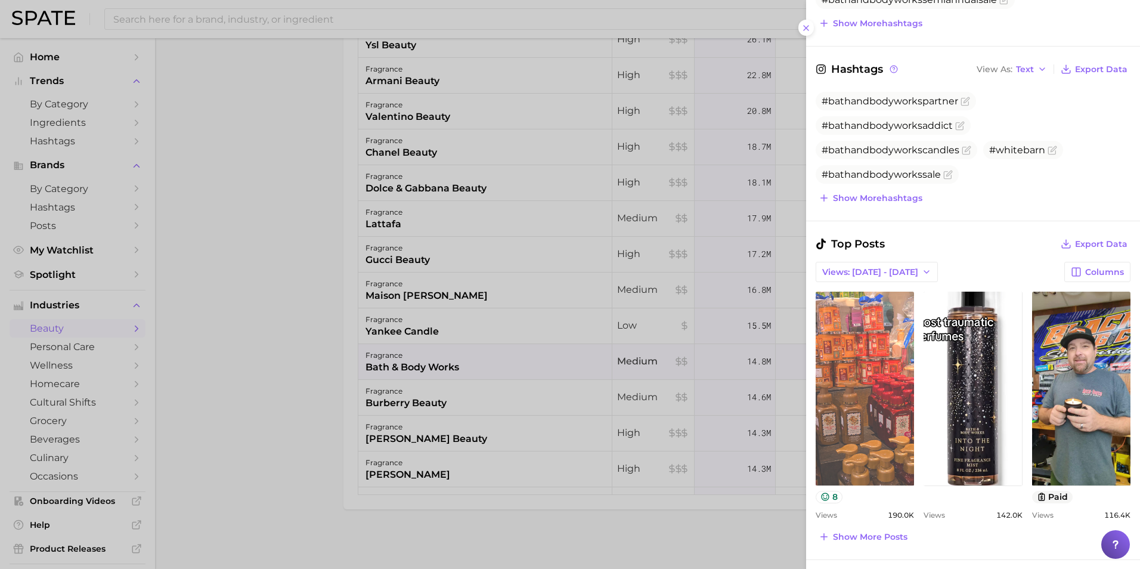
click at [879, 332] on link "view post on TikTok" at bounding box center [865, 389] width 98 height 194
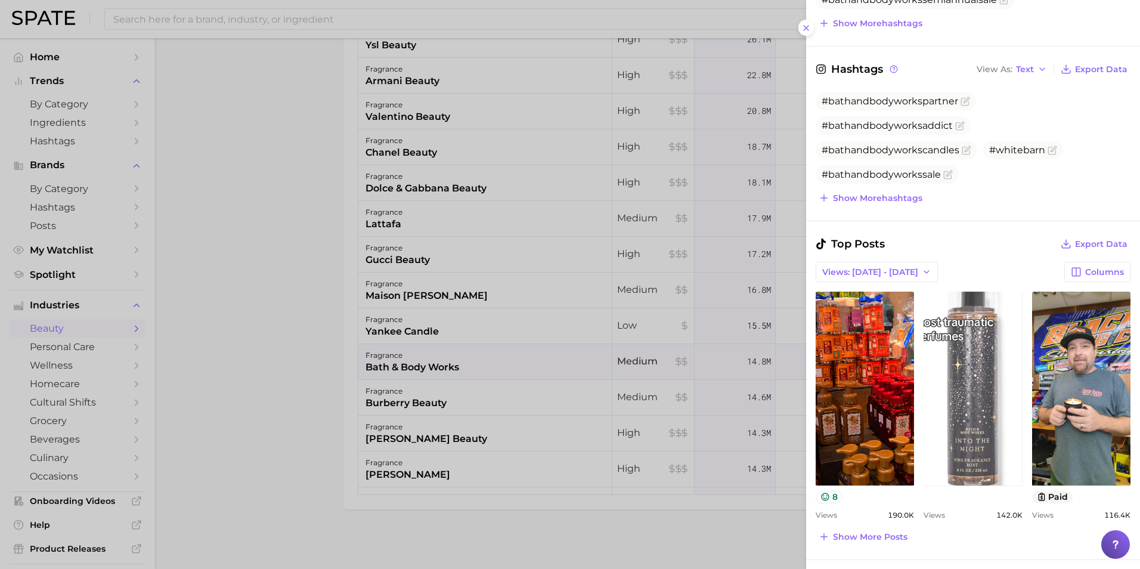
click at [941, 370] on link "view post on TikTok" at bounding box center [973, 389] width 98 height 194
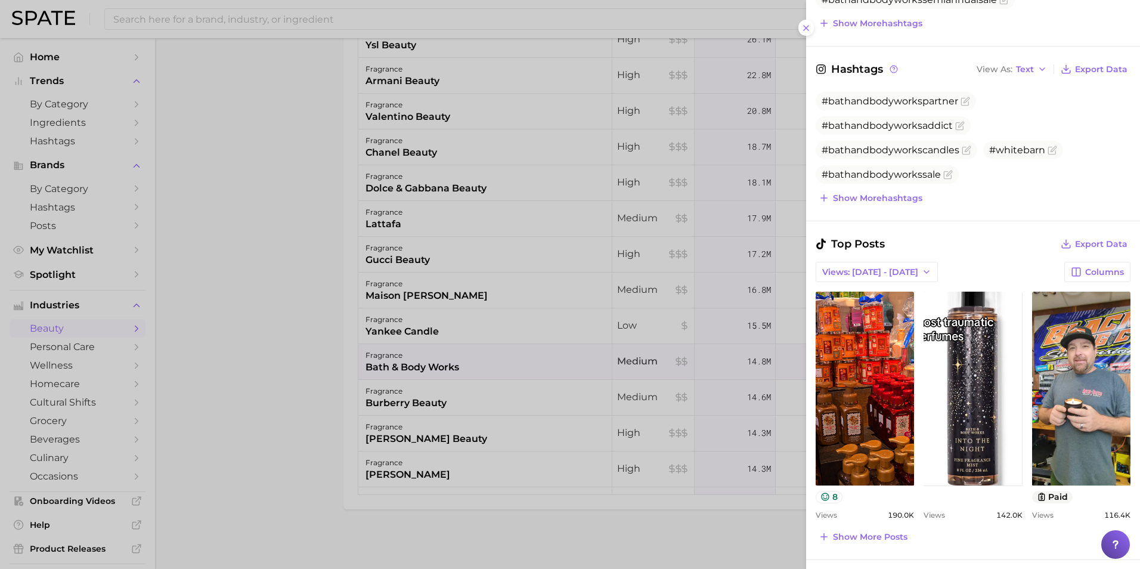
click at [287, 261] on div at bounding box center [570, 284] width 1140 height 569
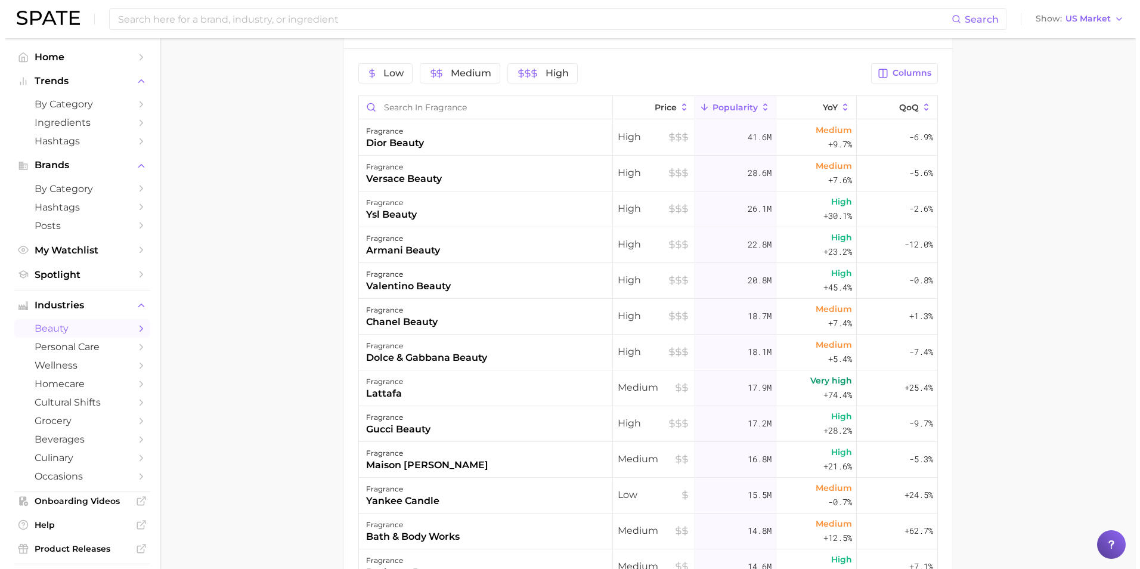
scroll to position [440, 0]
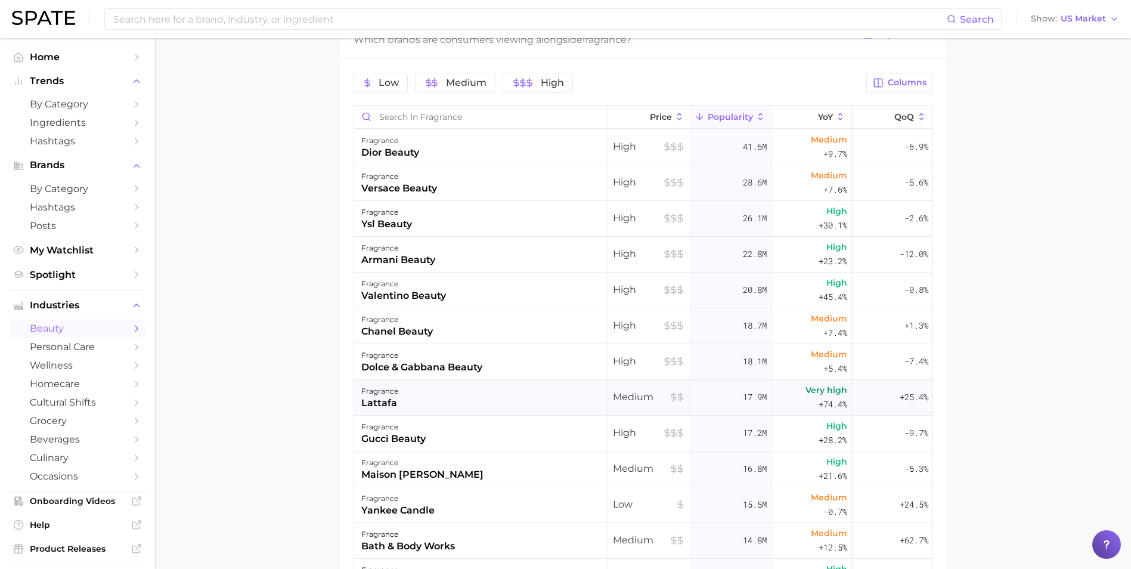
click at [424, 391] on div "fragrance lattafa" at bounding box center [481, 398] width 254 height 36
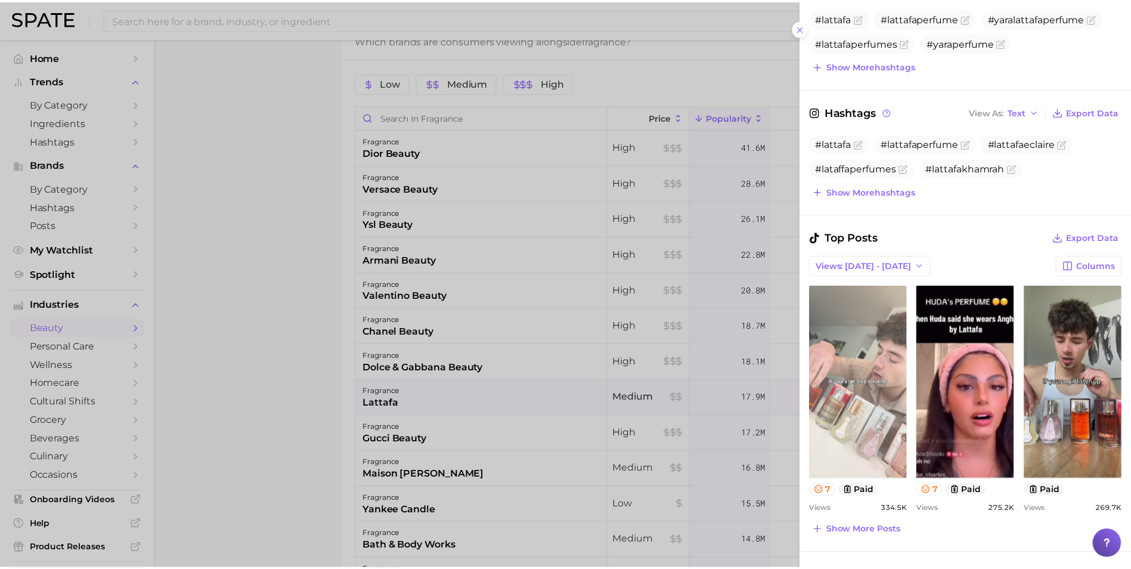
scroll to position [298, 0]
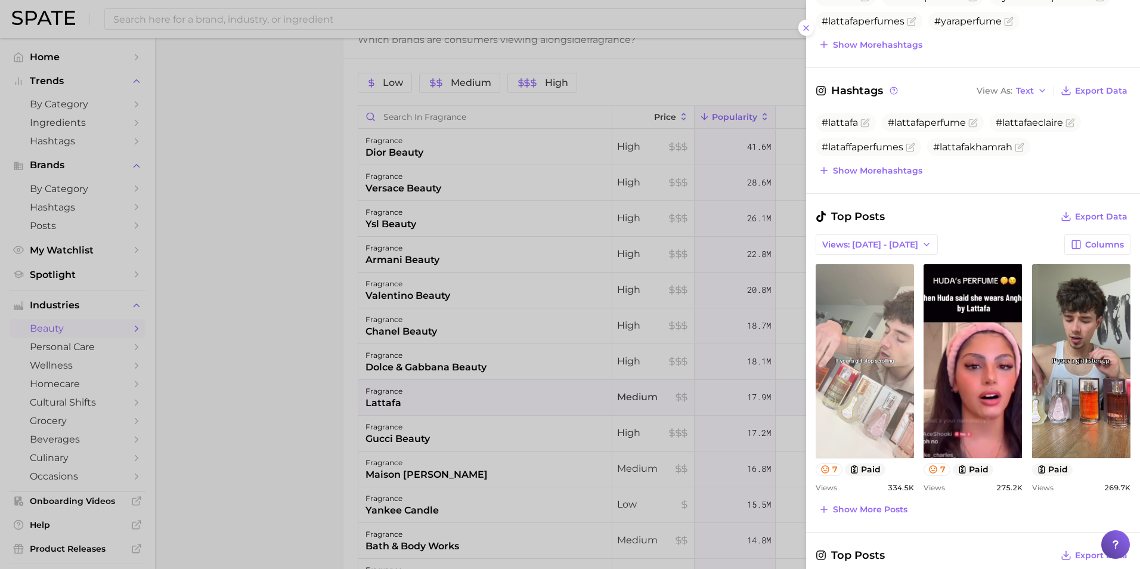
click at [852, 392] on link "view post on TikTok" at bounding box center [865, 361] width 98 height 194
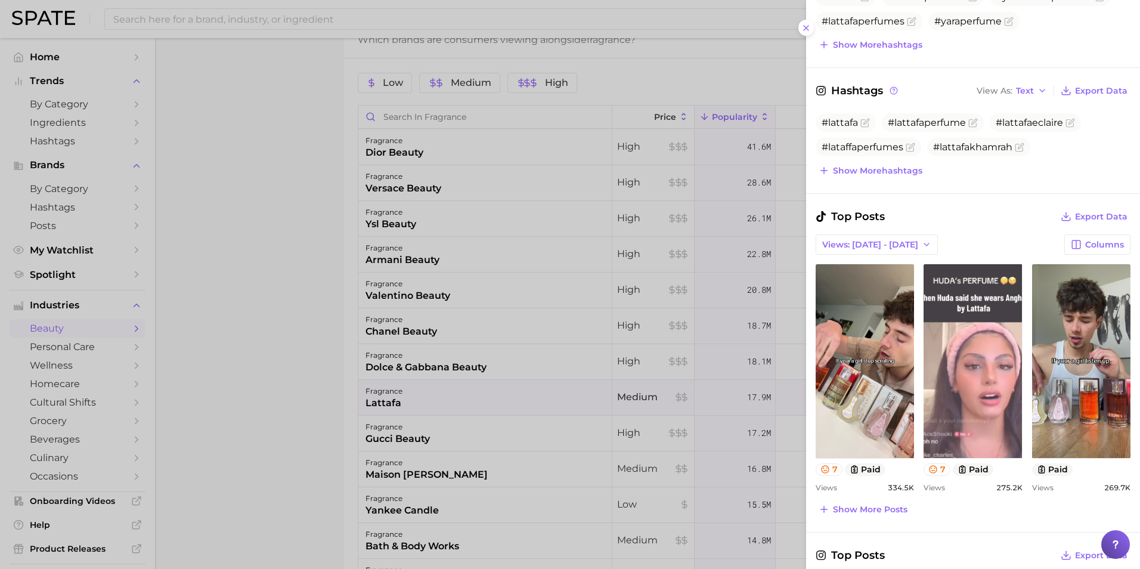
click at [932, 355] on link "view post on TikTok" at bounding box center [973, 361] width 98 height 194
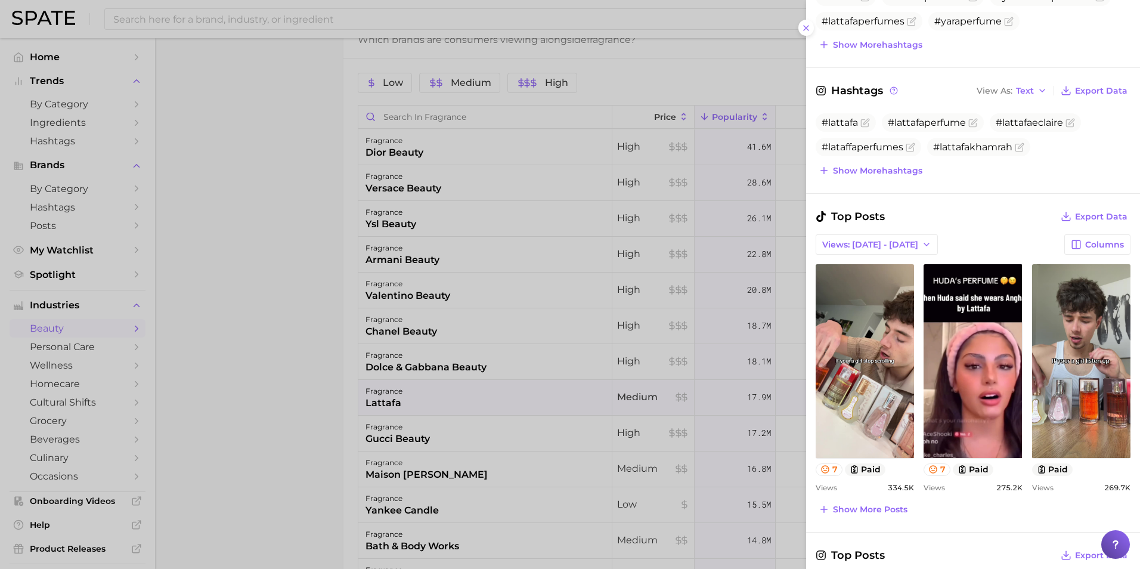
click at [286, 242] on div at bounding box center [570, 284] width 1140 height 569
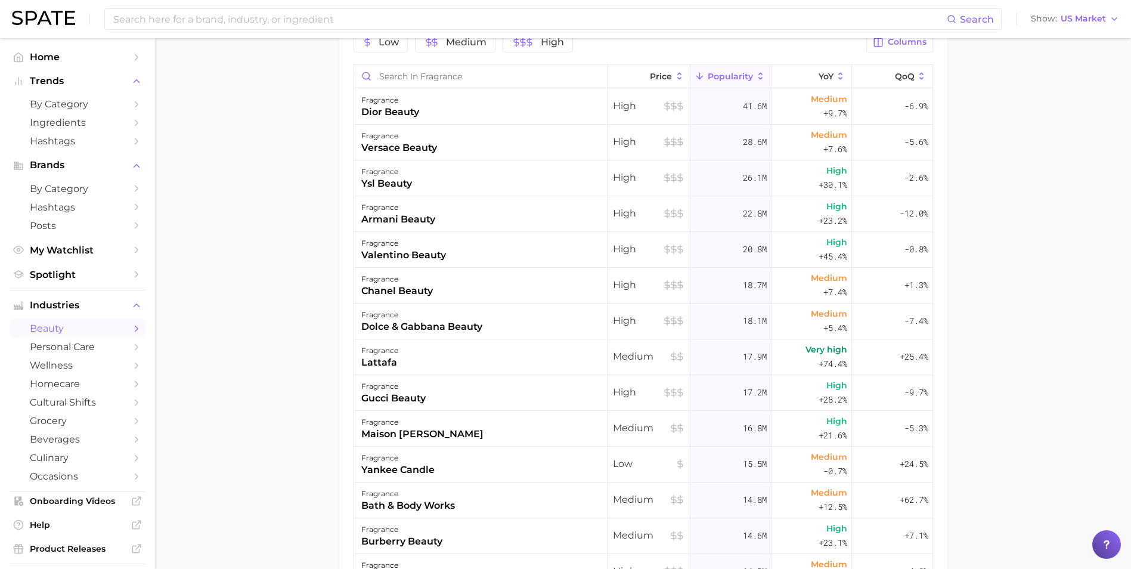
scroll to position [500, 0]
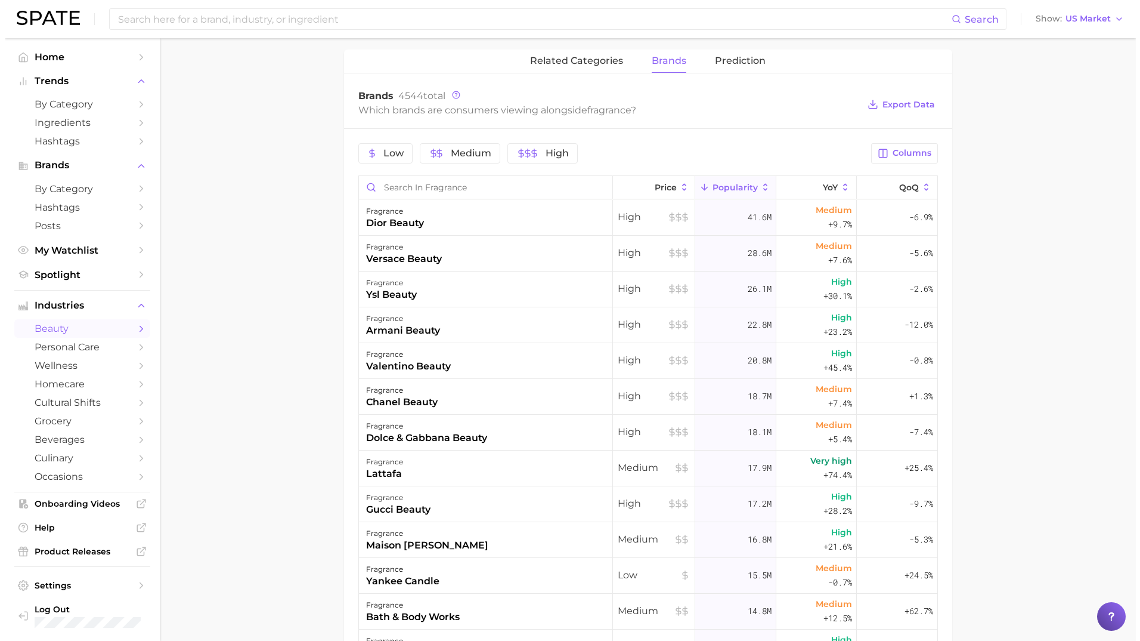
scroll to position [355, 0]
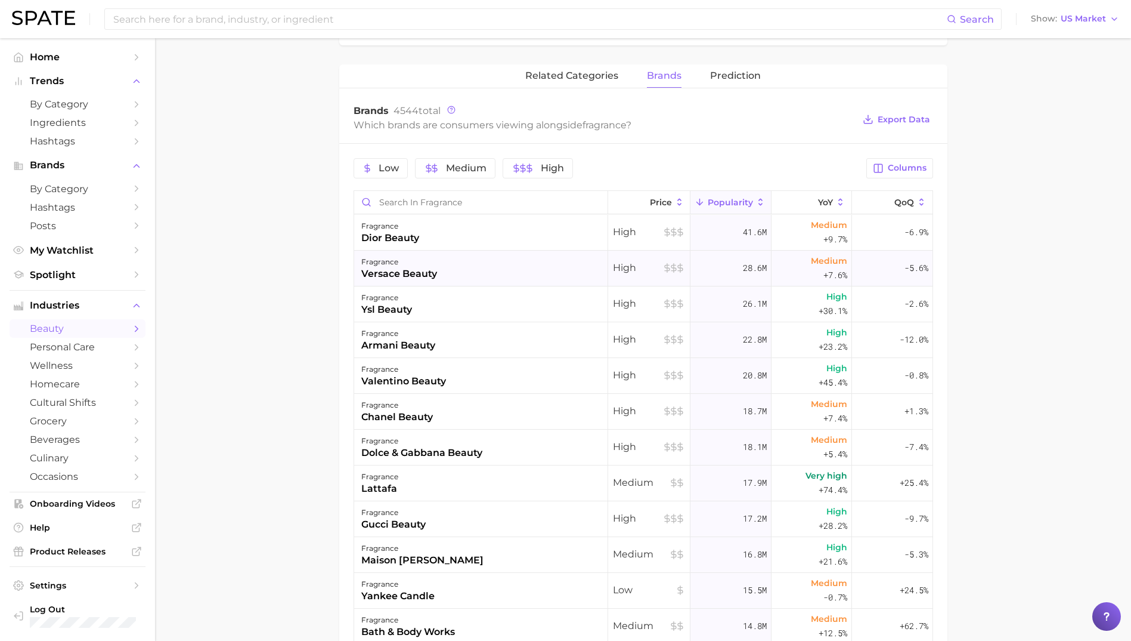
click at [542, 268] on div "fragrance versace beauty" at bounding box center [481, 269] width 254 height 36
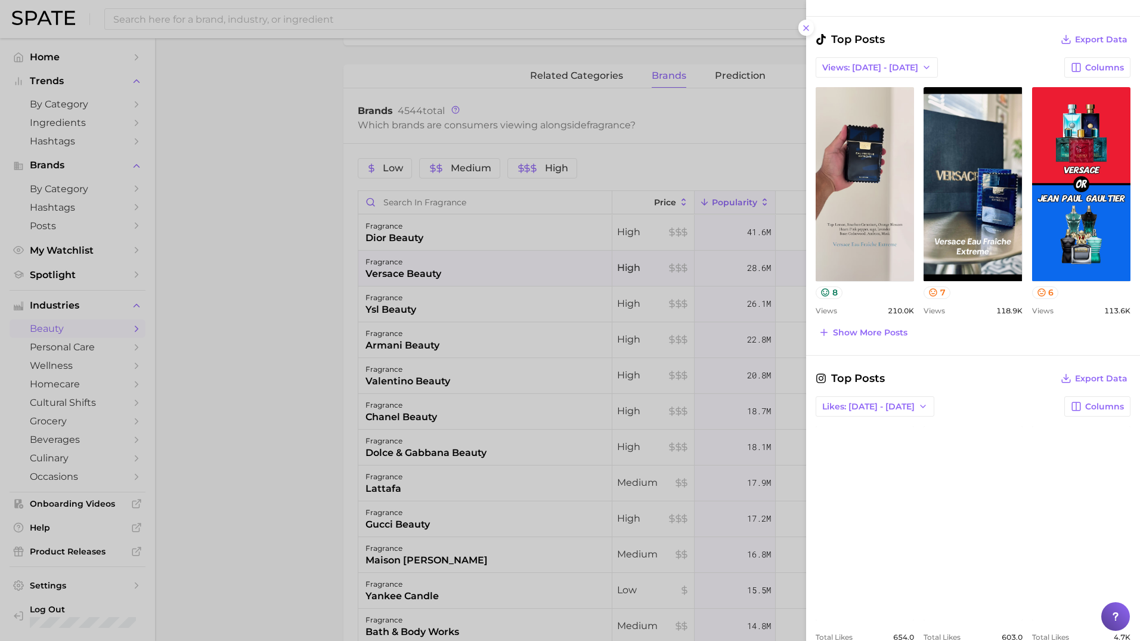
scroll to position [573, 0]
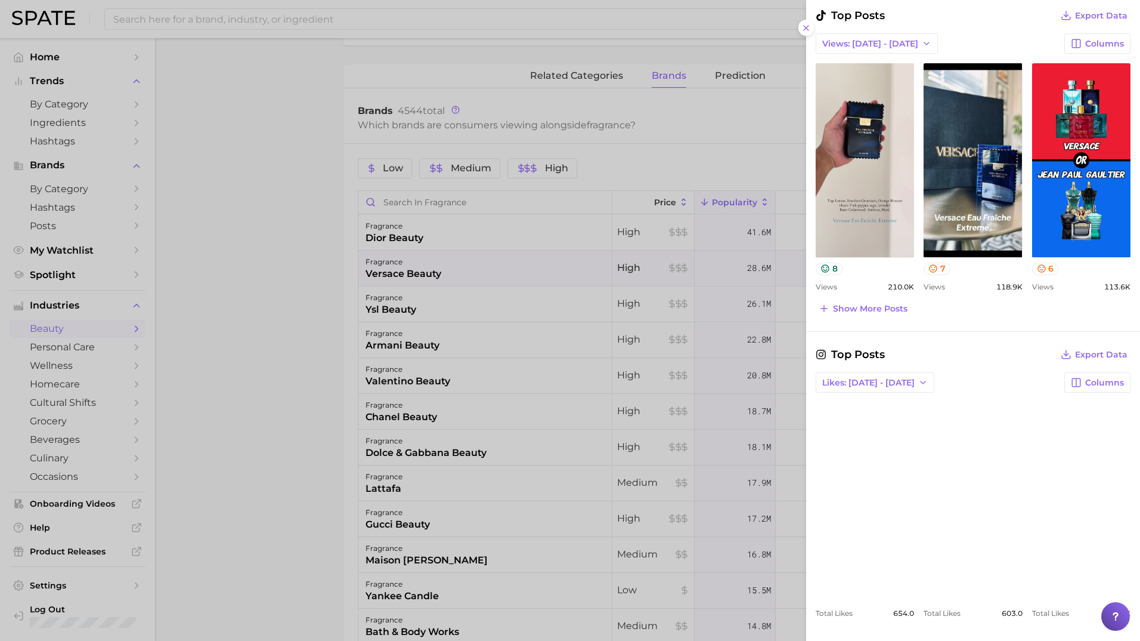
click at [871, 434] on link "view post on Instagram" at bounding box center [865, 499] width 98 height 194
